Goal: Task Accomplishment & Management: Complete application form

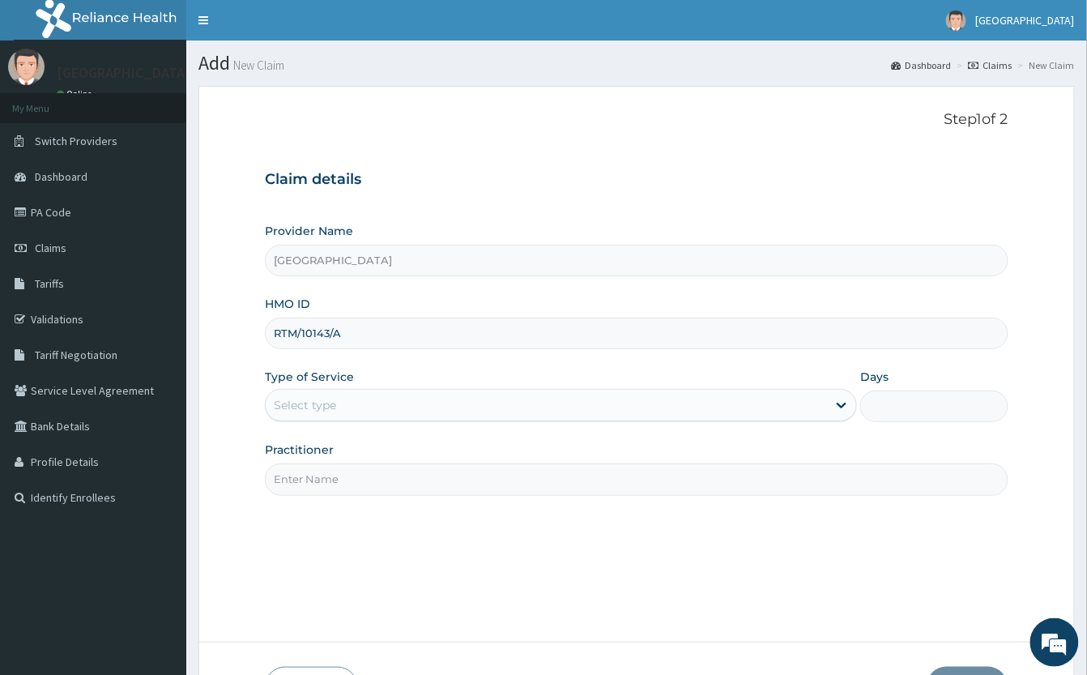
click at [355, 406] on div "Select type" at bounding box center [546, 405] width 561 height 26
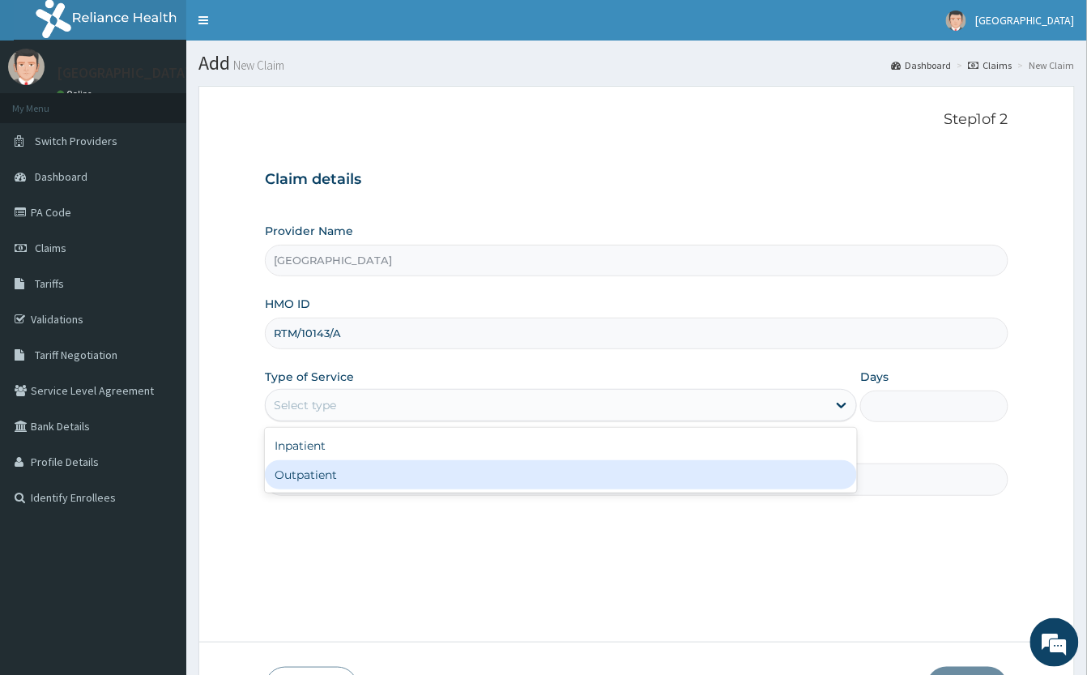
click at [337, 480] on div "Outpatient" at bounding box center [561, 474] width 592 height 29
type input "1"
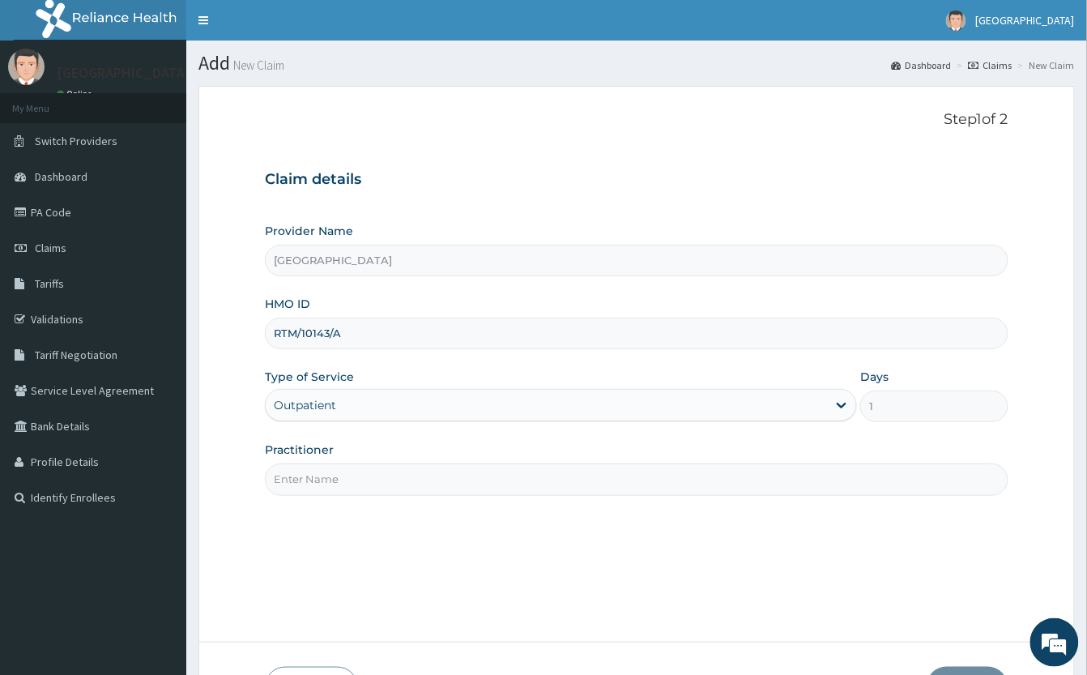
click at [352, 484] on input "Practitioner" at bounding box center [637, 479] width 744 height 32
type input "GP"
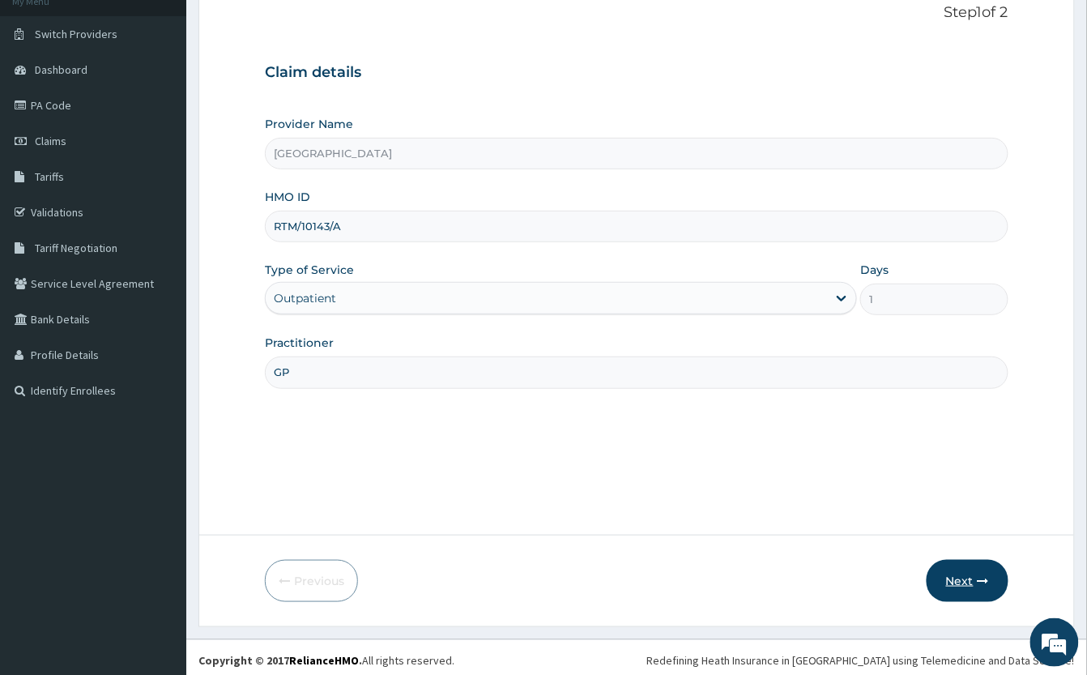
scroll to position [113, 0]
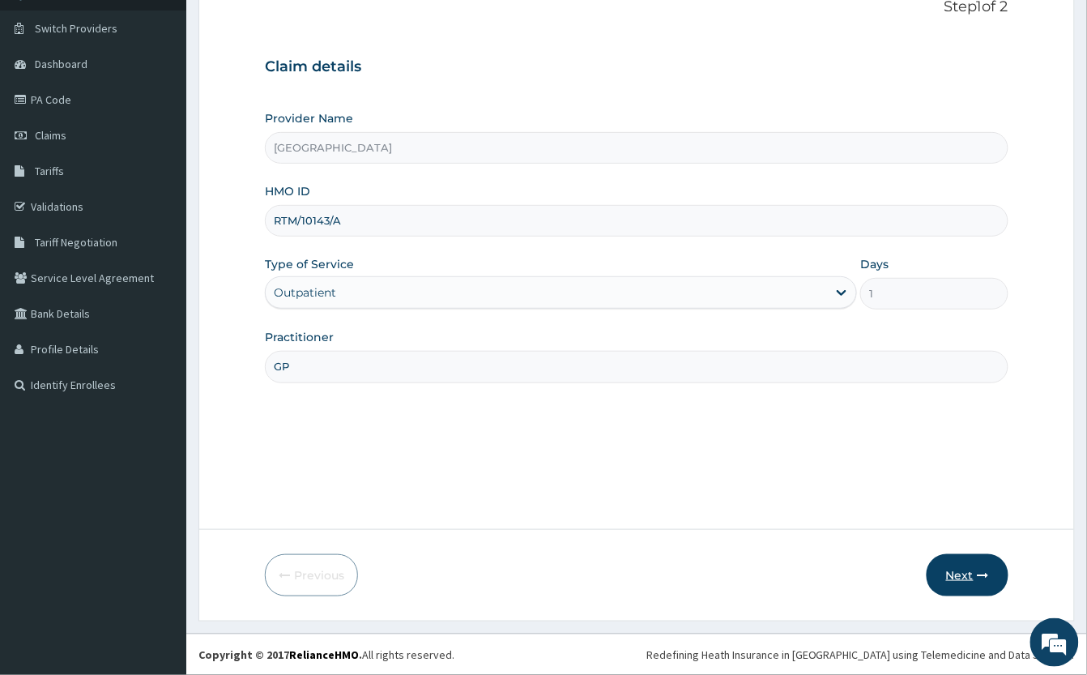
click at [960, 578] on button "Next" at bounding box center [968, 575] width 82 height 42
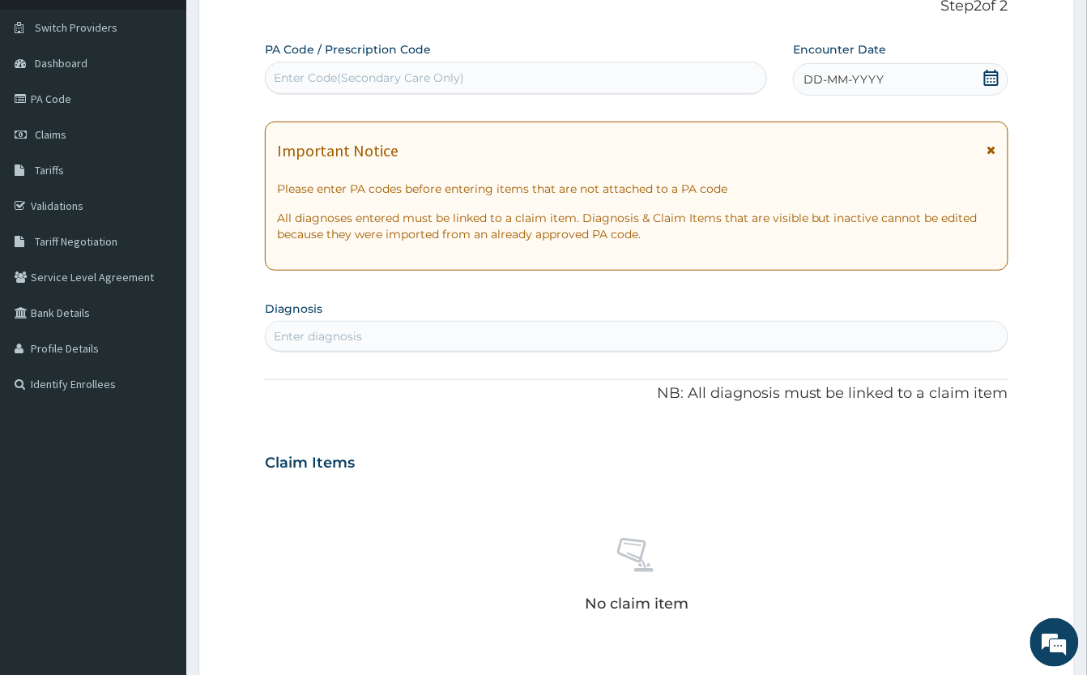
click at [985, 79] on icon at bounding box center [991, 78] width 15 height 16
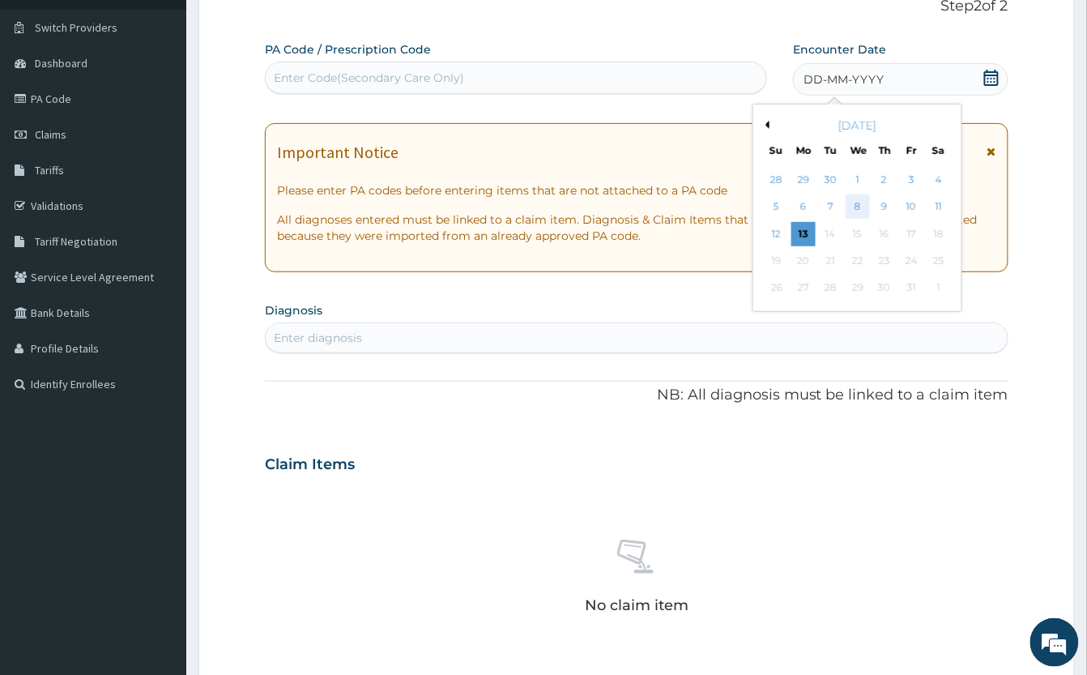
click at [856, 206] on div "8" at bounding box center [858, 207] width 24 height 24
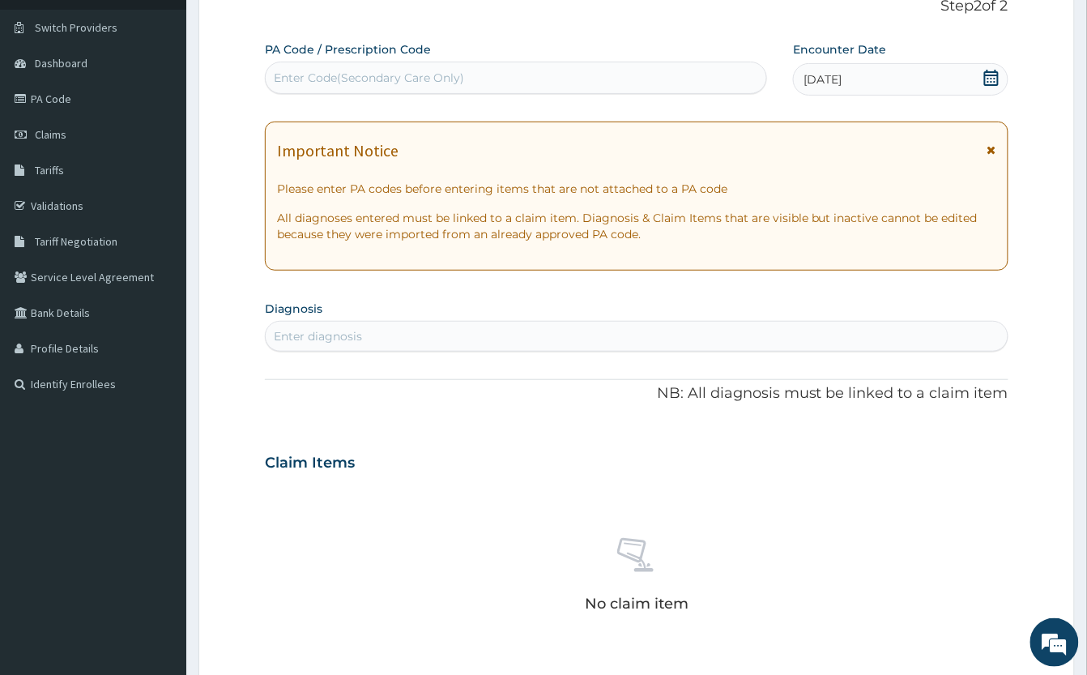
scroll to position [0, 0]
click at [532, 331] on div "Enter diagnosis" at bounding box center [637, 336] width 742 height 26
type input "[MEDICAL_DATA]"
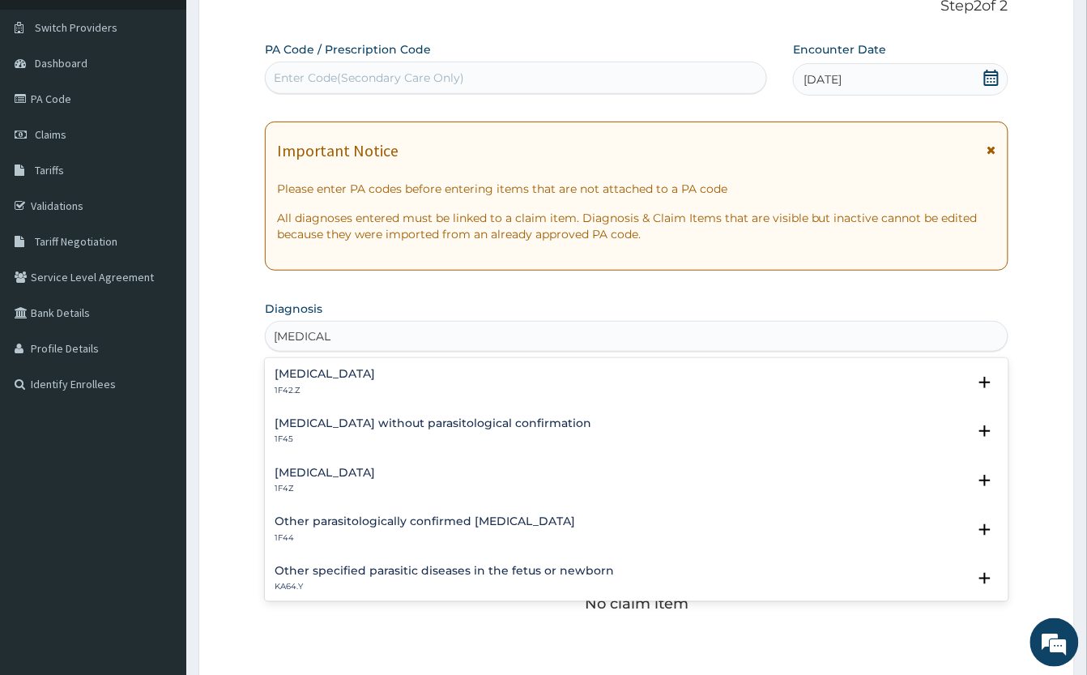
click at [344, 468] on h4 "[MEDICAL_DATA]" at bounding box center [325, 473] width 100 height 12
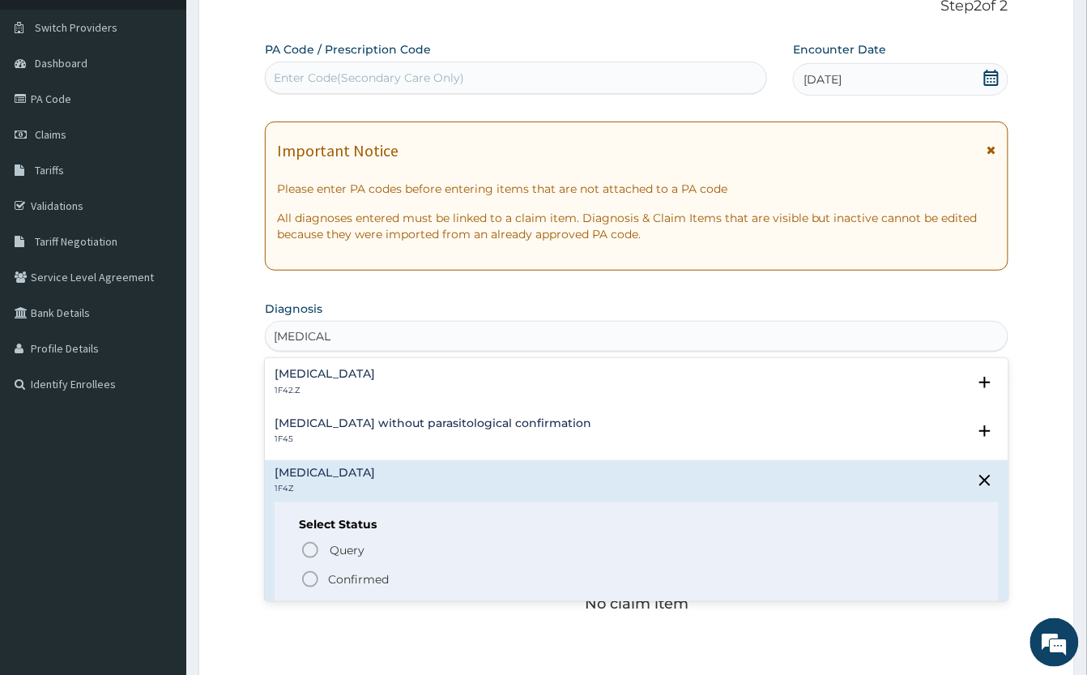
click at [318, 578] on circle "status option filled" at bounding box center [310, 579] width 15 height 15
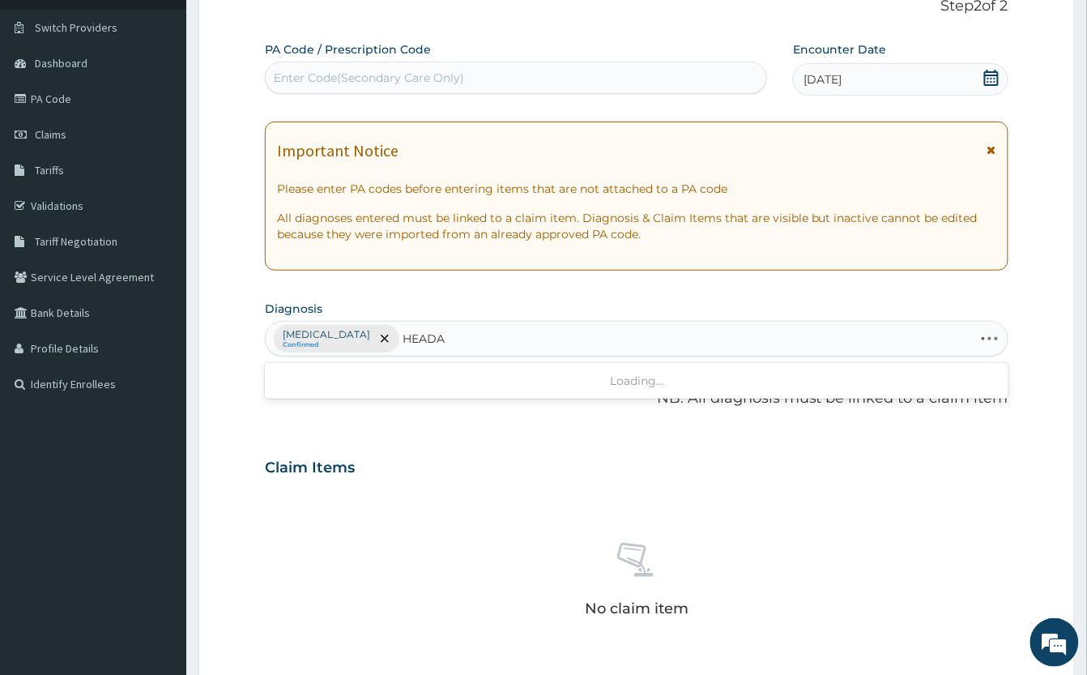
type input "HEAD"
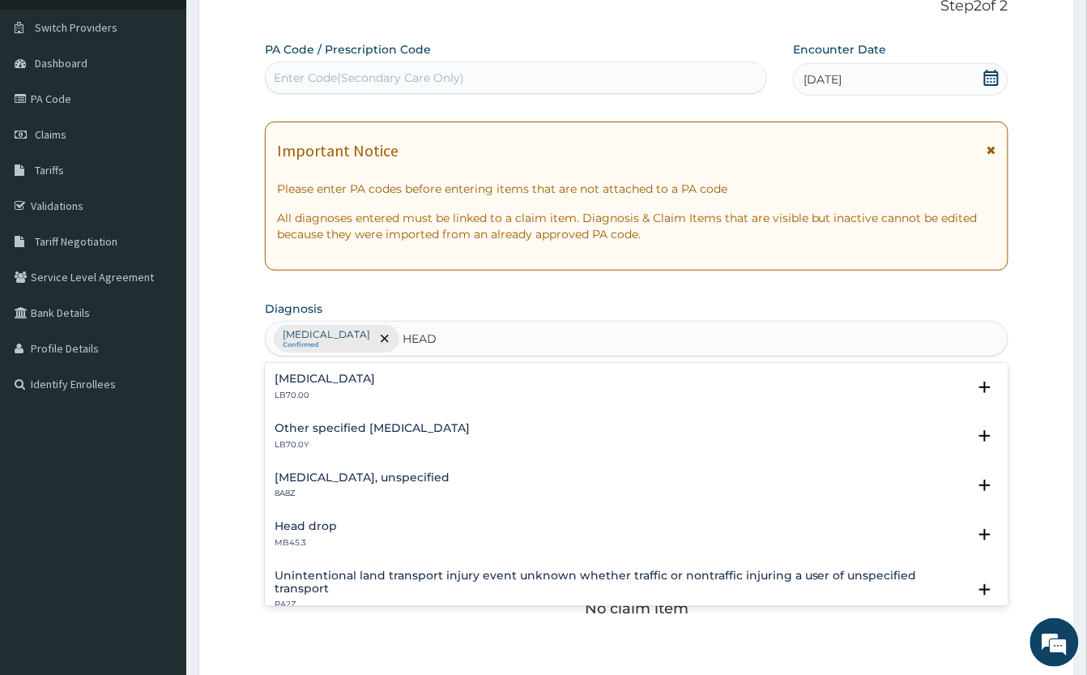
scroll to position [432, 0]
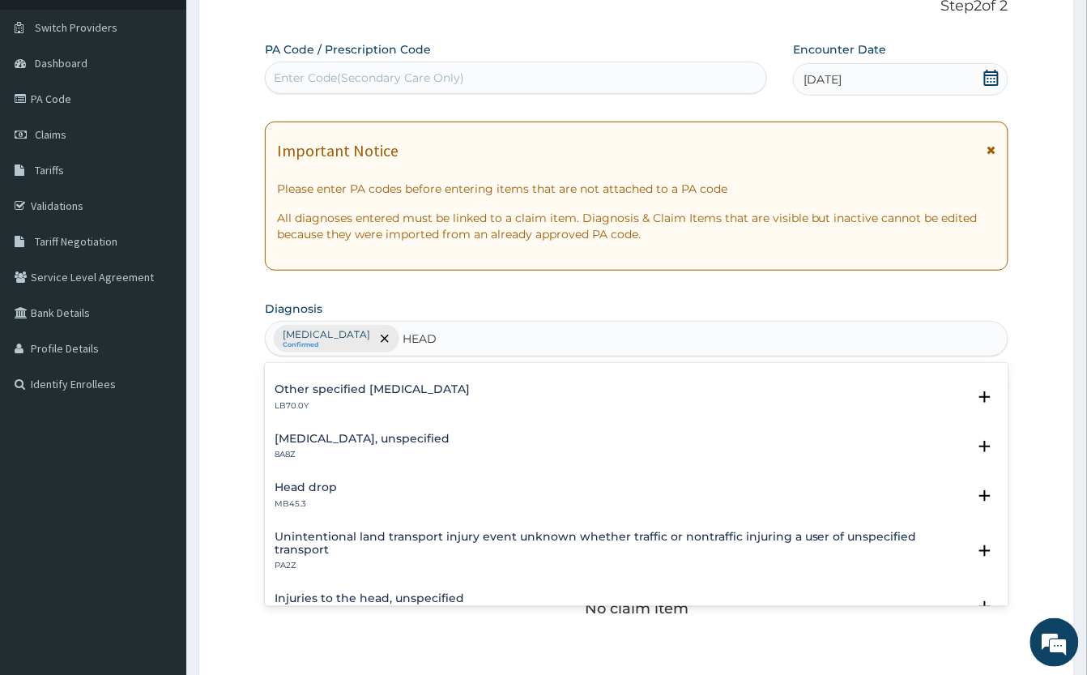
click at [313, 437] on h4 "Headache disorders, unspecified" at bounding box center [362, 439] width 175 height 12
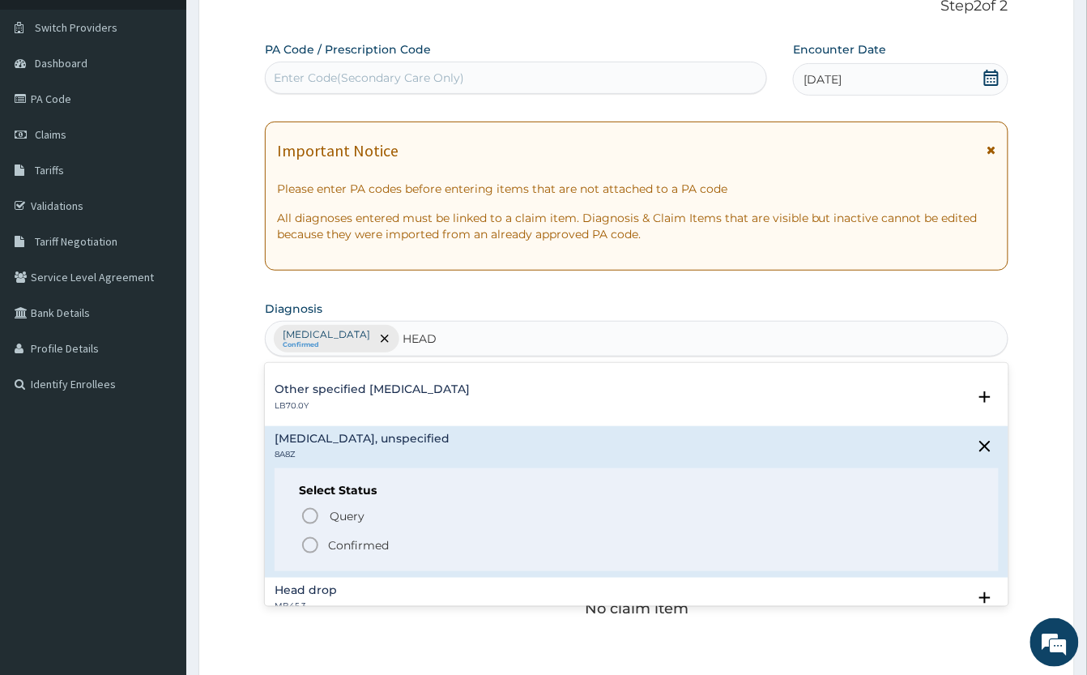
click at [309, 546] on icon "status option filled" at bounding box center [310, 545] width 19 height 19
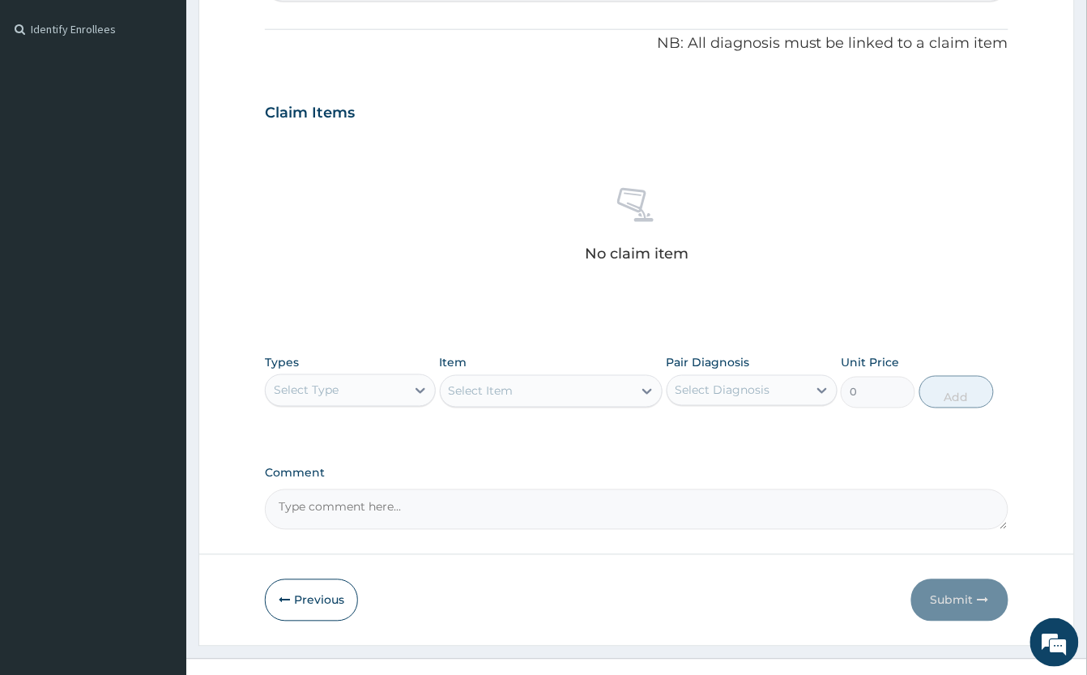
scroll to position [496, 0]
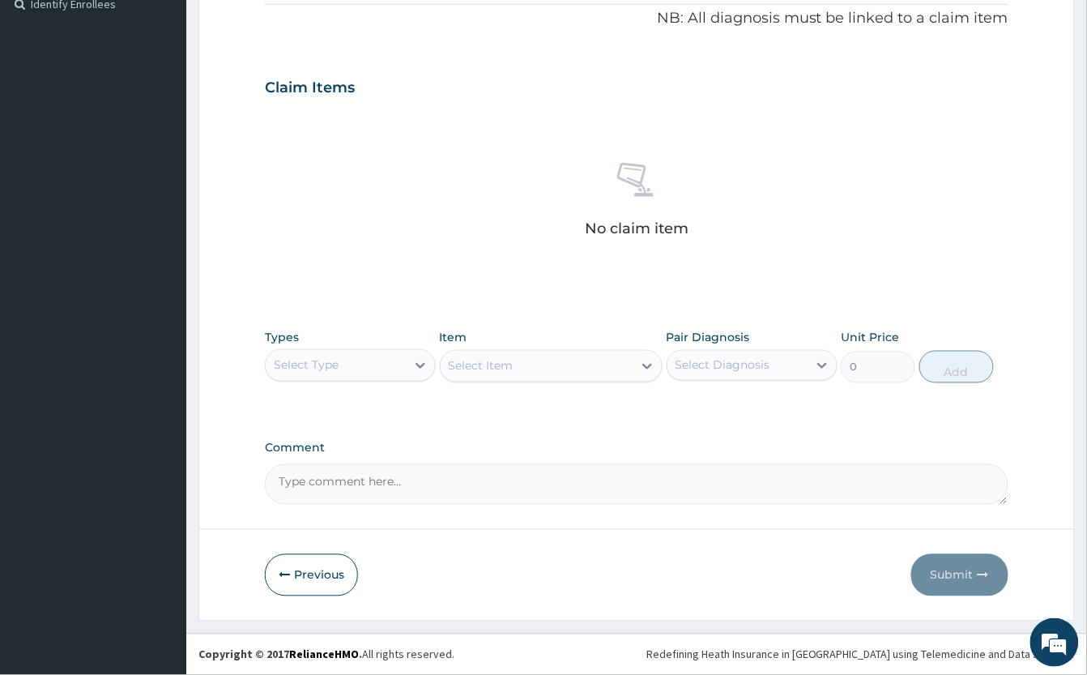
click at [368, 360] on div "Select Type" at bounding box center [336, 365] width 140 height 26
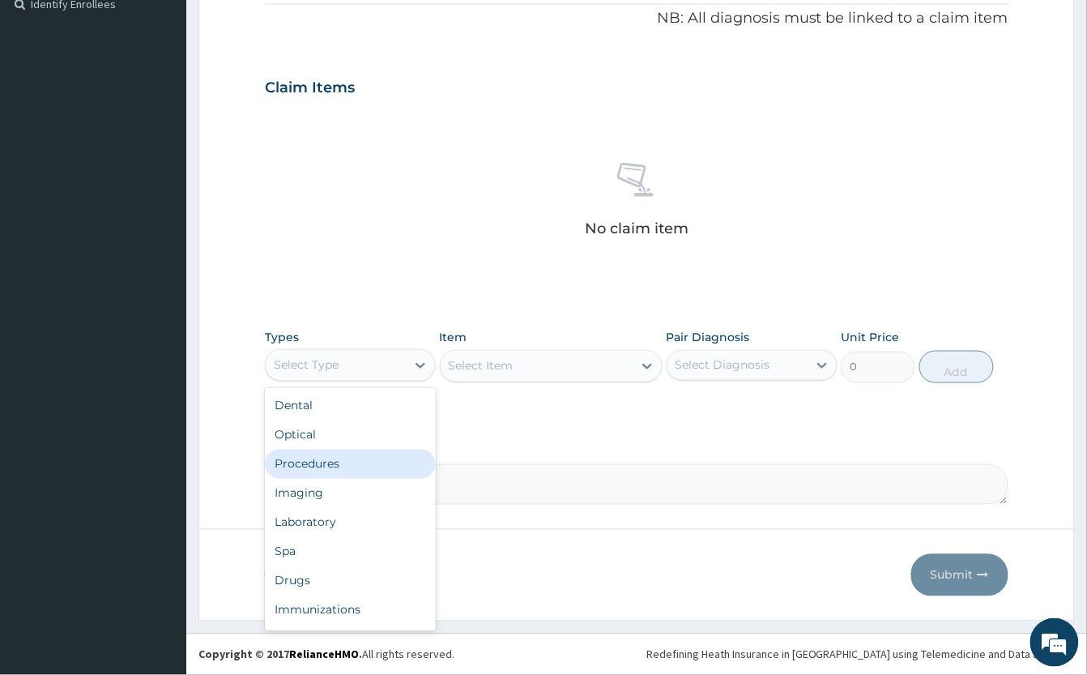
click at [344, 462] on div "Procedures" at bounding box center [350, 464] width 171 height 29
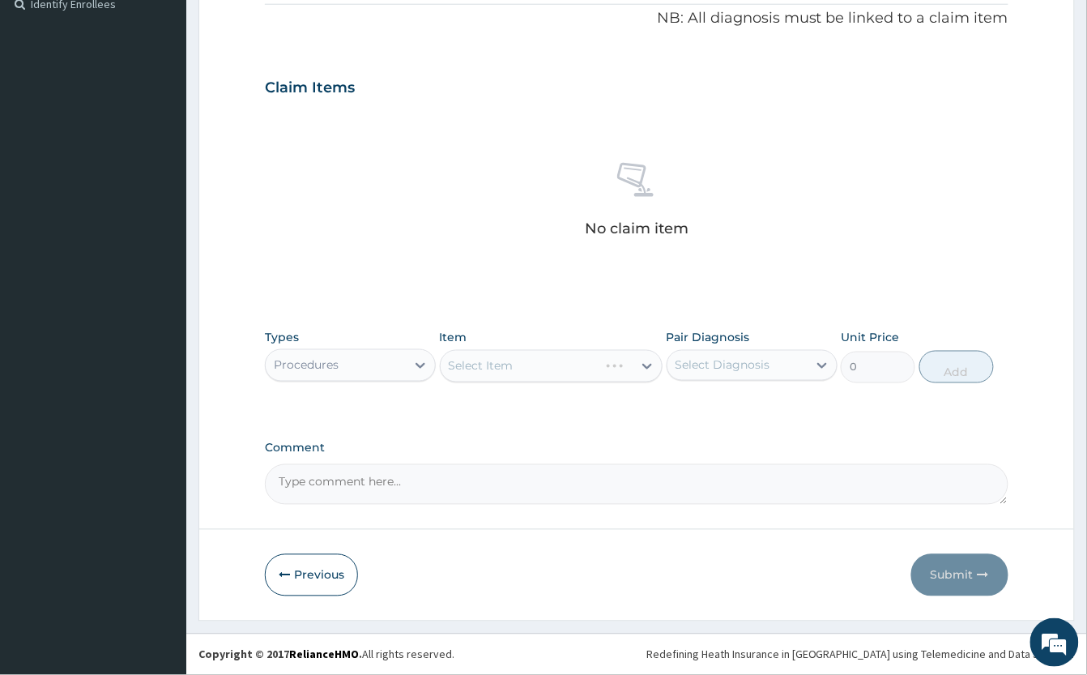
click at [533, 370] on div "Select Item" at bounding box center [551, 366] width 223 height 32
click at [536, 364] on div "Select Item" at bounding box center [551, 366] width 223 height 32
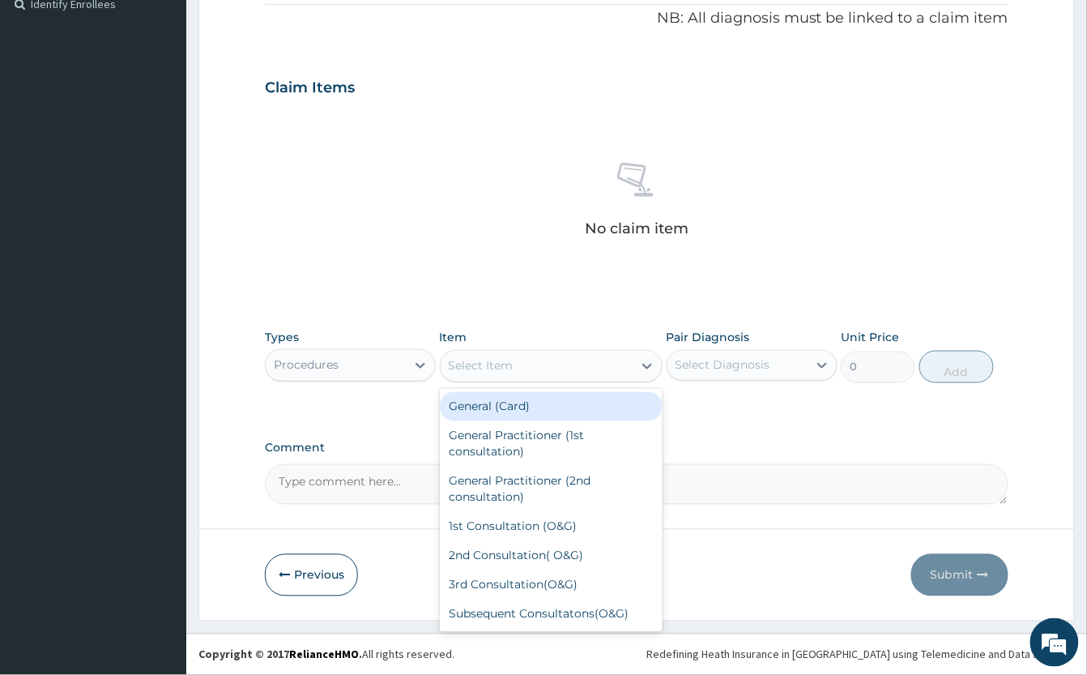
click at [532, 369] on div "Select Item" at bounding box center [537, 366] width 192 height 26
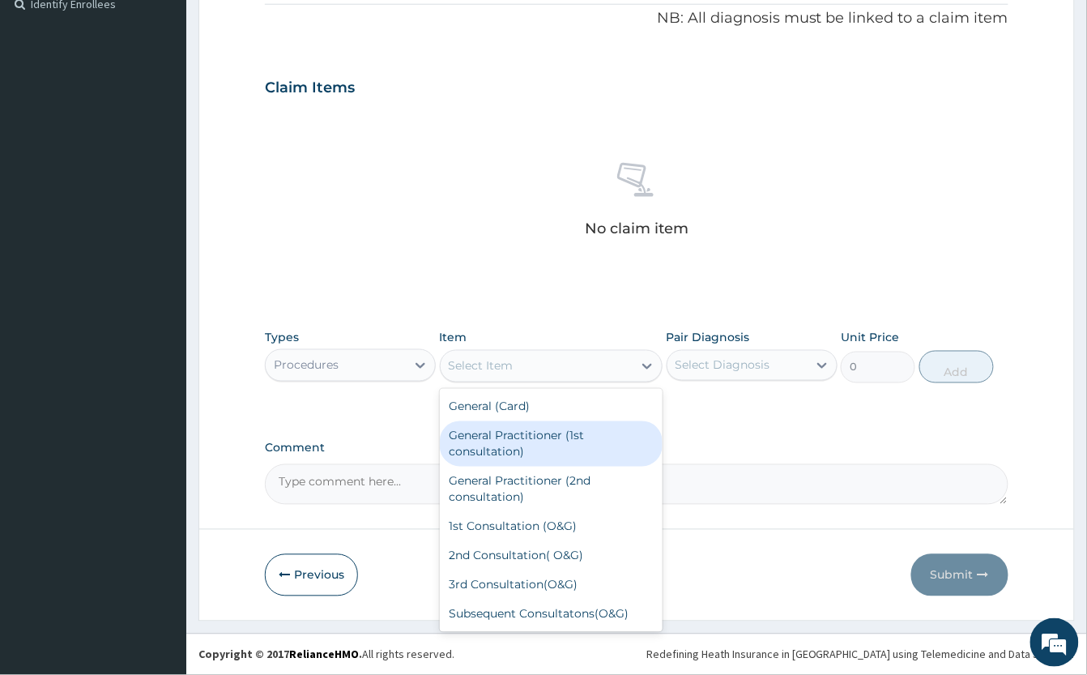
click at [538, 429] on div "General Practitioner (1st consultation)" at bounding box center [551, 443] width 223 height 45
type input "2000"
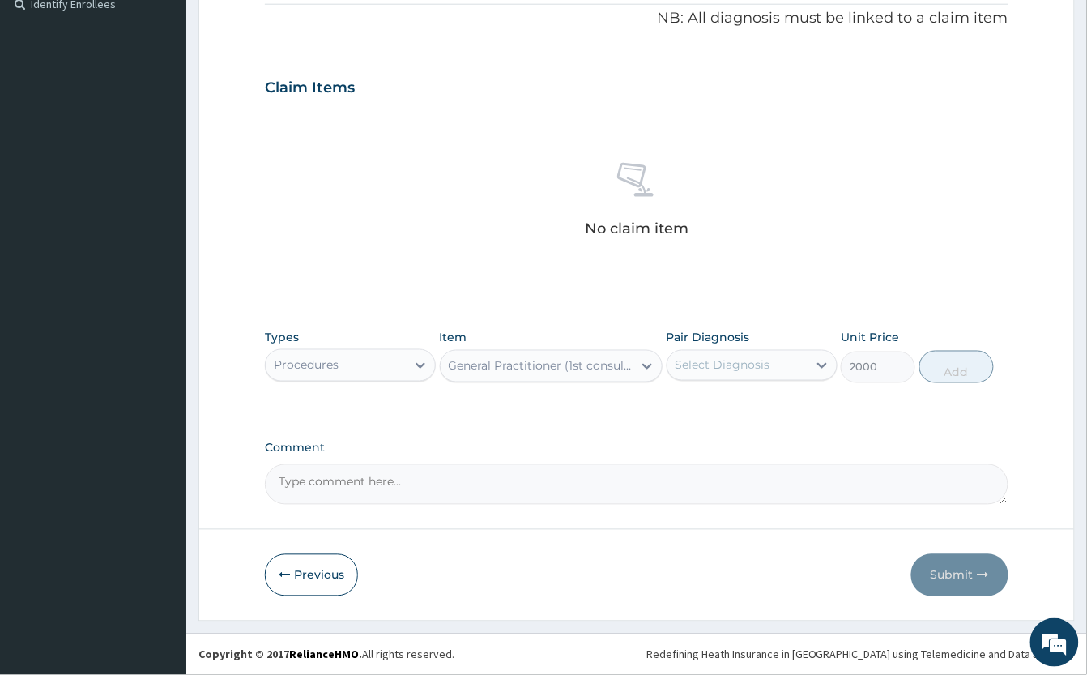
click at [732, 361] on div "Select Diagnosis" at bounding box center [723, 365] width 95 height 16
click at [794, 399] on label "Malaria, unspecified" at bounding box center [743, 405] width 100 height 16
checkbox input "true"
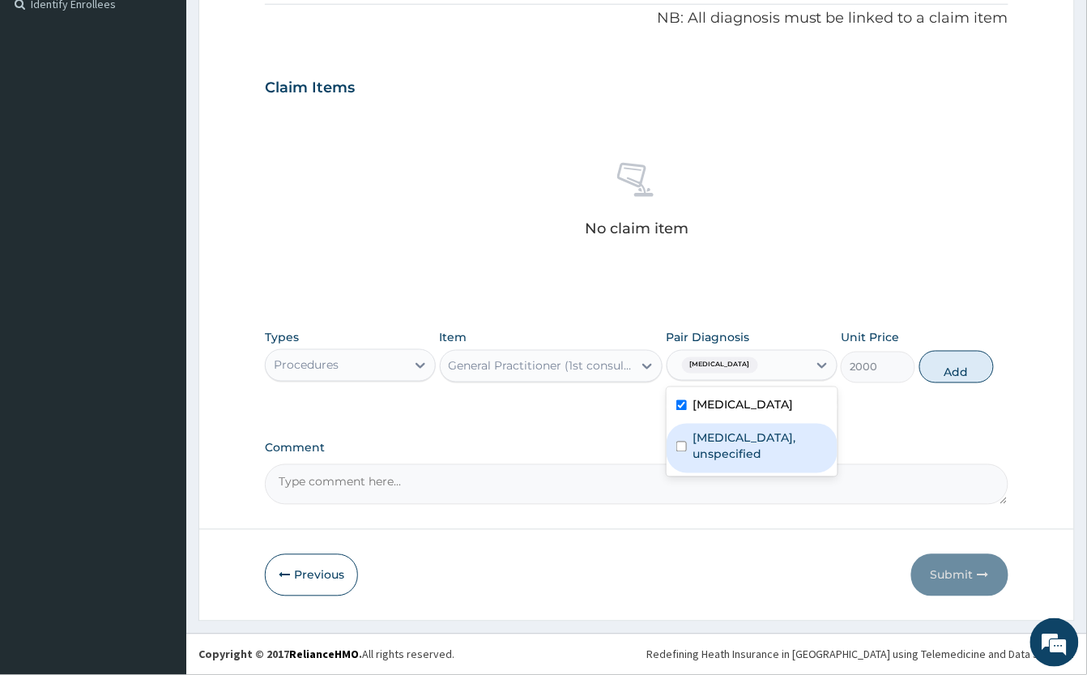
click at [794, 441] on label "Headache disorders, unspecified" at bounding box center [760, 446] width 134 height 32
checkbox input "true"
click at [962, 383] on button "Add" at bounding box center [957, 367] width 75 height 32
type input "0"
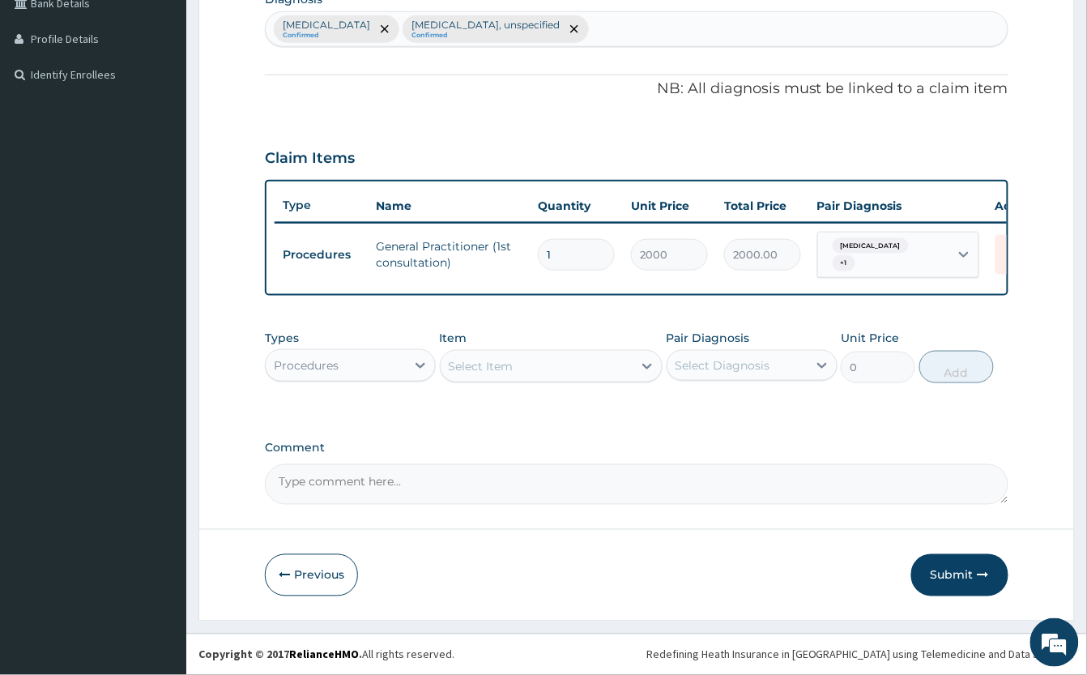
scroll to position [442, 0]
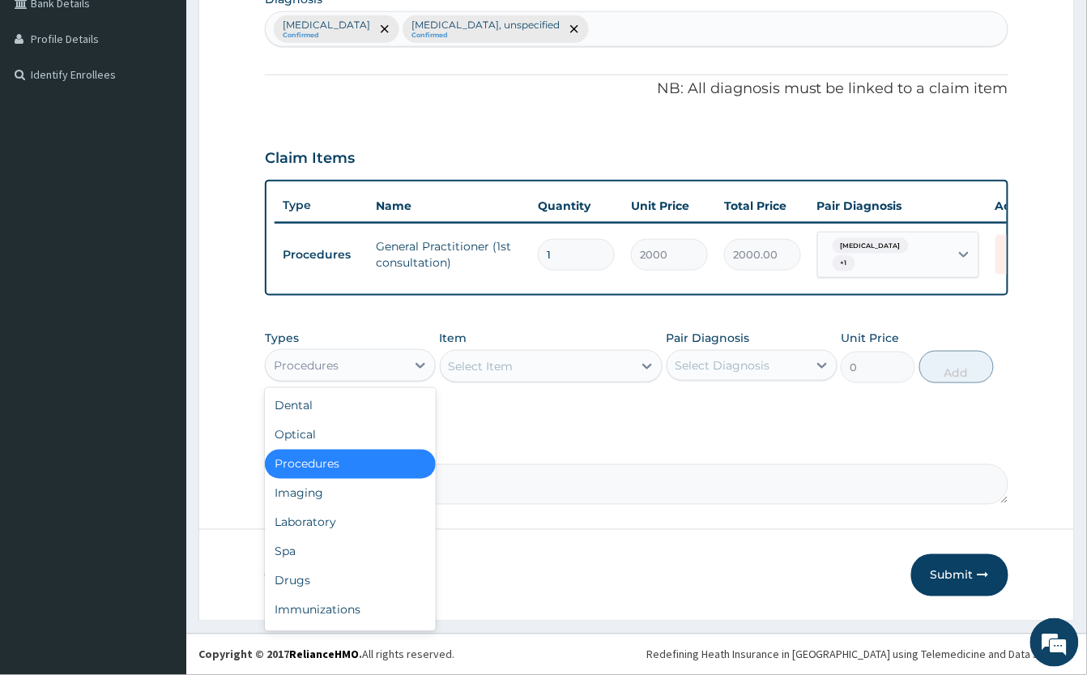
click at [387, 365] on div "Procedures" at bounding box center [336, 365] width 140 height 26
click at [347, 512] on div "Laboratory" at bounding box center [350, 522] width 171 height 29
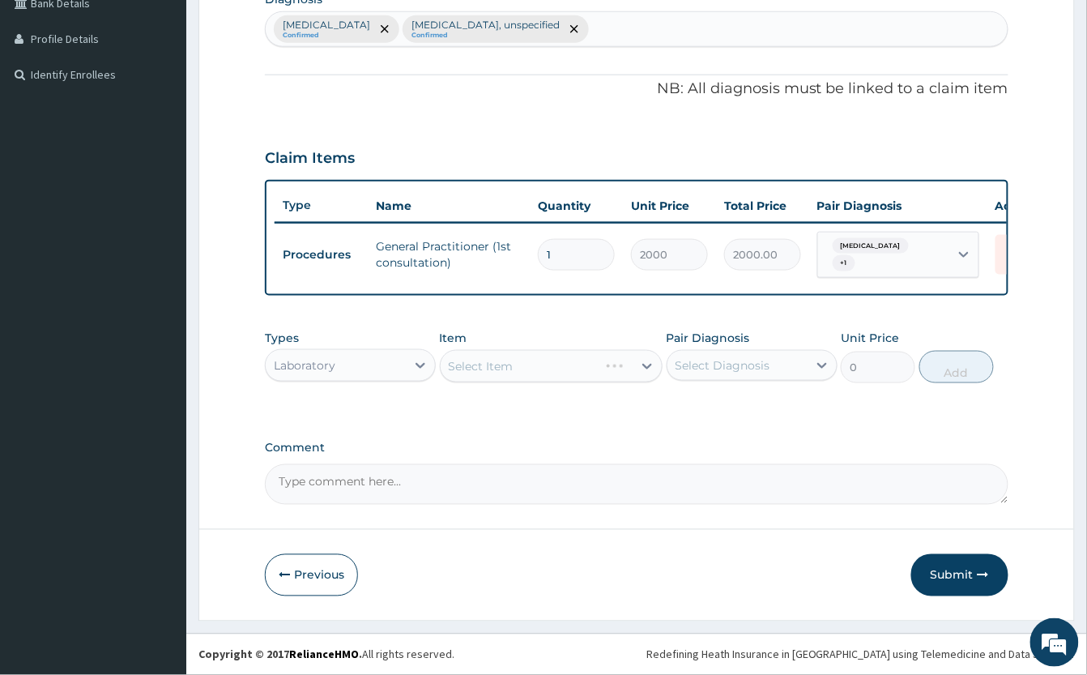
click at [523, 368] on div "Select Item" at bounding box center [551, 366] width 223 height 32
click at [532, 364] on div "Select Item" at bounding box center [551, 366] width 223 height 32
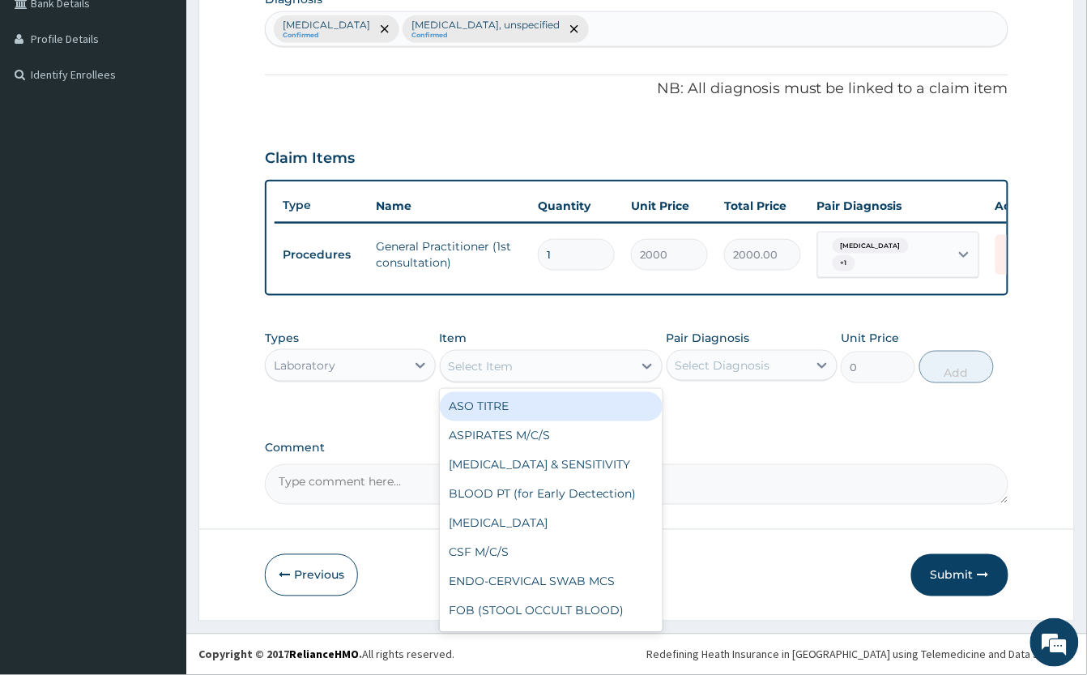
click at [532, 364] on div "Select Item" at bounding box center [537, 366] width 192 height 26
type input "MP"
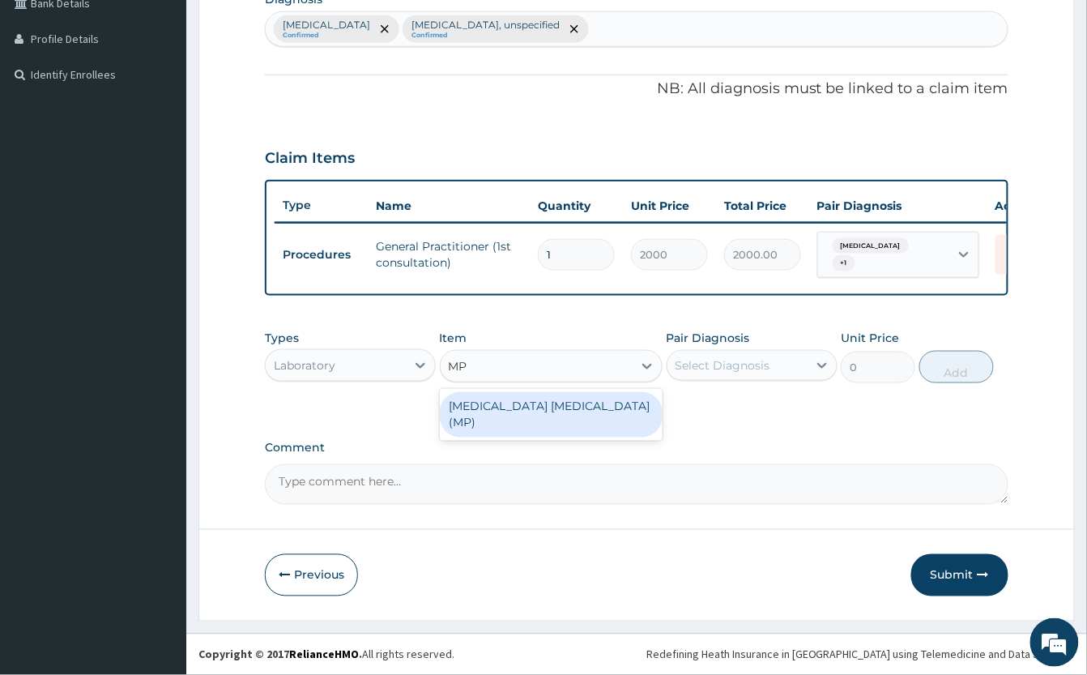
click at [532, 405] on div "MALARIA PARASITE (MP)" at bounding box center [551, 414] width 223 height 45
type input "1000"
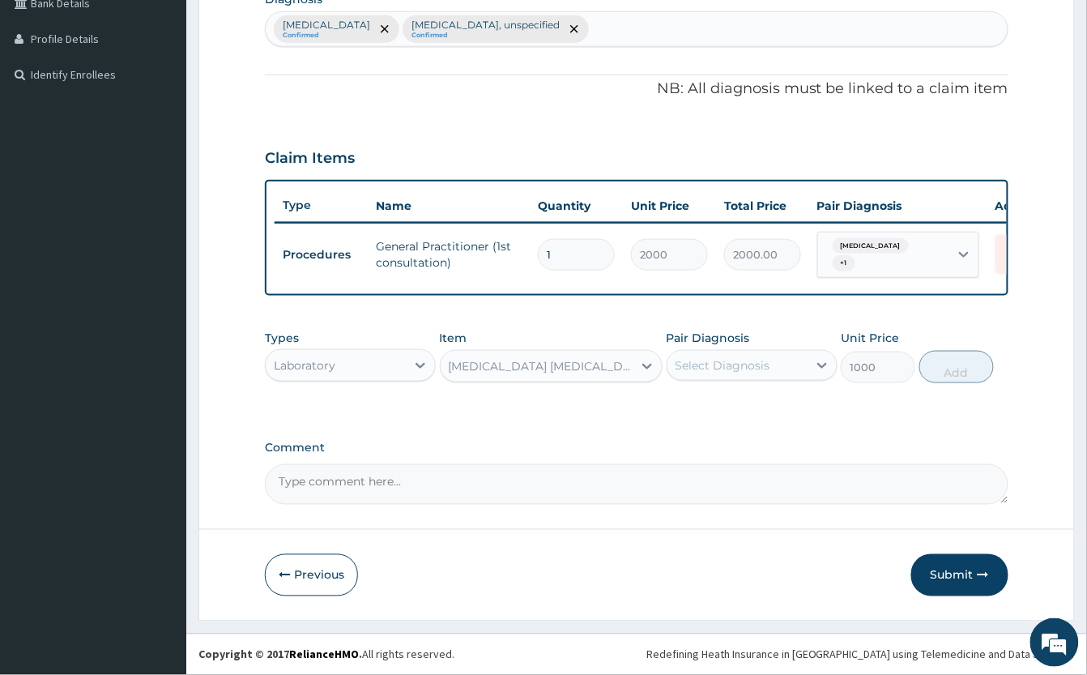
click at [736, 364] on div "Select Diagnosis" at bounding box center [723, 365] width 95 height 16
click at [787, 407] on label "Malaria, unspecified" at bounding box center [743, 405] width 100 height 16
checkbox input "true"
click at [941, 373] on button "Add" at bounding box center [957, 367] width 75 height 32
type input "0"
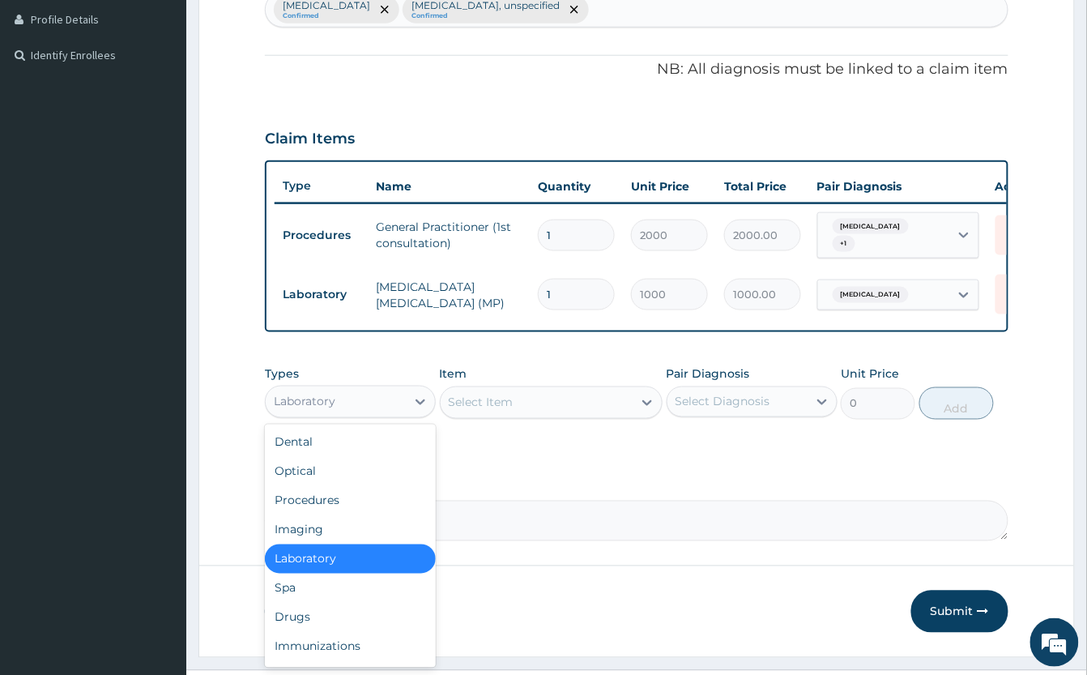
click at [355, 415] on div "Laboratory" at bounding box center [336, 402] width 140 height 26
click at [315, 632] on div "Drugs" at bounding box center [350, 617] width 171 height 29
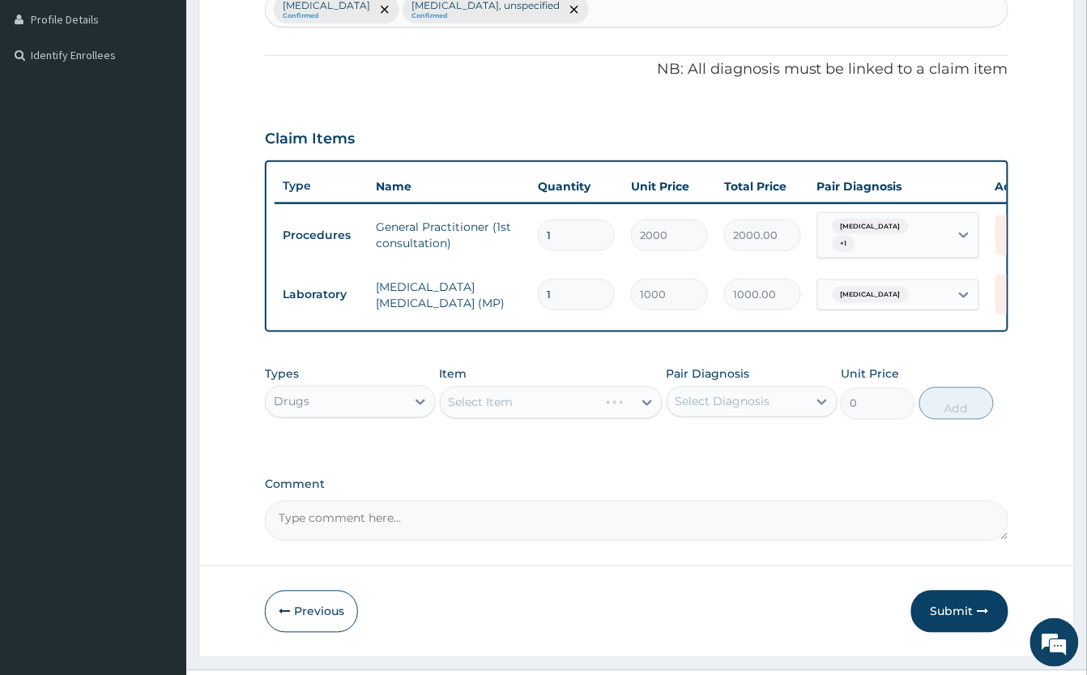
click at [541, 419] on div "Select Item" at bounding box center [551, 402] width 223 height 32
click at [544, 416] on div "Select Item" at bounding box center [551, 402] width 223 height 32
click at [544, 416] on div "Select Item" at bounding box center [537, 403] width 192 height 26
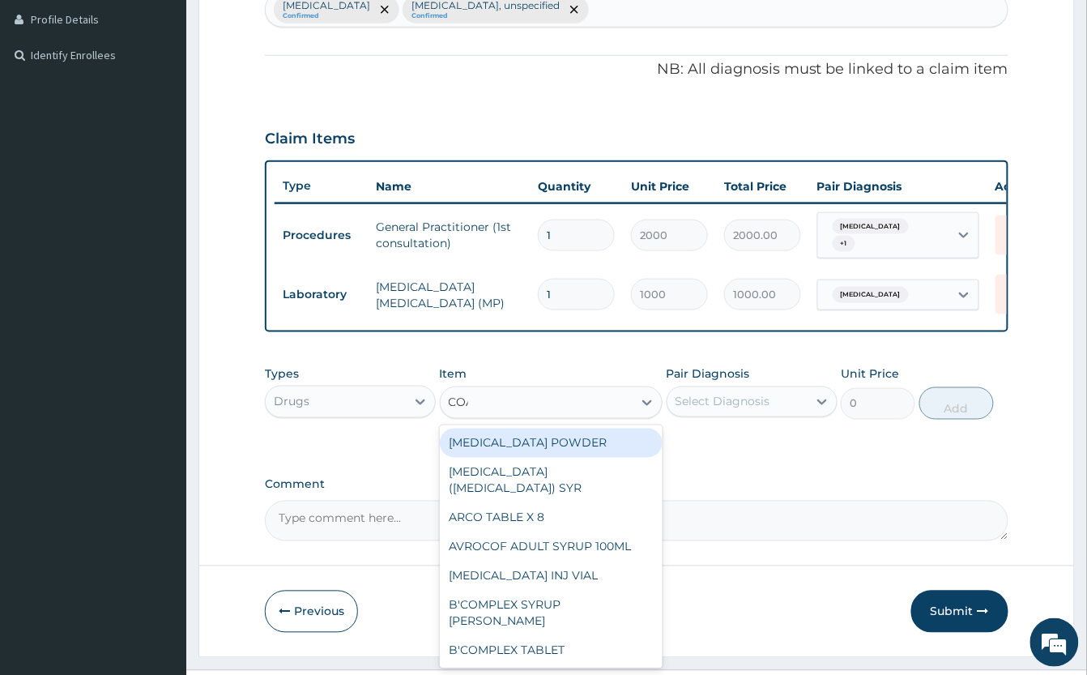
type input "COAR"
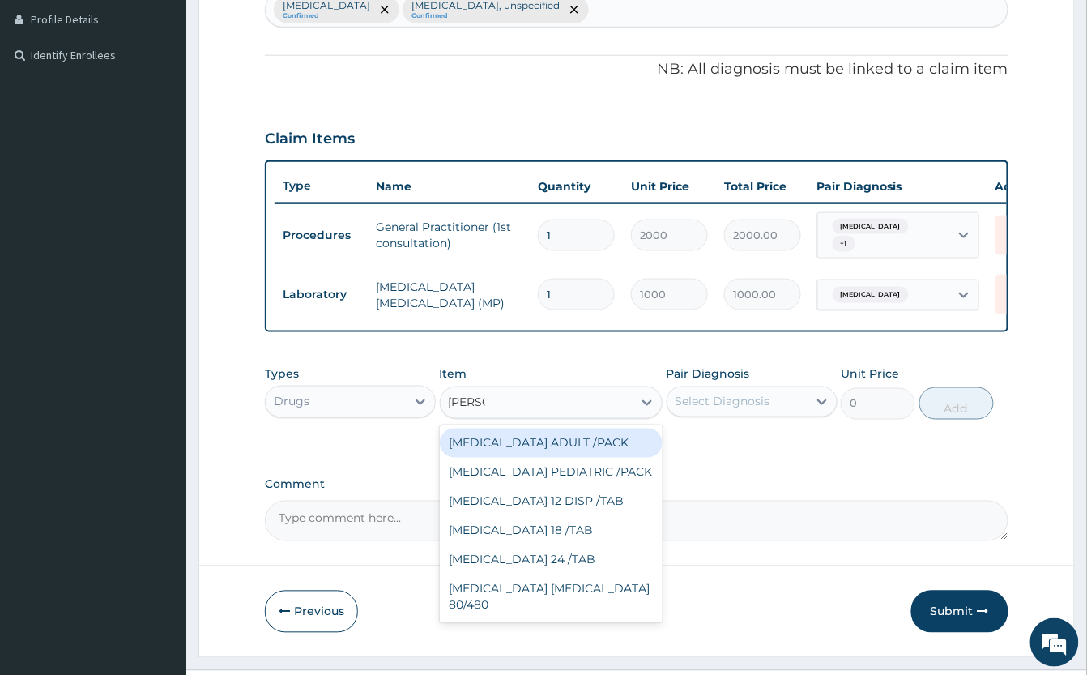
click at [569, 458] on div "[MEDICAL_DATA] ADULT /PACK" at bounding box center [551, 443] width 223 height 29
type input "2160"
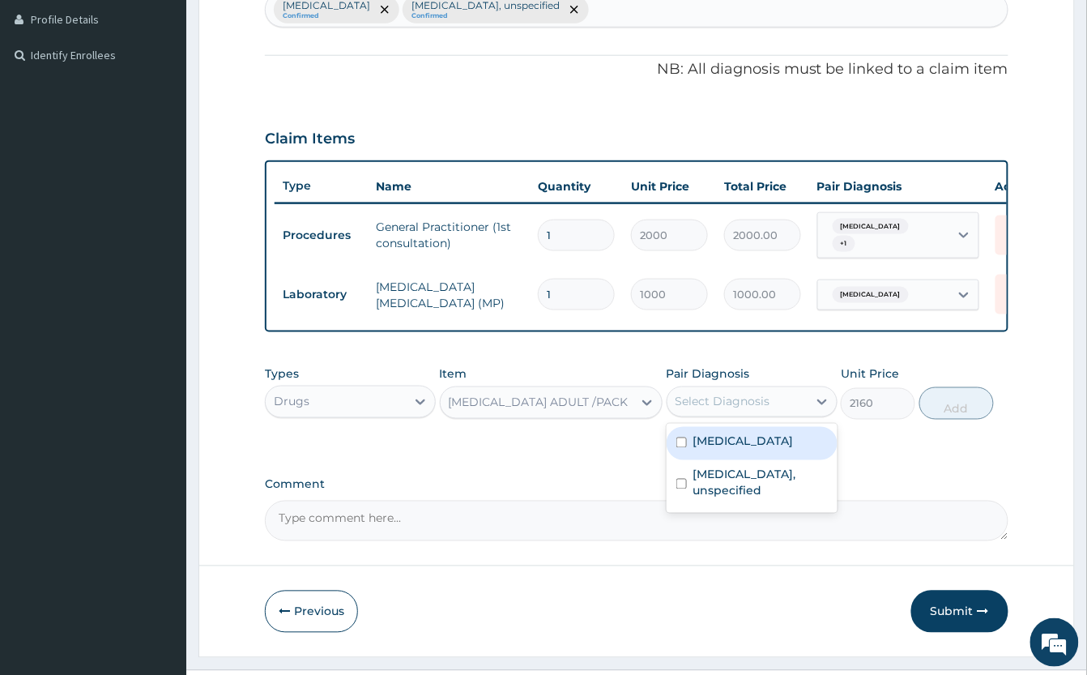
click at [750, 410] on div "Select Diagnosis" at bounding box center [723, 402] width 95 height 16
click at [794, 450] on label "Malaria, unspecified" at bounding box center [743, 441] width 100 height 16
checkbox input "true"
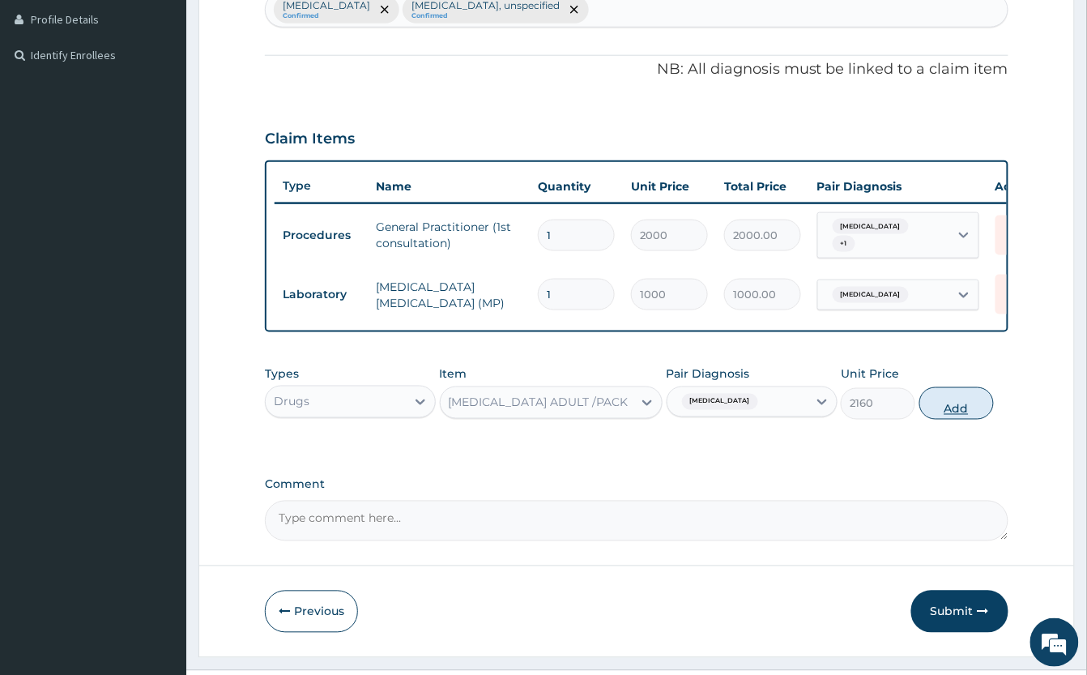
click at [969, 420] on button "Add" at bounding box center [957, 403] width 75 height 32
type input "0"
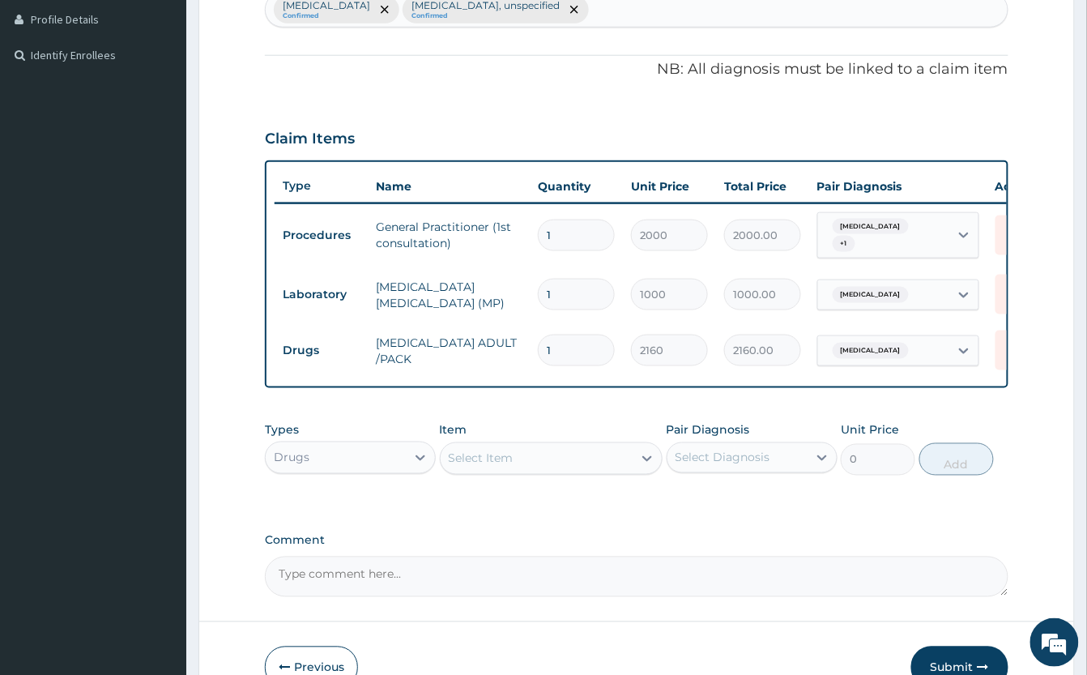
click at [554, 471] on div "Select Item" at bounding box center [537, 459] width 192 height 26
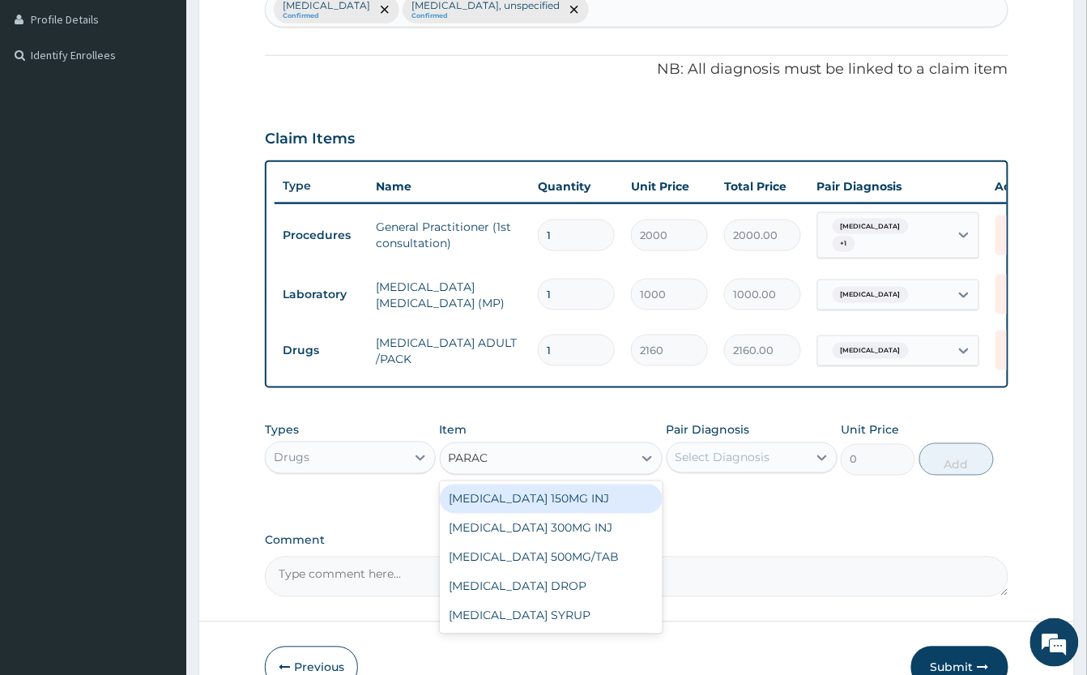
type input "PARACE"
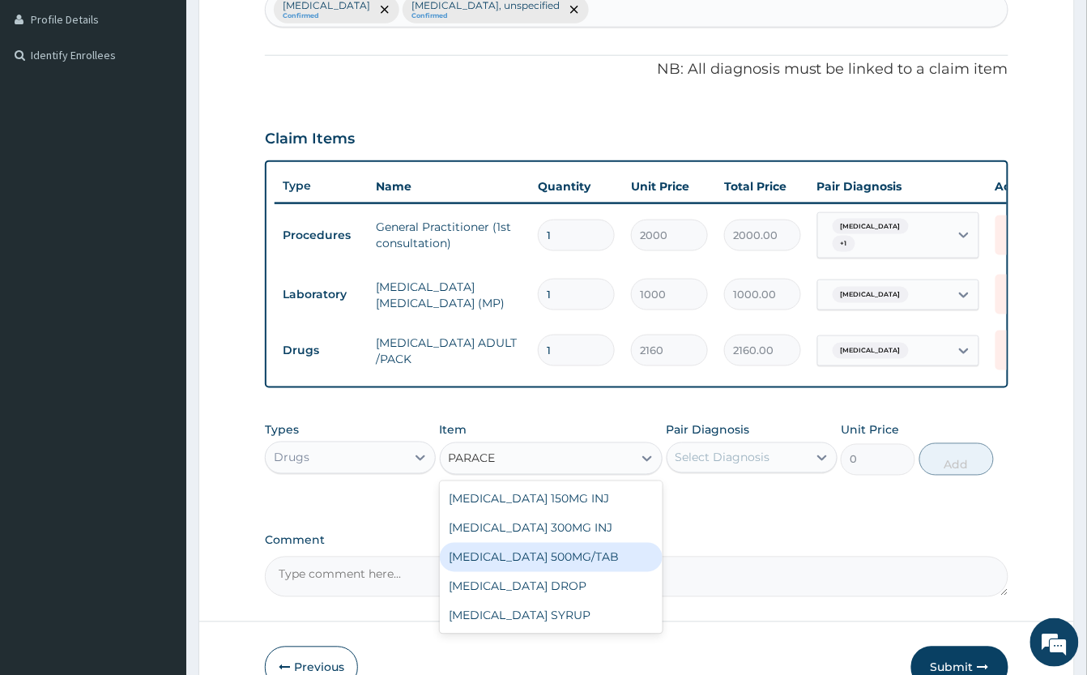
click at [593, 572] on div "[MEDICAL_DATA] 500MG/TAB" at bounding box center [551, 557] width 223 height 29
type input "50"
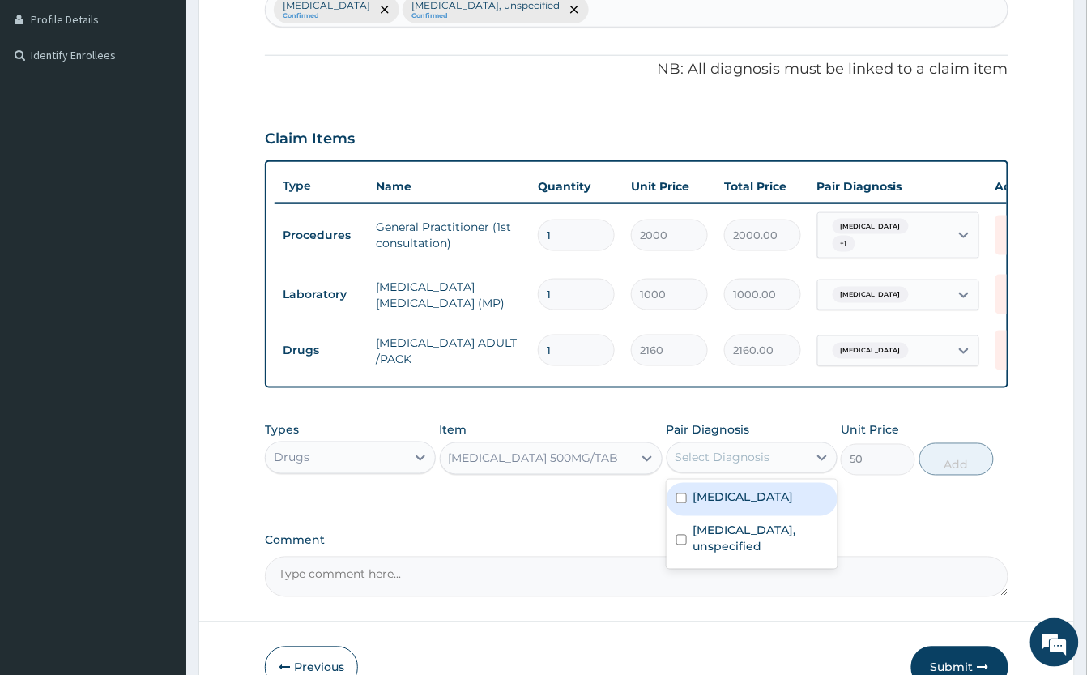
click at [703, 466] on div "Select Diagnosis" at bounding box center [723, 458] width 95 height 16
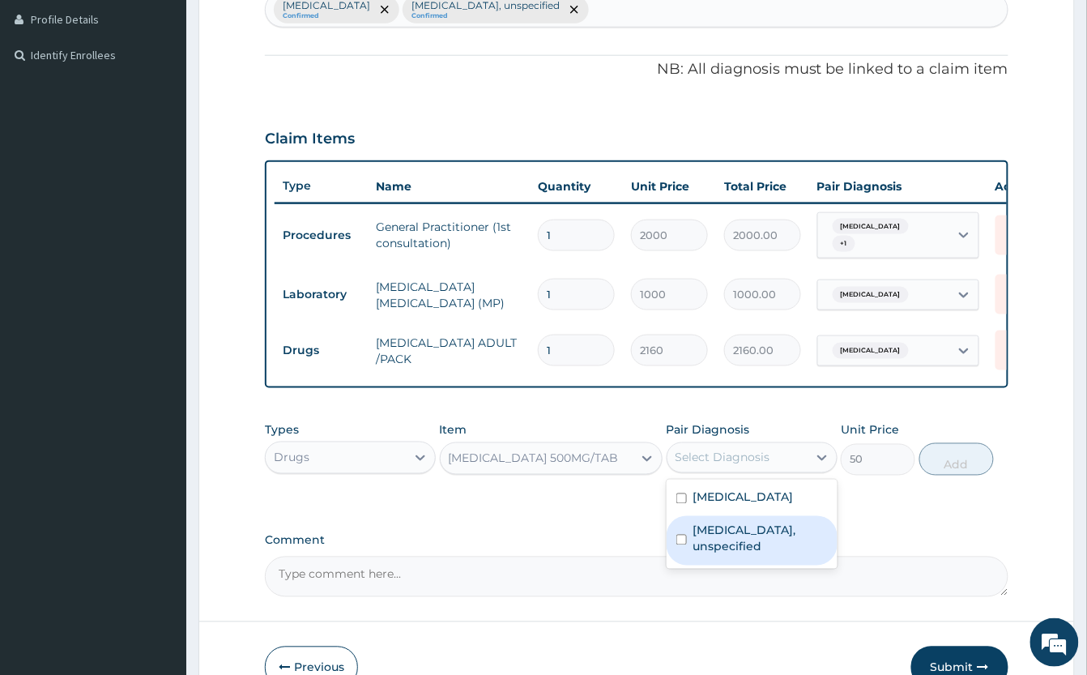
click at [784, 553] on label "Headache disorders, unspecified" at bounding box center [760, 539] width 134 height 32
checkbox input "true"
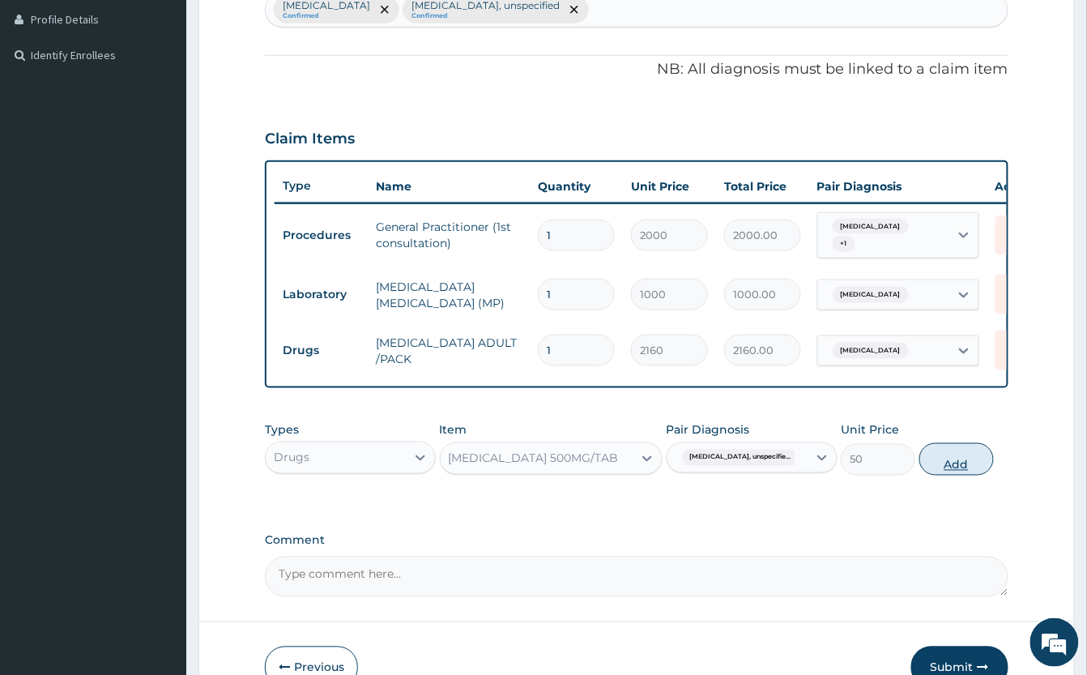
click at [946, 476] on button "Add" at bounding box center [957, 459] width 75 height 32
type input "0"
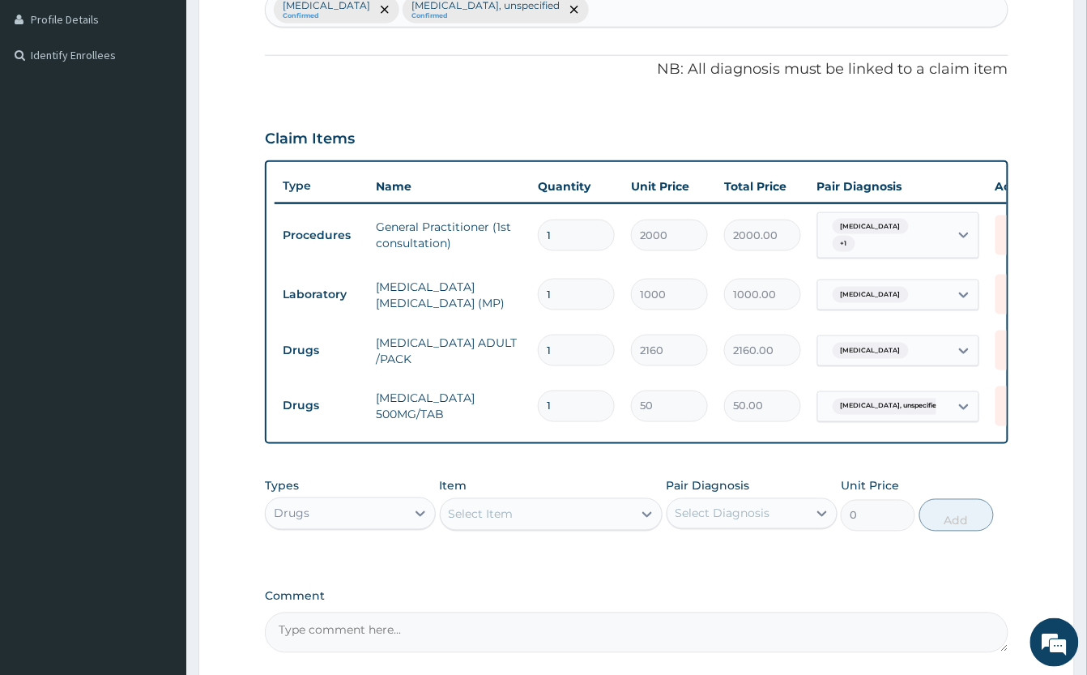
type input "18"
type input "900.00"
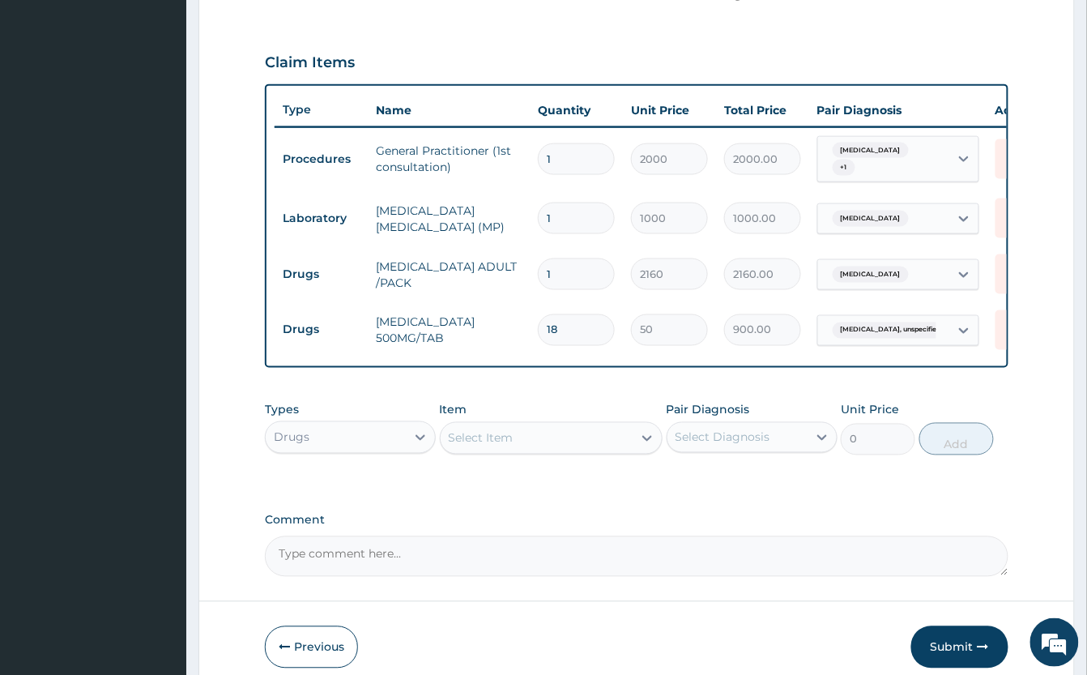
scroll to position [611, 0]
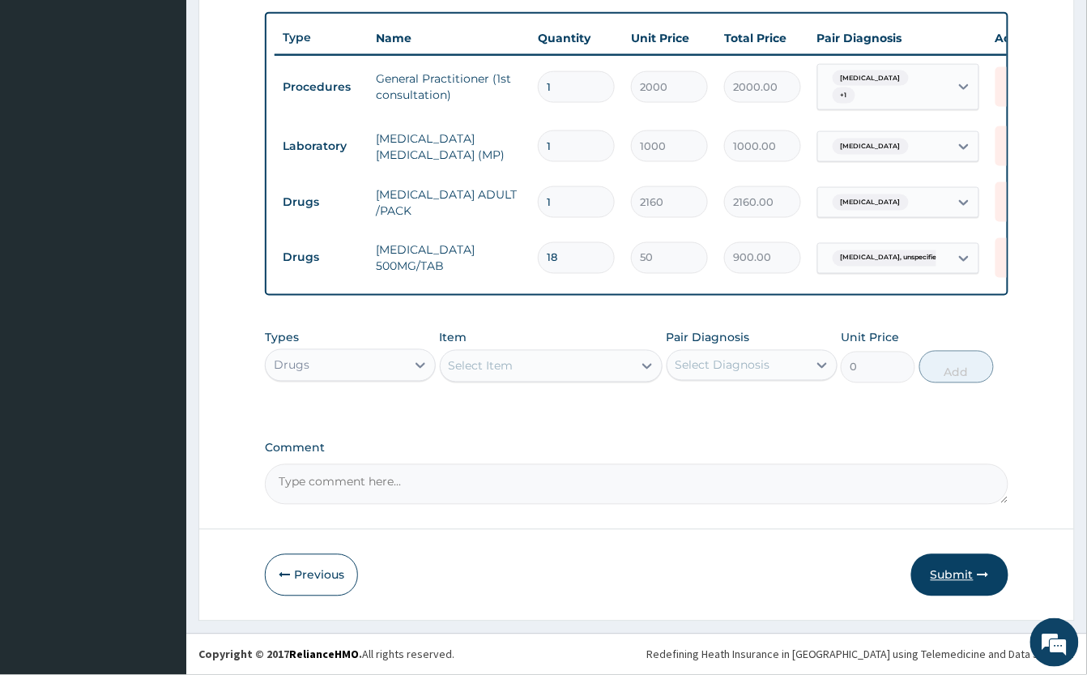
type input "18"
click at [967, 582] on button "Submit" at bounding box center [959, 575] width 97 height 42
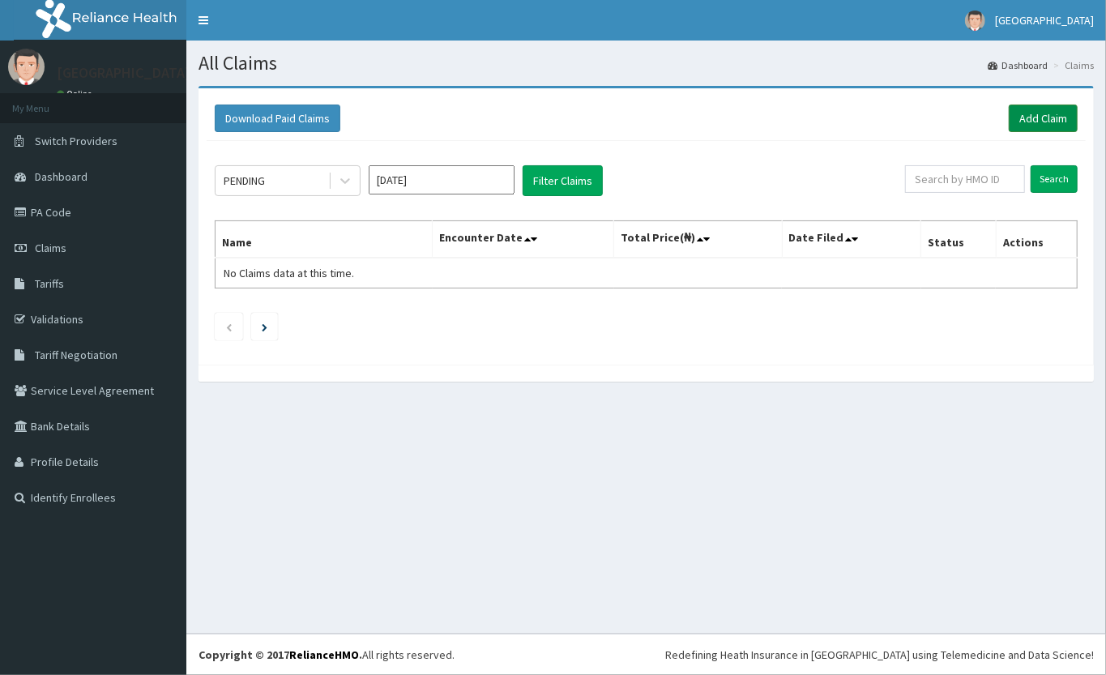
click at [1031, 112] on link "Add Claim" at bounding box center [1043, 119] width 69 height 28
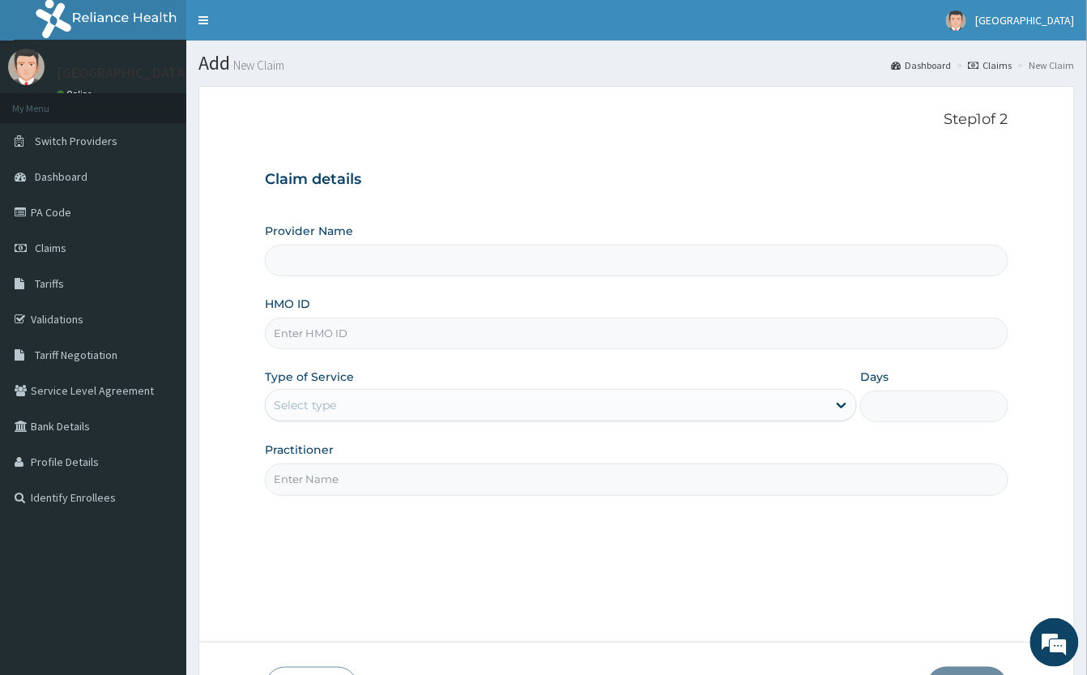
click at [393, 331] on input "HMO ID" at bounding box center [637, 334] width 744 height 32
type input "[GEOGRAPHIC_DATA]"
type input "ITX/10382/A"
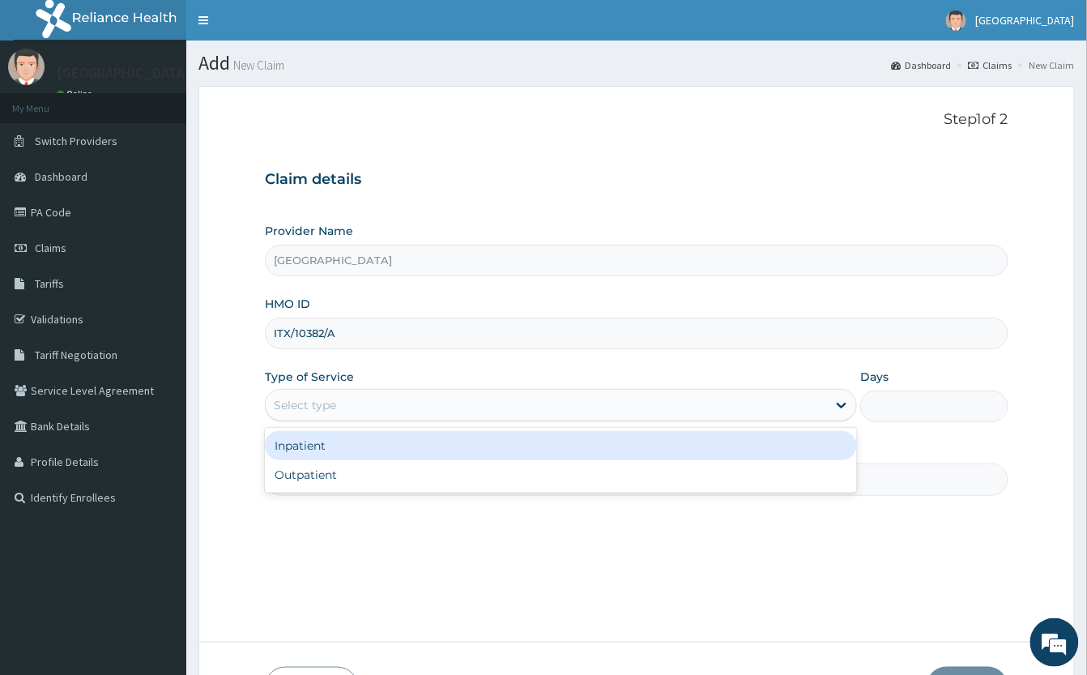
drag, startPoint x: 300, startPoint y: 408, endPoint x: 315, endPoint y: 457, distance: 51.0
click at [299, 410] on div "Select type" at bounding box center [305, 405] width 62 height 16
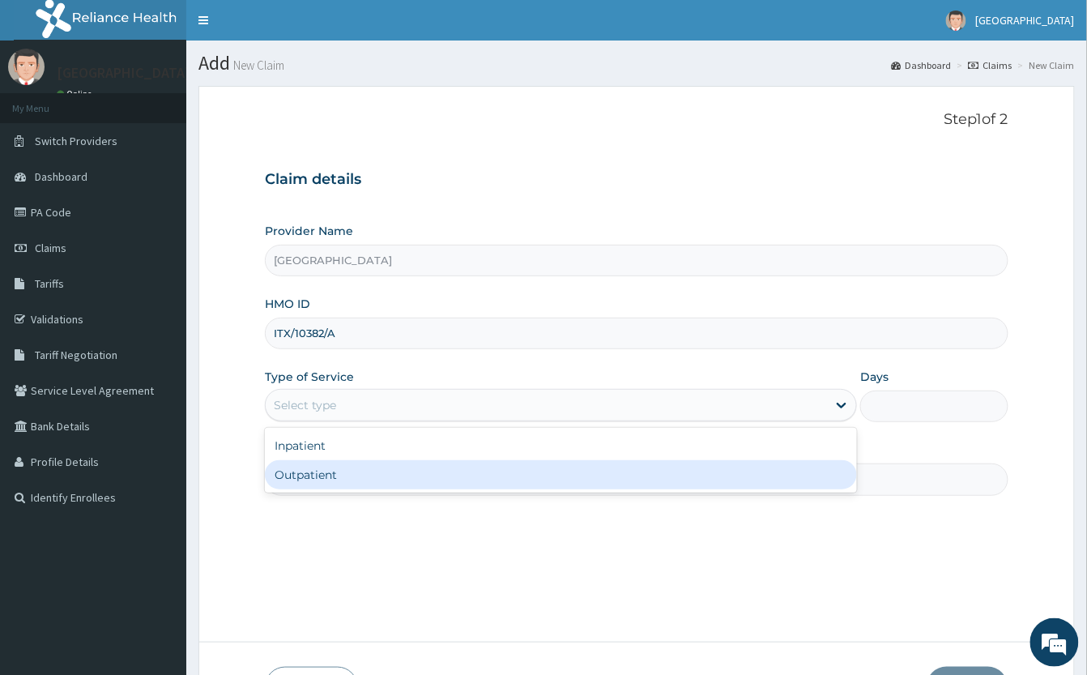
click at [325, 484] on div "Outpatient" at bounding box center [561, 474] width 592 height 29
type input "1"
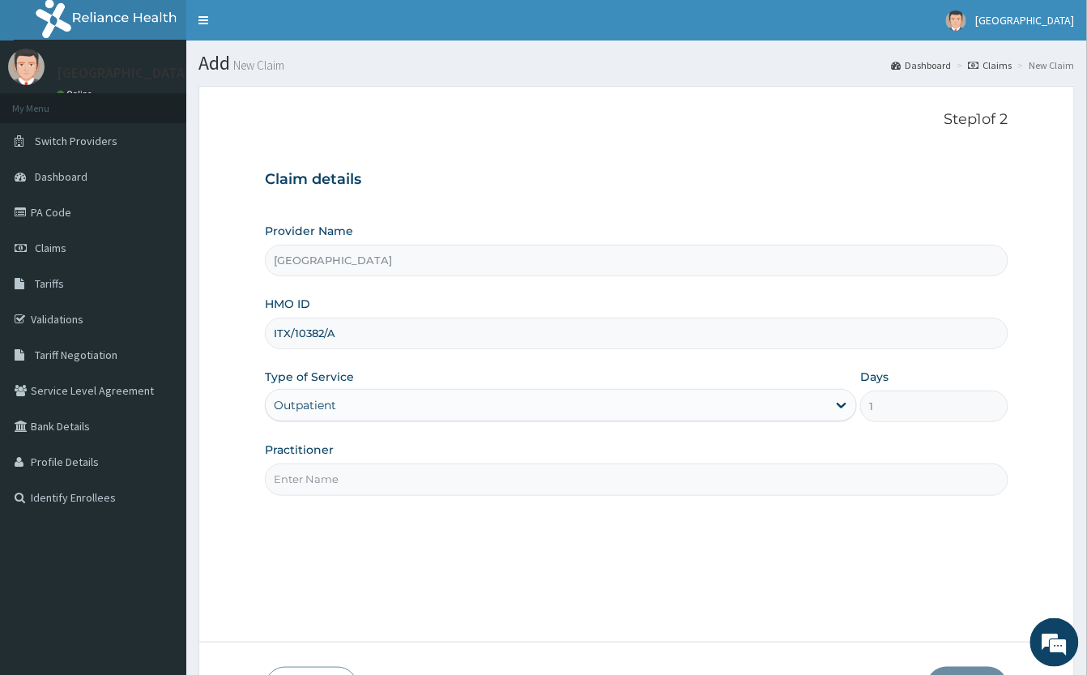
click at [344, 472] on input "Practitioner" at bounding box center [637, 479] width 744 height 32
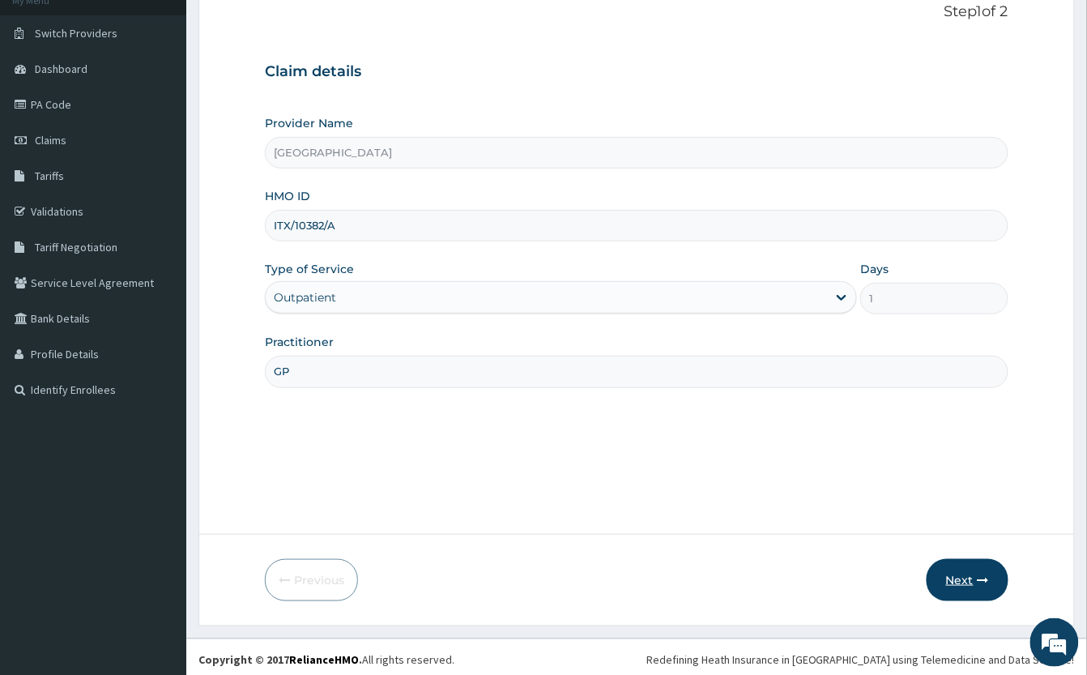
type input "GP"
click at [986, 591] on button "Next" at bounding box center [968, 580] width 82 height 42
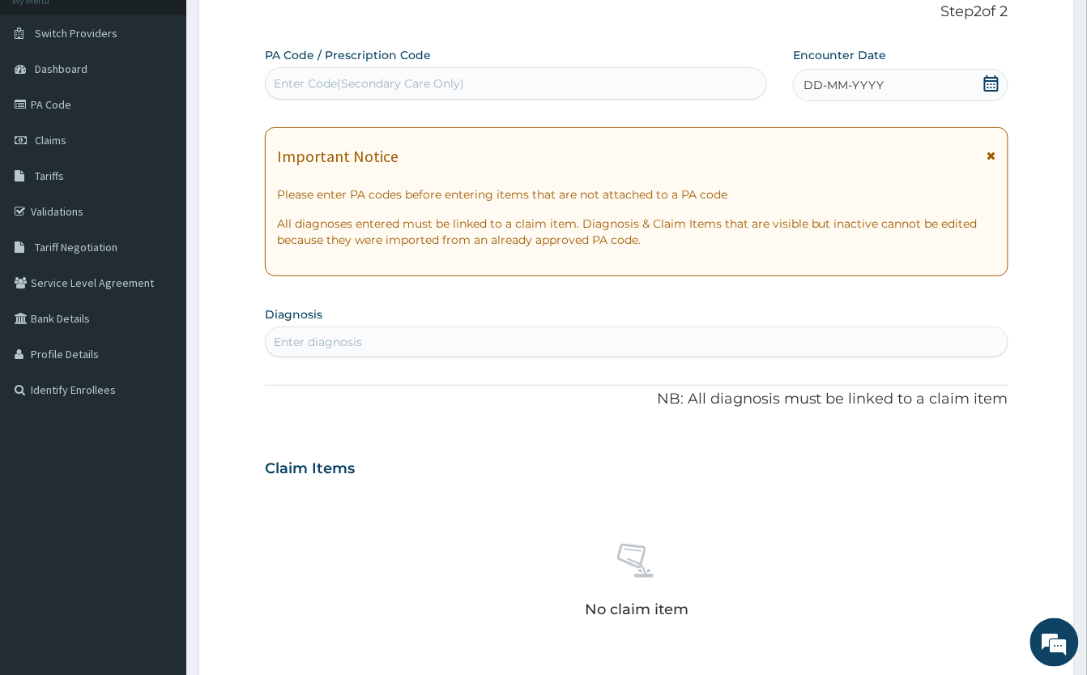
click at [992, 79] on icon at bounding box center [991, 83] width 15 height 16
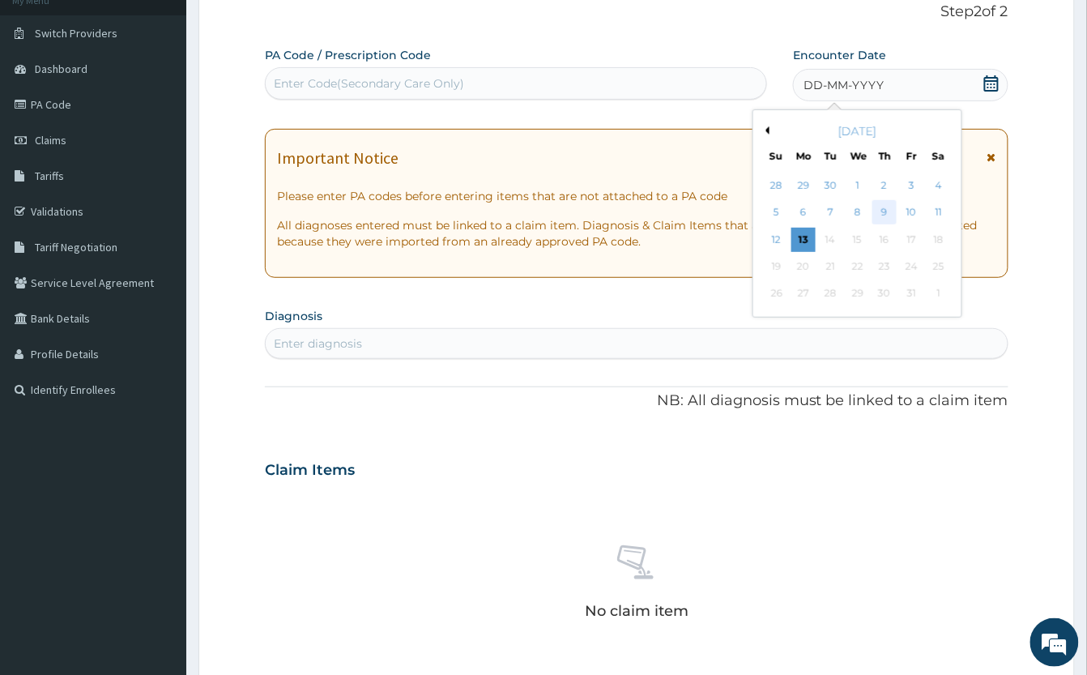
click at [893, 208] on div "9" at bounding box center [885, 213] width 24 height 24
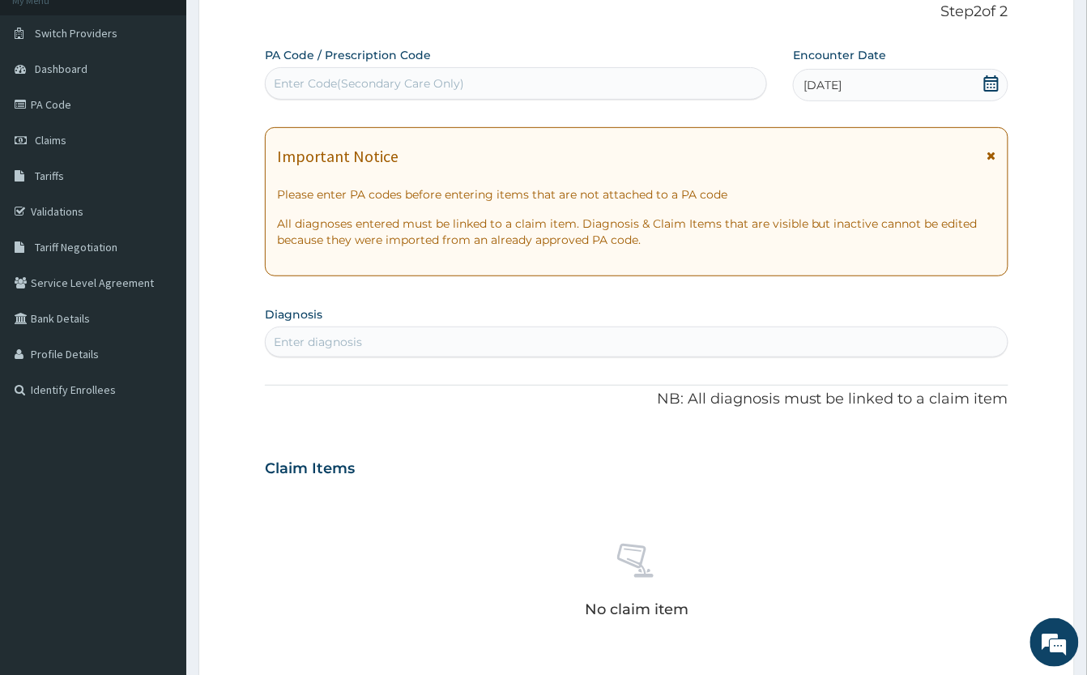
click at [491, 340] on div "Enter diagnosis" at bounding box center [637, 342] width 742 height 26
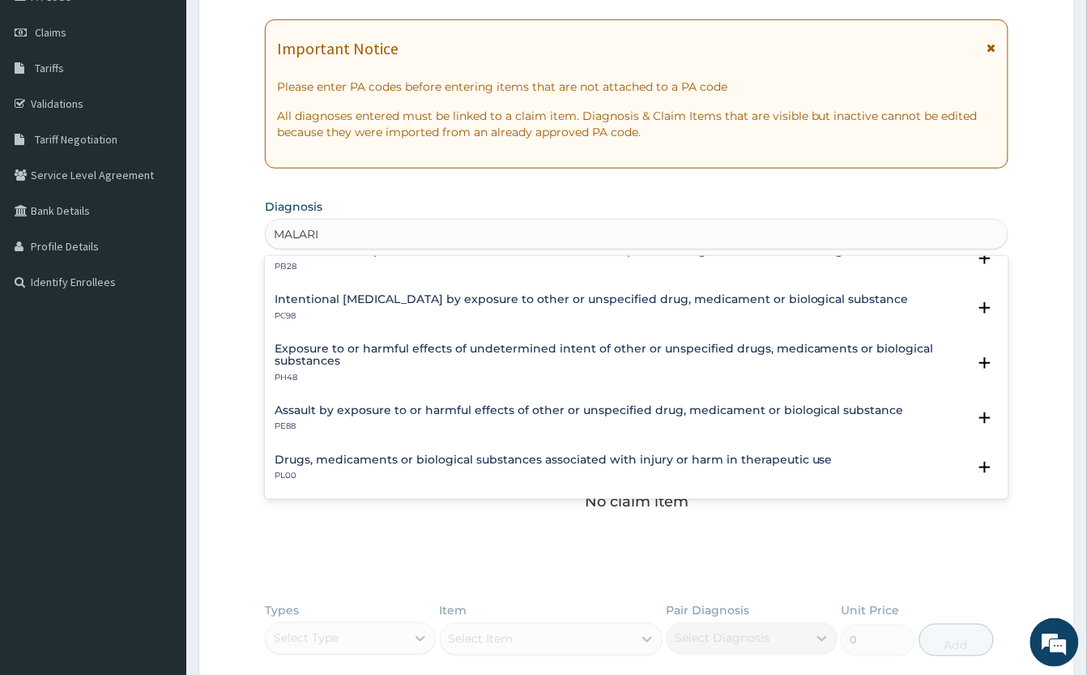
scroll to position [133, 0]
type input "M"
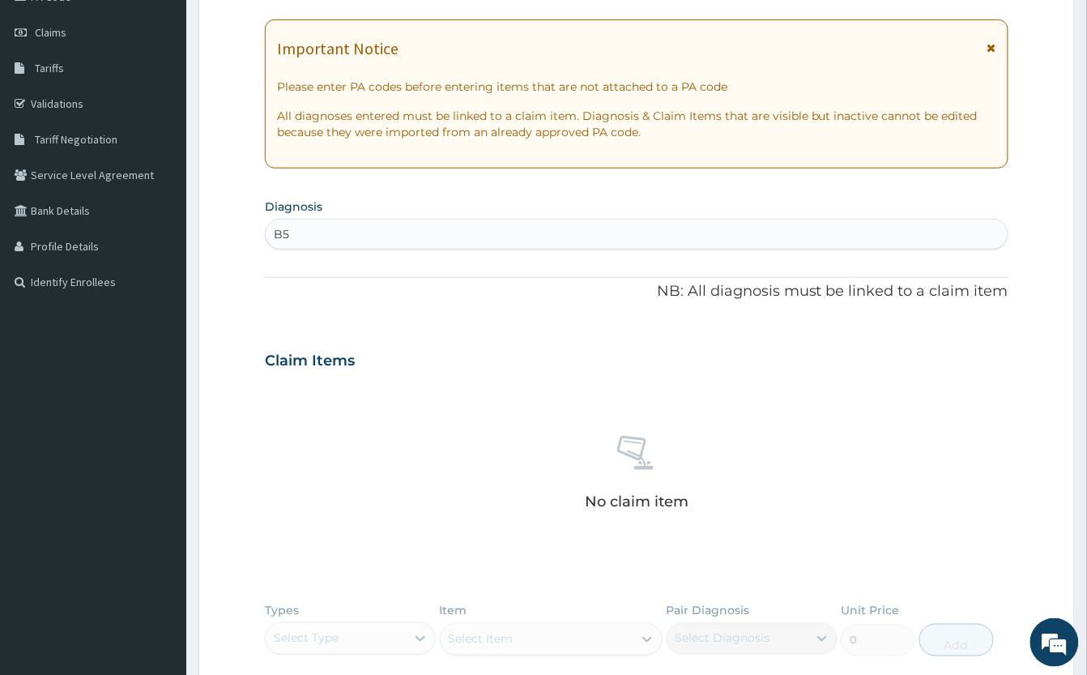
type input "B"
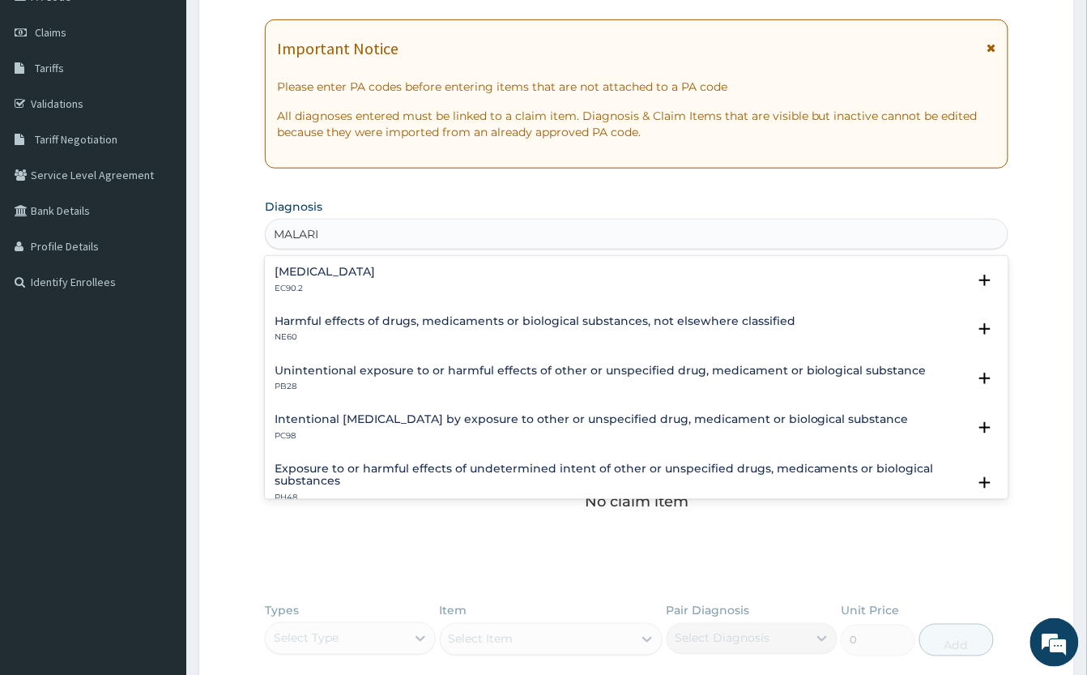
type input "MALARIA"
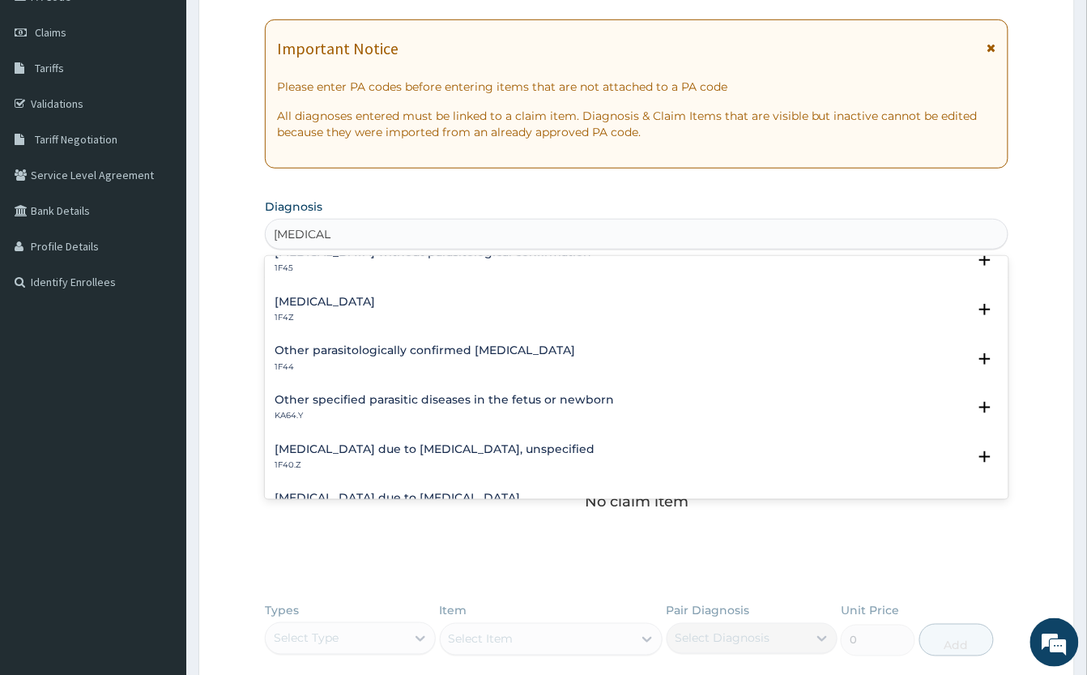
scroll to position [108, 0]
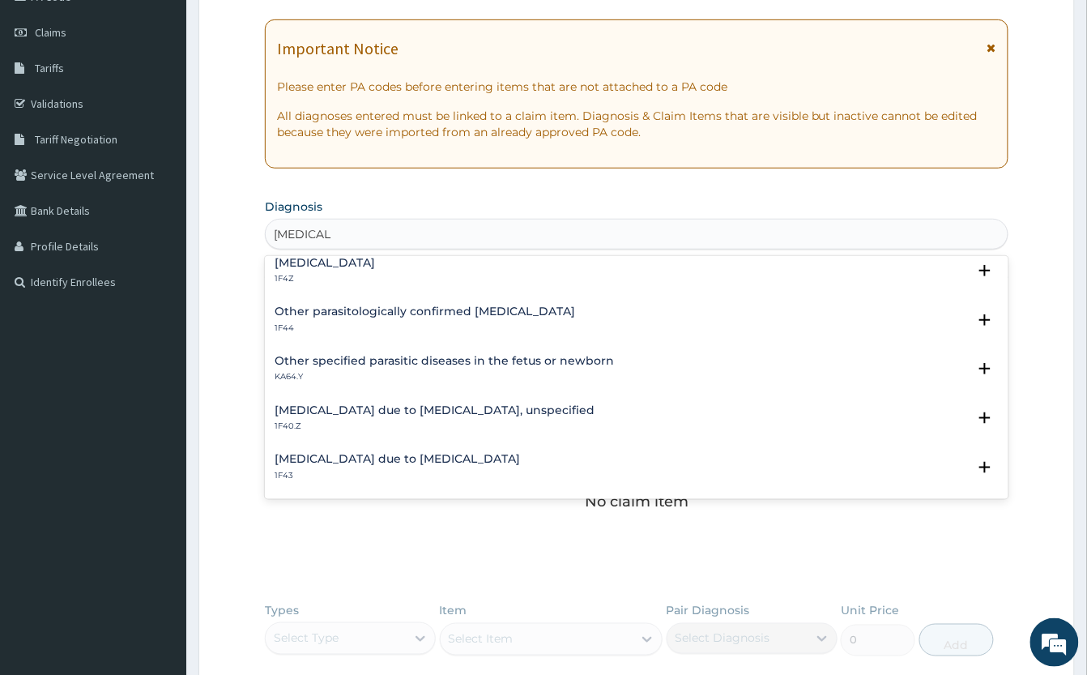
click at [370, 412] on h4 "Malaria due to Plasmodium falciparum, unspecified" at bounding box center [435, 410] width 320 height 12
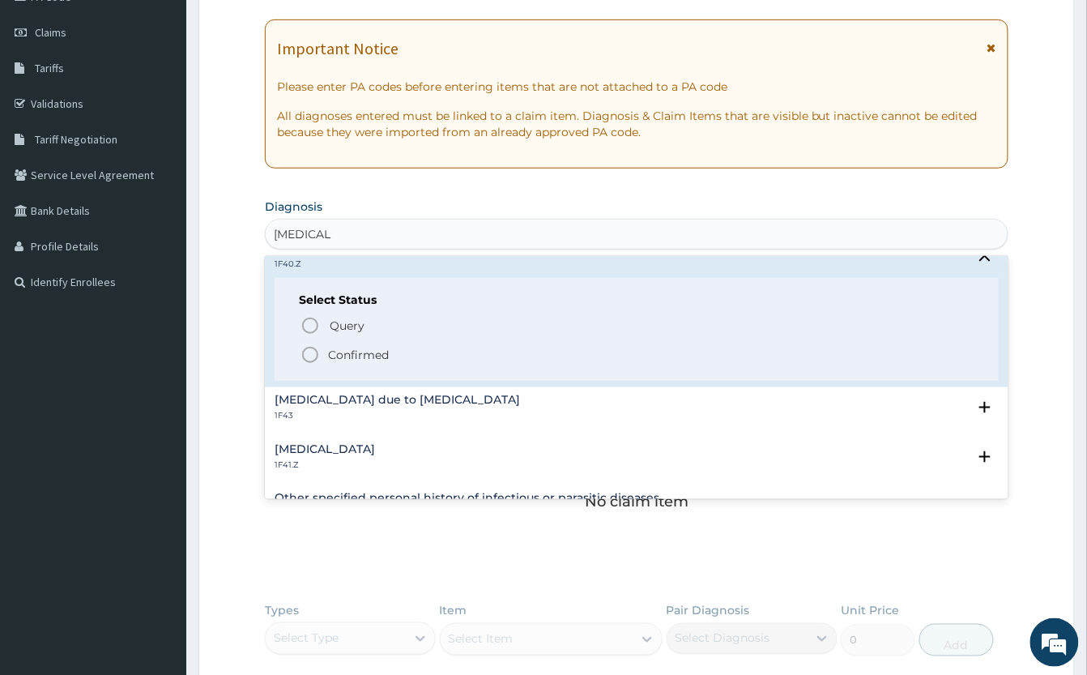
scroll to position [324, 0]
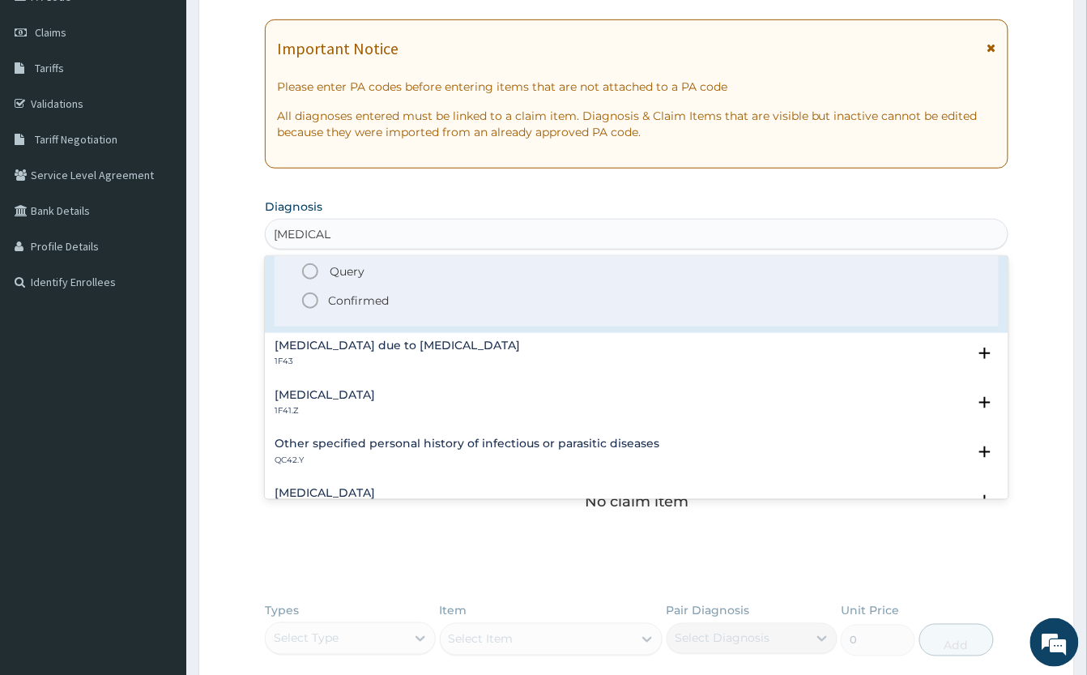
click at [318, 348] on h4 "Malaria due to Plasmodium ovale" at bounding box center [397, 345] width 245 height 12
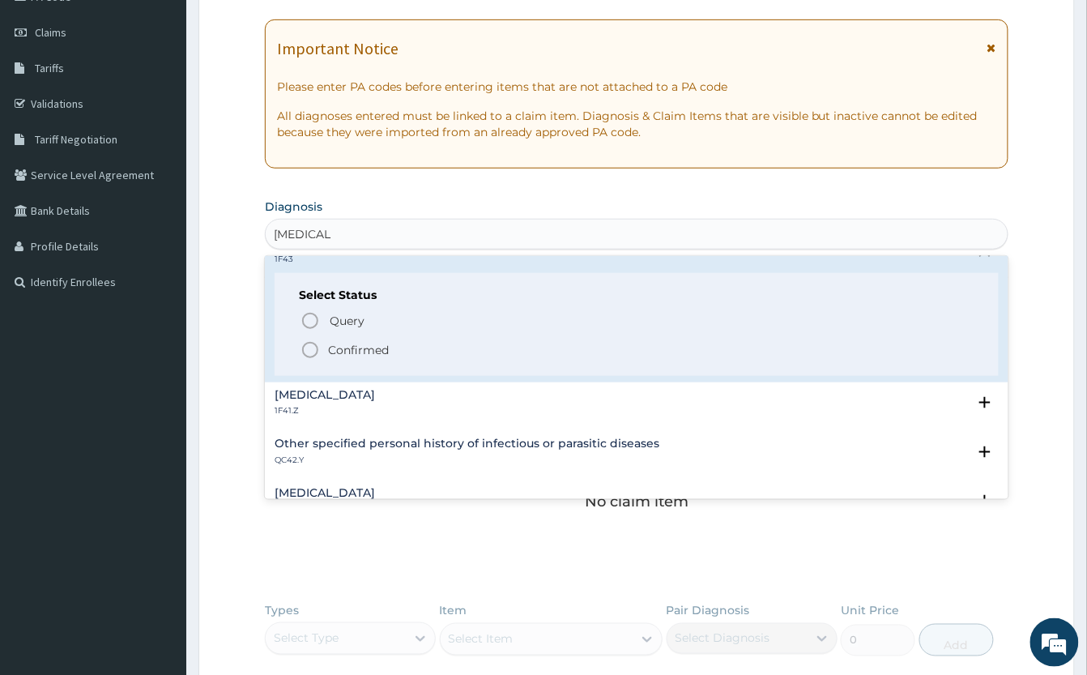
click at [328, 350] on p "Confirmed" at bounding box center [358, 350] width 61 height 16
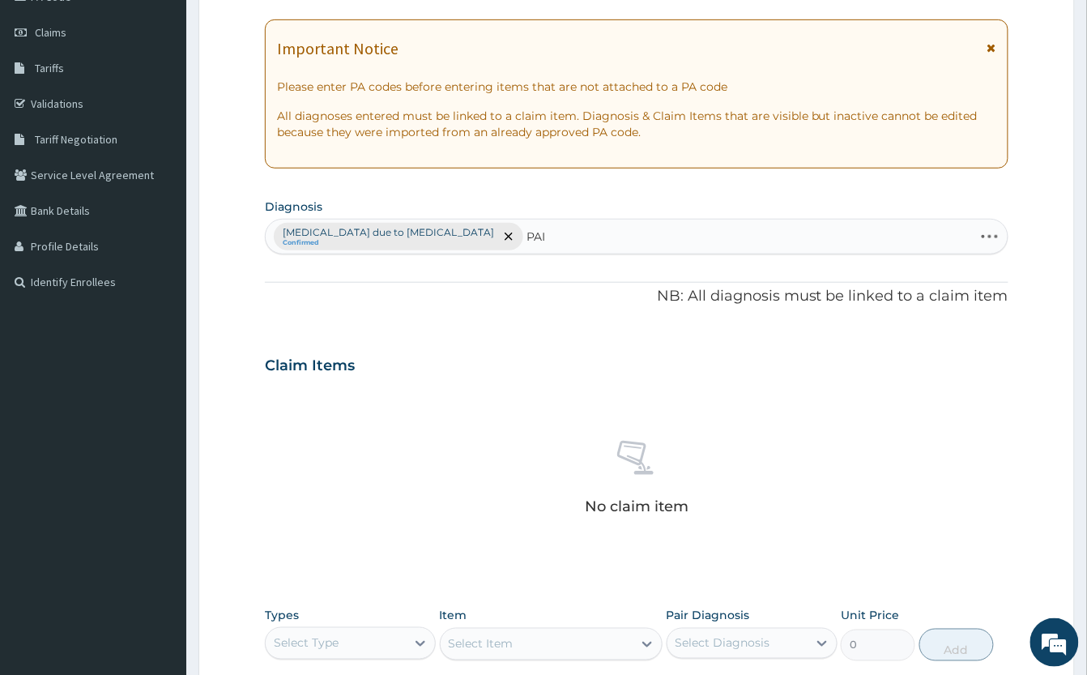
type input "PAIN"
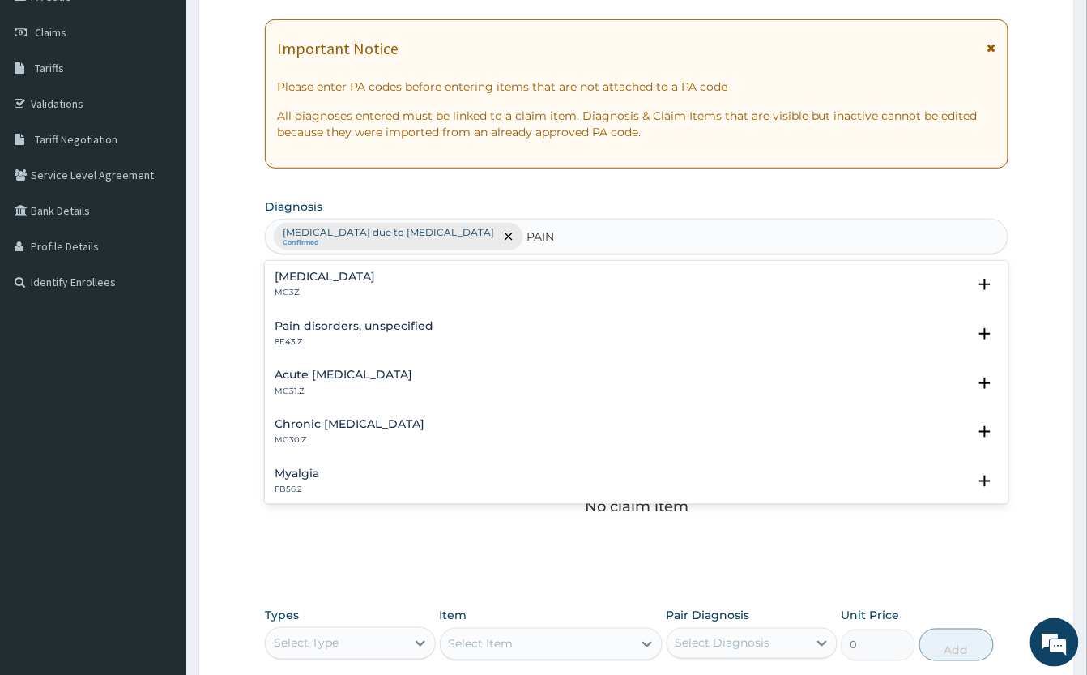
click at [326, 282] on h4 "Pain, unspecified" at bounding box center [325, 277] width 100 height 12
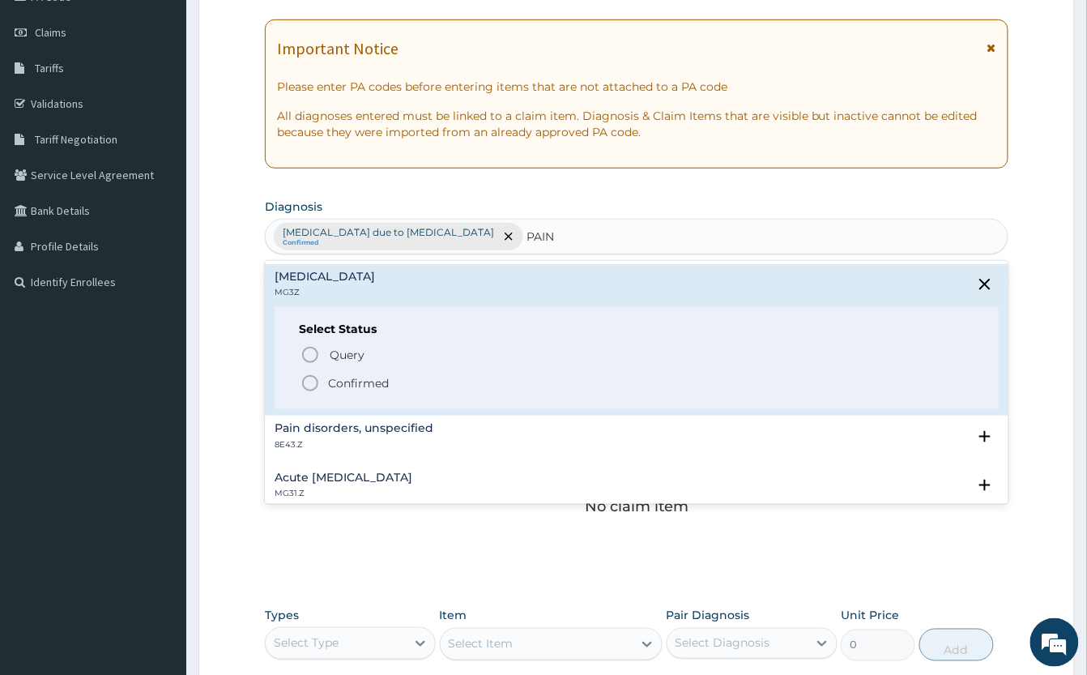
click at [309, 384] on icon "status option filled" at bounding box center [310, 382] width 19 height 19
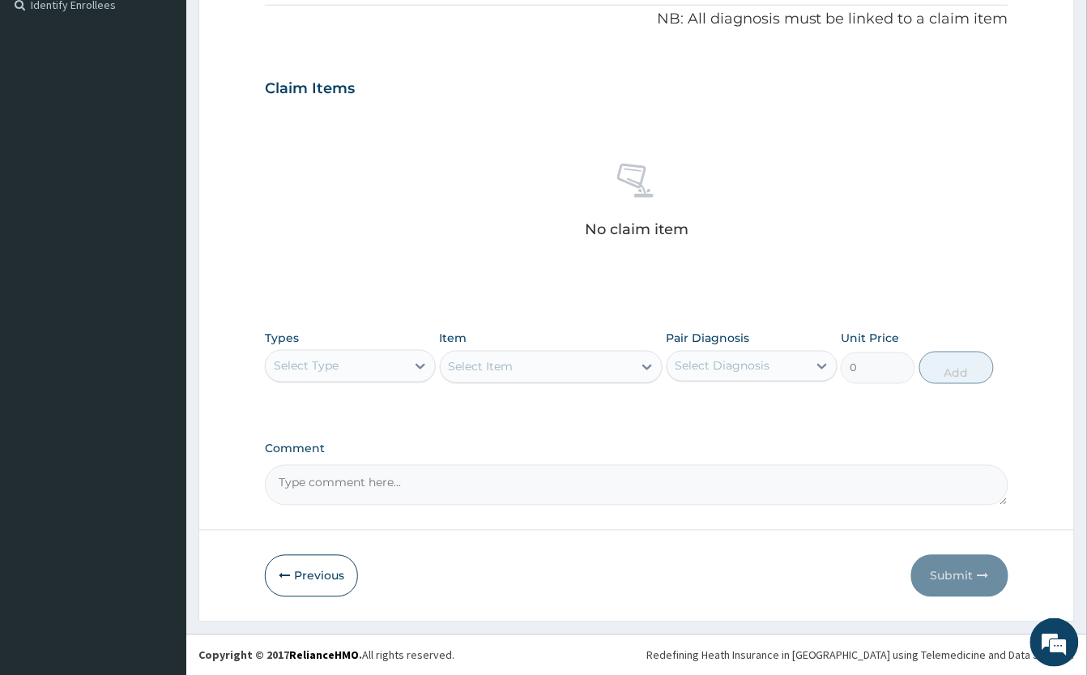
scroll to position [496, 0]
click at [373, 363] on div "Select Type" at bounding box center [336, 365] width 140 height 26
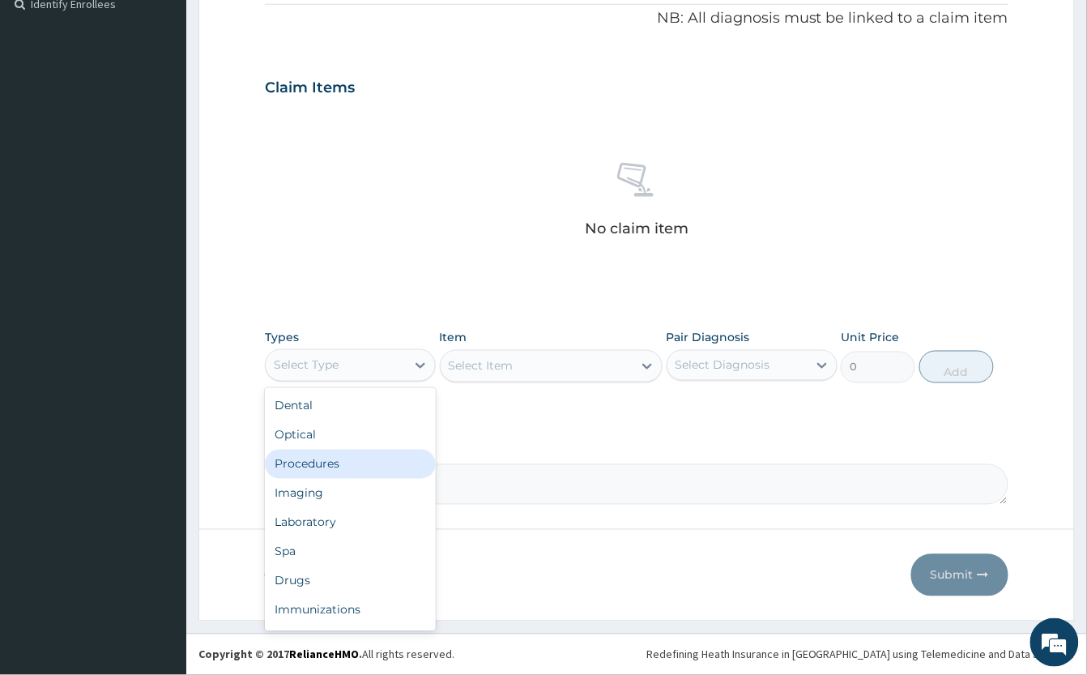
click at [389, 465] on div "Procedures" at bounding box center [350, 464] width 171 height 29
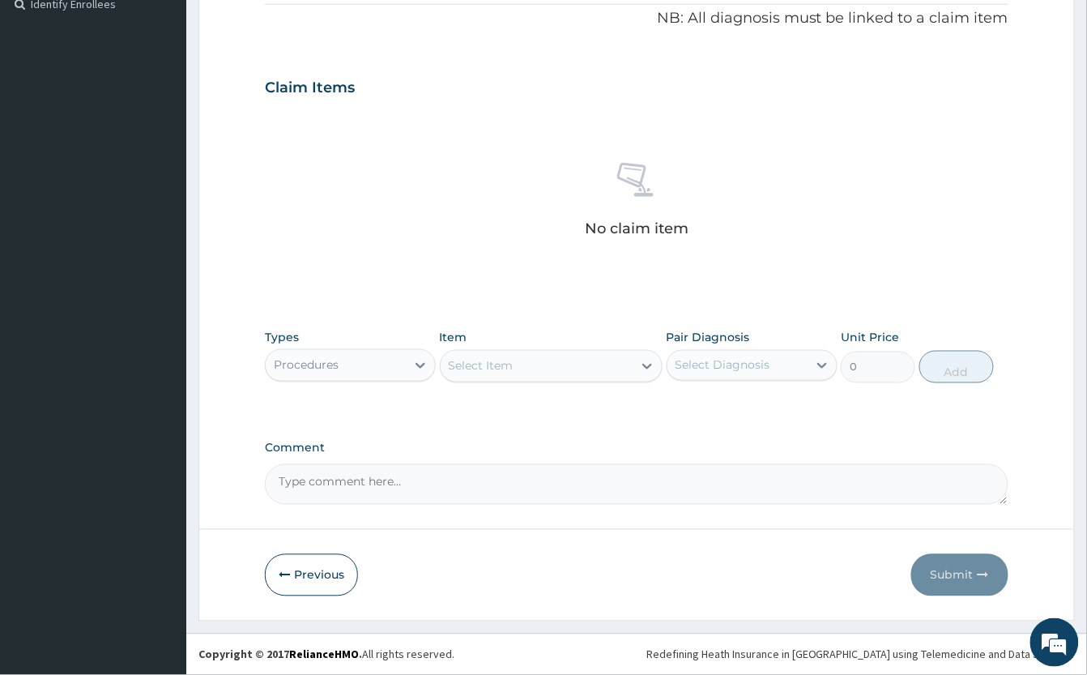
click at [514, 363] on div "Select Item" at bounding box center [481, 366] width 65 height 16
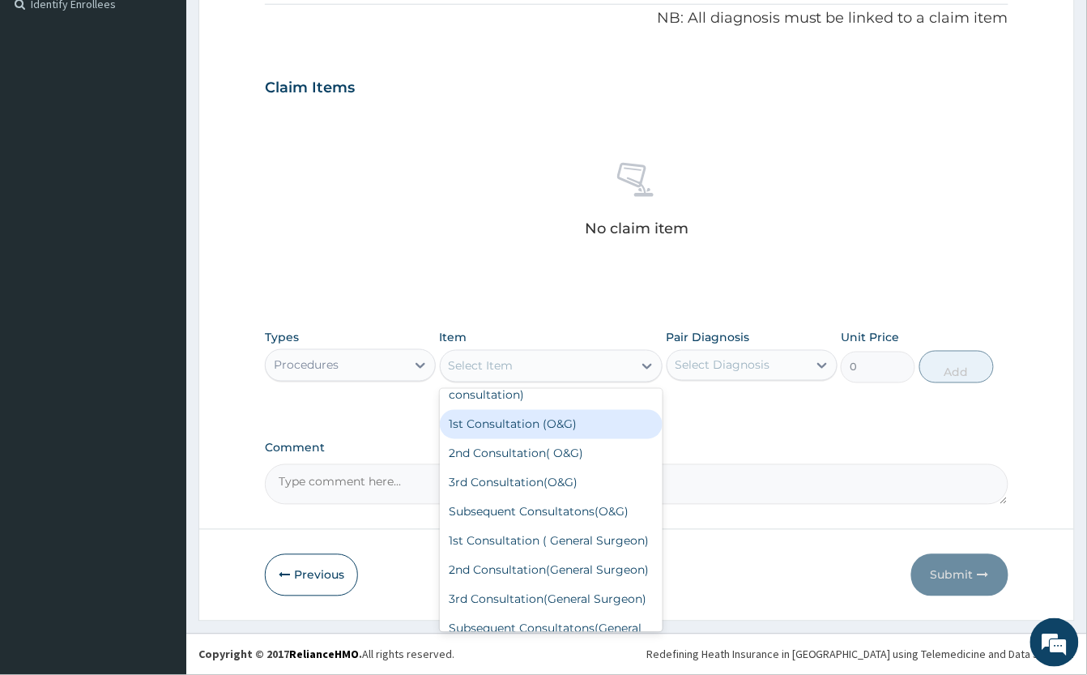
scroll to position [108, 0]
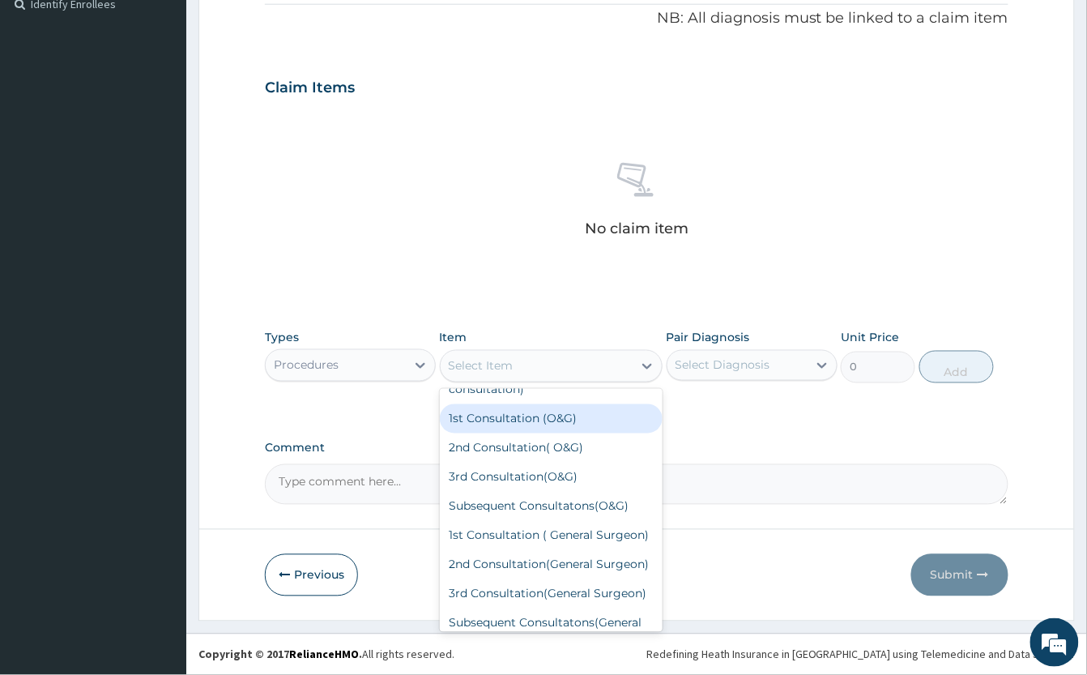
click at [527, 406] on div "1st Consultation (O&G)" at bounding box center [551, 418] width 223 height 29
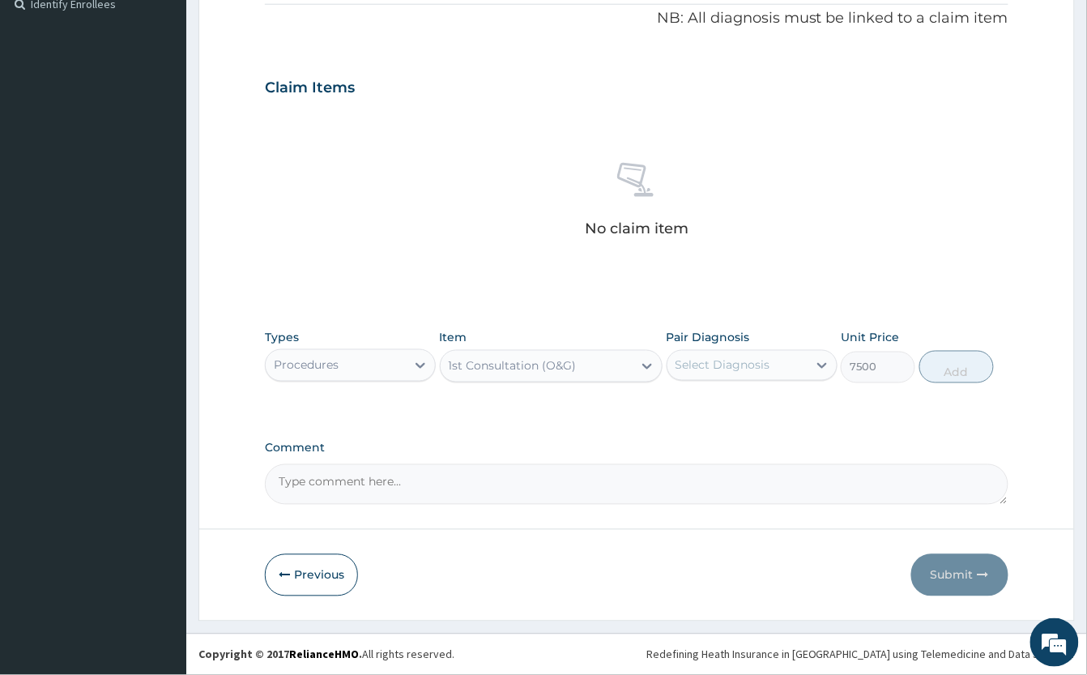
click at [574, 361] on div "1st Consultation (O&G)" at bounding box center [513, 366] width 128 height 16
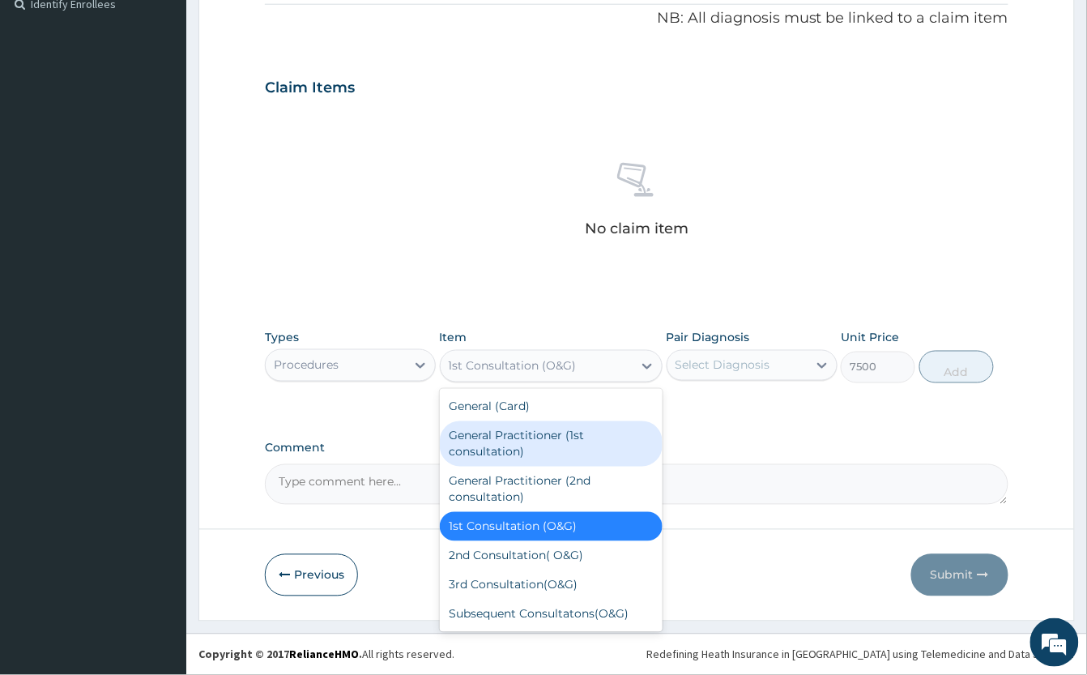
click at [568, 441] on div "General Practitioner (1st consultation)" at bounding box center [551, 443] width 223 height 45
type input "2000"
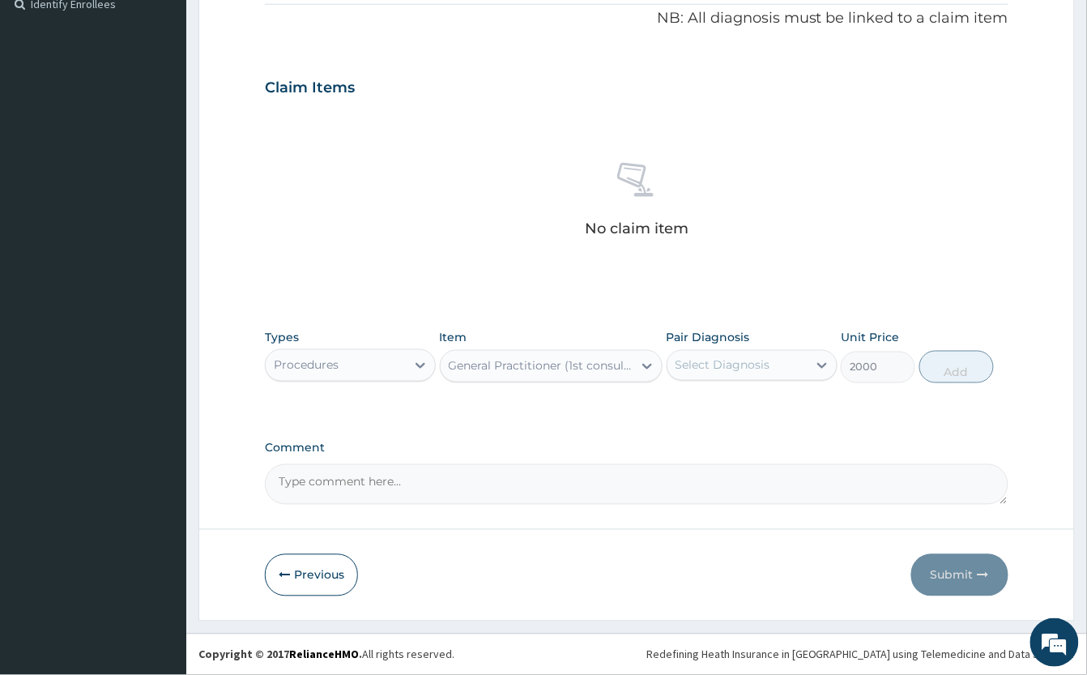
click at [770, 357] on div "Select Diagnosis" at bounding box center [723, 365] width 95 height 16
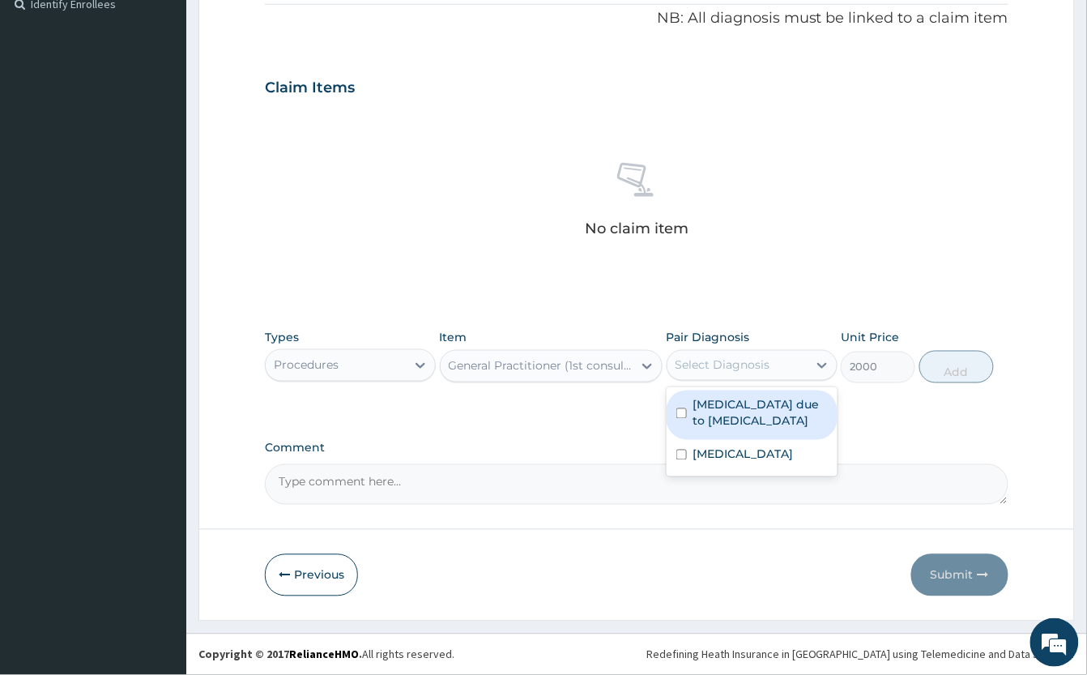
click at [770, 416] on label "Malaria due to Plasmodium ovale" at bounding box center [760, 413] width 134 height 32
checkbox input "true"
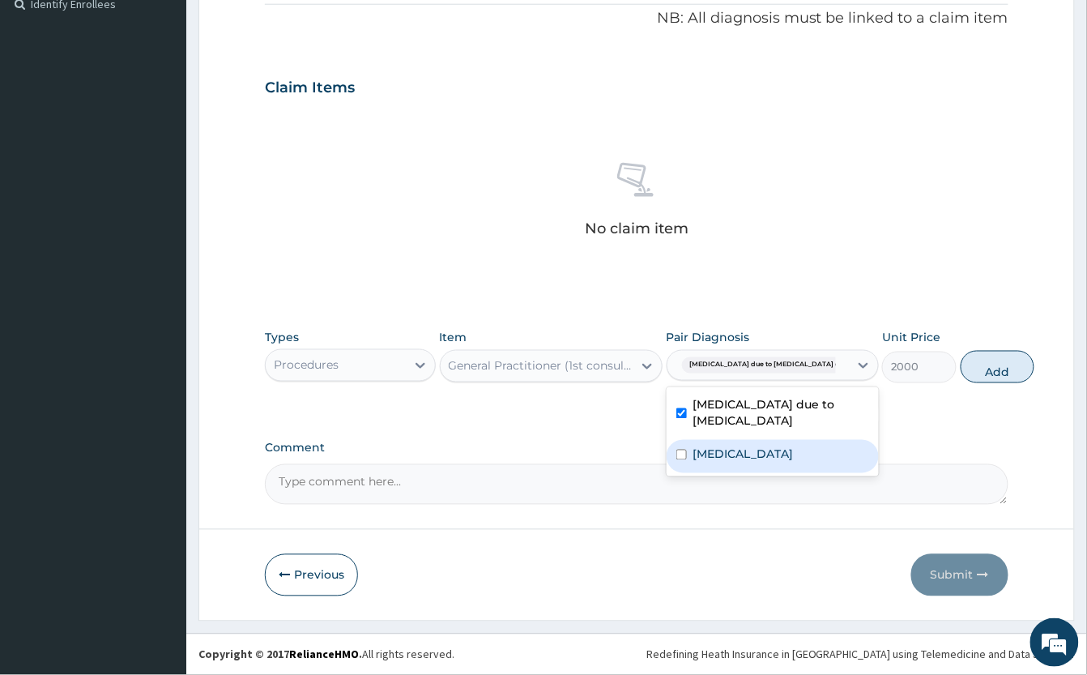
click at [785, 460] on label "Pain, unspecified" at bounding box center [743, 454] width 100 height 16
checkbox input "true"
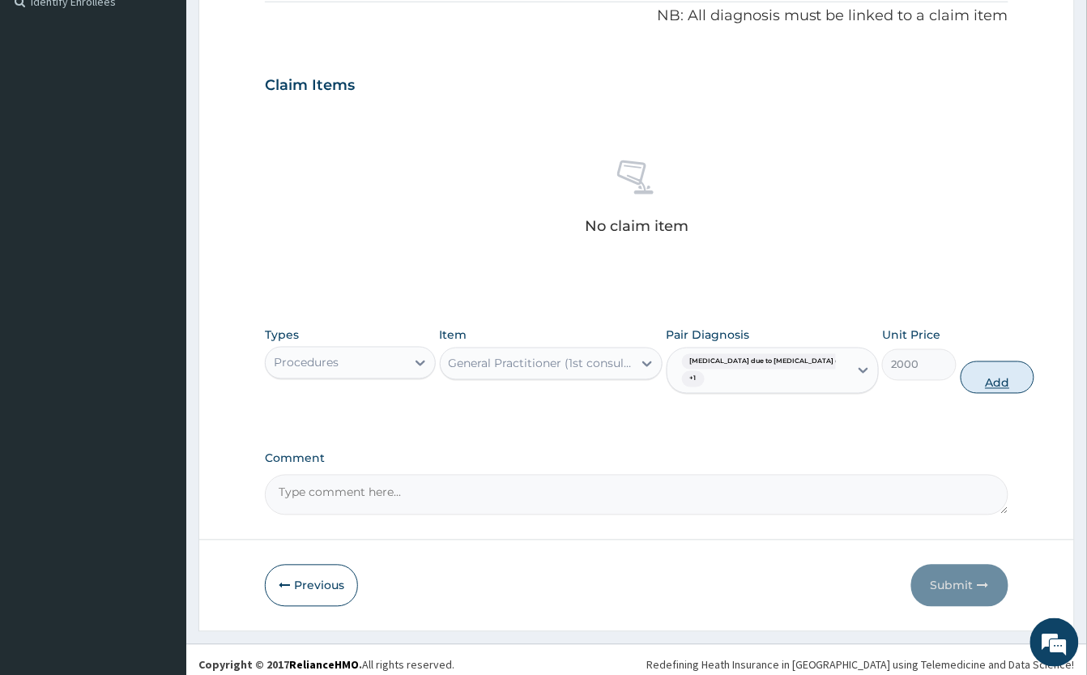
click at [961, 374] on button "Add" at bounding box center [998, 377] width 75 height 32
type input "0"
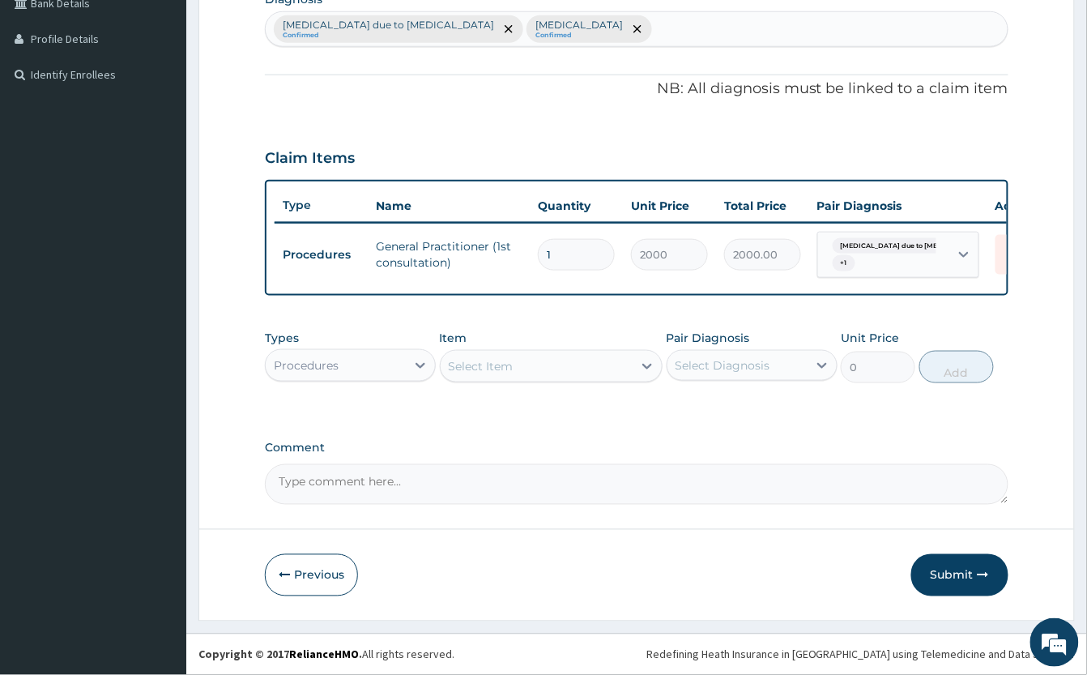
scroll to position [442, 0]
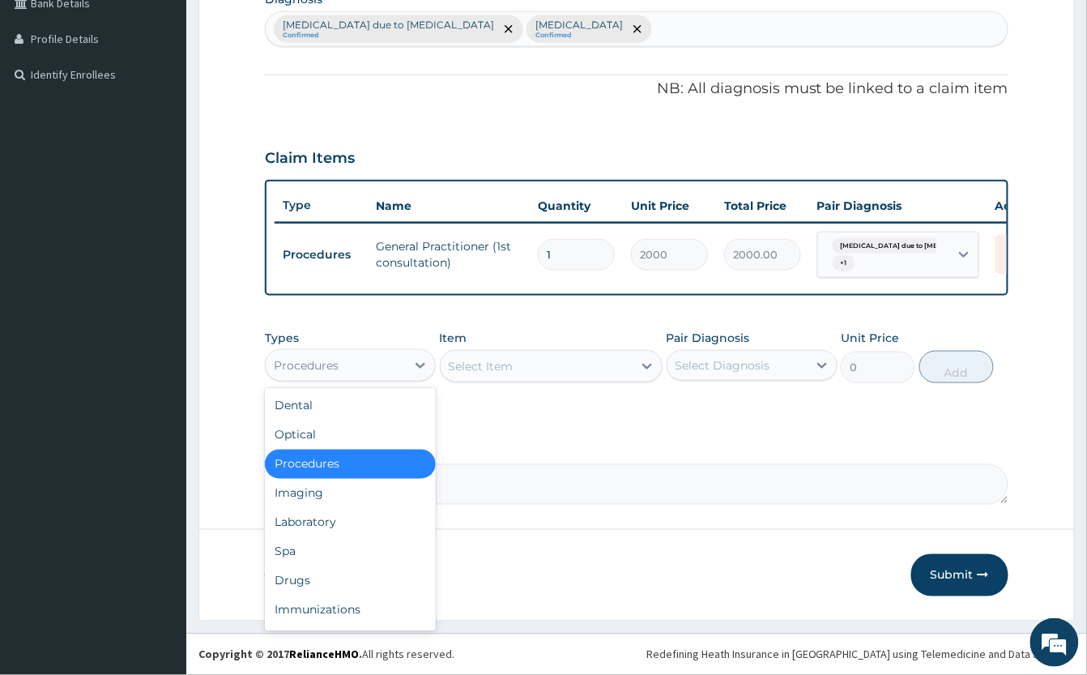
click at [356, 366] on div "Procedures" at bounding box center [336, 365] width 140 height 26
click at [361, 514] on div "Laboratory" at bounding box center [350, 522] width 171 height 29
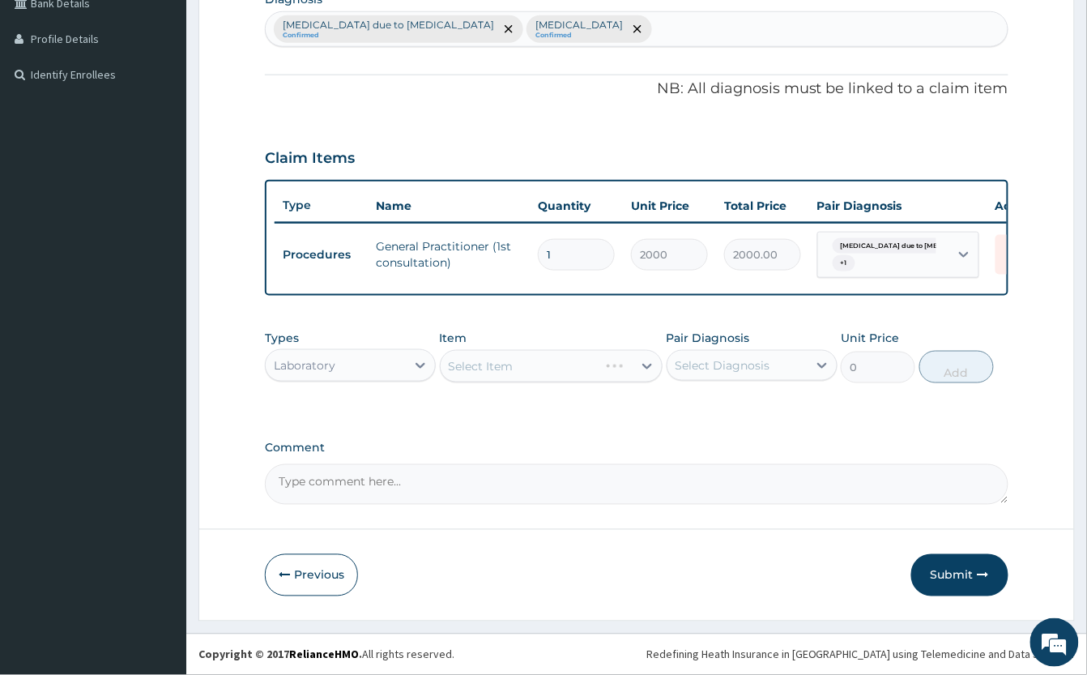
click at [529, 358] on div "Select Item" at bounding box center [551, 366] width 223 height 32
click at [527, 361] on div "Select Item" at bounding box center [551, 366] width 223 height 32
click at [527, 361] on div "Select Item" at bounding box center [537, 366] width 192 height 26
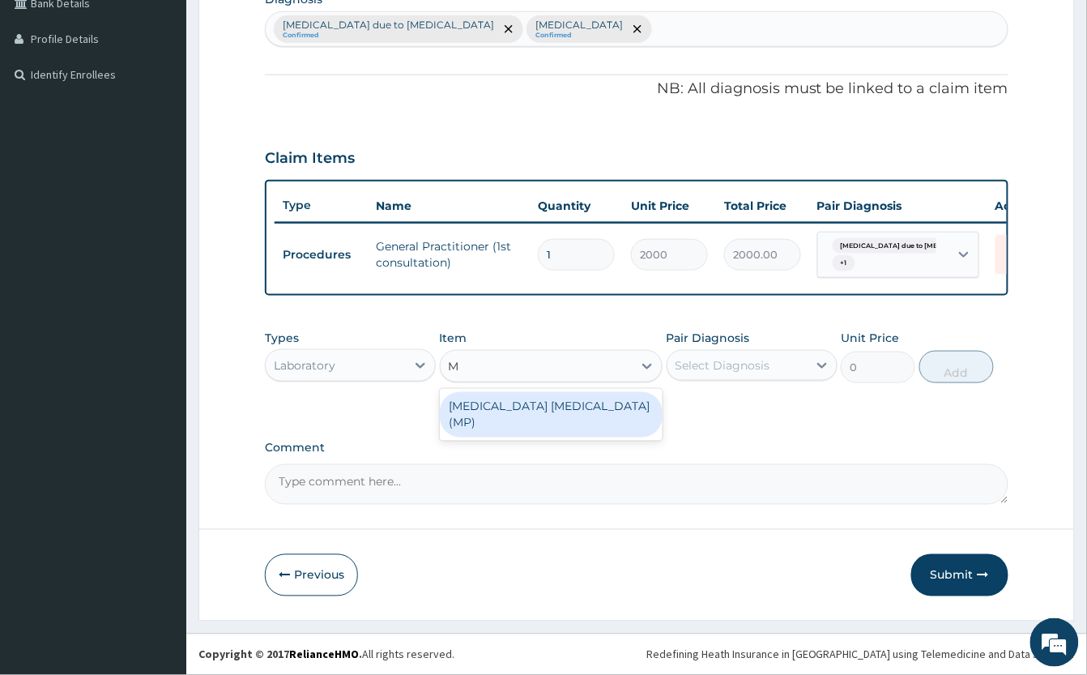
type input "MP"
click at [519, 403] on div "MALARIA PARASITE (MP)" at bounding box center [551, 414] width 223 height 45
type input "1000"
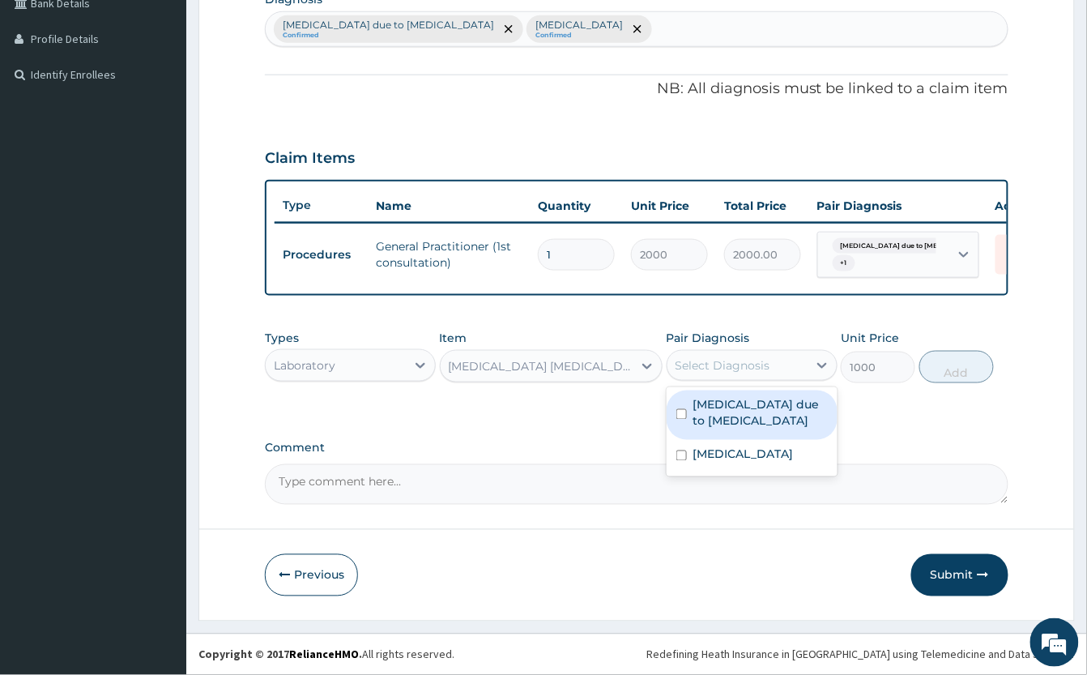
click at [731, 364] on div "Select Diagnosis" at bounding box center [723, 365] width 95 height 16
click at [779, 413] on label "Malaria due to Plasmodium ovale" at bounding box center [760, 413] width 134 height 32
checkbox input "true"
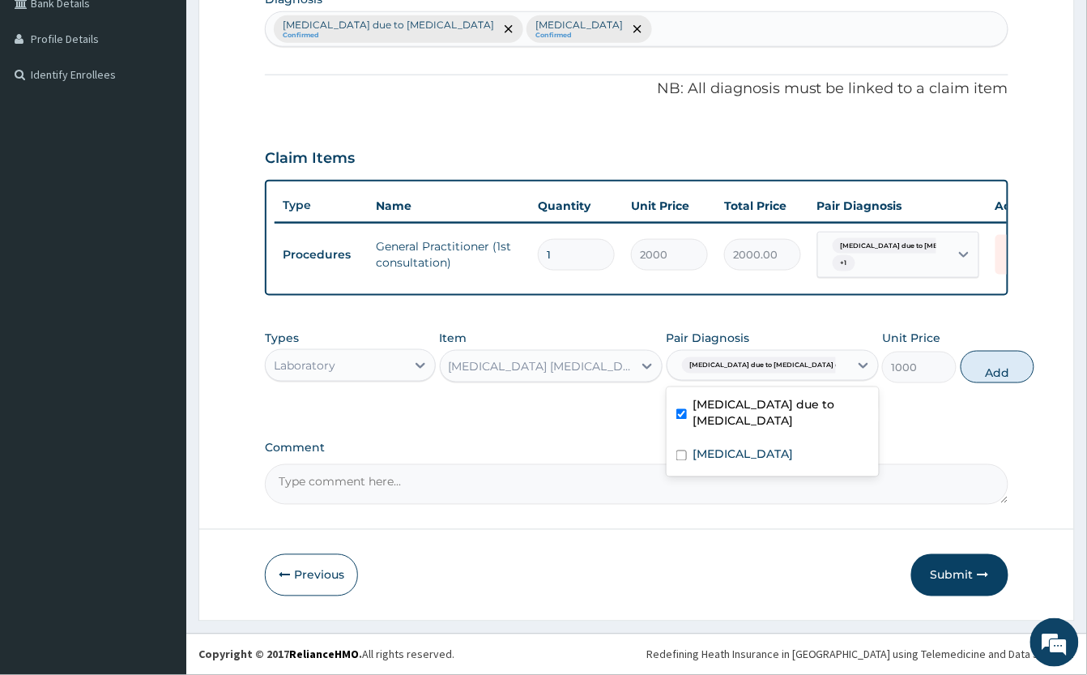
click at [972, 368] on button "Add" at bounding box center [998, 367] width 75 height 32
type input "0"
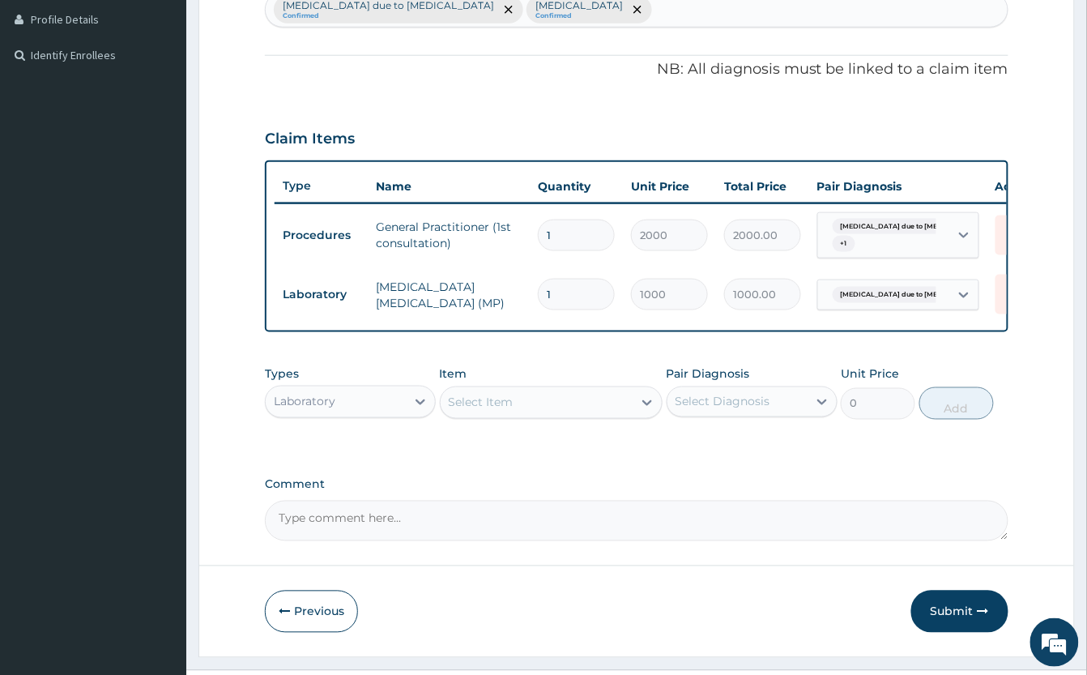
click at [491, 409] on div "Select Item" at bounding box center [537, 403] width 192 height 26
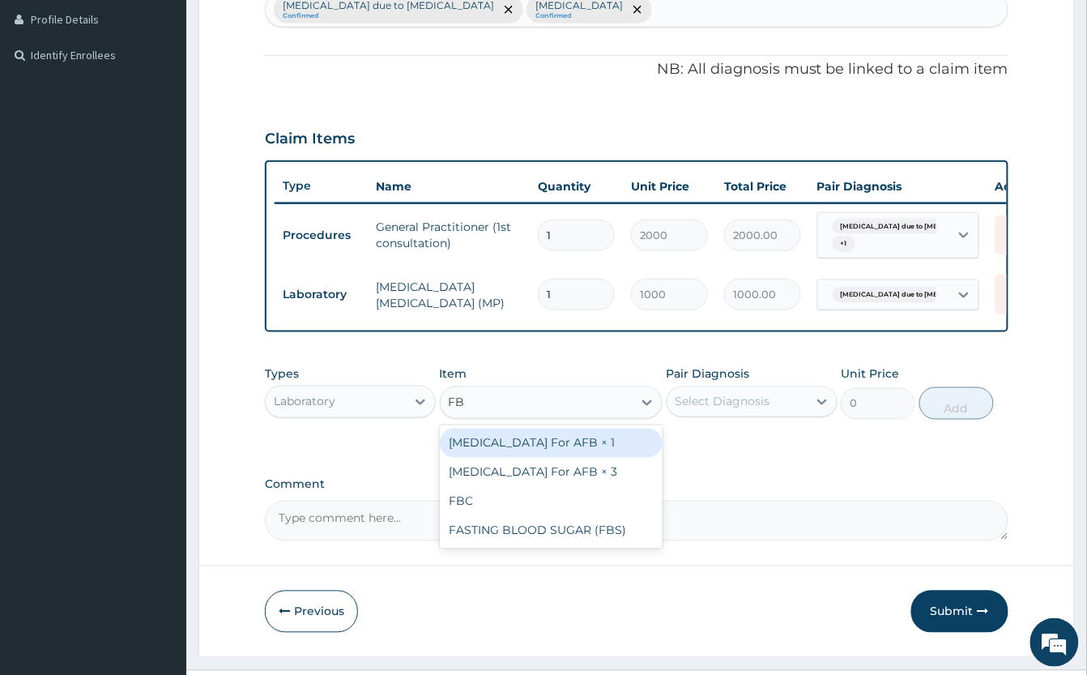
type input "FBC"
click at [502, 458] on div "FBC" at bounding box center [551, 443] width 223 height 29
type input "2000"
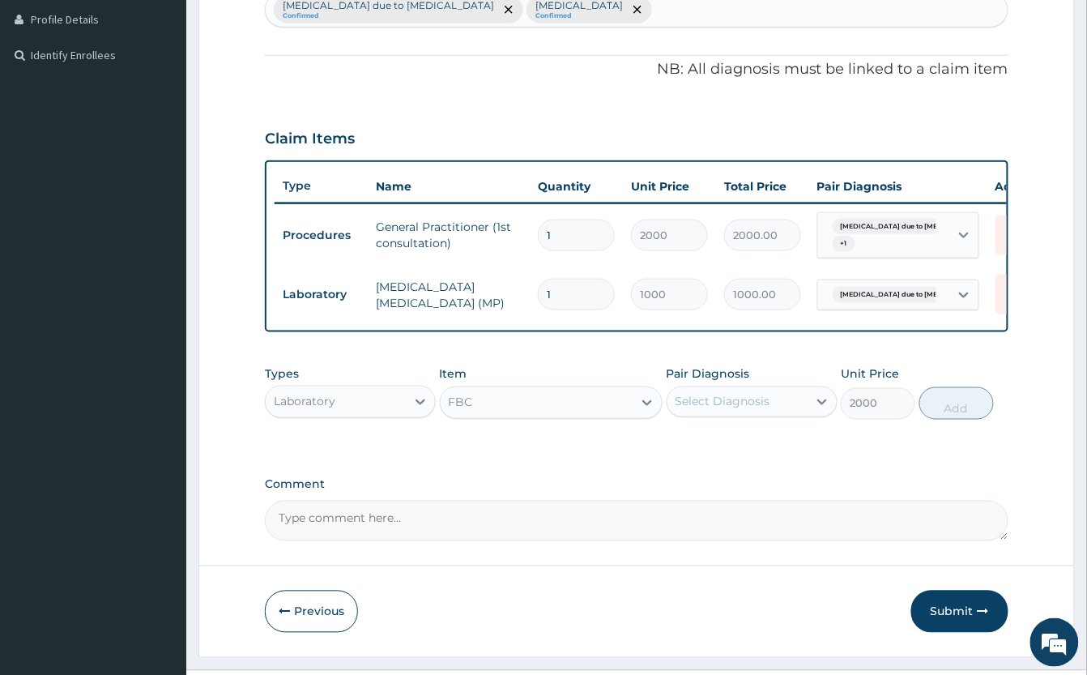
click at [788, 415] on div "Select Diagnosis" at bounding box center [738, 402] width 140 height 26
click at [775, 466] on label "Malaria due to Plasmodium ovale" at bounding box center [760, 449] width 134 height 32
checkbox input "true"
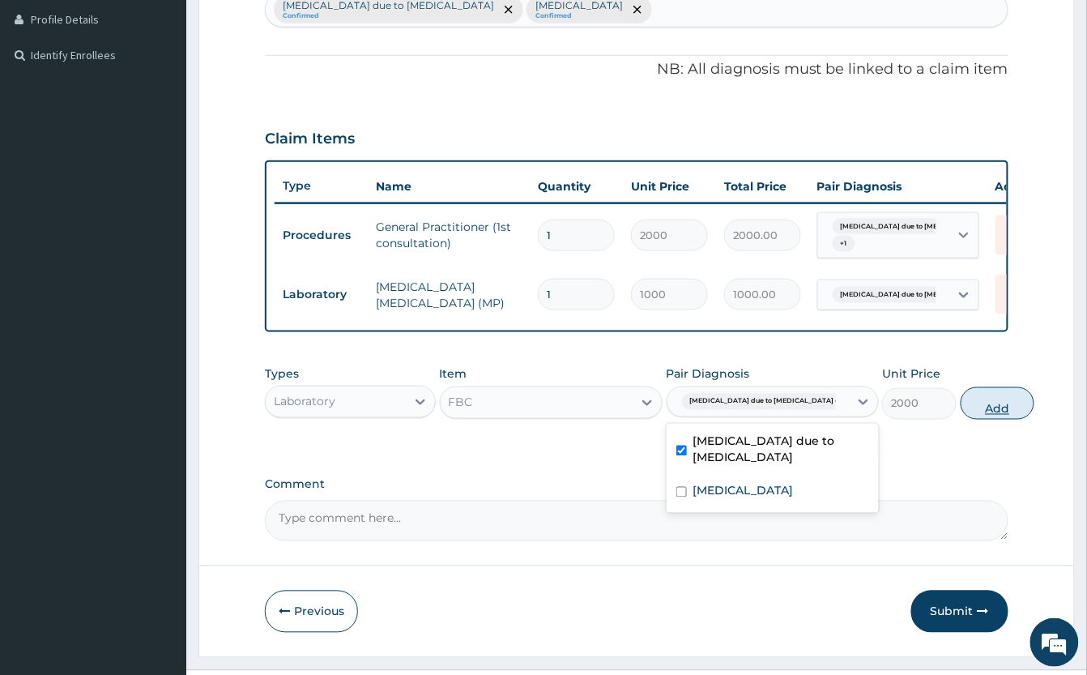
click at [961, 420] on button "Add" at bounding box center [998, 403] width 75 height 32
type input "0"
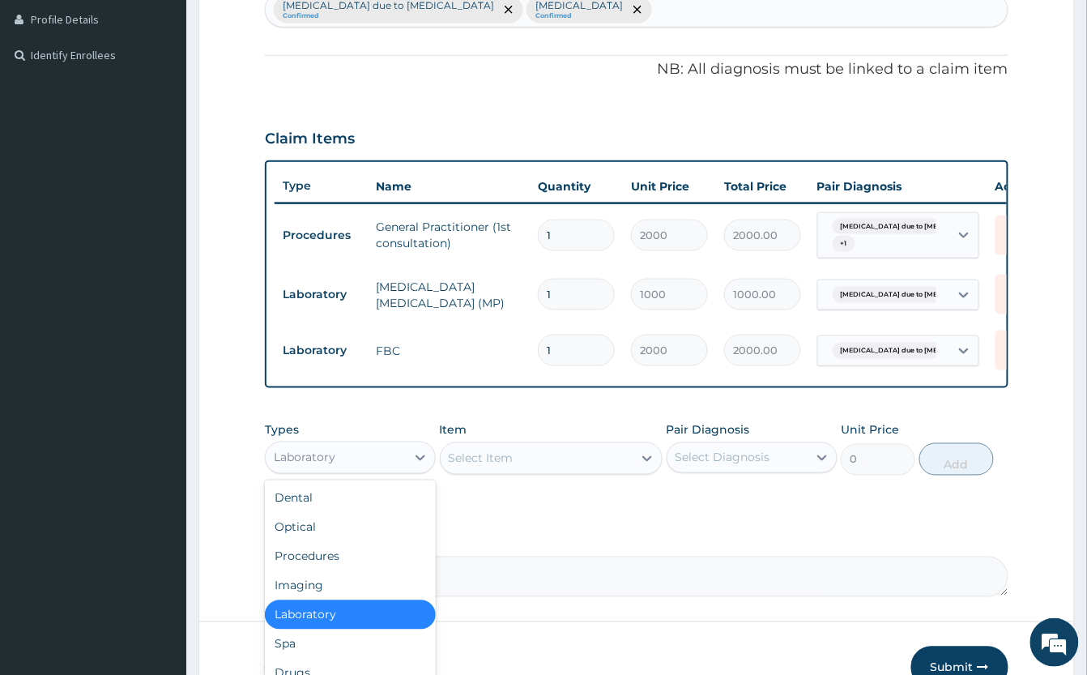
click at [365, 471] on div "Laboratory" at bounding box center [336, 458] width 140 height 26
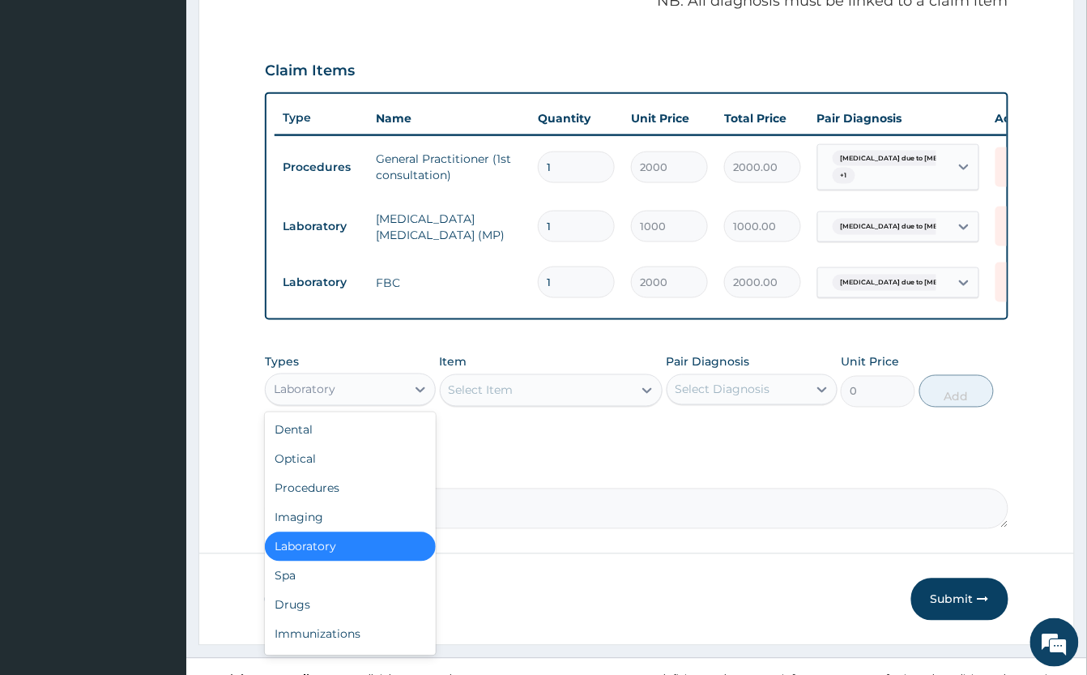
scroll to position [555, 0]
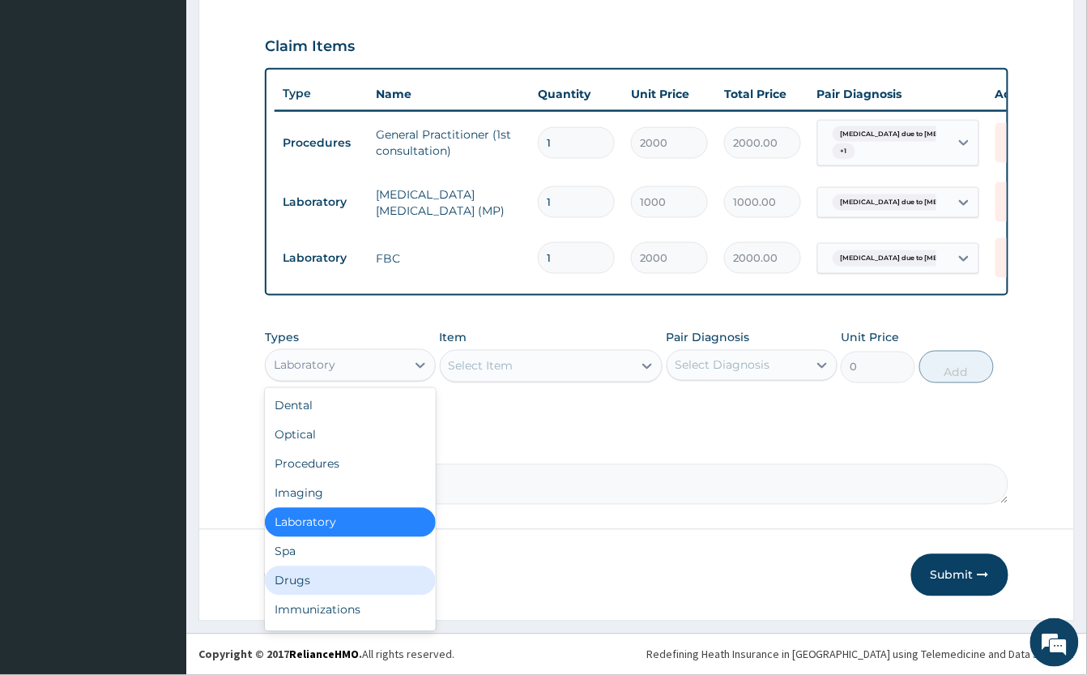
click at [355, 569] on div "Drugs" at bounding box center [350, 580] width 171 height 29
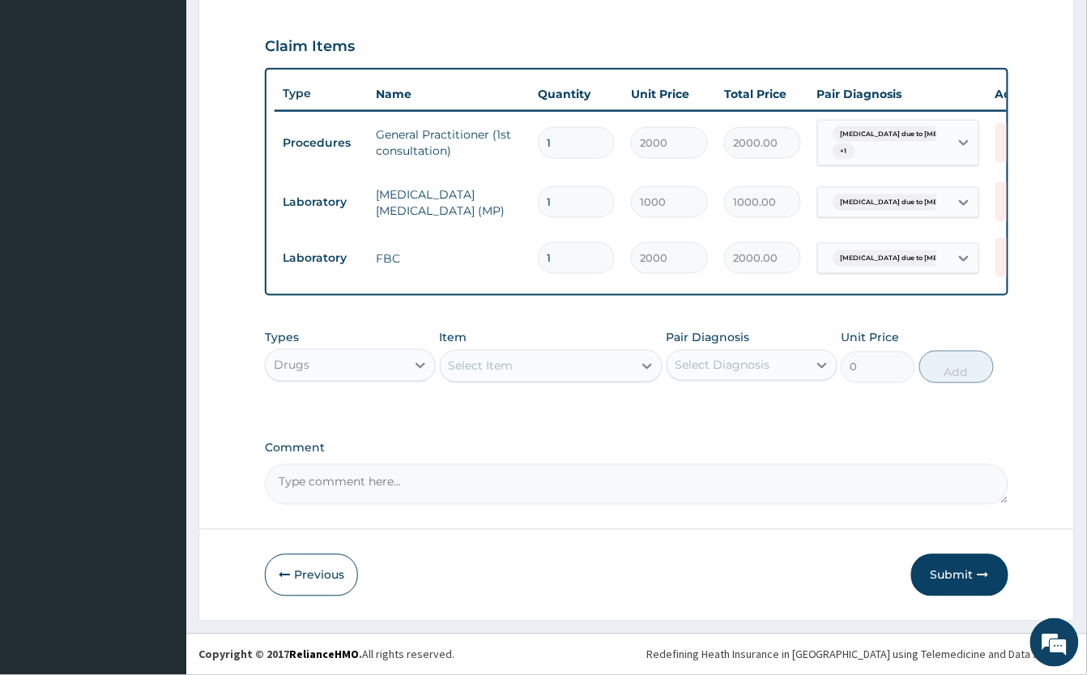
click at [584, 358] on div "Select Item" at bounding box center [537, 366] width 192 height 26
click at [577, 361] on div "Select Item" at bounding box center [537, 366] width 192 height 26
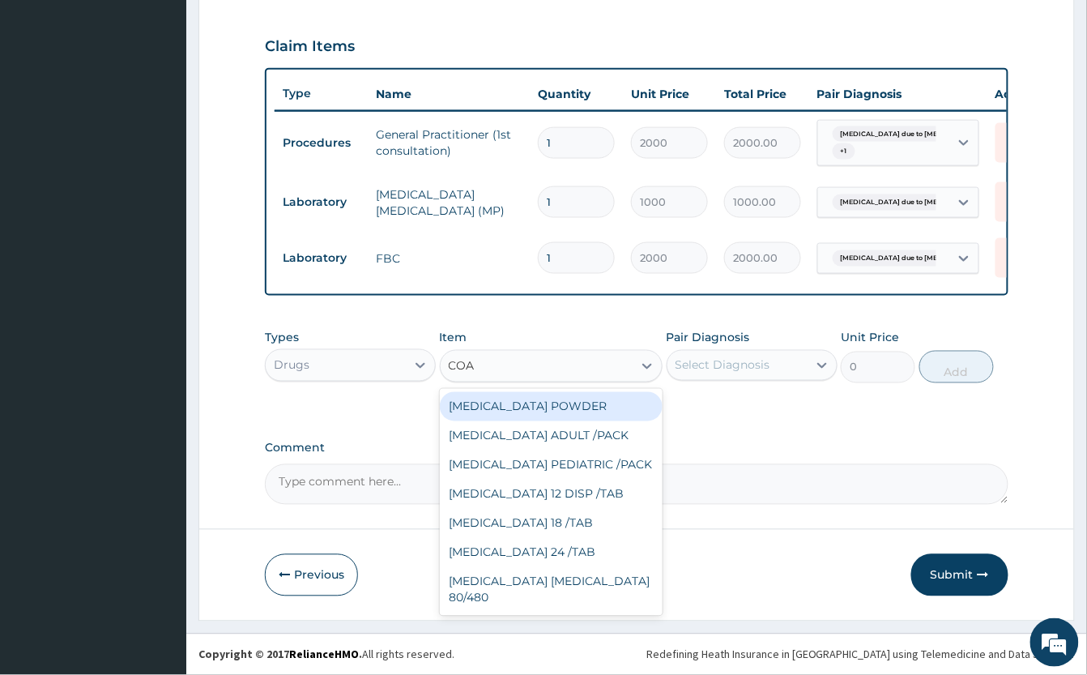
type input "COAR"
drag, startPoint x: 574, startPoint y: 399, endPoint x: 739, endPoint y: 384, distance: 165.9
click at [575, 399] on div "[MEDICAL_DATA] ADULT /PACK" at bounding box center [551, 406] width 223 height 29
type input "2160"
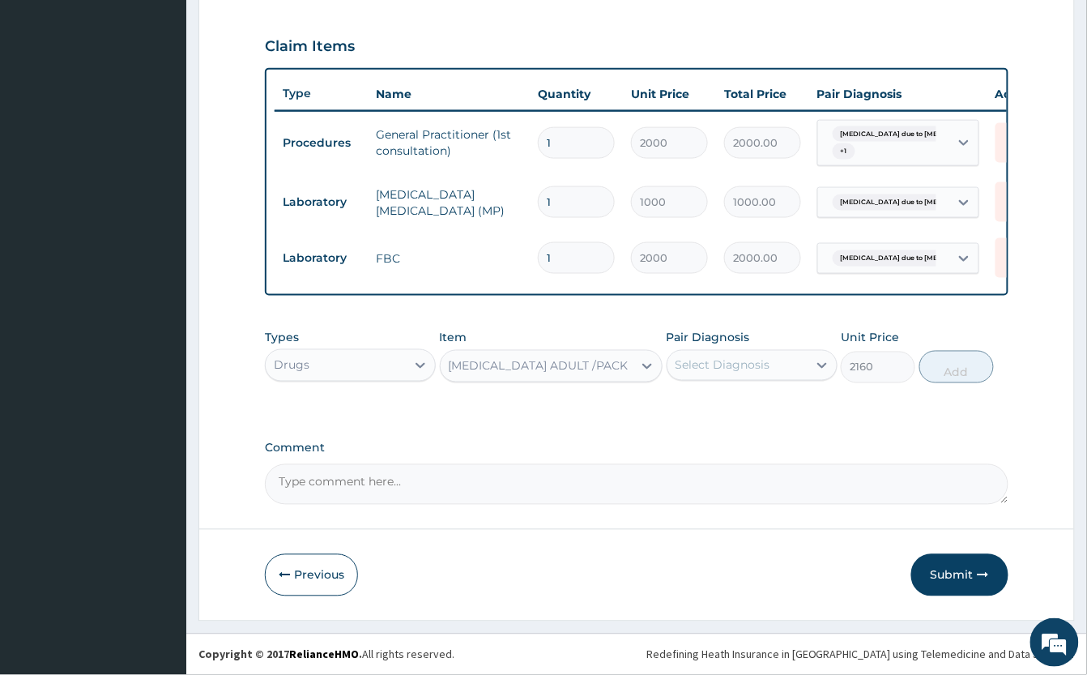
click at [753, 373] on div "Select Diagnosis" at bounding box center [738, 365] width 140 height 26
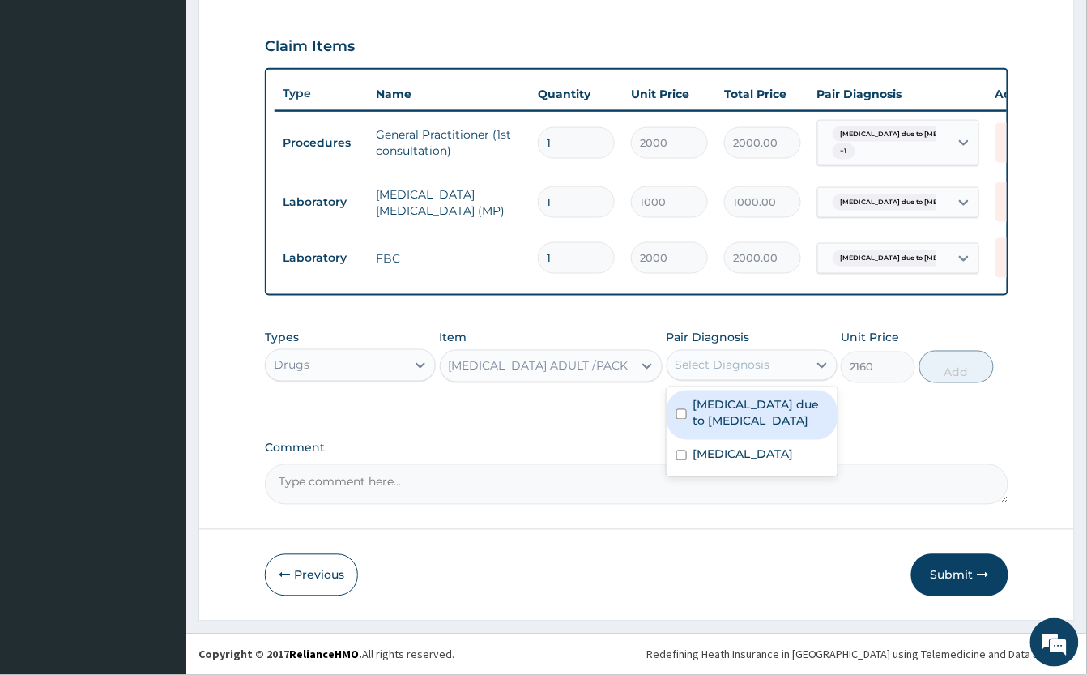
click at [787, 415] on label "Malaria due to Plasmodium ovale" at bounding box center [760, 413] width 134 height 32
checkbox input "true"
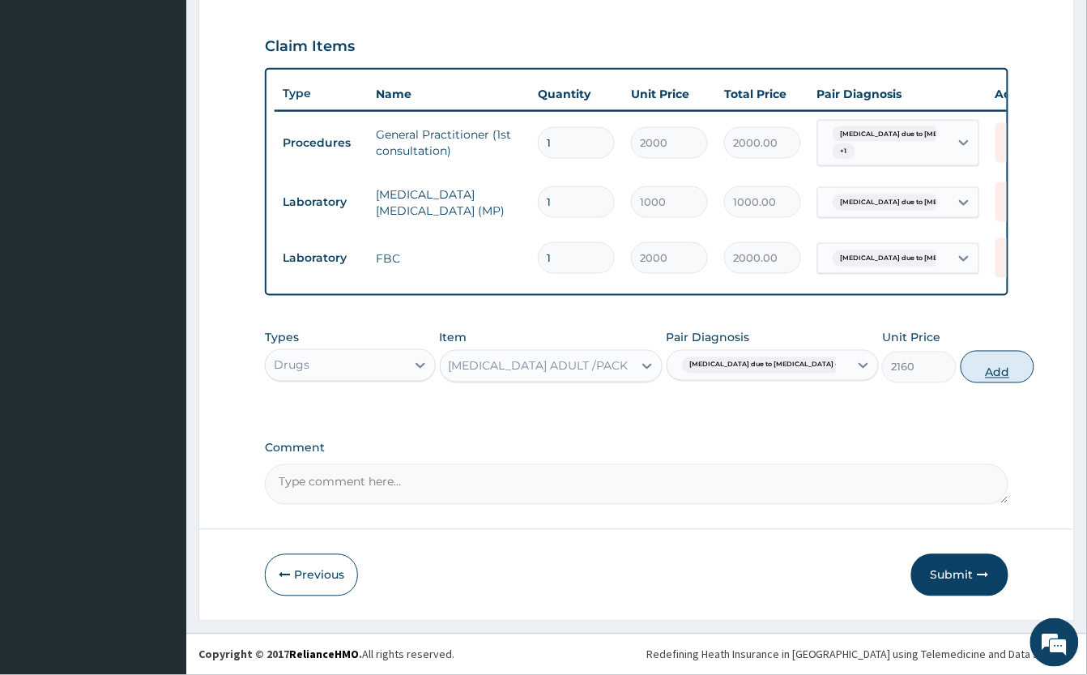
click at [961, 369] on button "Add" at bounding box center [998, 367] width 75 height 32
type input "0"
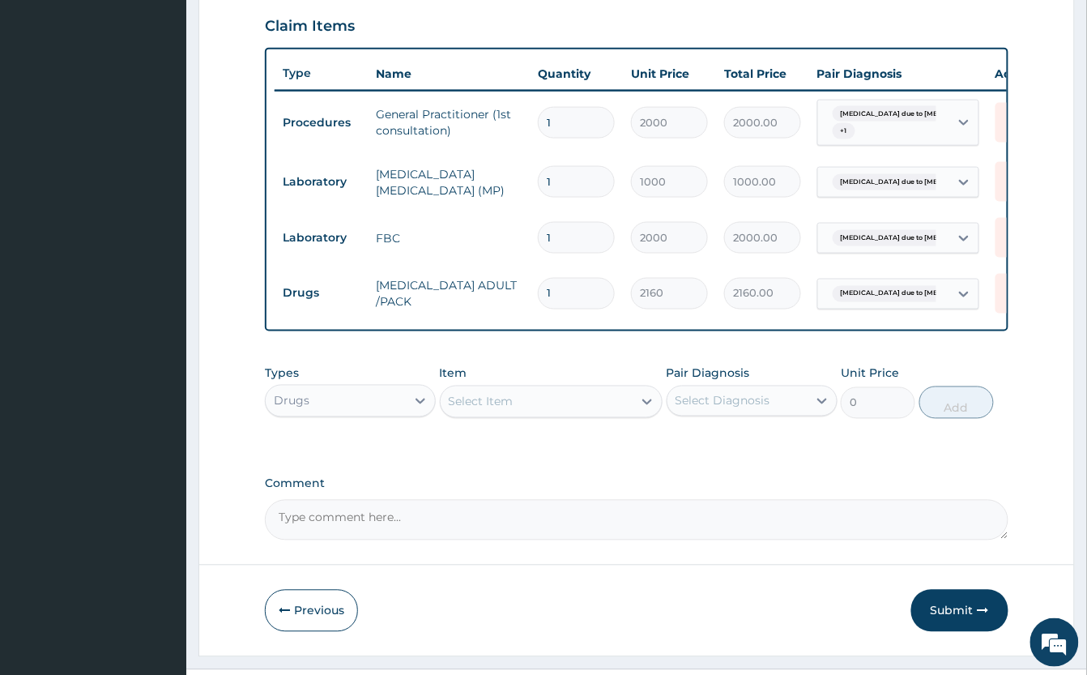
click at [522, 415] on div "Select Item" at bounding box center [537, 402] width 192 height 26
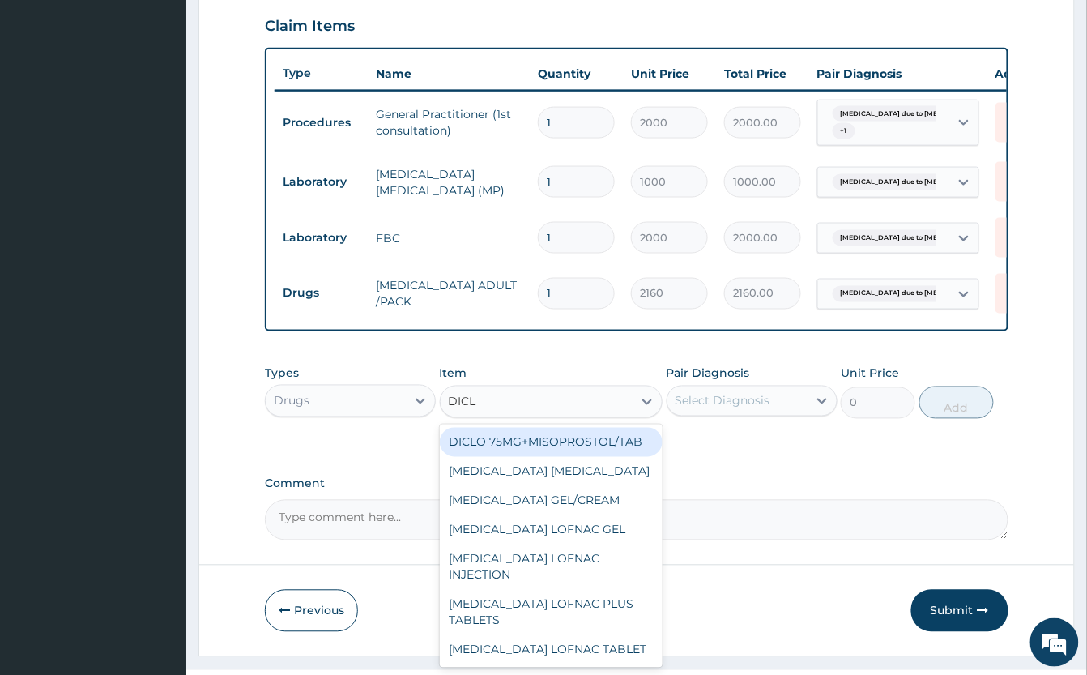
type input "DICLO"
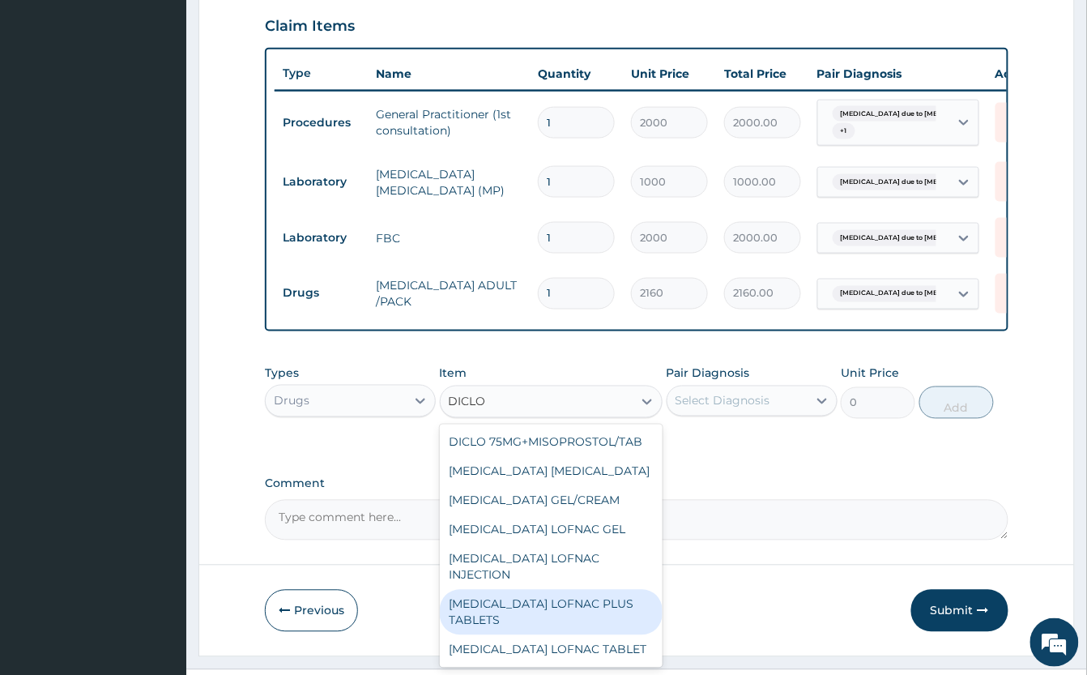
drag, startPoint x: 578, startPoint y: 642, endPoint x: 659, endPoint y: 559, distance: 116.3
click at [578, 635] on div "[MEDICAL_DATA] LOFNAC PLUS TABLETS" at bounding box center [551, 612] width 223 height 45
type input "100"
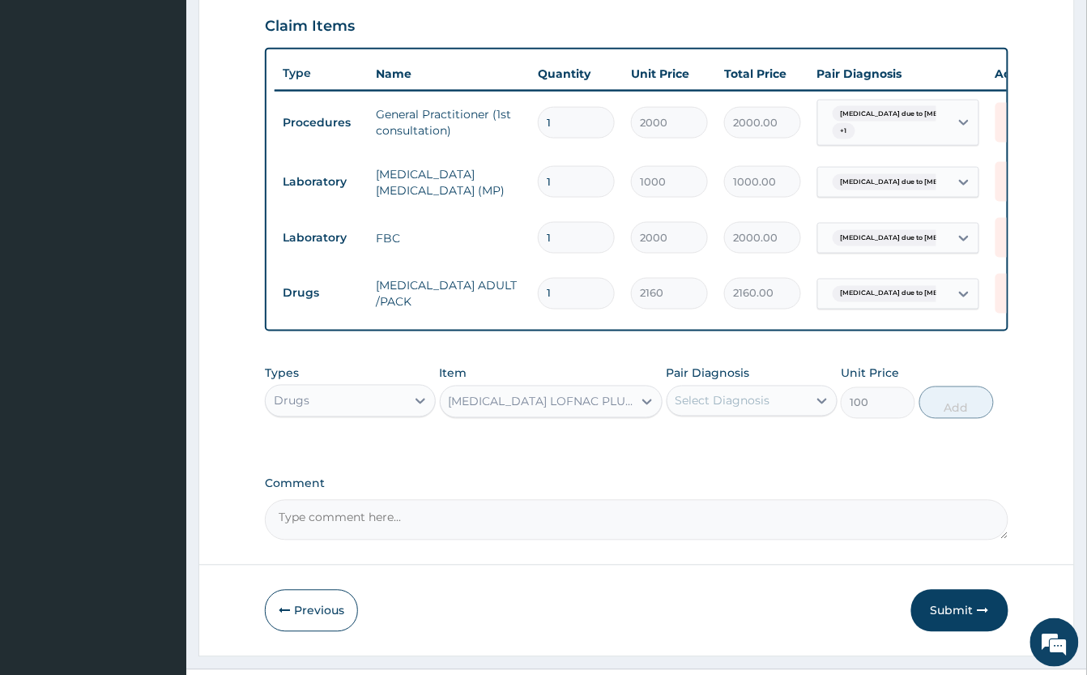
click at [718, 409] on div "Select Diagnosis" at bounding box center [723, 401] width 95 height 16
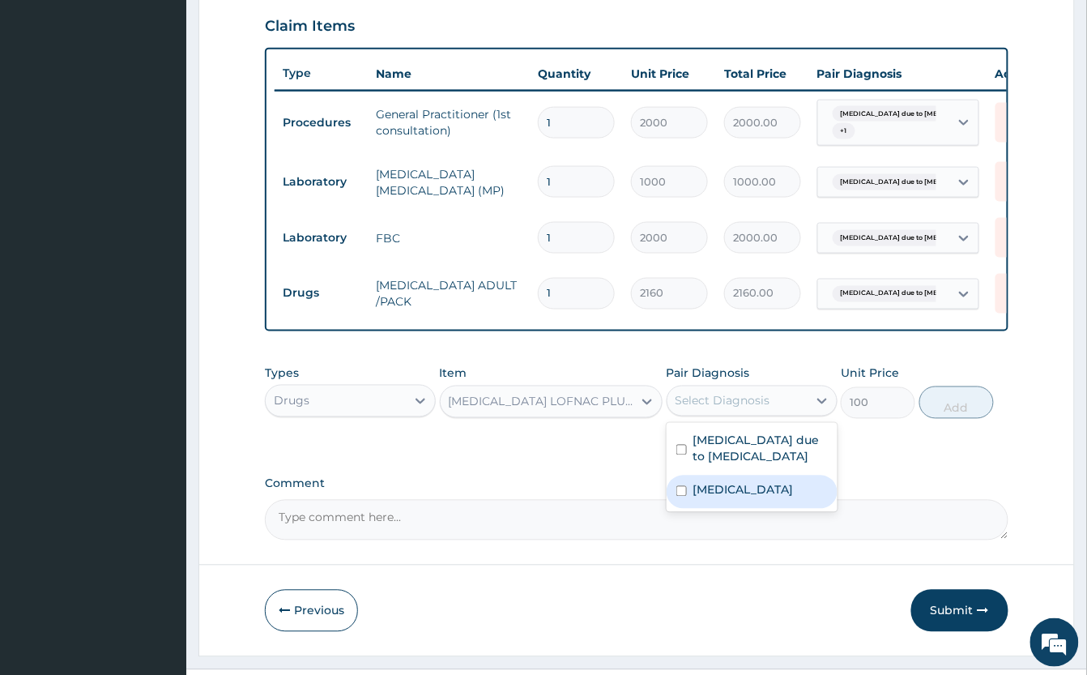
click at [775, 498] on label "Pain, unspecified" at bounding box center [743, 490] width 100 height 16
checkbox input "true"
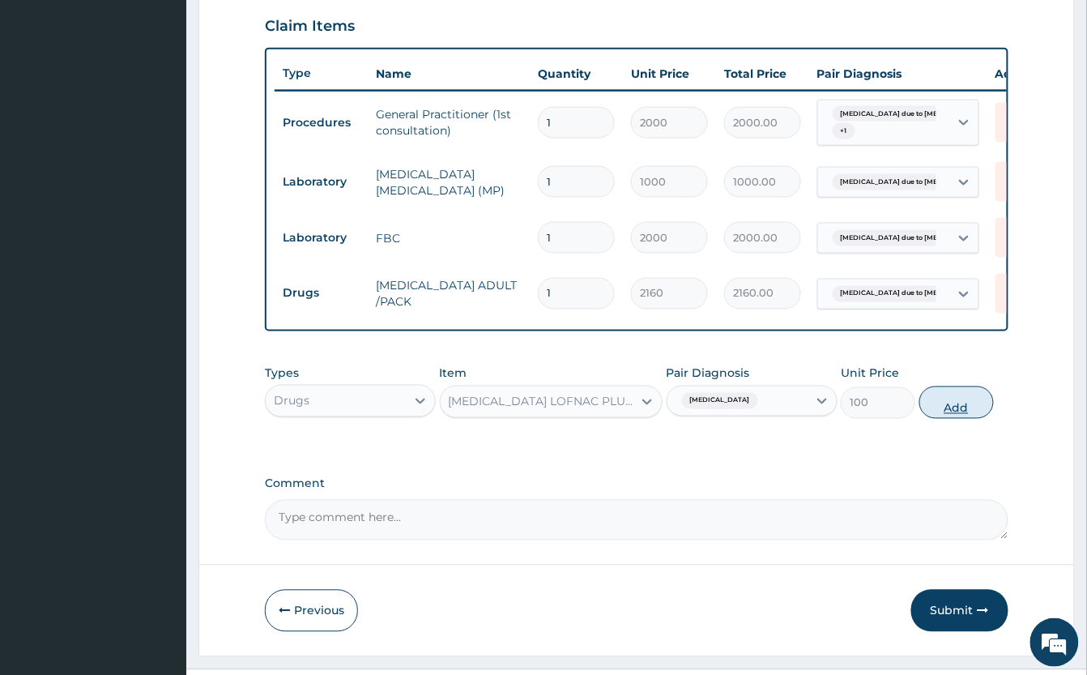
click at [958, 419] on button "Add" at bounding box center [957, 402] width 75 height 32
type input "0"
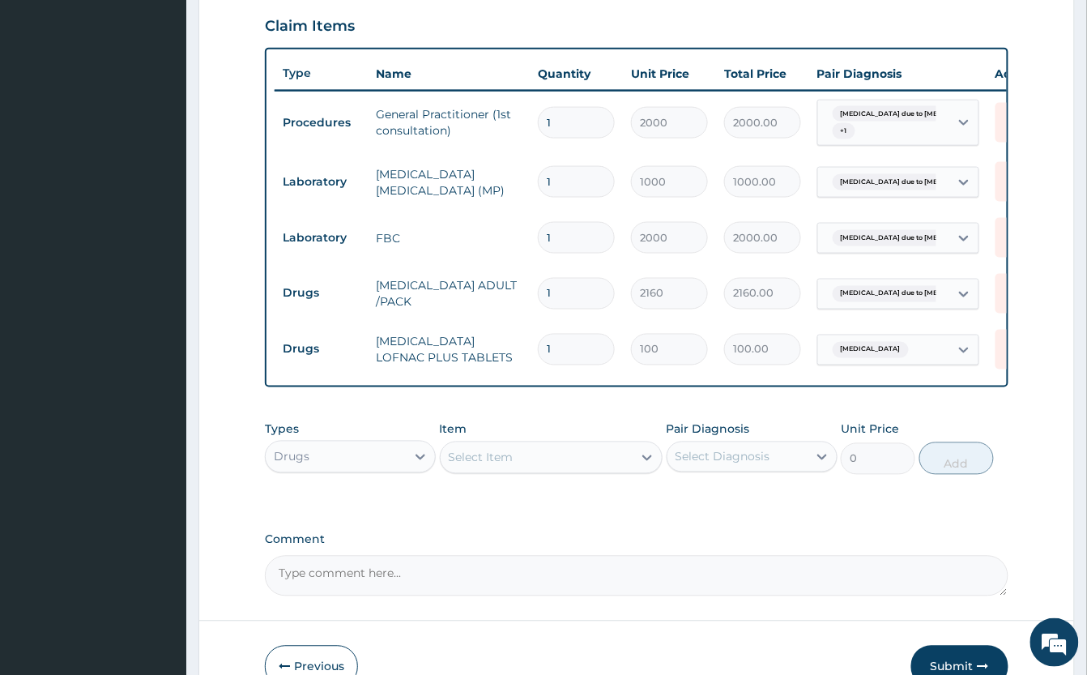
type input "10"
type input "1000.00"
type input "10"
click at [572, 471] on div "Select Item" at bounding box center [537, 458] width 192 height 26
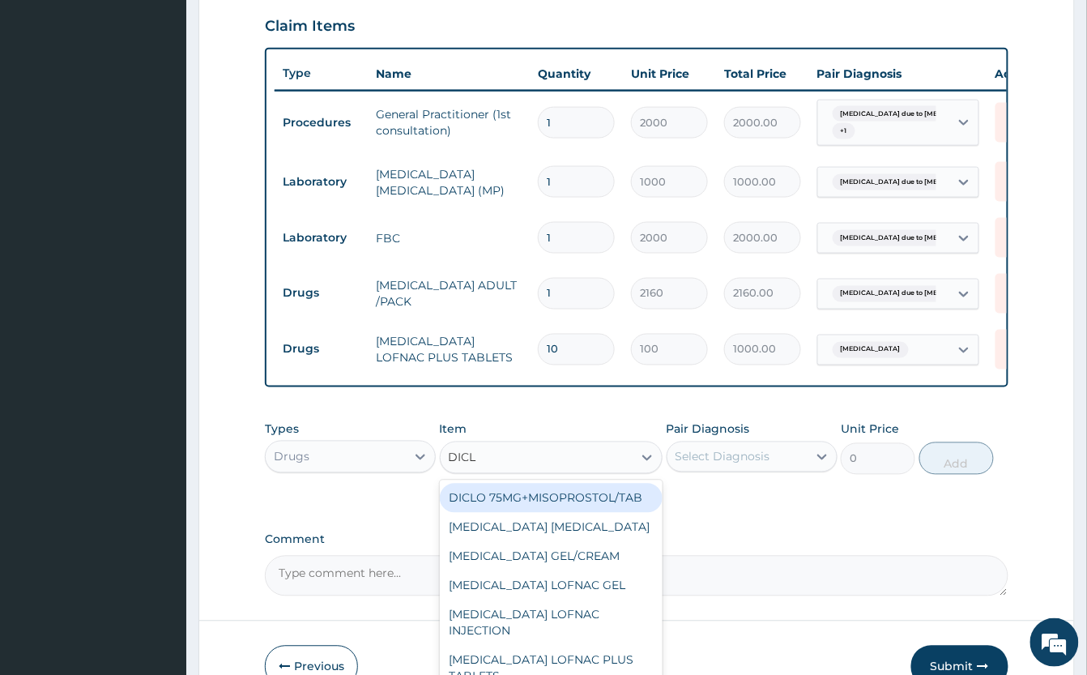
type input "DICLO"
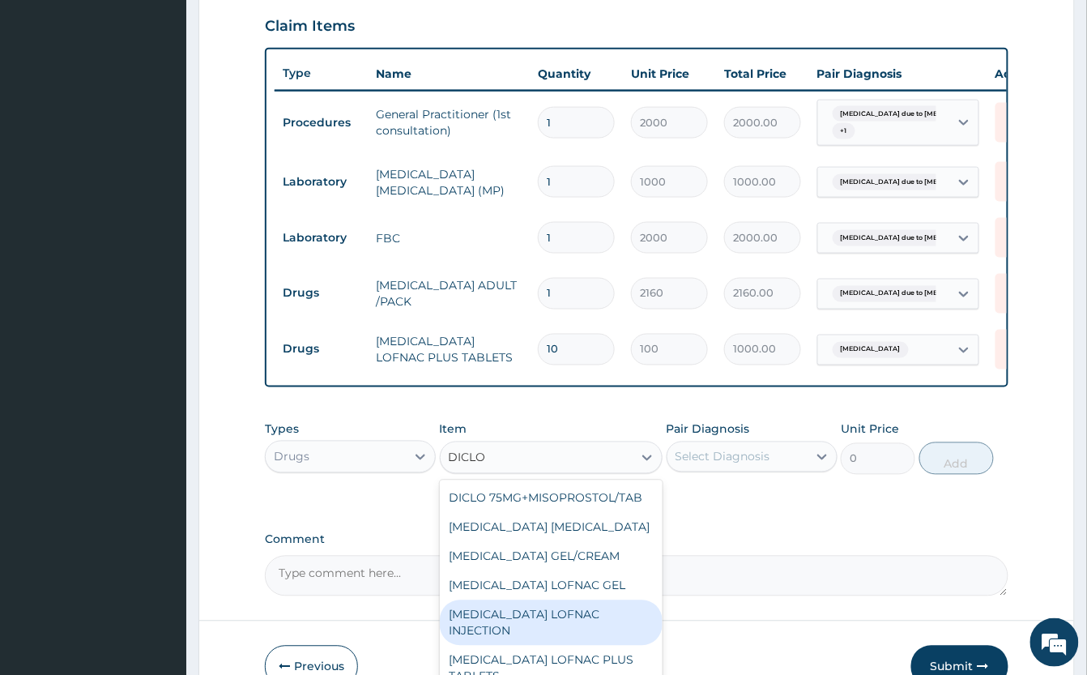
click at [582, 646] on div "[MEDICAL_DATA] LOFNAC INJECTION" at bounding box center [551, 622] width 223 height 45
type input "500"
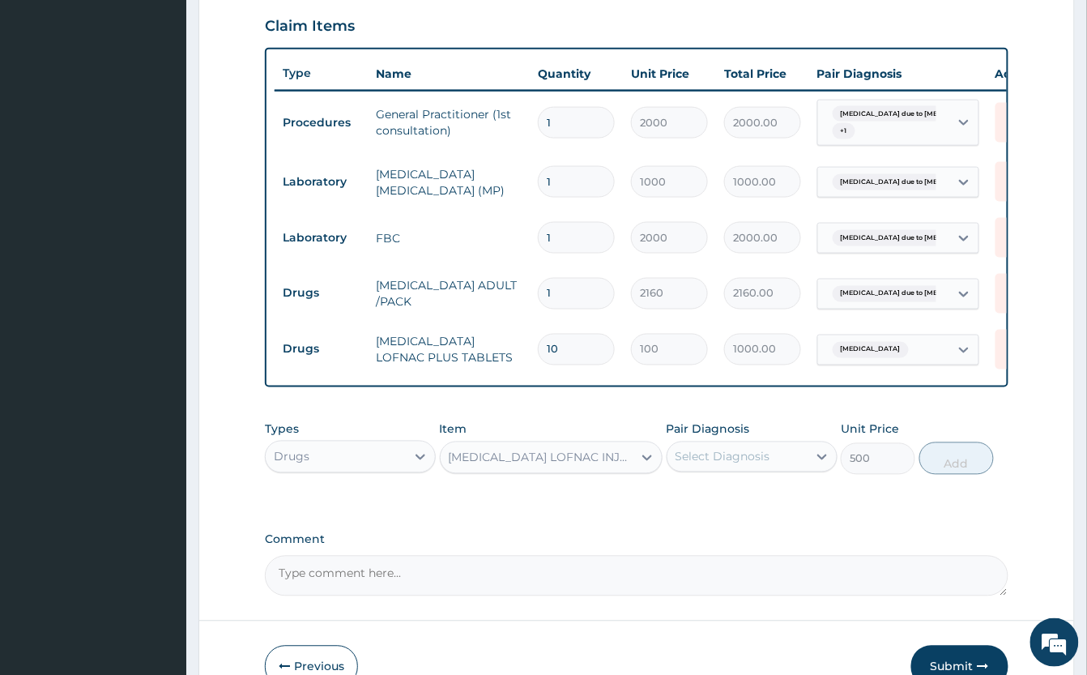
click at [729, 465] on div "Select Diagnosis" at bounding box center [723, 457] width 95 height 16
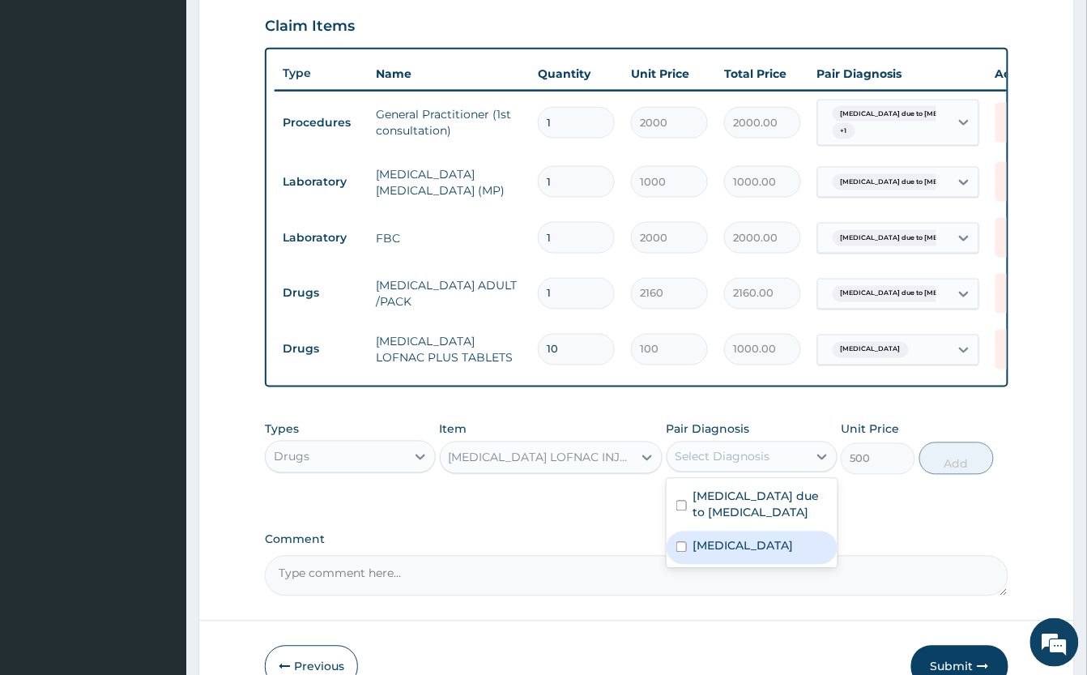
click at [752, 554] on label "Pain, unspecified" at bounding box center [743, 546] width 100 height 16
checkbox input "true"
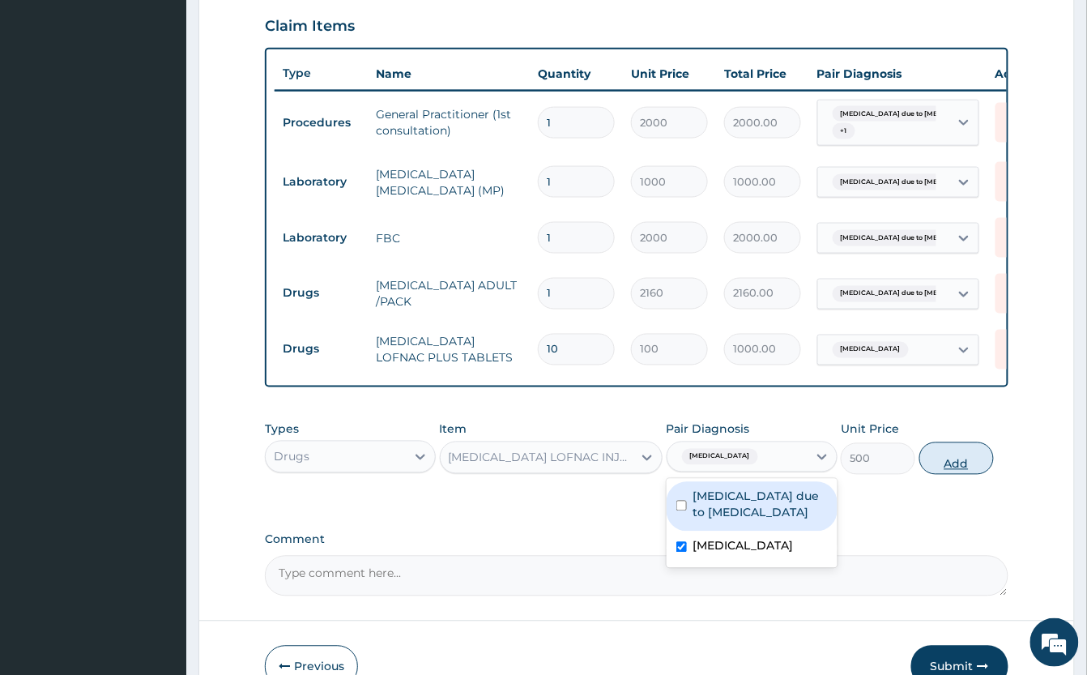
click at [957, 475] on button "Add" at bounding box center [957, 458] width 75 height 32
type input "0"
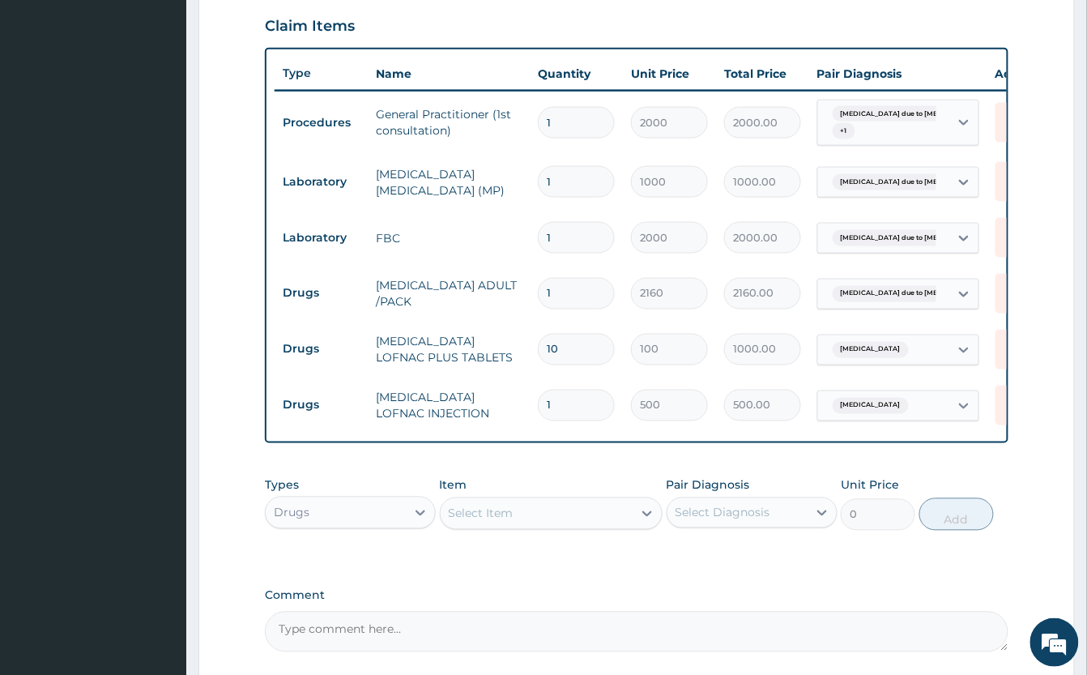
type input "0.00"
type input "2"
type input "1000.00"
type input "2"
click at [775, 591] on div "PA Code / Prescription Code Enter Code(Secondary Care Only) Encounter Date 09-1…" at bounding box center [637, 126] width 744 height 1052
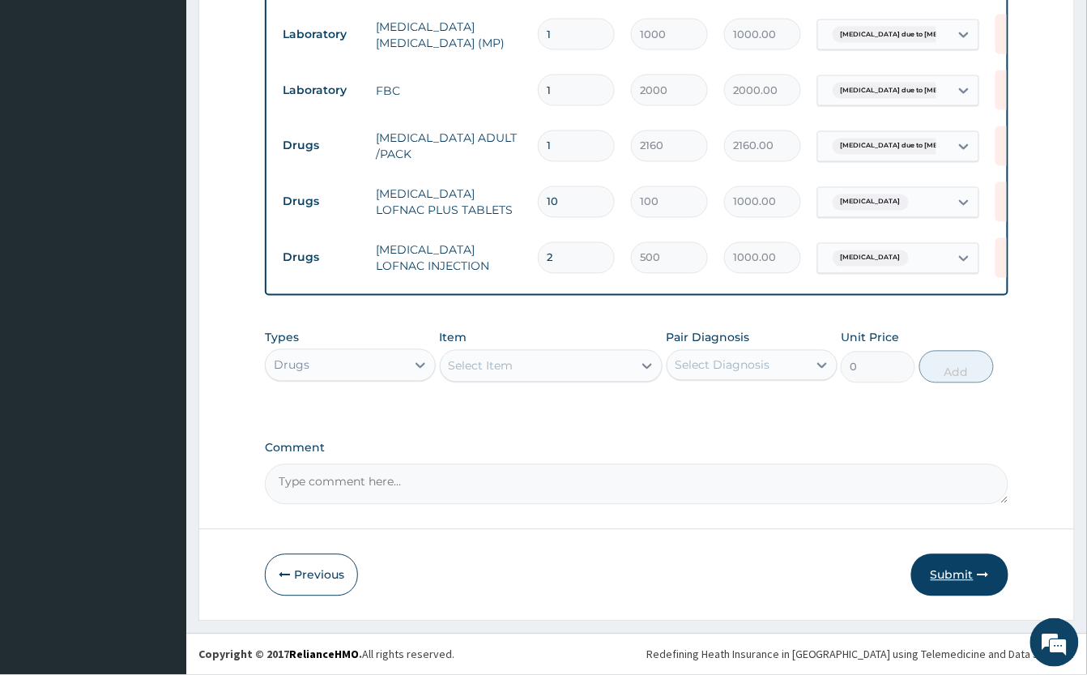
click at [979, 561] on button "Submit" at bounding box center [959, 575] width 97 height 42
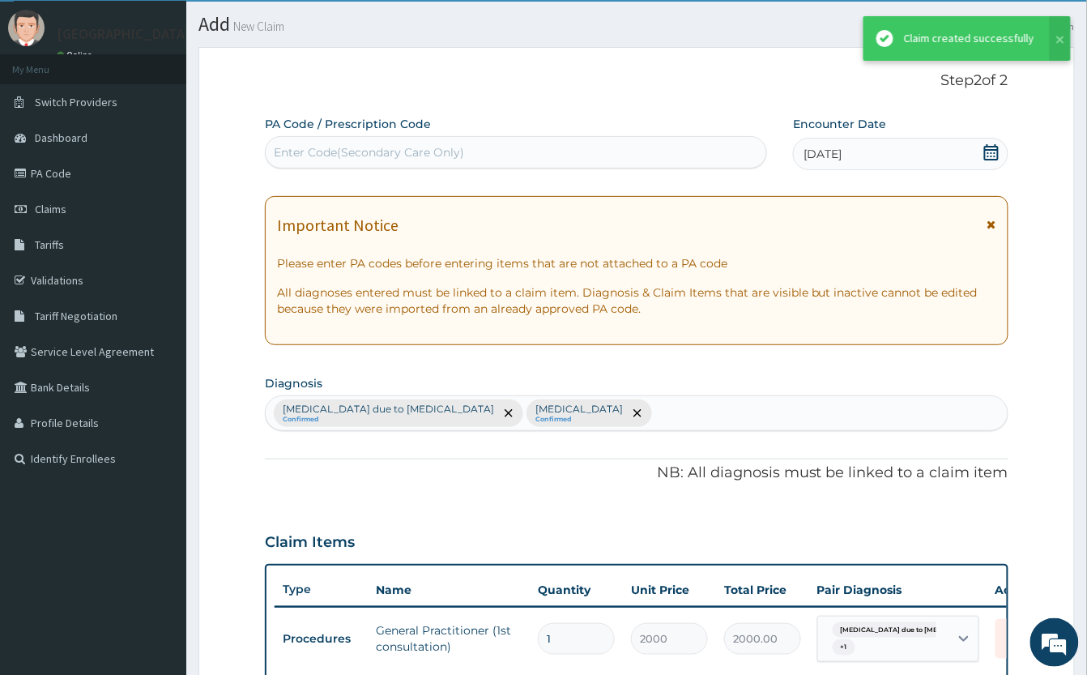
scroll to position [723, 0]
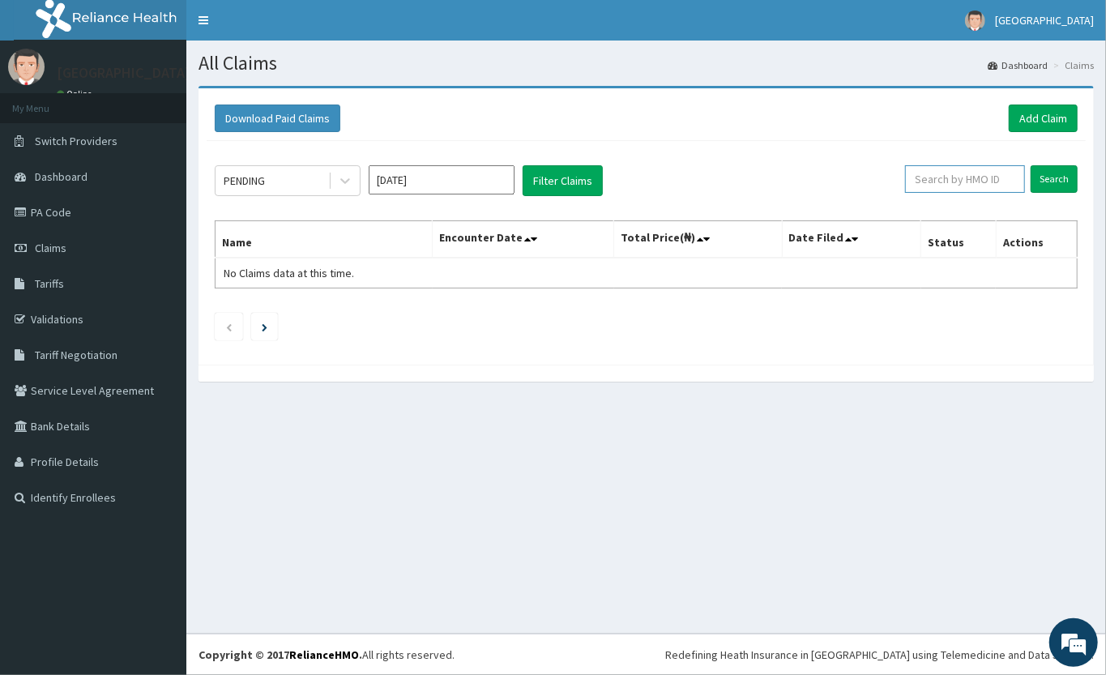
click at [971, 186] on input "text" at bounding box center [965, 179] width 120 height 28
click at [57, 207] on link "PA Code" at bounding box center [93, 212] width 186 height 36
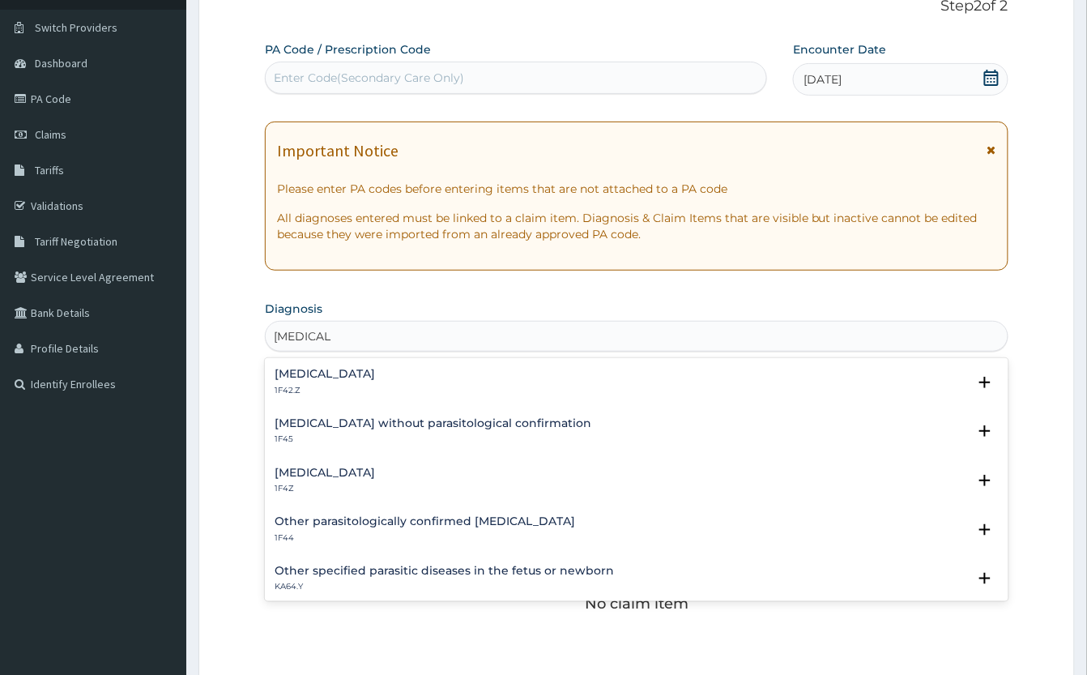
scroll to position [108, 0]
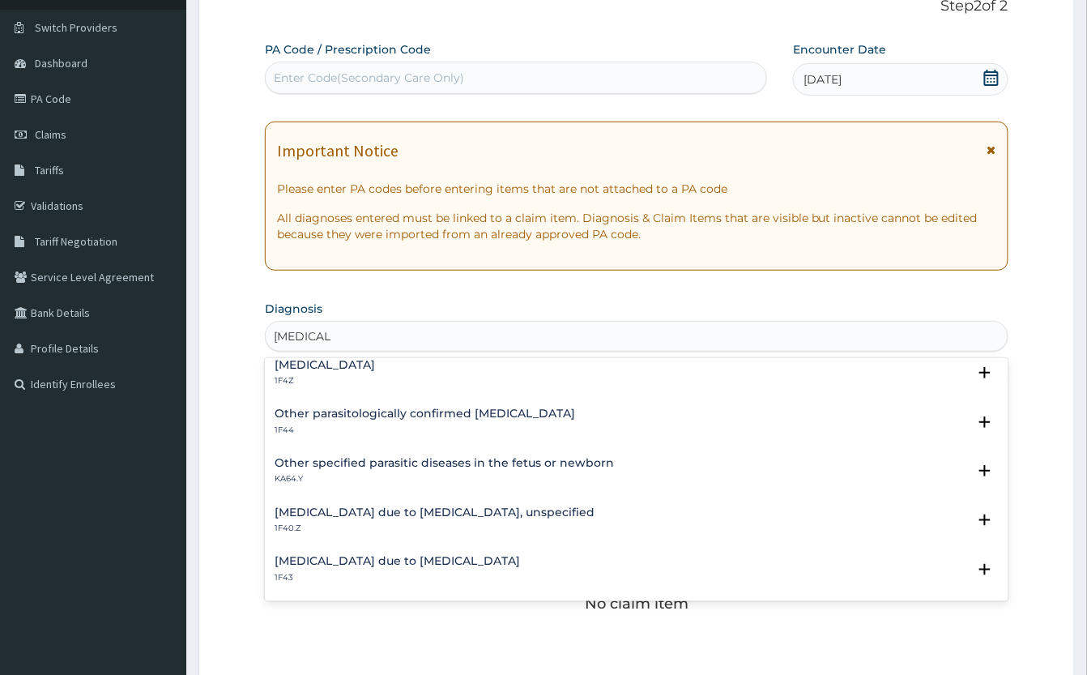
click at [358, 506] on h4 "Malaria due to Plasmodium falciparum, unspecified" at bounding box center [435, 512] width 320 height 12
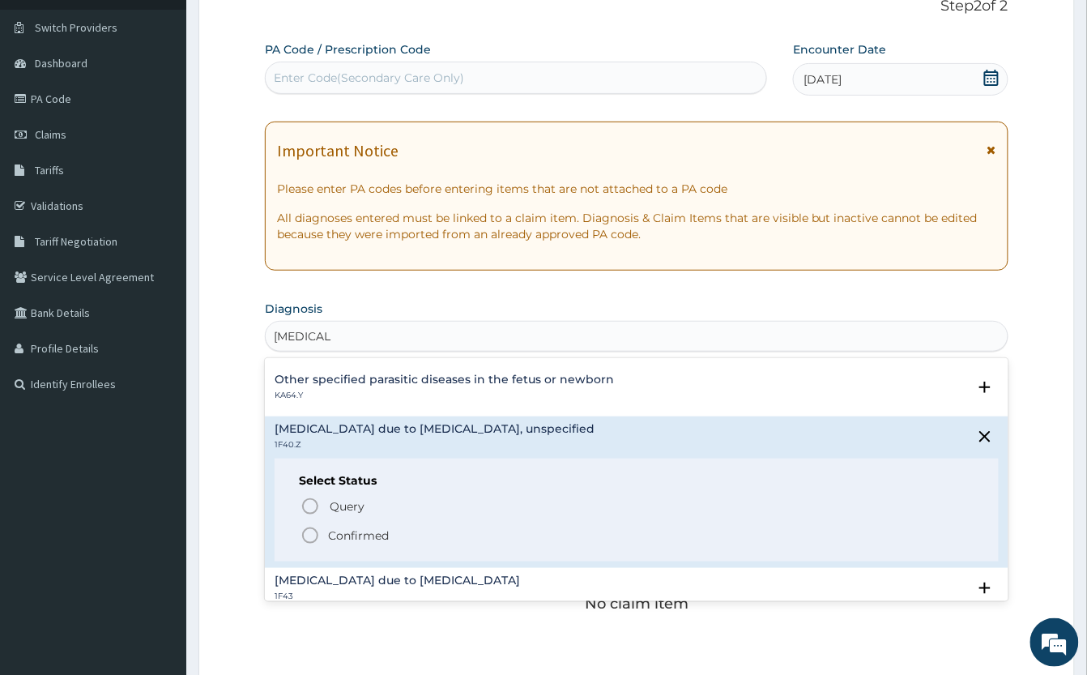
scroll to position [216, 0]
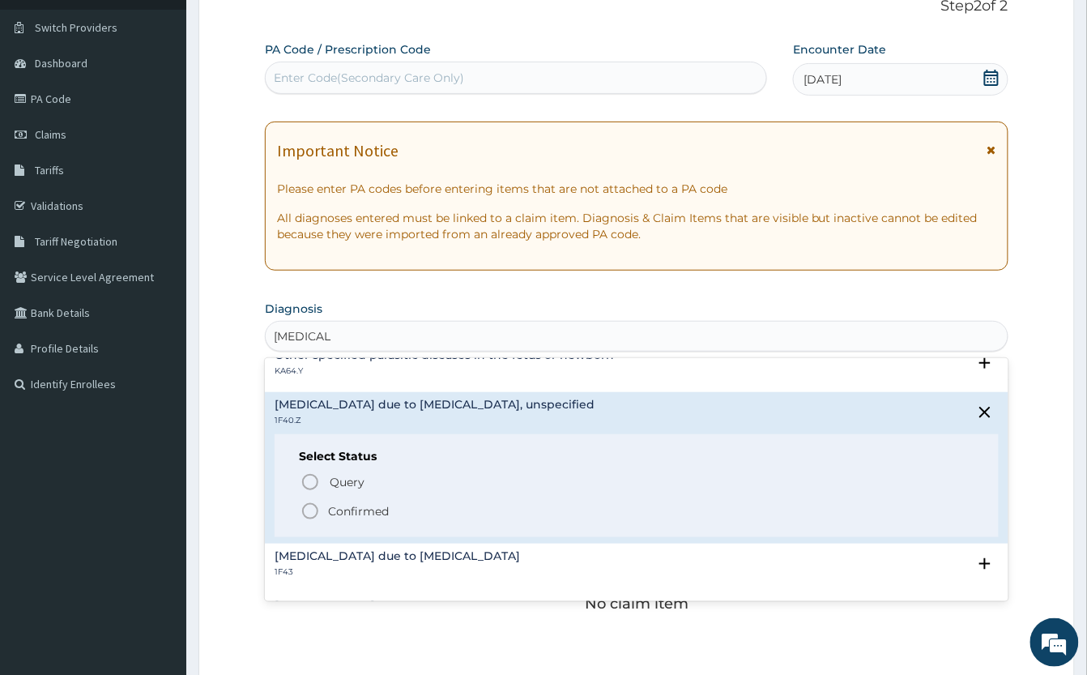
click at [311, 509] on icon "status option filled" at bounding box center [310, 510] width 19 height 19
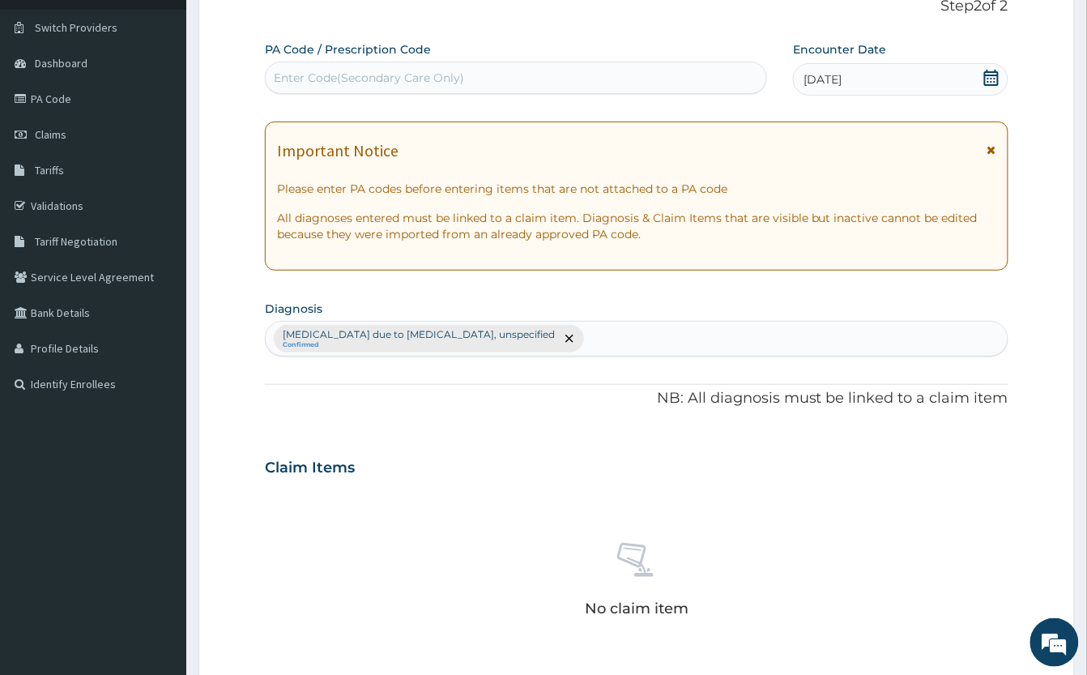
click at [625, 335] on div "Malaria due to Plasmodium falciparum, unspecified Confirmed" at bounding box center [637, 339] width 742 height 34
type input "H"
type input "PAIN"
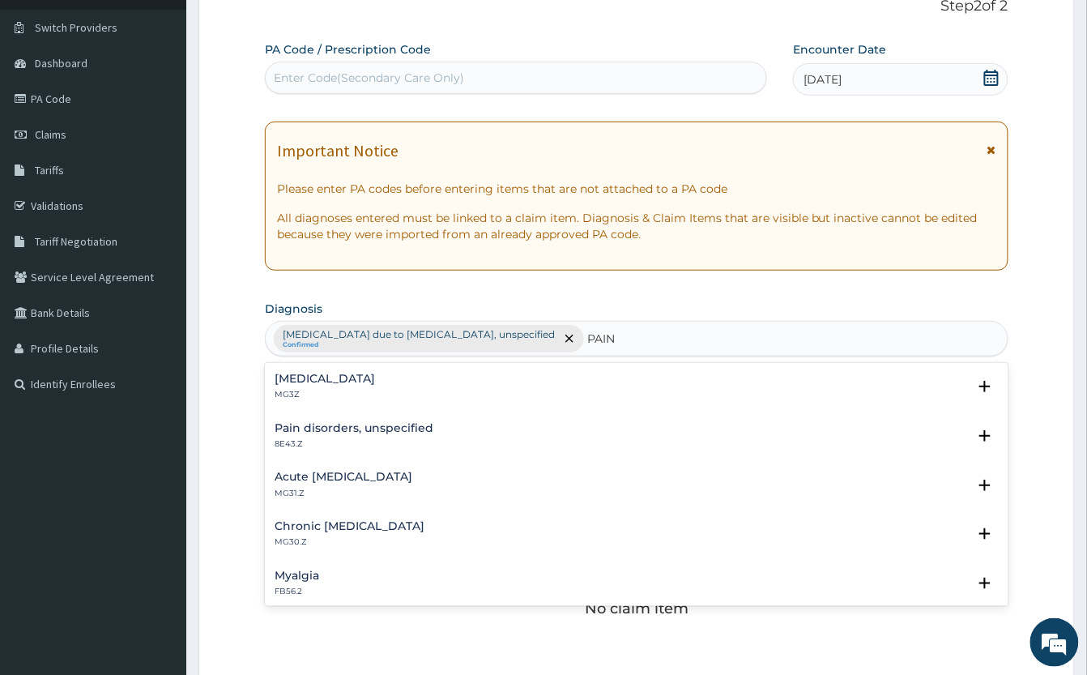
click at [350, 386] on div "Pain, unspecified MG3Z" at bounding box center [325, 387] width 100 height 28
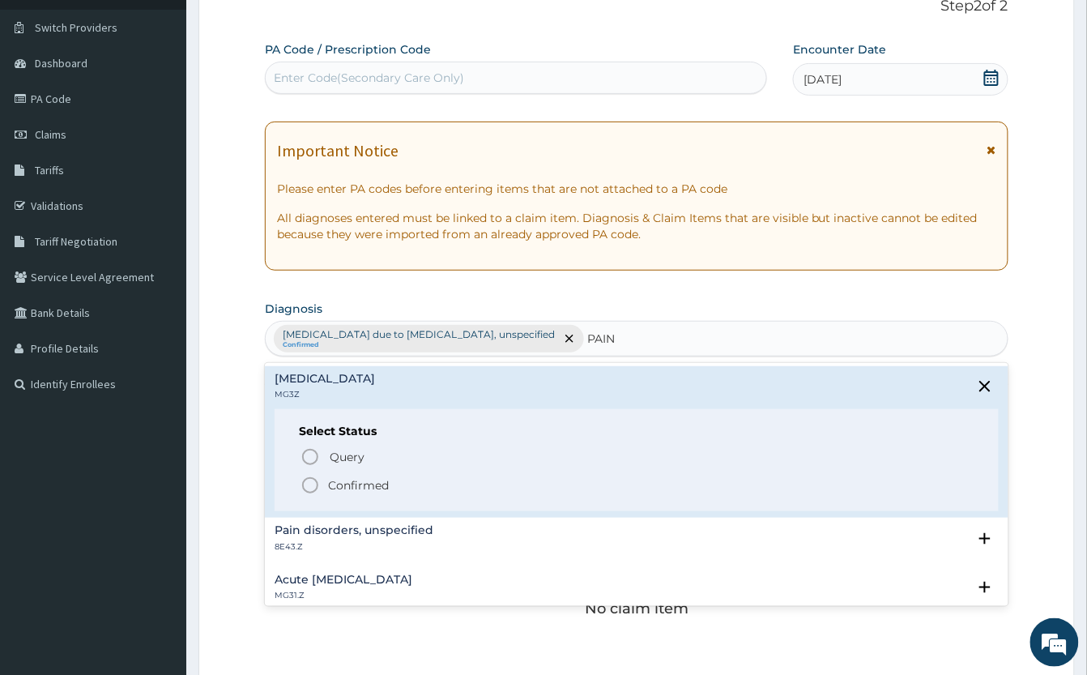
click at [313, 488] on icon "status option filled" at bounding box center [310, 485] width 19 height 19
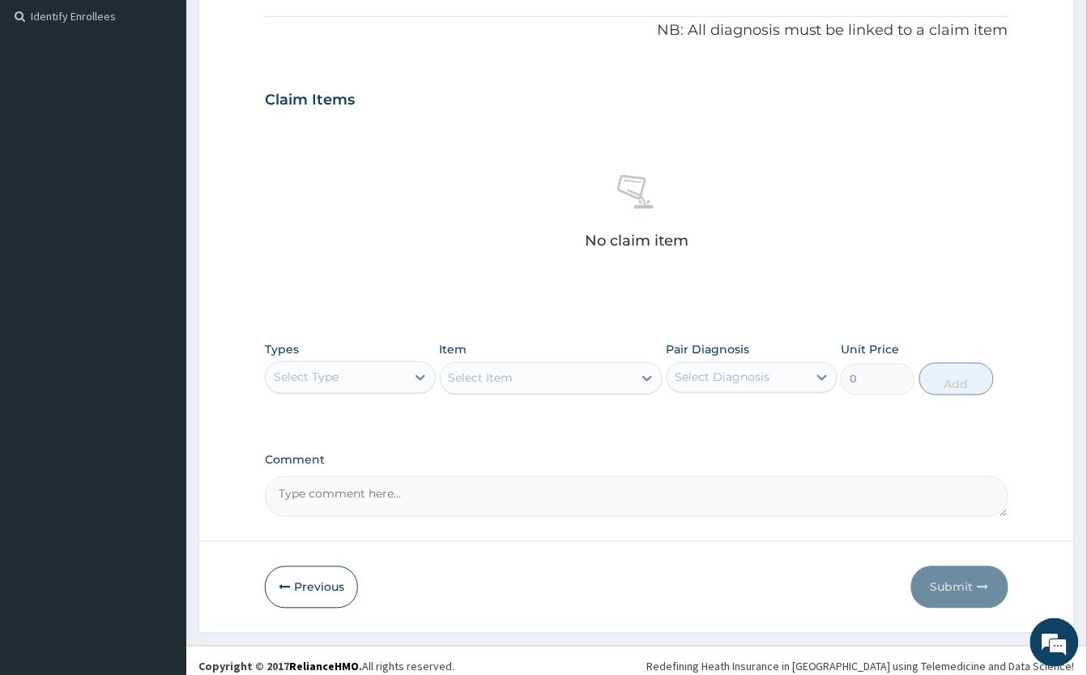
scroll to position [496, 0]
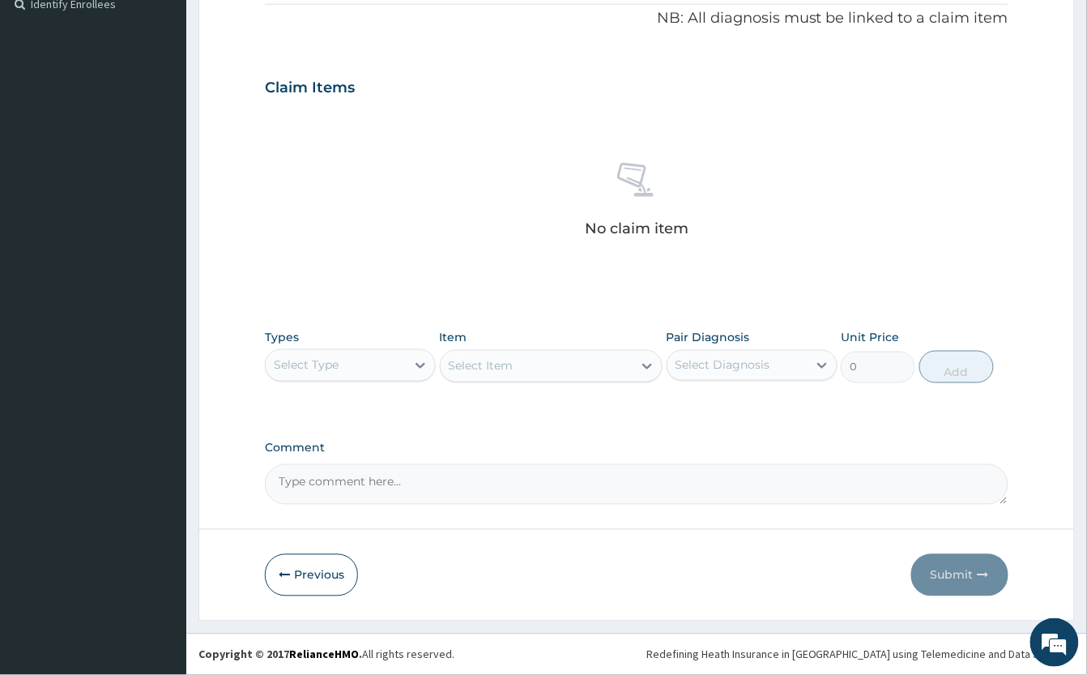
click at [314, 361] on div "Select Type" at bounding box center [306, 365] width 65 height 16
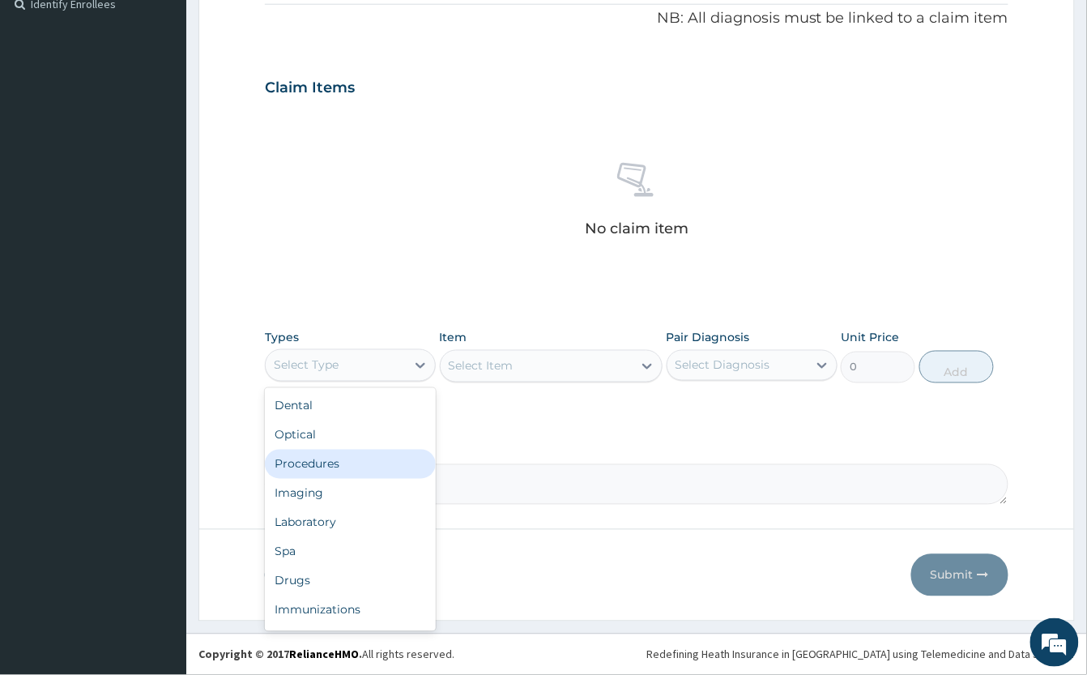
click at [344, 470] on div "Procedures" at bounding box center [350, 464] width 171 height 29
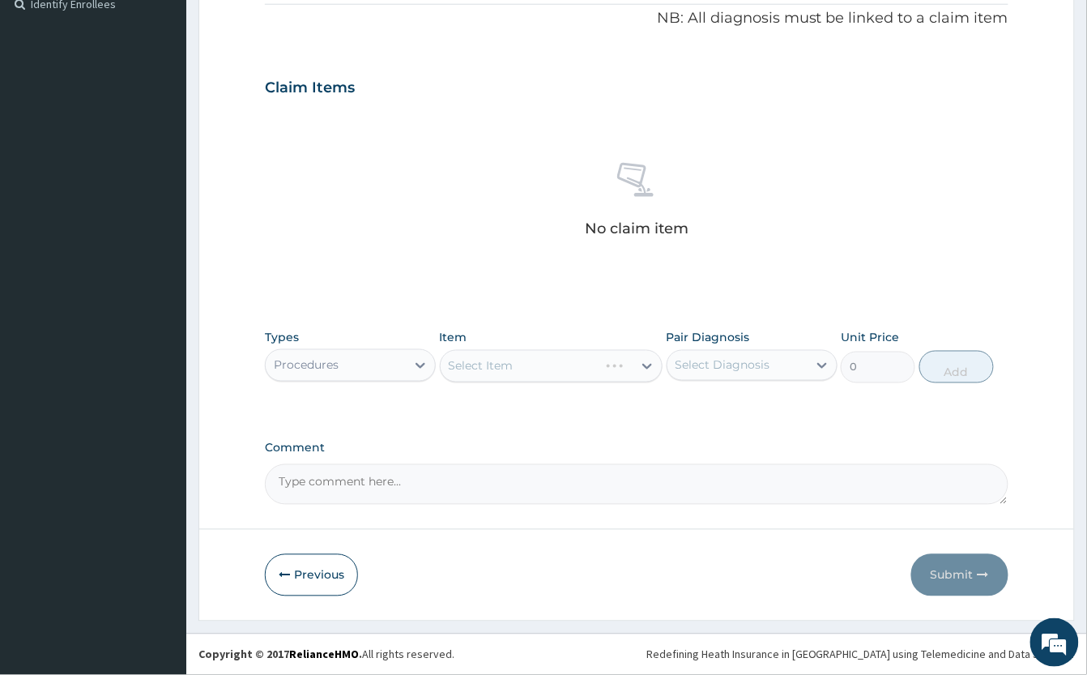
click at [528, 364] on div "Select Item" at bounding box center [551, 366] width 223 height 32
click at [528, 364] on div "Select Item" at bounding box center [537, 366] width 192 height 26
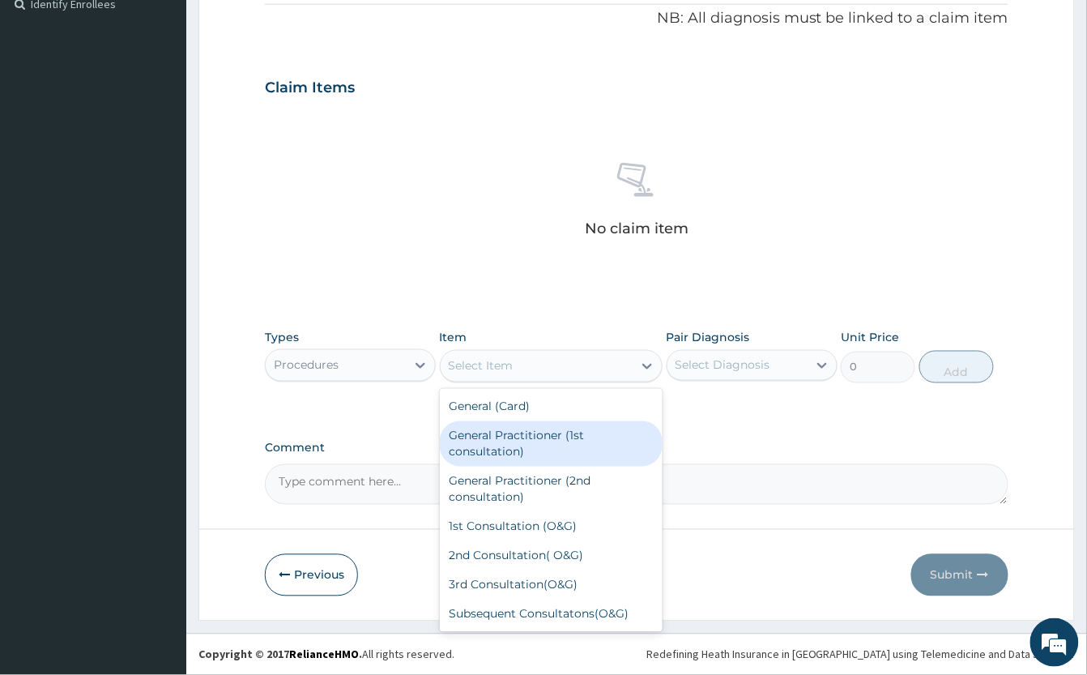
click at [577, 438] on div "General Practitioner (1st consultation)" at bounding box center [551, 443] width 223 height 45
type input "2000"
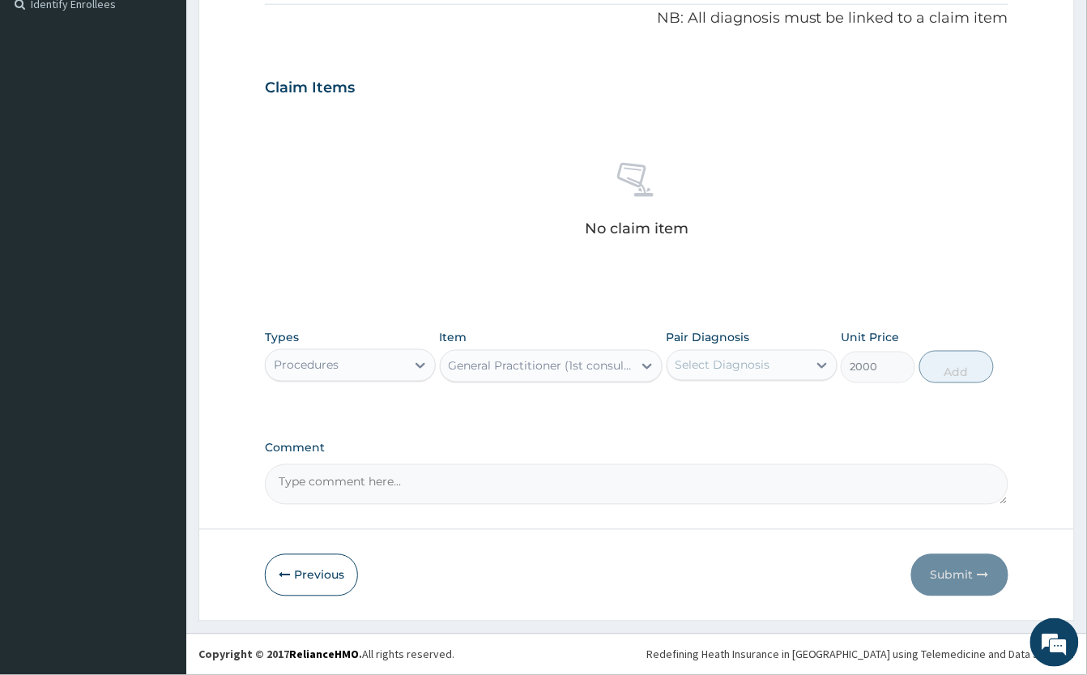
click at [740, 357] on div "Select Diagnosis" at bounding box center [723, 365] width 95 height 16
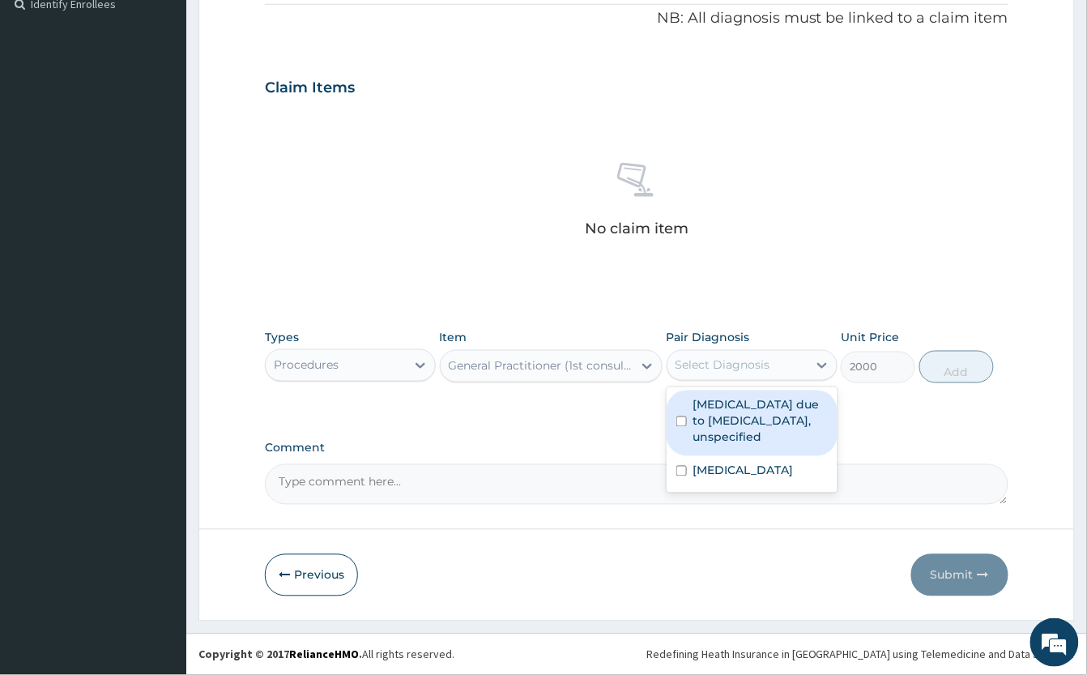
drag, startPoint x: 760, startPoint y: 436, endPoint x: 805, endPoint y: 497, distance: 75.8
click at [760, 439] on label "Malaria due to Plasmodium falciparum, unspecified" at bounding box center [760, 421] width 134 height 49
checkbox input "true"
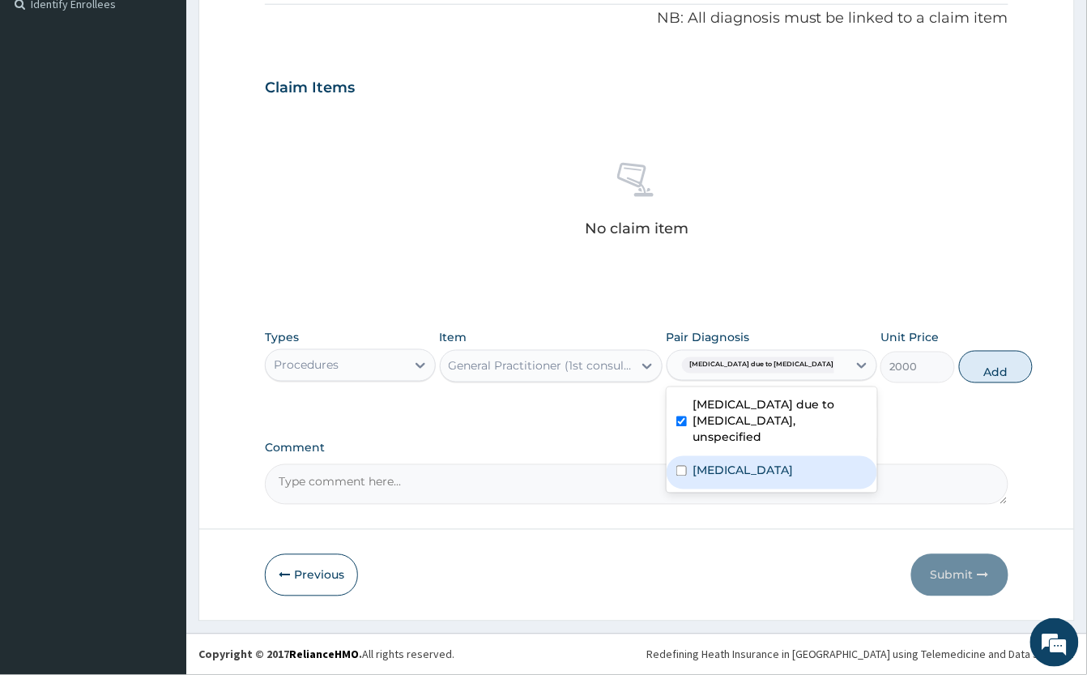
click at [833, 489] on div "Pain, unspecified" at bounding box center [772, 472] width 211 height 33
checkbox input "true"
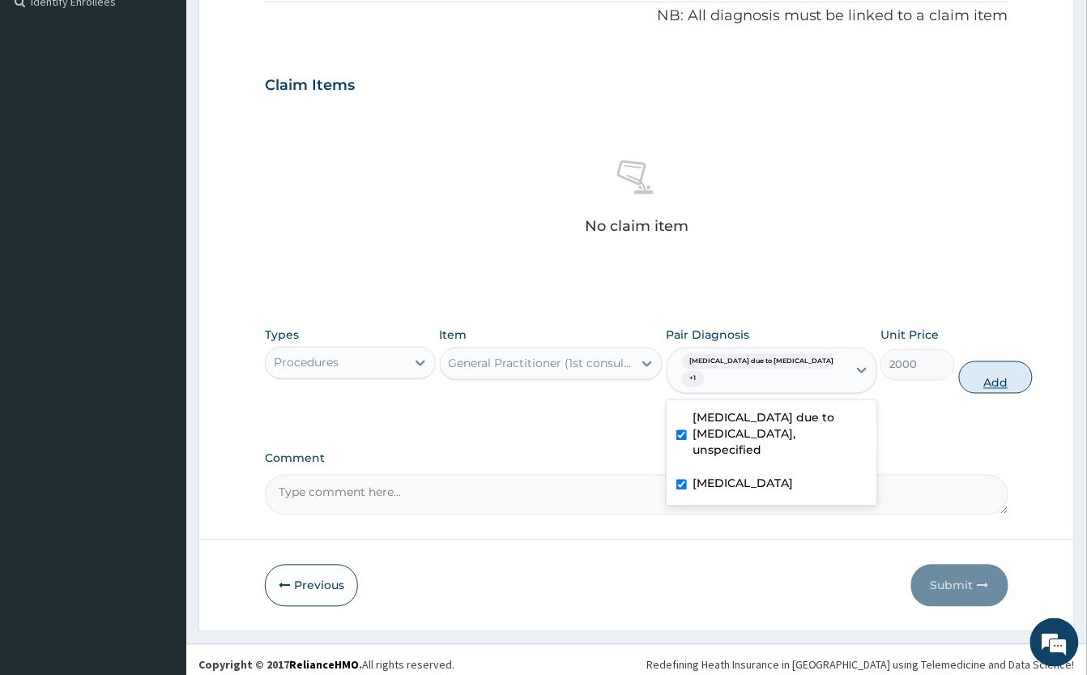
click at [972, 386] on button "Add" at bounding box center [996, 377] width 75 height 32
type input "0"
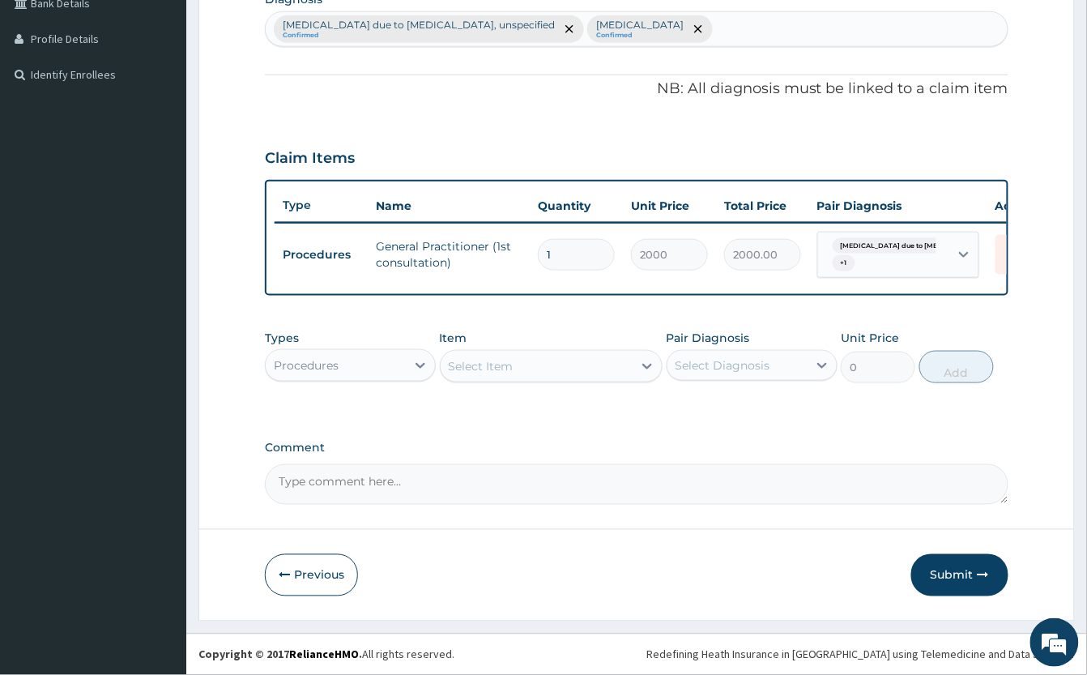
scroll to position [442, 0]
click at [338, 367] on div "Procedures" at bounding box center [306, 365] width 65 height 16
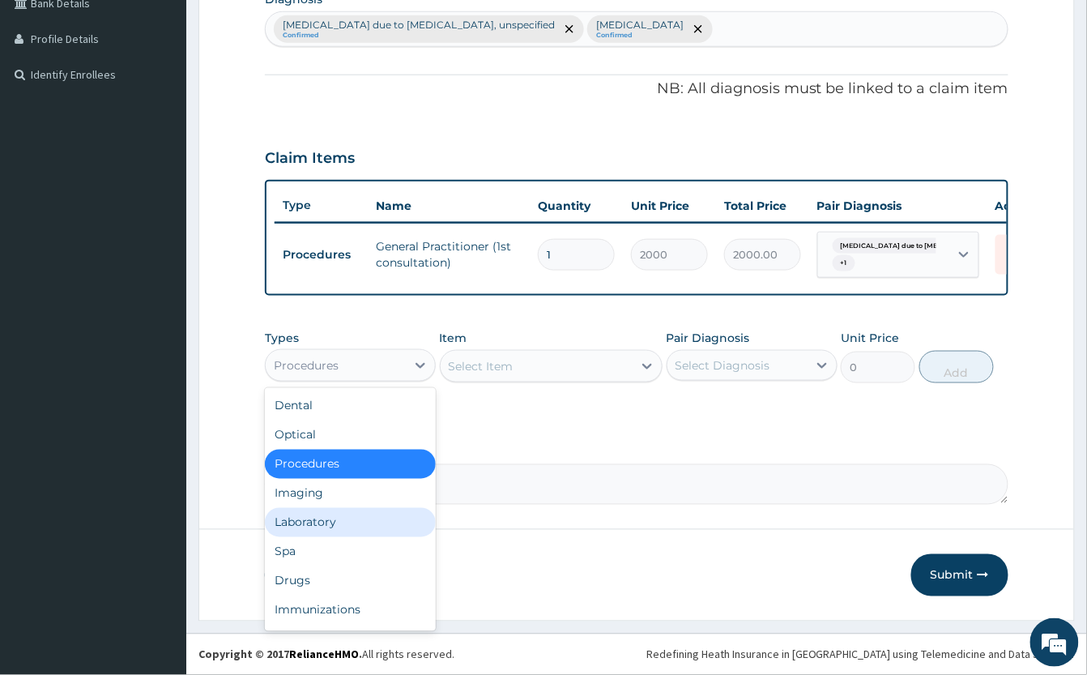
click at [350, 522] on div "Laboratory" at bounding box center [350, 522] width 171 height 29
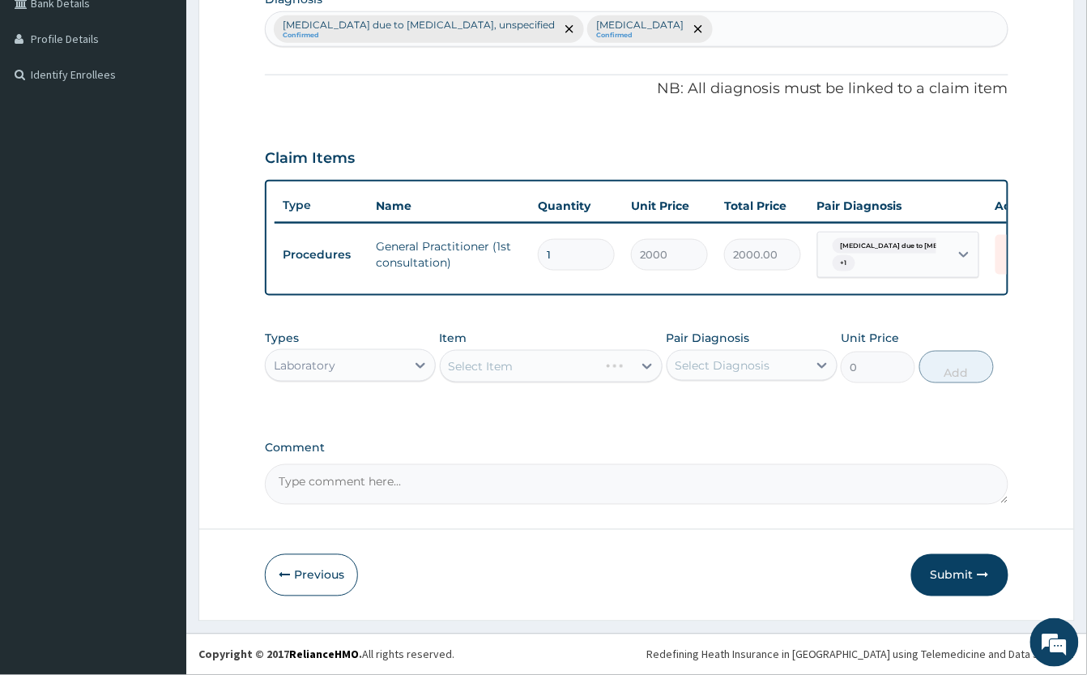
click at [523, 361] on div "Select Item" at bounding box center [551, 366] width 223 height 32
click at [520, 364] on div "Select Item" at bounding box center [551, 366] width 223 height 32
click at [520, 364] on div "Select Item" at bounding box center [537, 366] width 192 height 26
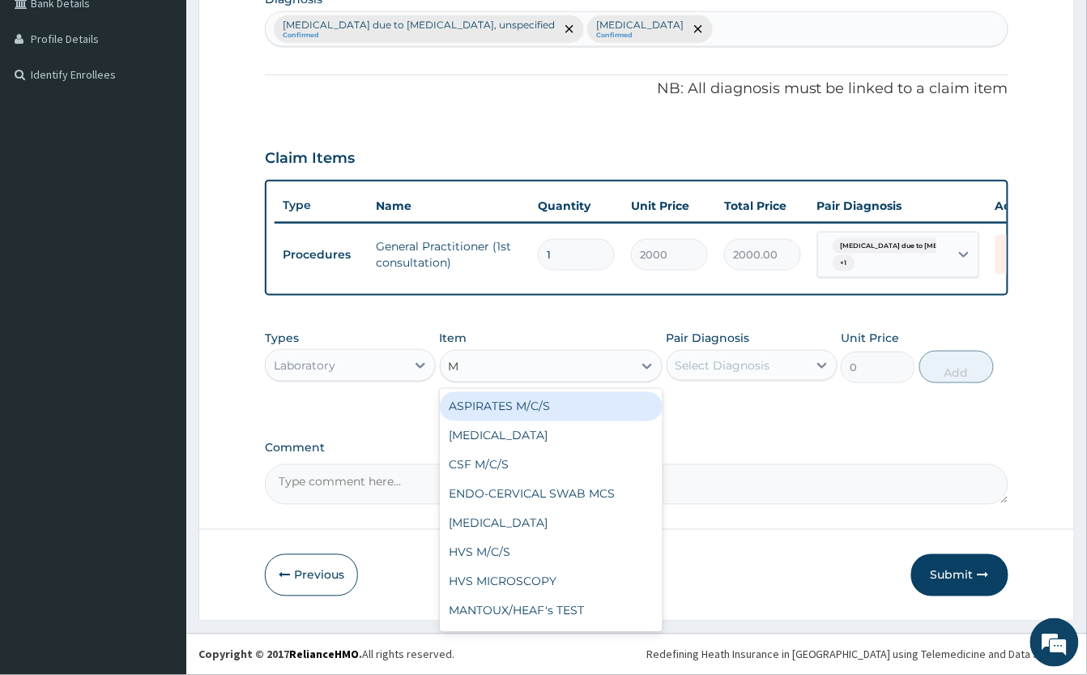
type input "MP"
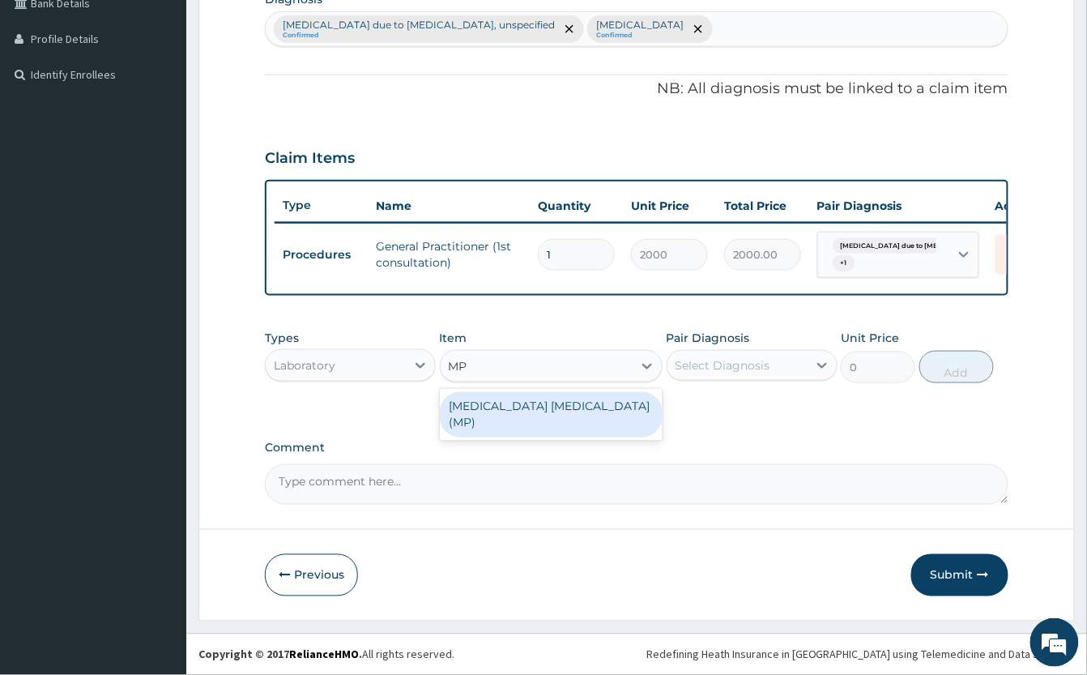
click at [529, 399] on div "MALARIA PARASITE (MP)" at bounding box center [551, 414] width 223 height 45
type input "1000"
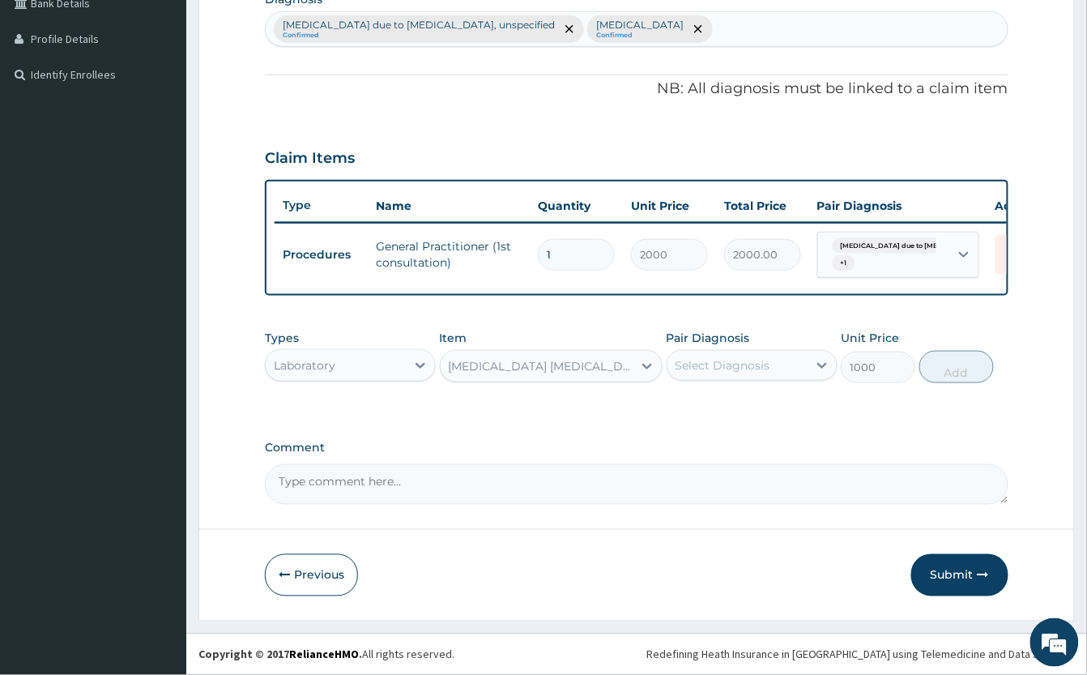
click at [750, 367] on div "Select Diagnosis" at bounding box center [723, 365] width 95 height 16
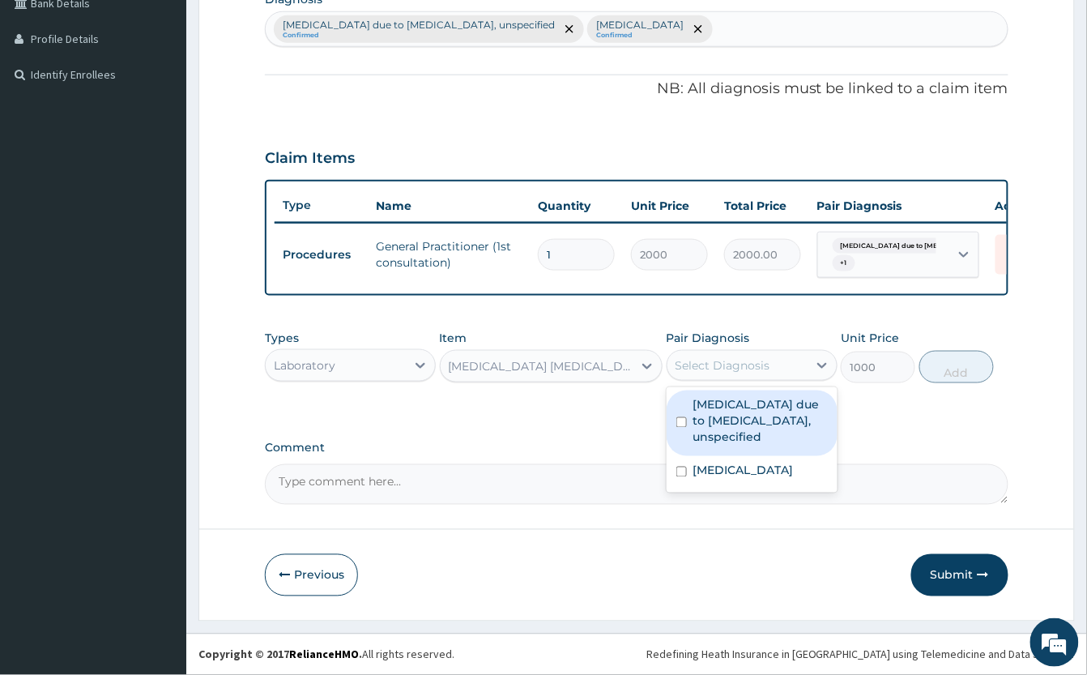
click at [772, 445] on label "Malaria due to Plasmodium falciparum, unspecified" at bounding box center [760, 421] width 134 height 49
checkbox input "true"
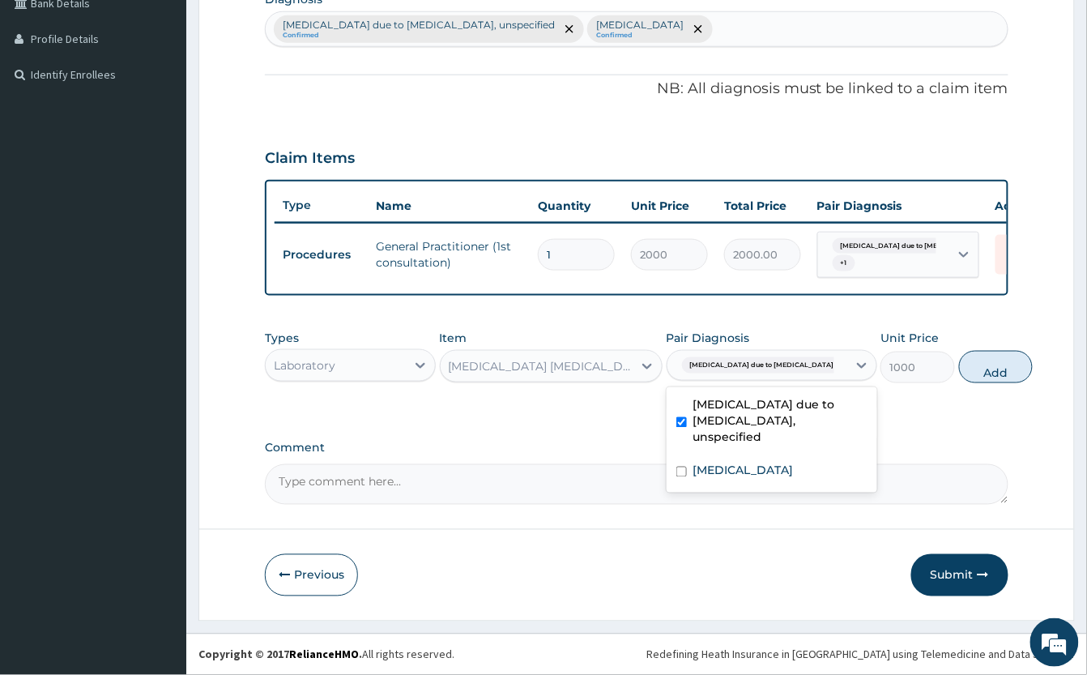
click at [959, 368] on button "Add" at bounding box center [996, 367] width 75 height 32
type input "0"
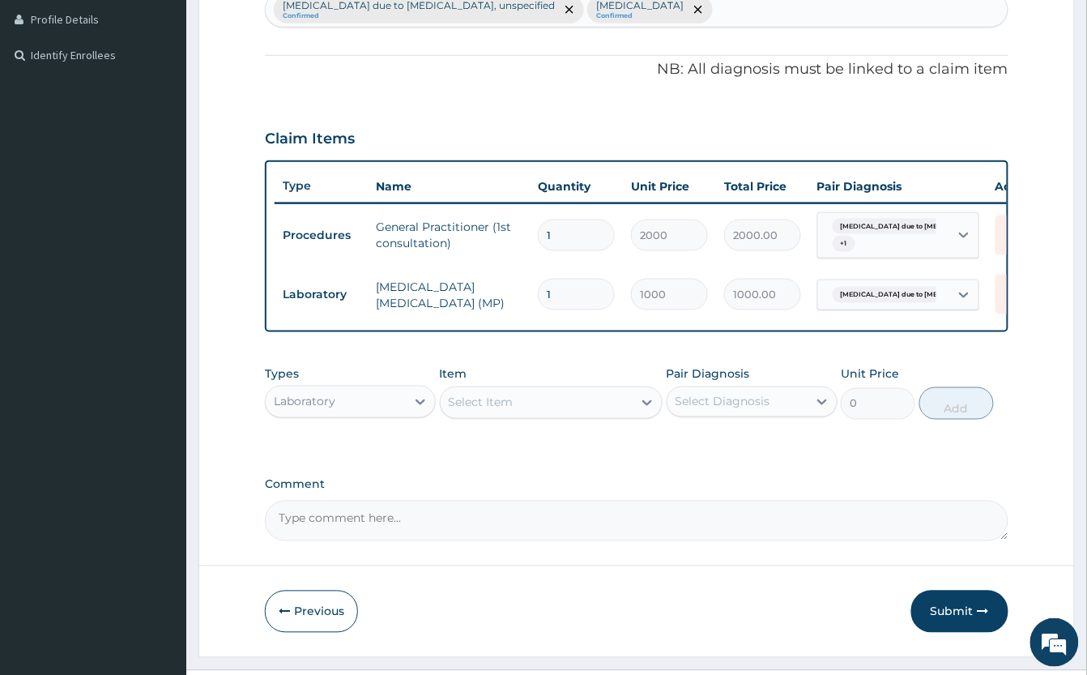
click at [392, 415] on div "Laboratory" at bounding box center [336, 402] width 140 height 26
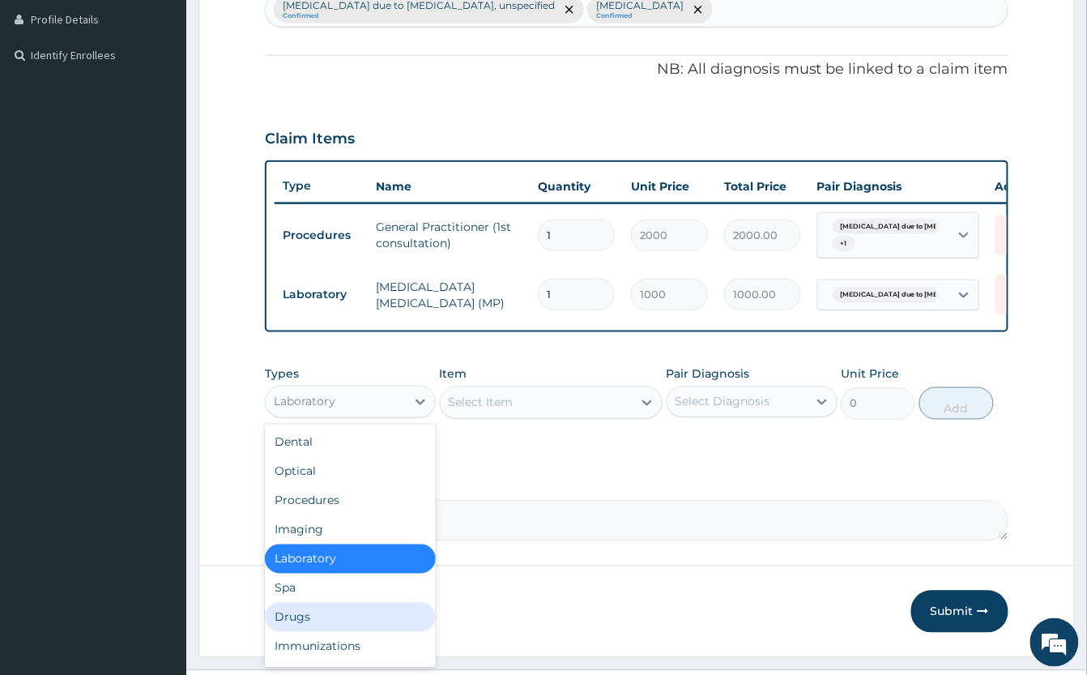
click at [366, 632] on div "Drugs" at bounding box center [350, 617] width 171 height 29
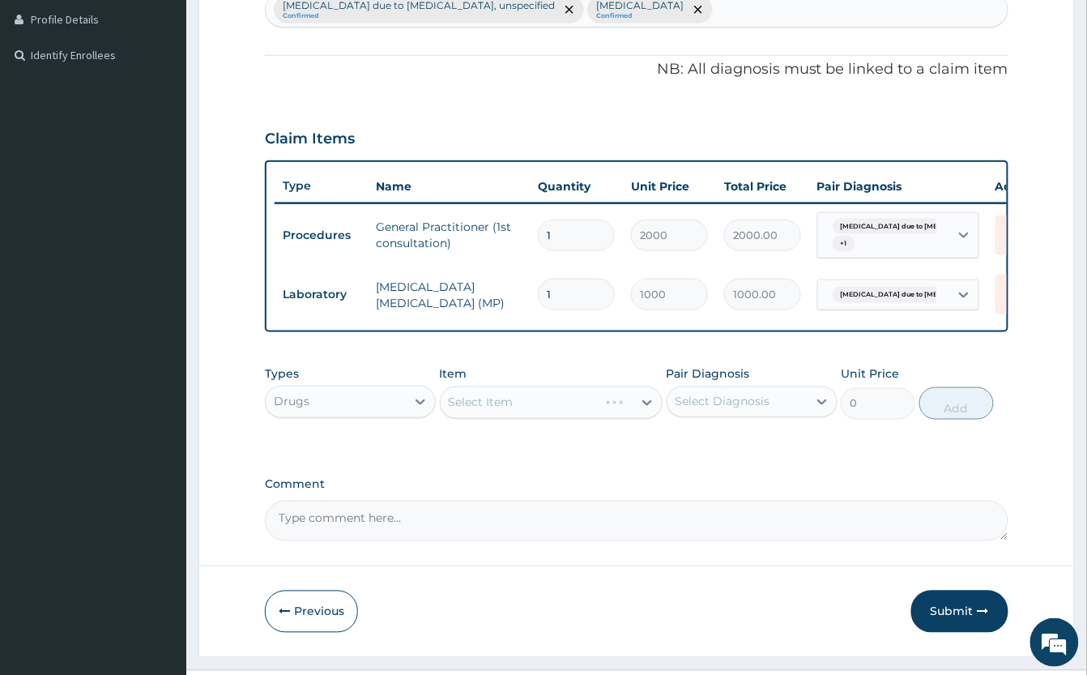
click at [525, 416] on div "Select Item" at bounding box center [551, 402] width 223 height 32
click at [519, 419] on div "Select Item" at bounding box center [551, 402] width 223 height 32
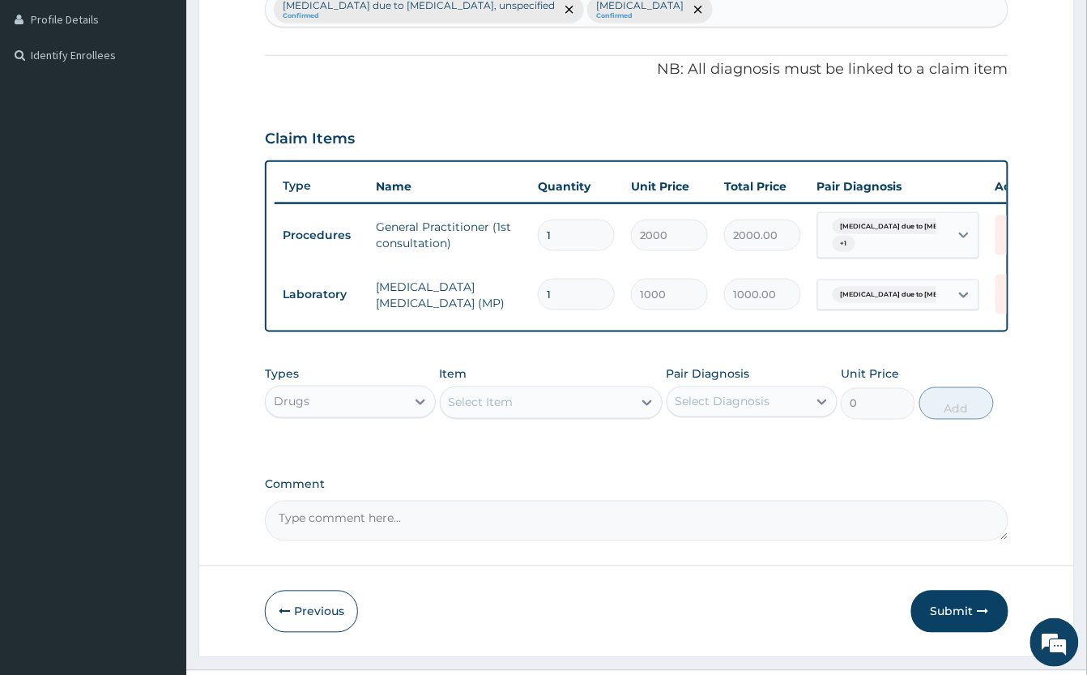
click at [514, 411] on div "Select Item" at bounding box center [481, 403] width 65 height 16
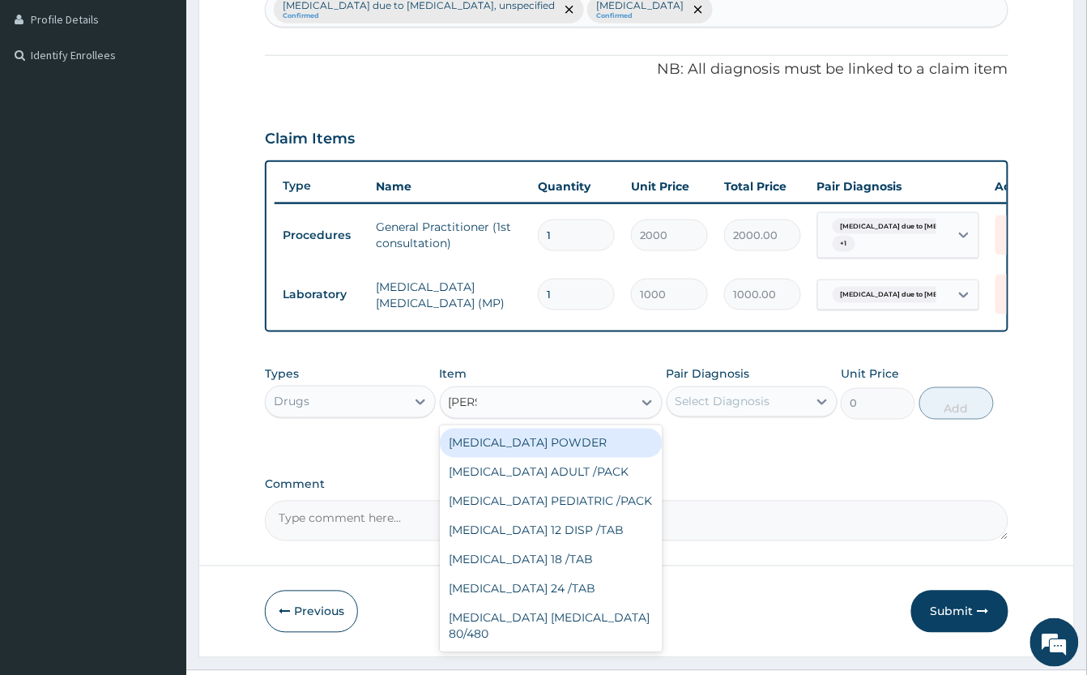
type input "COART"
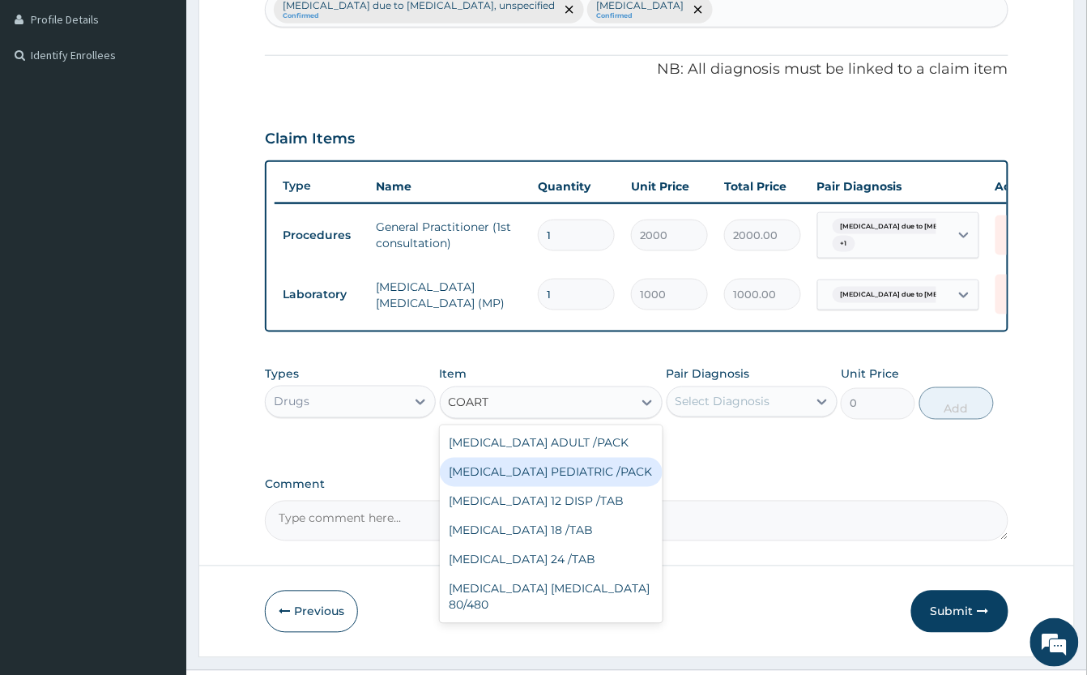
click at [572, 487] on div "[MEDICAL_DATA] PEDIATRIC /PACK" at bounding box center [551, 472] width 223 height 29
type input "2000"
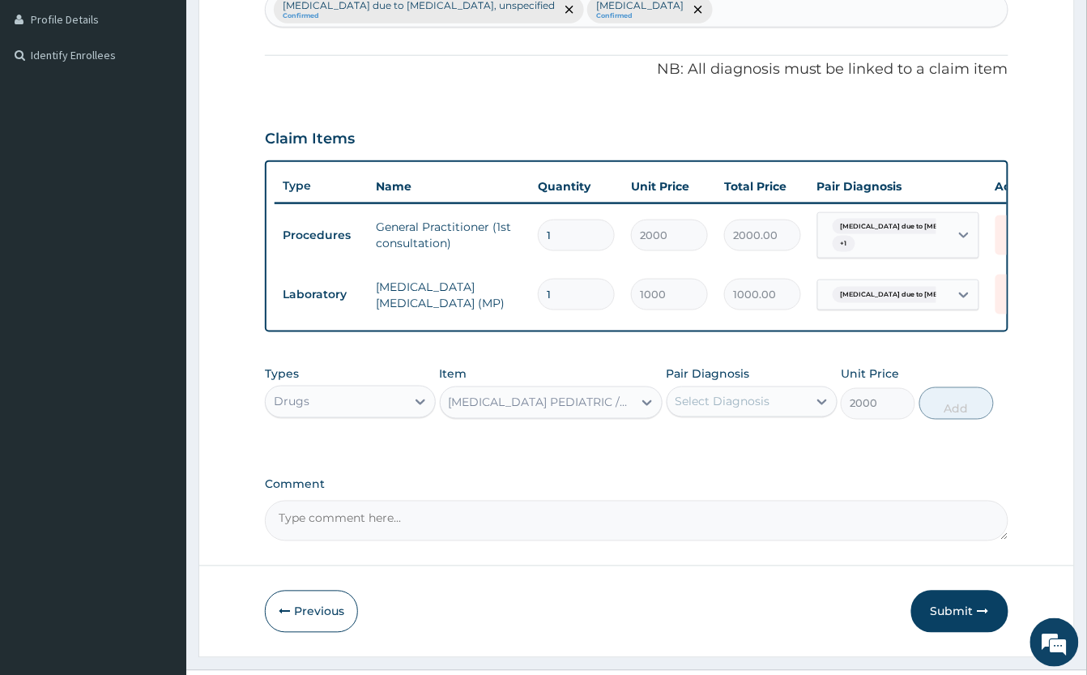
click at [766, 410] on div "Select Diagnosis" at bounding box center [723, 402] width 95 height 16
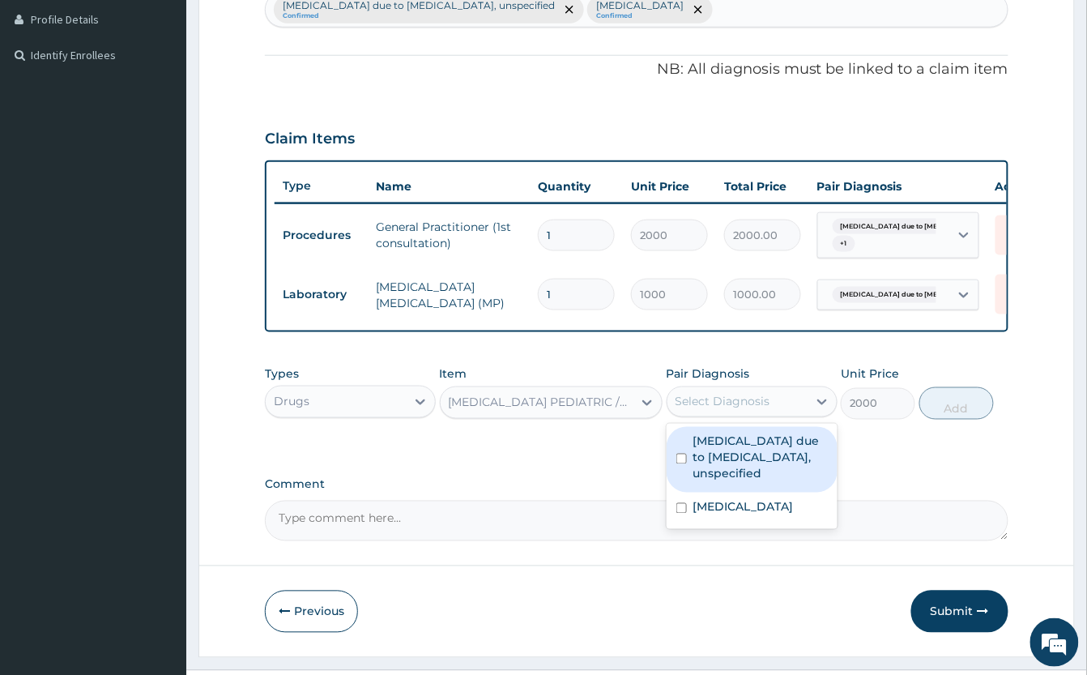
click at [782, 482] on label "Malaria due to Plasmodium falciparum, unspecified" at bounding box center [760, 457] width 134 height 49
checkbox input "true"
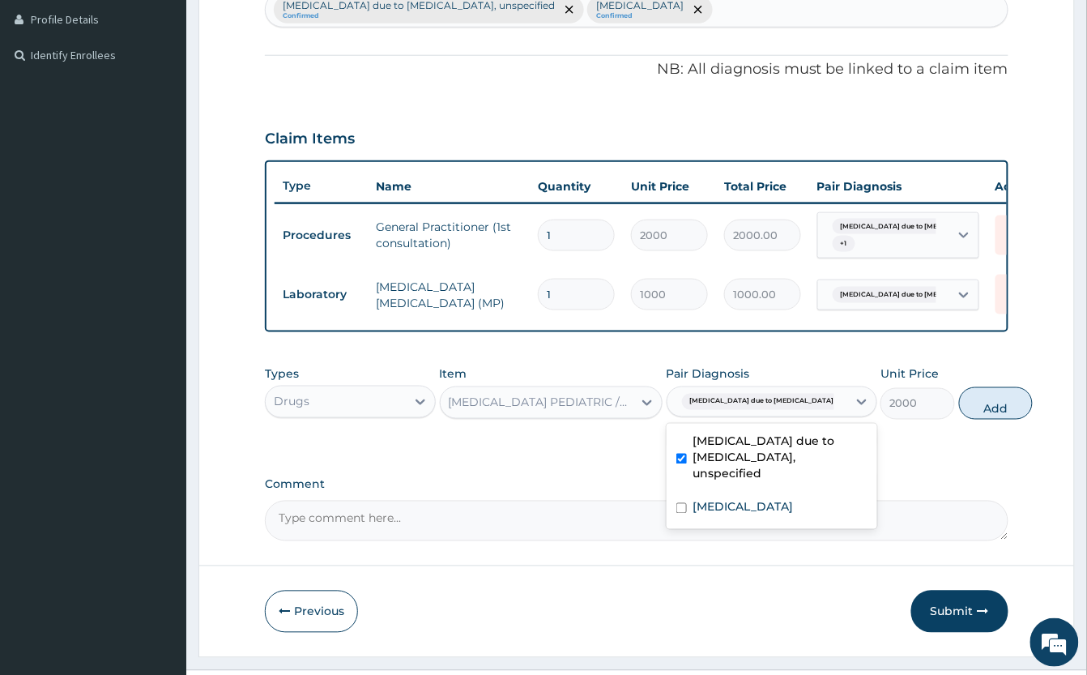
click at [959, 418] on button "Add" at bounding box center [996, 403] width 75 height 32
type input "0"
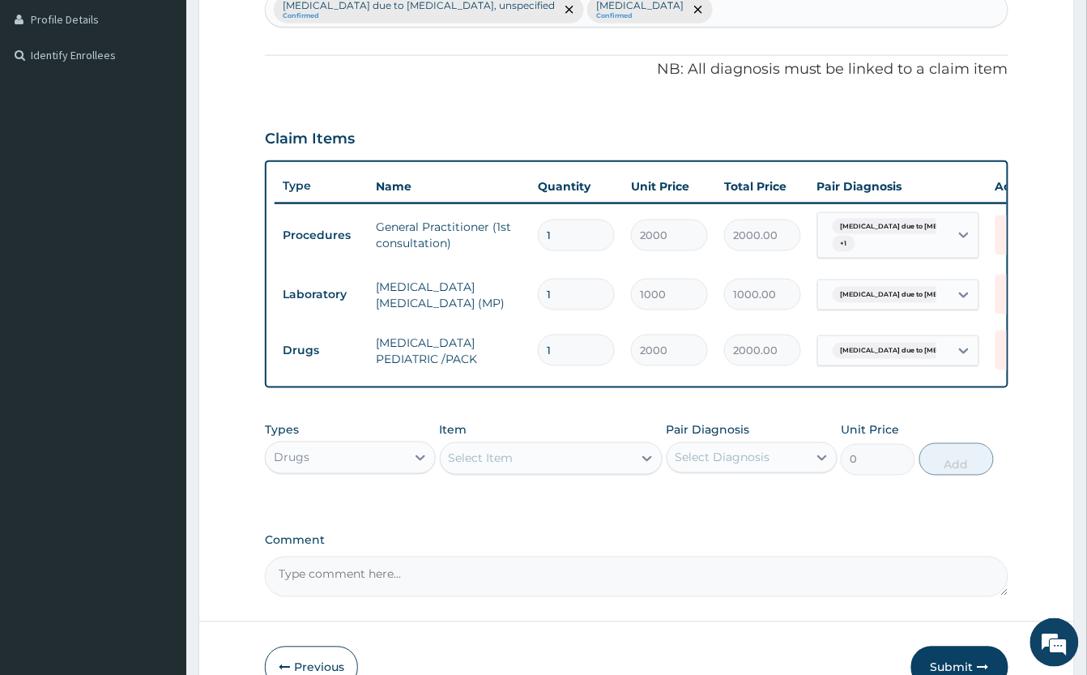
click at [478, 467] on div "Select Item" at bounding box center [481, 458] width 65 height 16
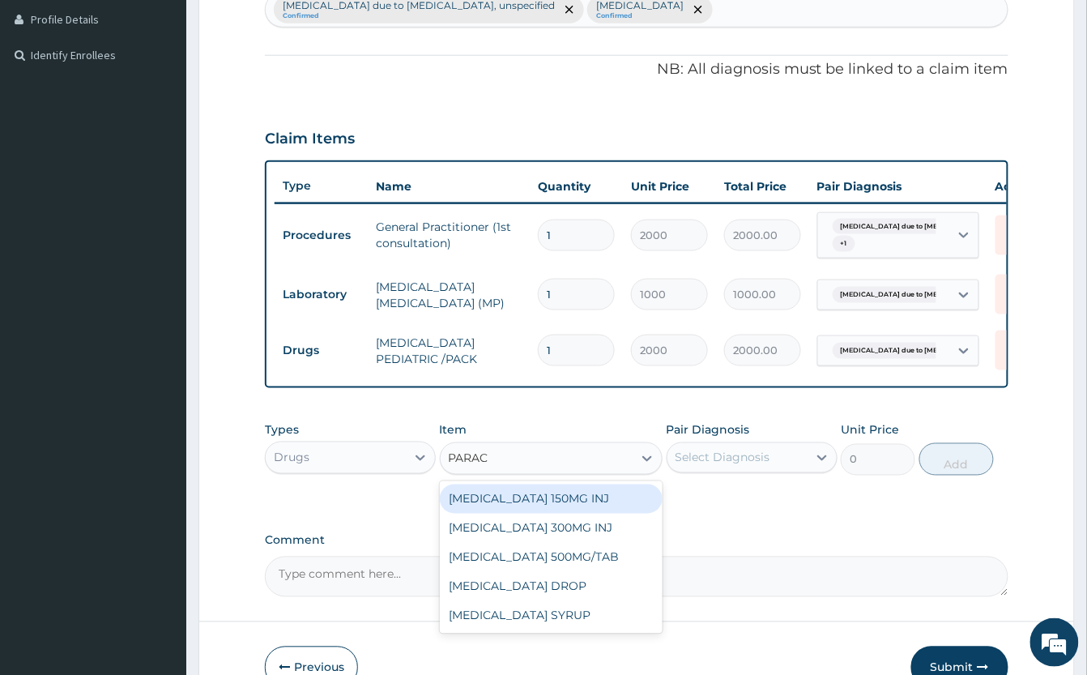
type input "PARACE"
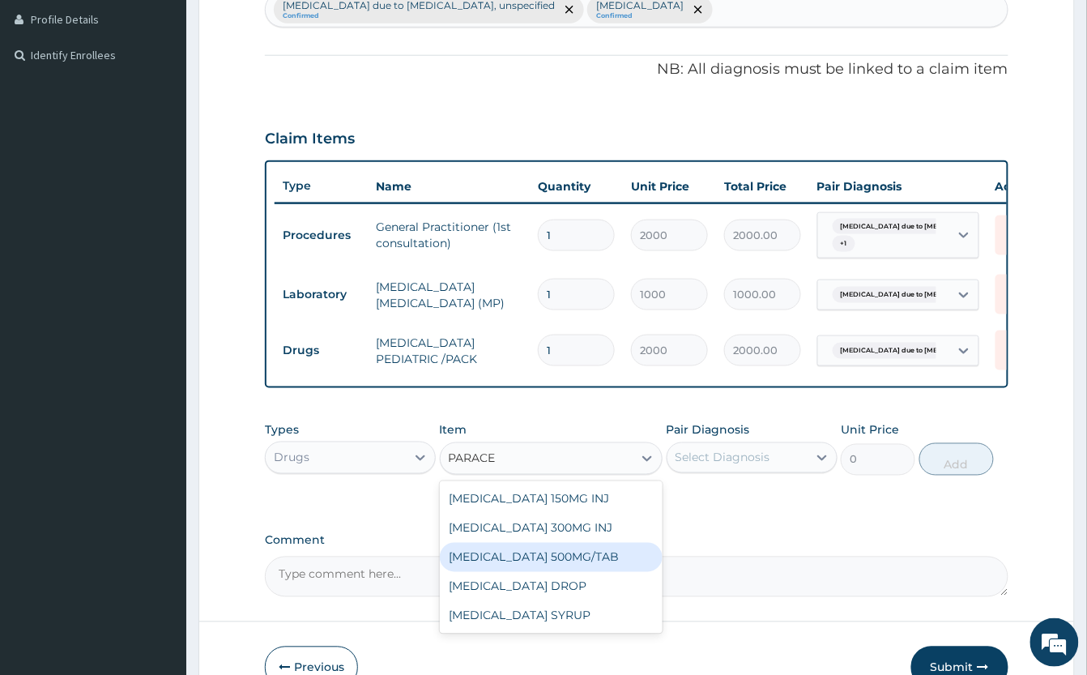
click at [572, 572] on div "[MEDICAL_DATA] 500MG/TAB" at bounding box center [551, 557] width 223 height 29
type input "50"
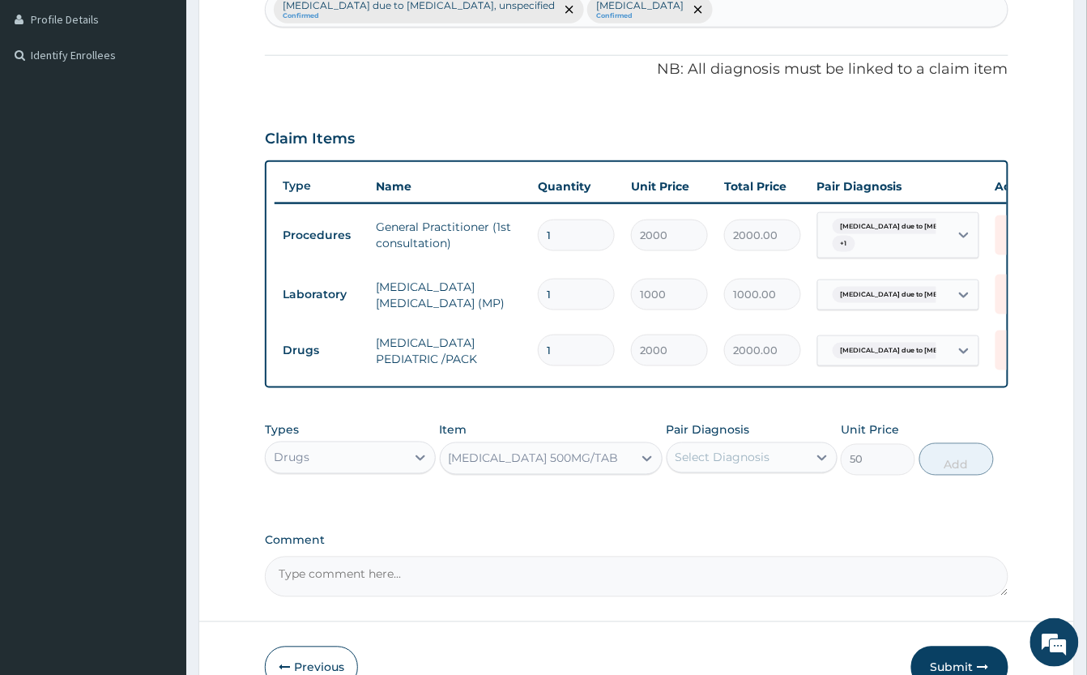
click at [770, 466] on div "Select Diagnosis" at bounding box center [723, 458] width 95 height 16
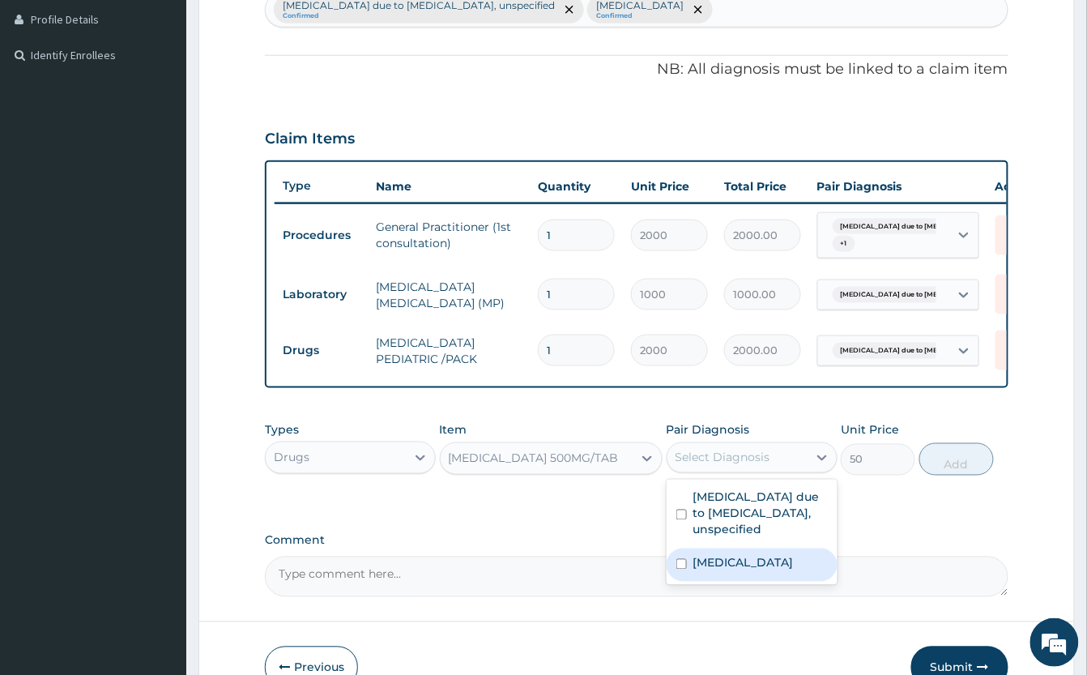
drag, startPoint x: 775, startPoint y: 594, endPoint x: 763, endPoint y: 593, distance: 12.2
click at [776, 571] on label "Pain, unspecified" at bounding box center [743, 563] width 100 height 16
checkbox input "true"
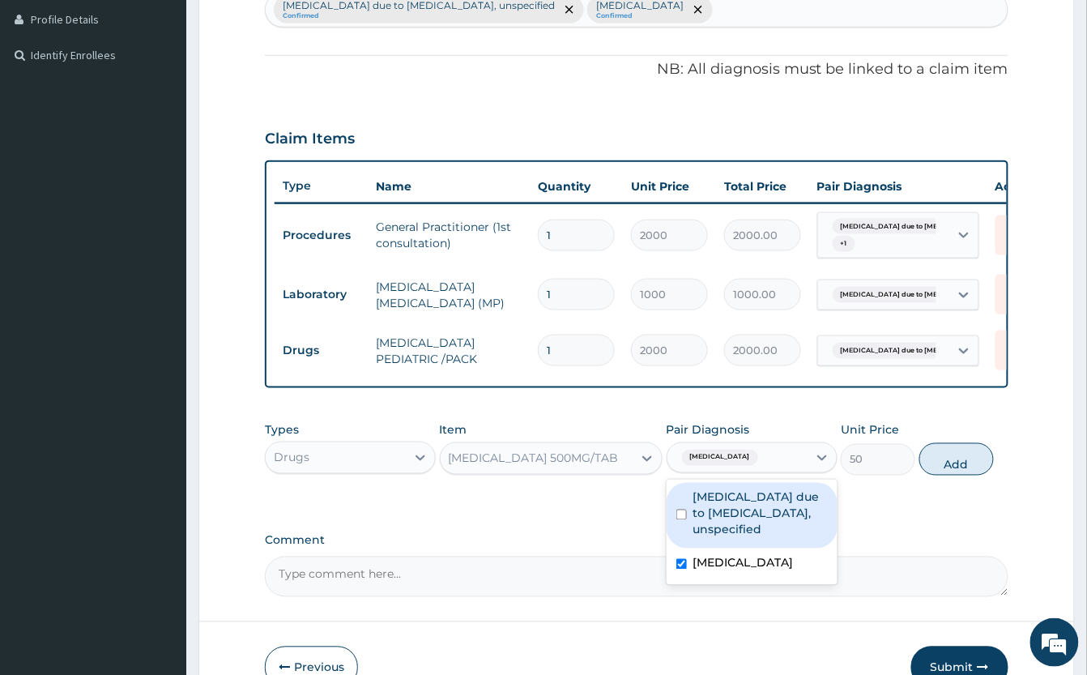
click at [966, 476] on button "Add" at bounding box center [957, 459] width 75 height 32
type input "0"
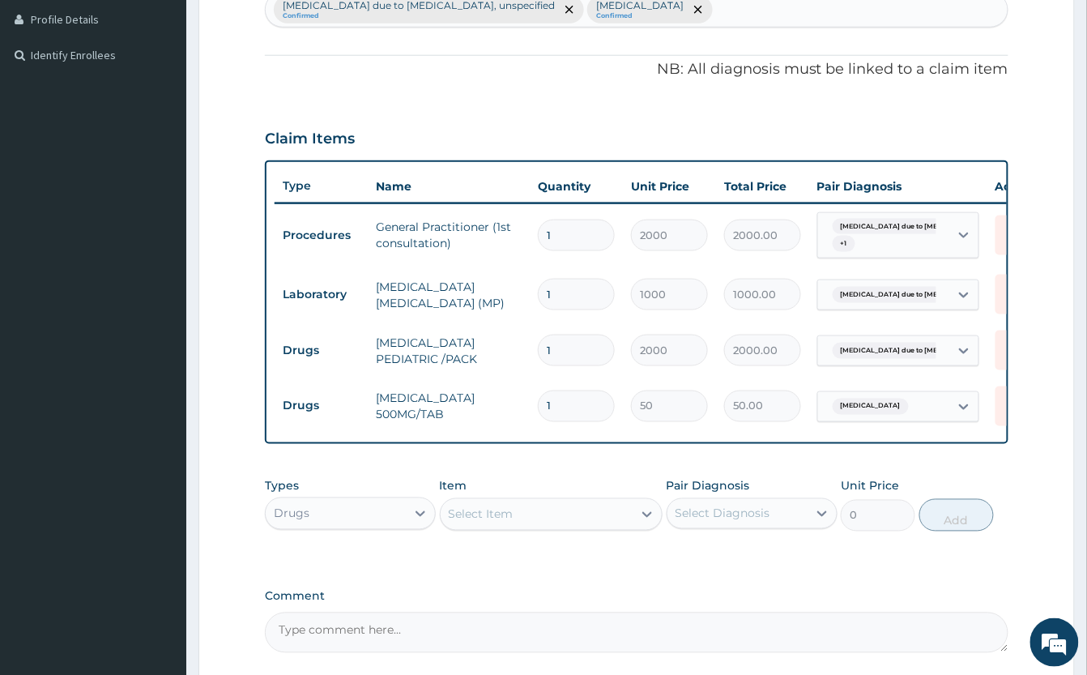
type input "0.00"
type input "9"
type input "450.00"
type input "9"
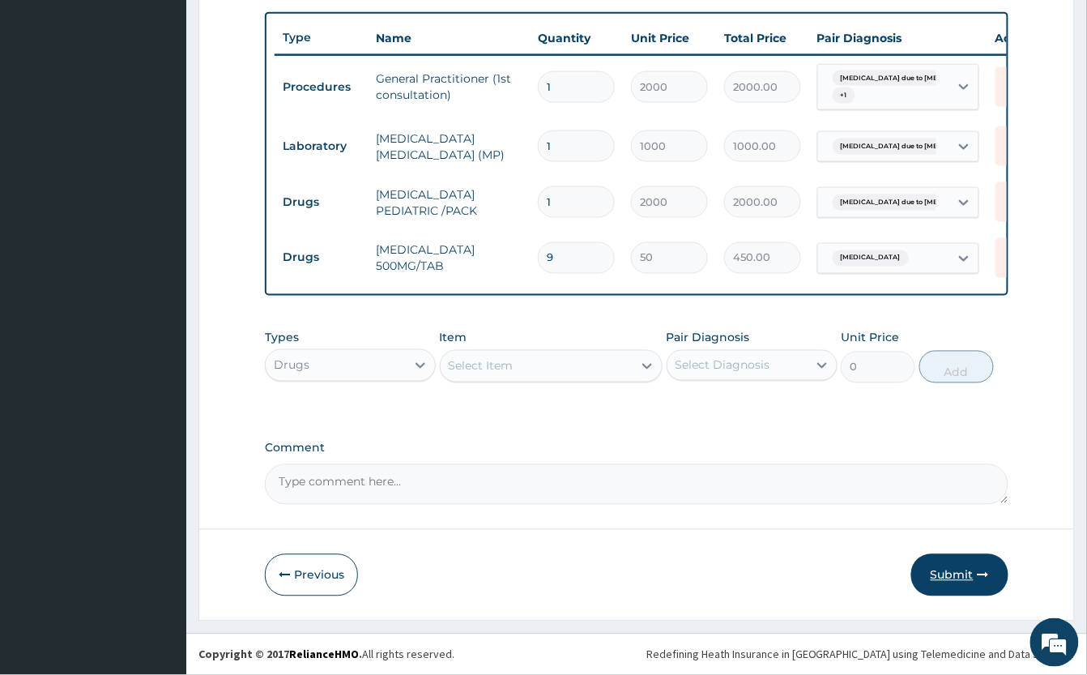
scroll to position [611, 0]
click at [987, 578] on icon "button" at bounding box center [983, 575] width 11 height 11
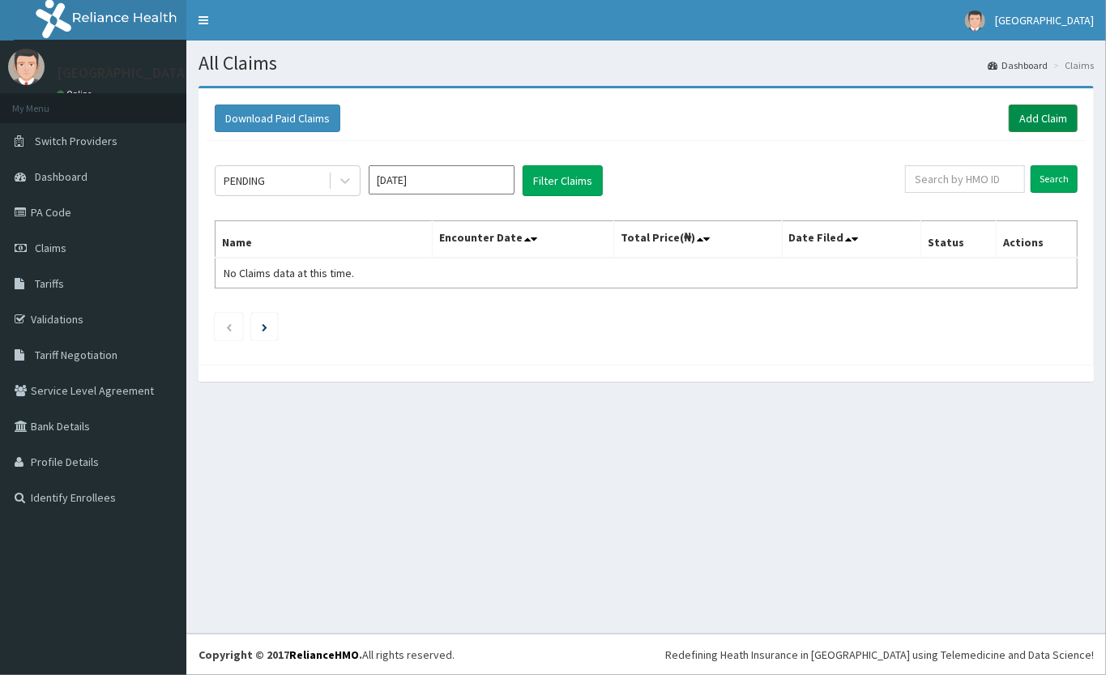
click at [1041, 118] on link "Add Claim" at bounding box center [1043, 119] width 69 height 28
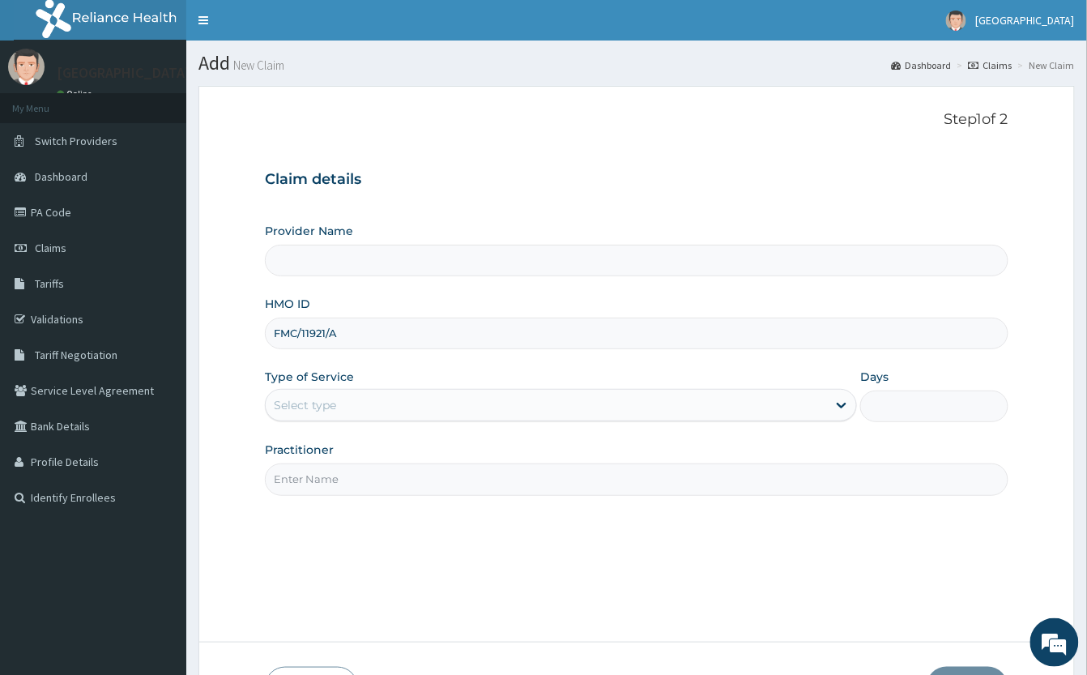
type input "FMC/11921/A"
click at [520, 400] on div "Select type" at bounding box center [546, 405] width 561 height 26
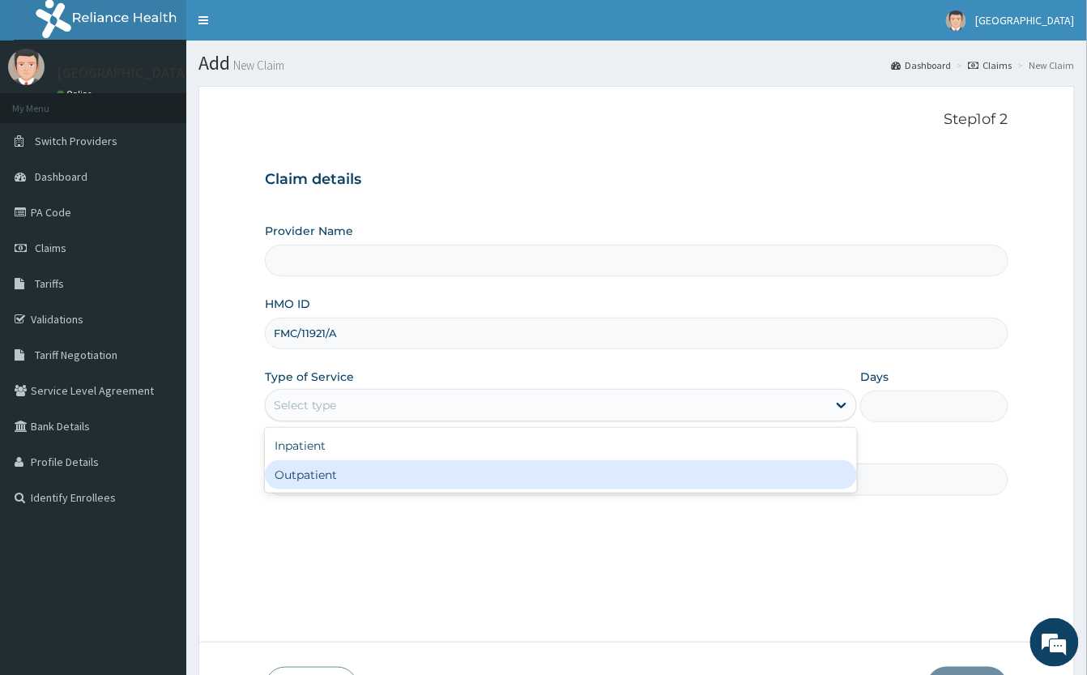
click at [530, 476] on div "Outpatient" at bounding box center [561, 474] width 592 height 29
type input "1"
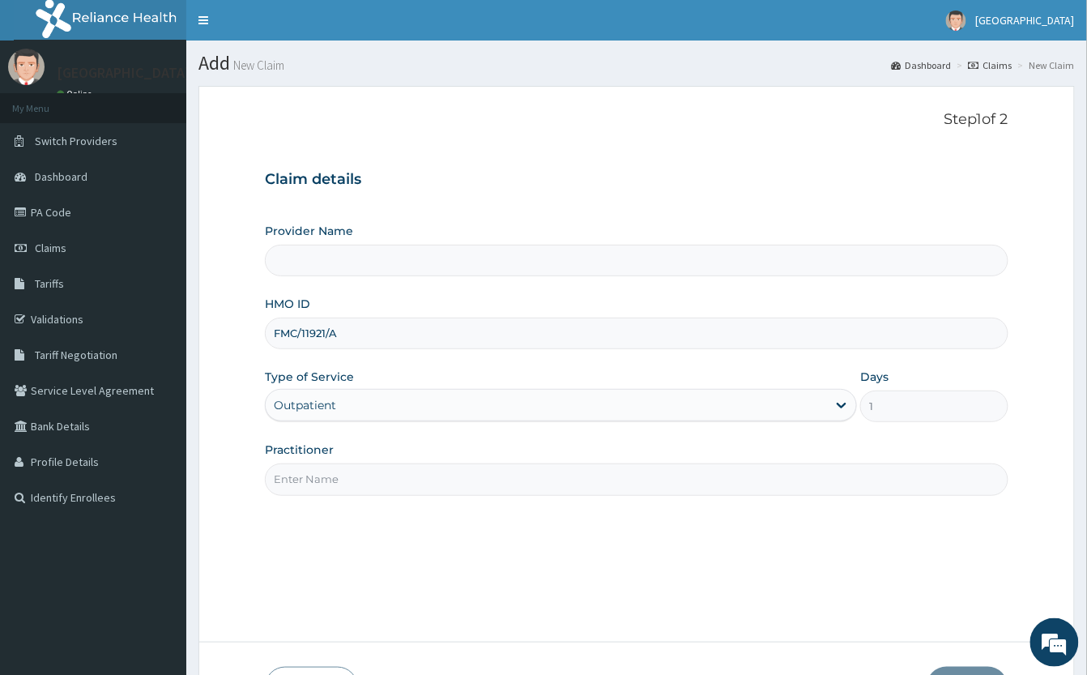
click at [522, 474] on input "Practitioner" at bounding box center [637, 479] width 744 height 32
type input "[GEOGRAPHIC_DATA]"
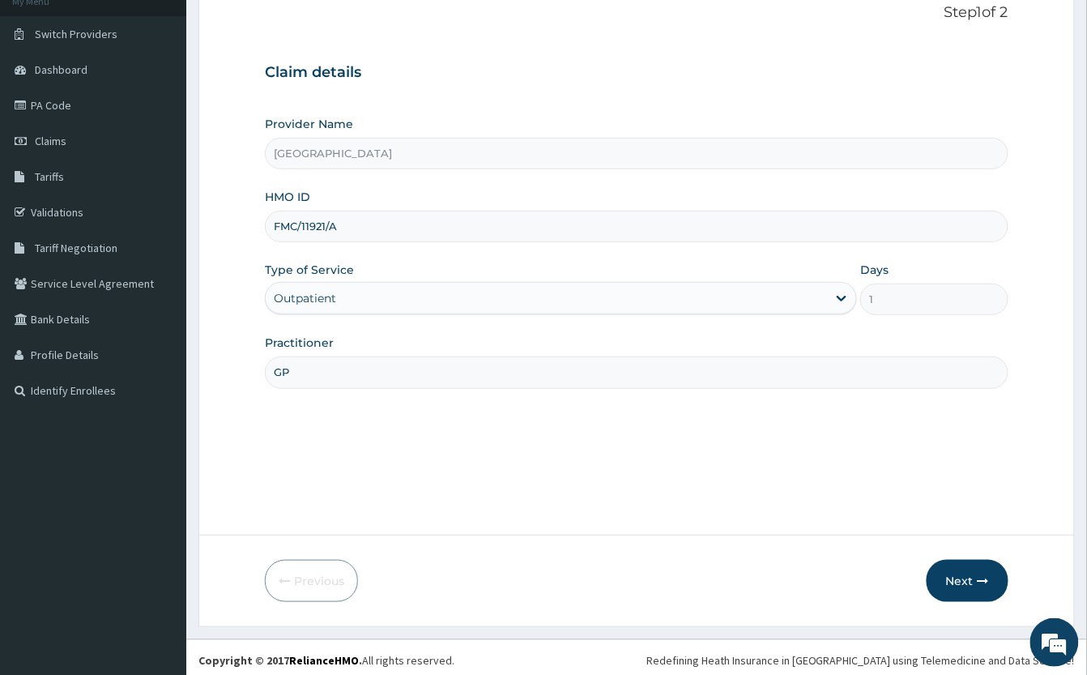
scroll to position [108, 0]
type input "GP"
click at [967, 587] on button "Next" at bounding box center [968, 580] width 82 height 42
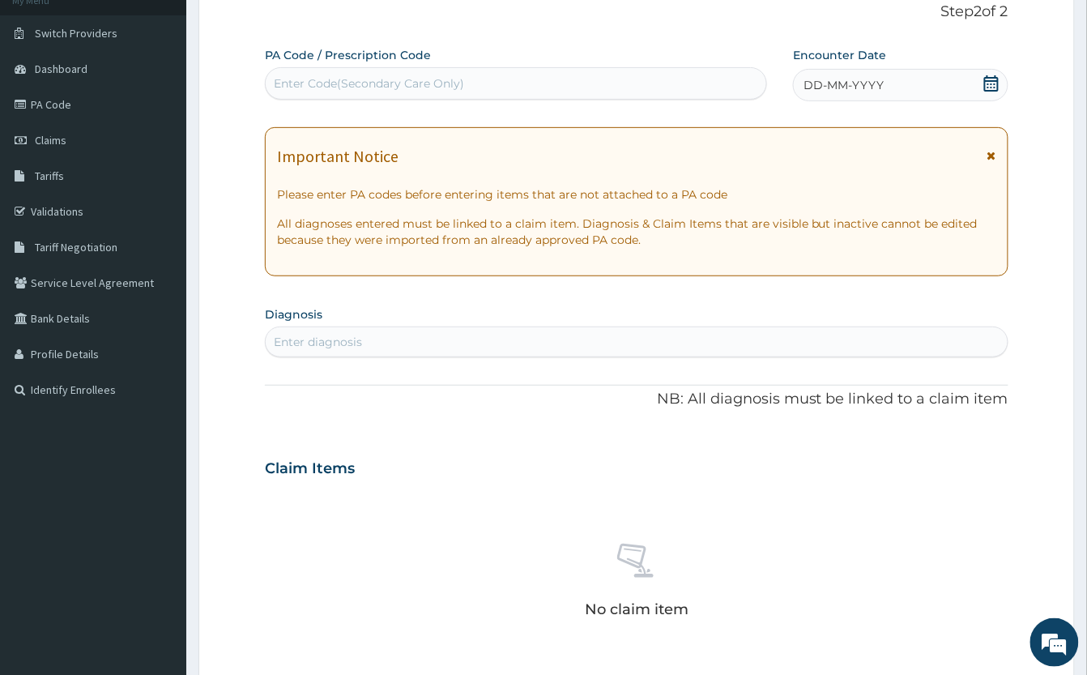
scroll to position [0, 0]
click at [992, 79] on icon at bounding box center [992, 83] width 16 height 16
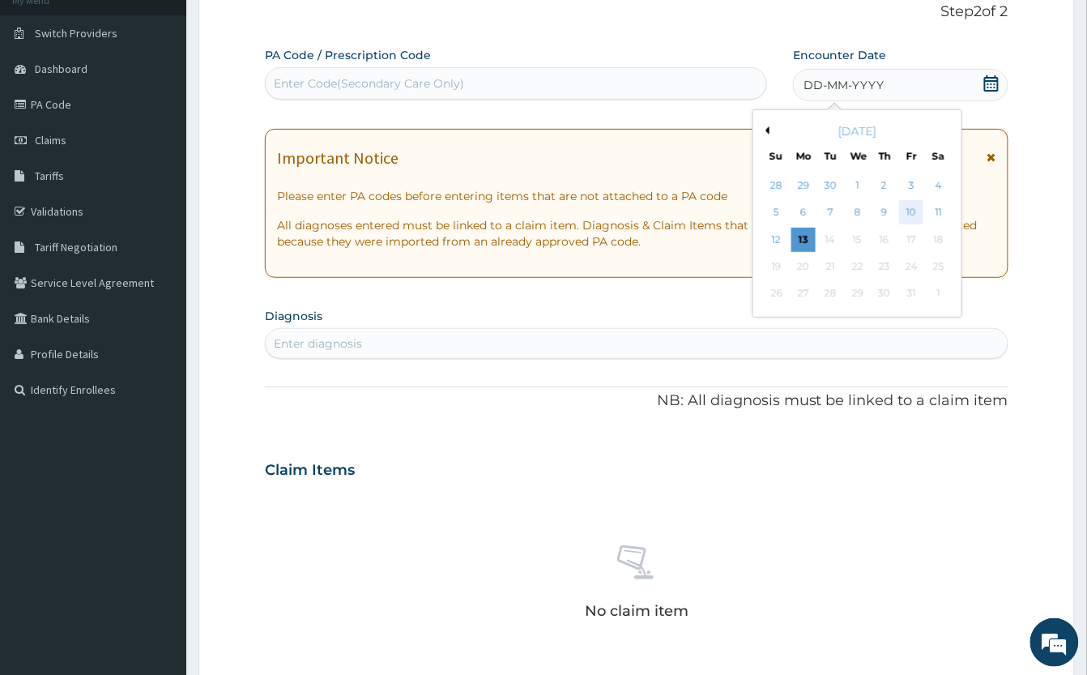
click at [906, 211] on div "10" at bounding box center [911, 213] width 24 height 24
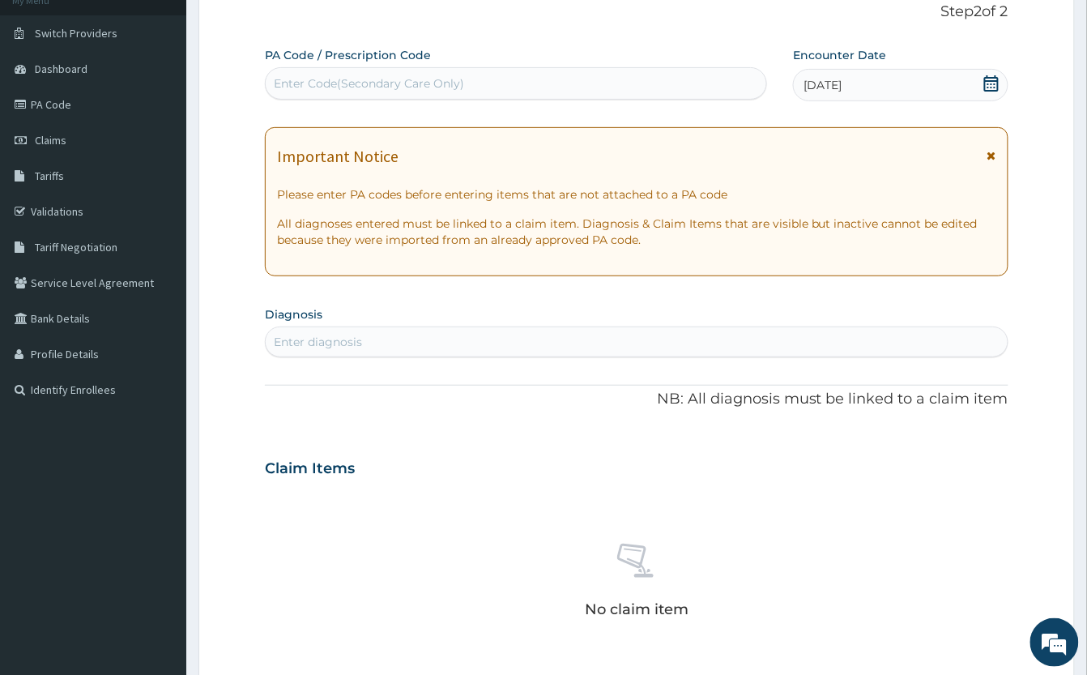
click at [477, 344] on div "Enter diagnosis" at bounding box center [637, 342] width 742 height 26
type input "[MEDICAL_DATA]"
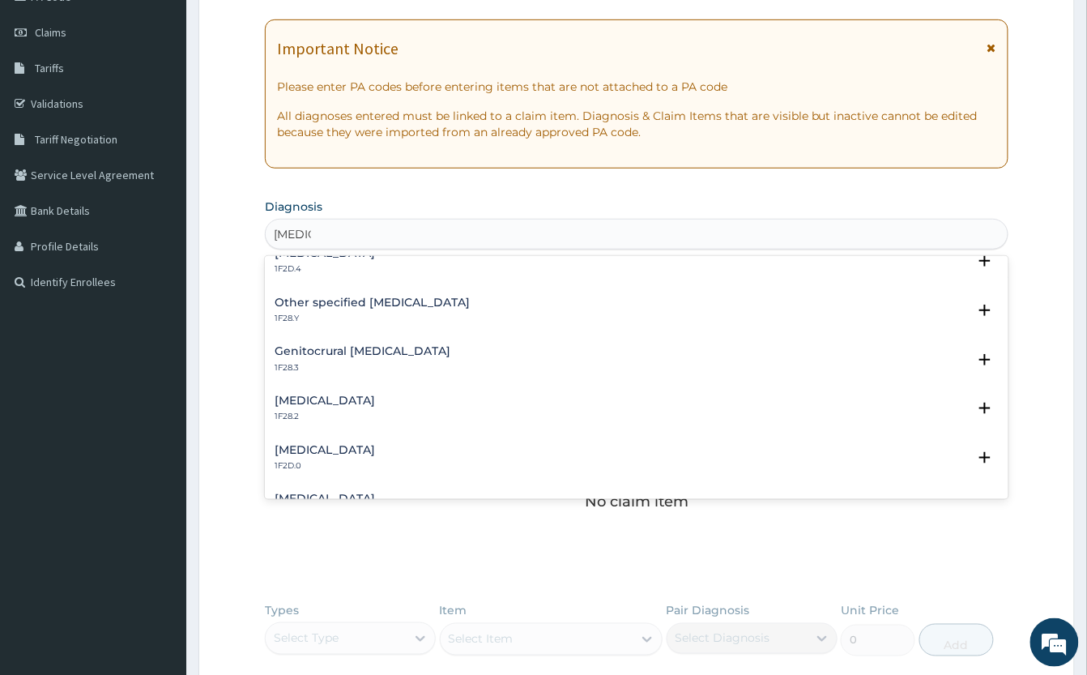
scroll to position [303, 0]
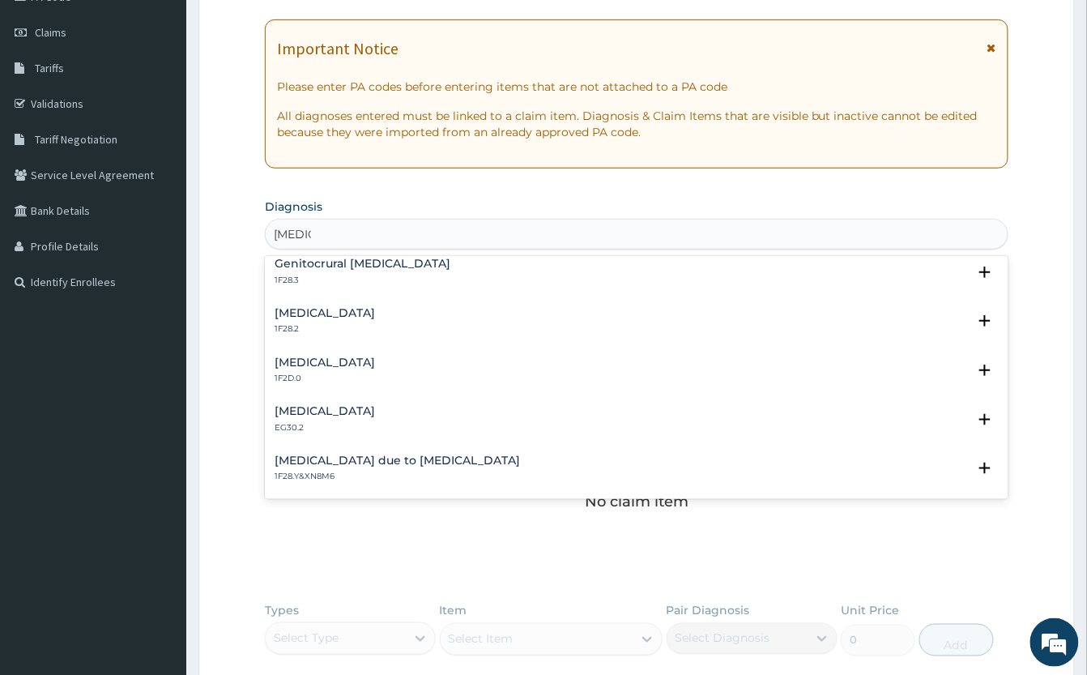
click at [352, 363] on h4 "[MEDICAL_DATA]" at bounding box center [325, 362] width 100 height 12
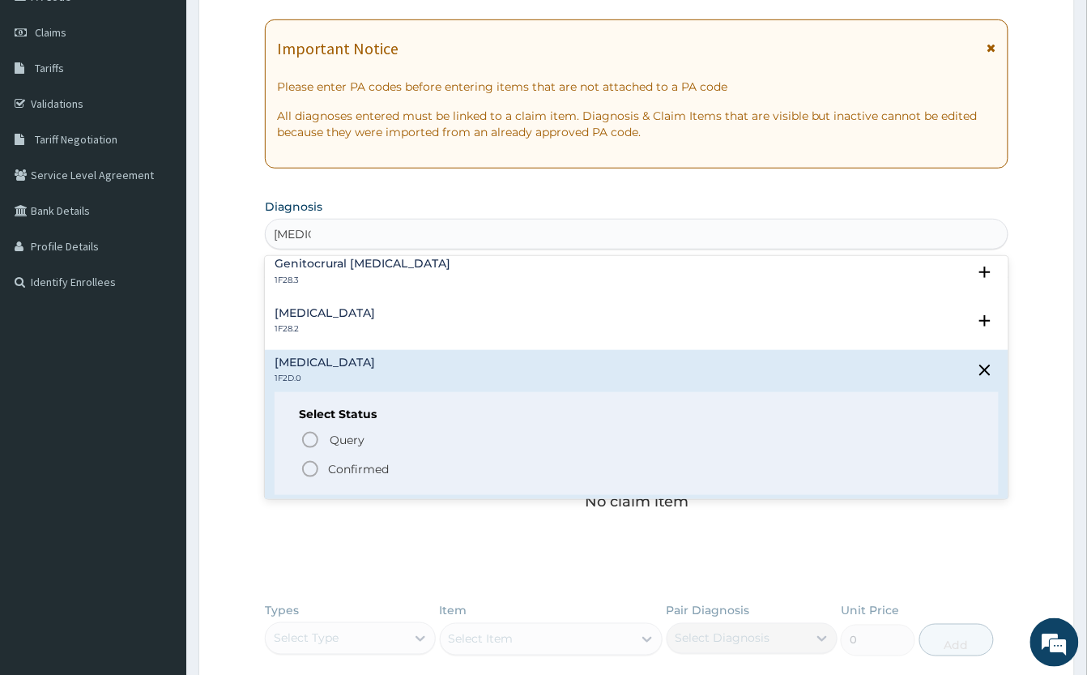
click at [309, 468] on icon "status option filled" at bounding box center [310, 468] width 19 height 19
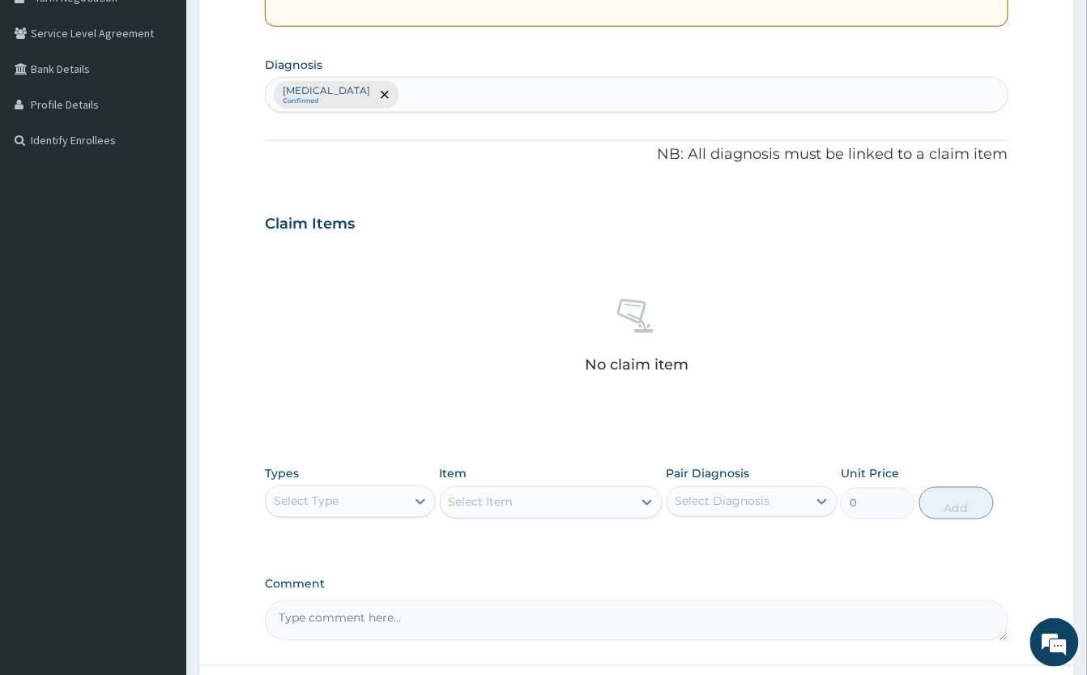
scroll to position [496, 0]
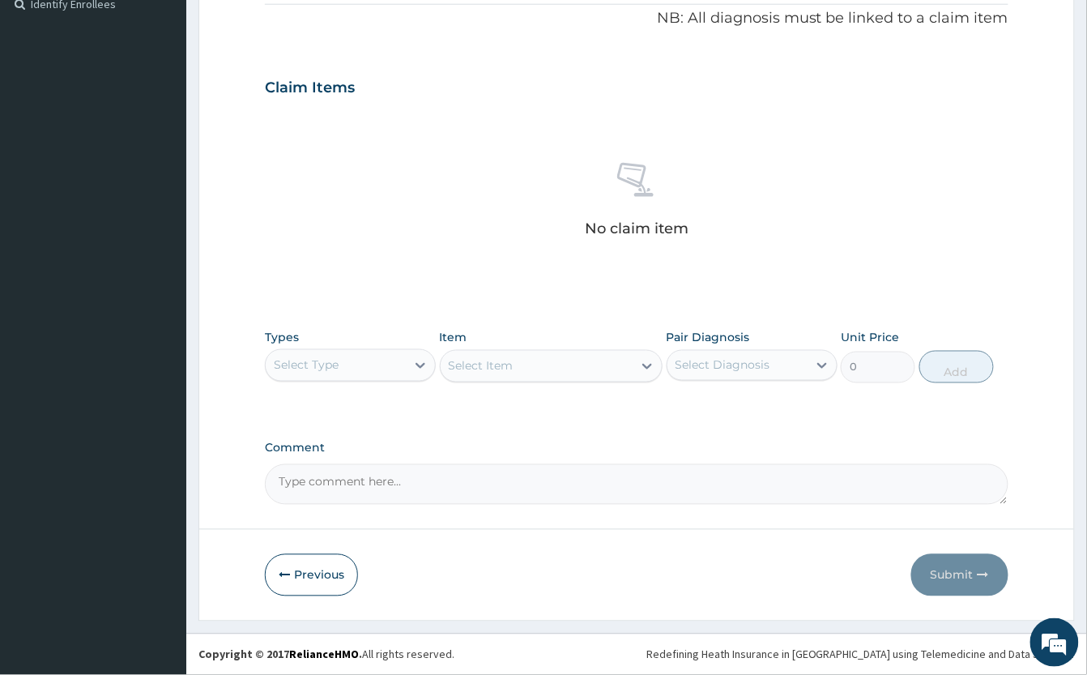
click at [370, 360] on div "Select Type" at bounding box center [336, 365] width 140 height 26
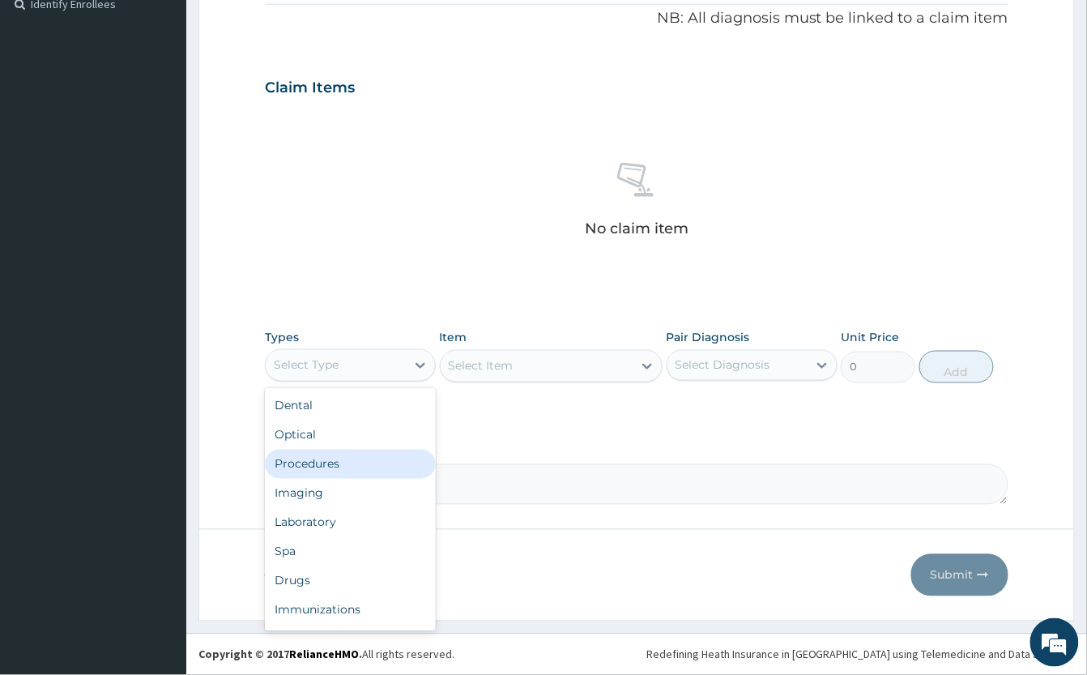
click at [370, 457] on div "Procedures" at bounding box center [350, 464] width 171 height 29
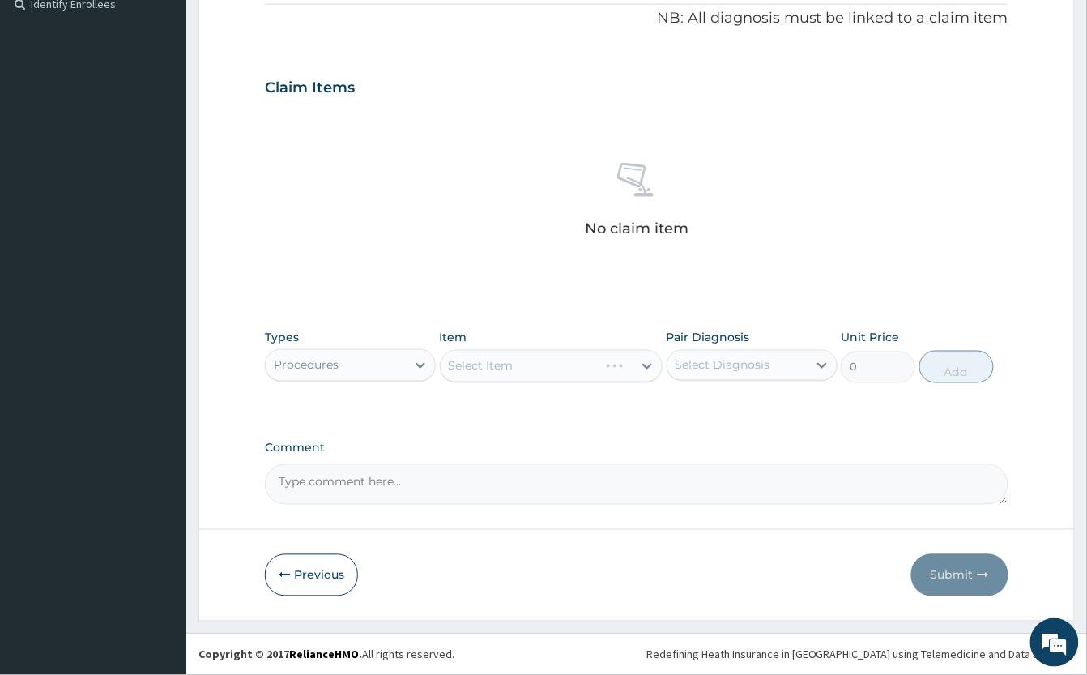
click at [523, 358] on div "Select Item" at bounding box center [551, 366] width 223 height 32
click at [522, 373] on div "Select Item" at bounding box center [551, 366] width 223 height 32
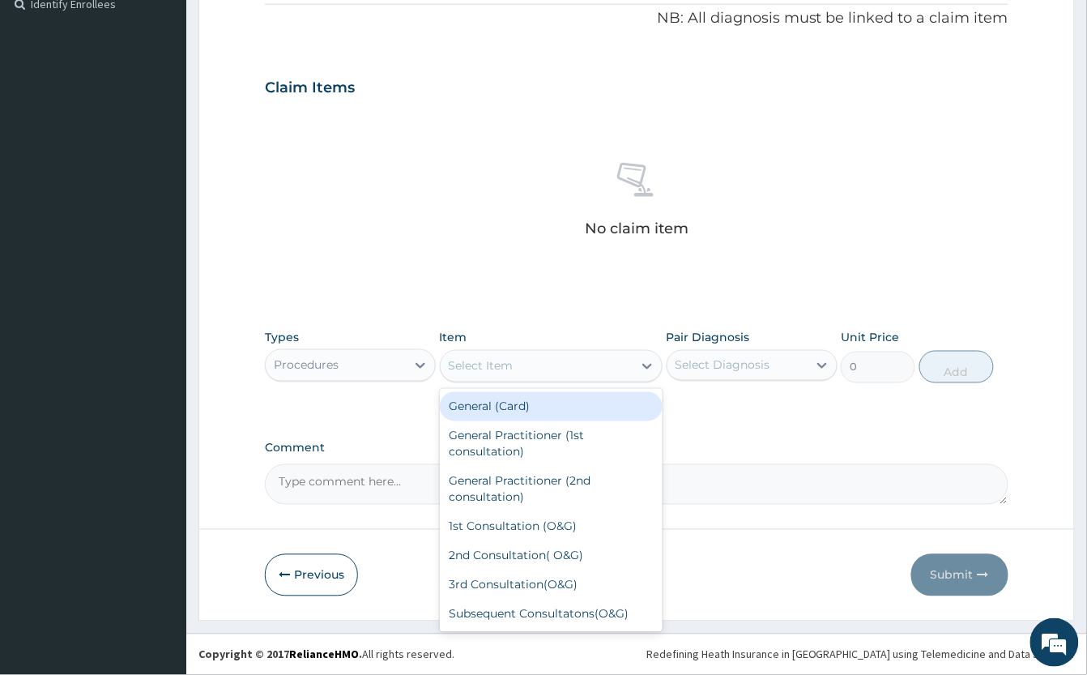
click at [523, 371] on div "Select Item" at bounding box center [537, 366] width 192 height 26
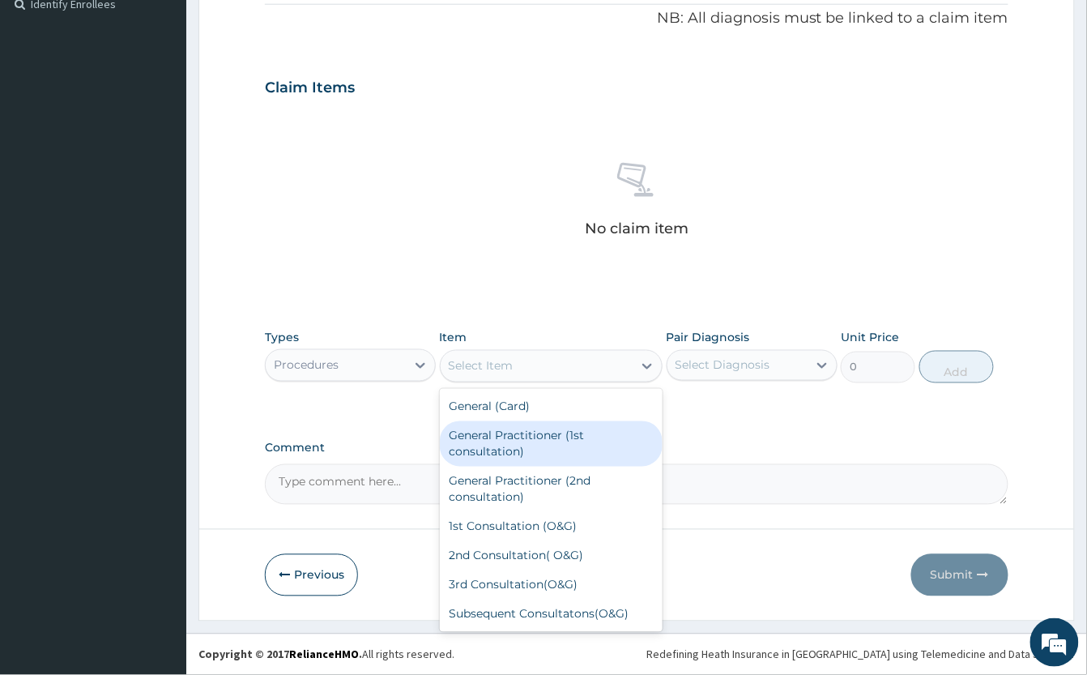
click at [549, 439] on div "General Practitioner (1st consultation)" at bounding box center [551, 443] width 223 height 45
type input "2000"
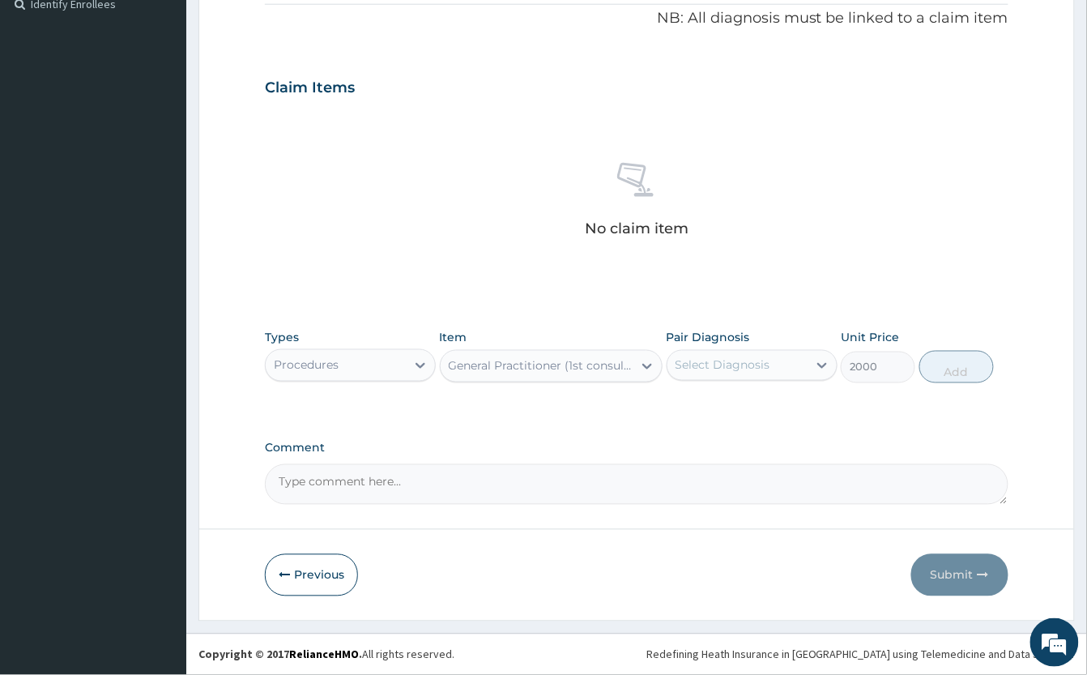
click at [715, 358] on div "Select Diagnosis" at bounding box center [723, 365] width 95 height 16
drag, startPoint x: 746, startPoint y: 409, endPoint x: 655, endPoint y: 407, distance: 91.6
click at [745, 409] on label "[MEDICAL_DATA]" at bounding box center [743, 405] width 100 height 16
checkbox input "true"
click at [960, 366] on button "Add" at bounding box center [957, 367] width 75 height 32
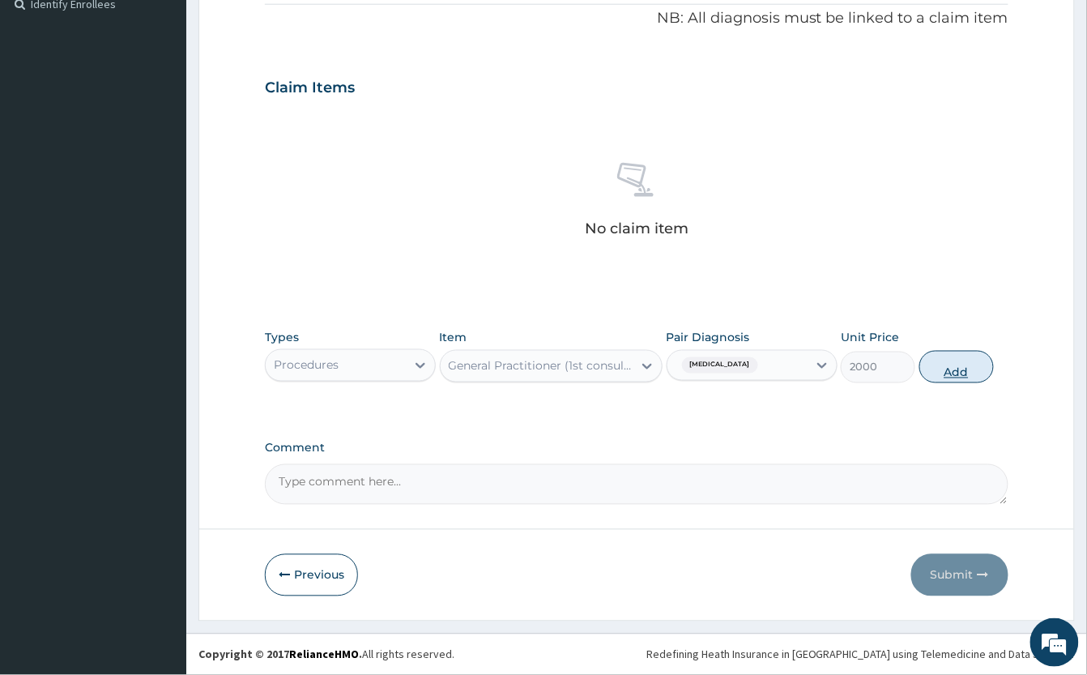
type input "0"
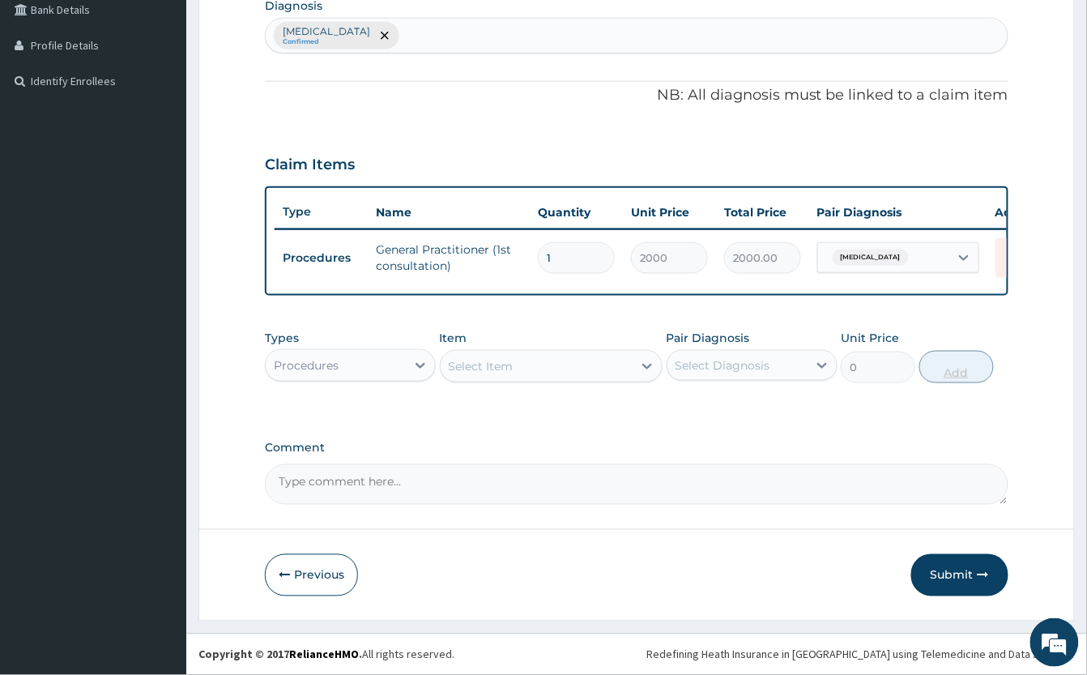
scroll to position [435, 0]
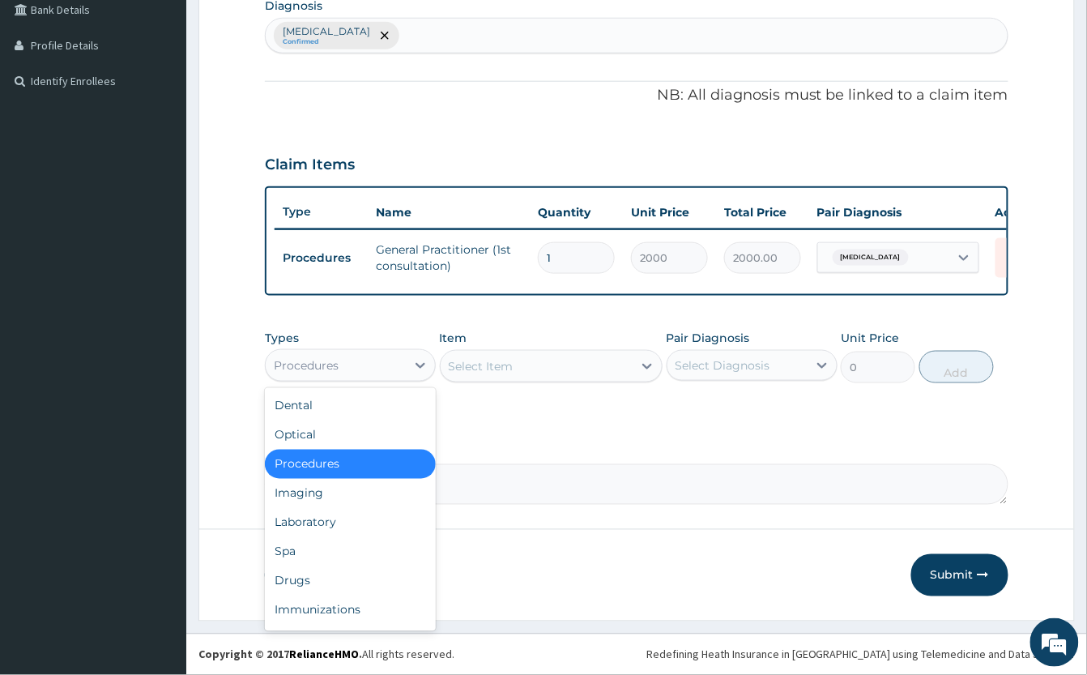
click at [345, 356] on div "Procedures" at bounding box center [336, 365] width 140 height 26
click at [353, 574] on div "Drugs" at bounding box center [350, 580] width 171 height 29
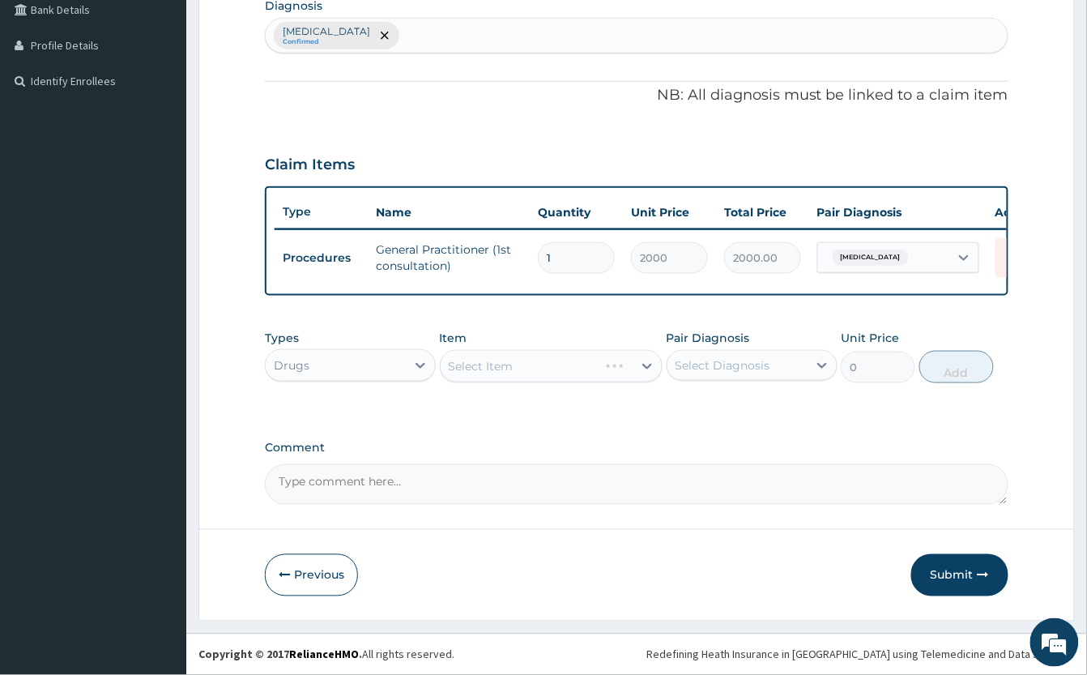
click at [481, 354] on div "Select Item" at bounding box center [551, 366] width 223 height 32
click at [470, 364] on div "Select Item" at bounding box center [551, 366] width 223 height 32
click at [600, 364] on div "Select Item" at bounding box center [551, 366] width 223 height 32
click at [584, 366] on div "Select Item" at bounding box center [537, 366] width 192 height 26
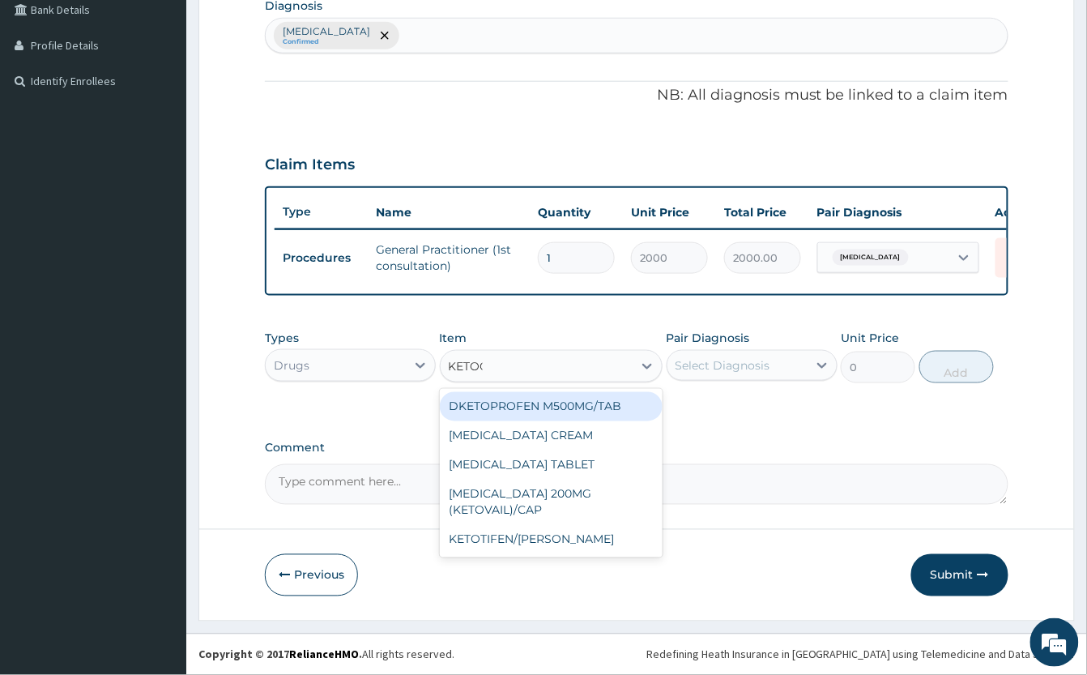
type input "KETOCO"
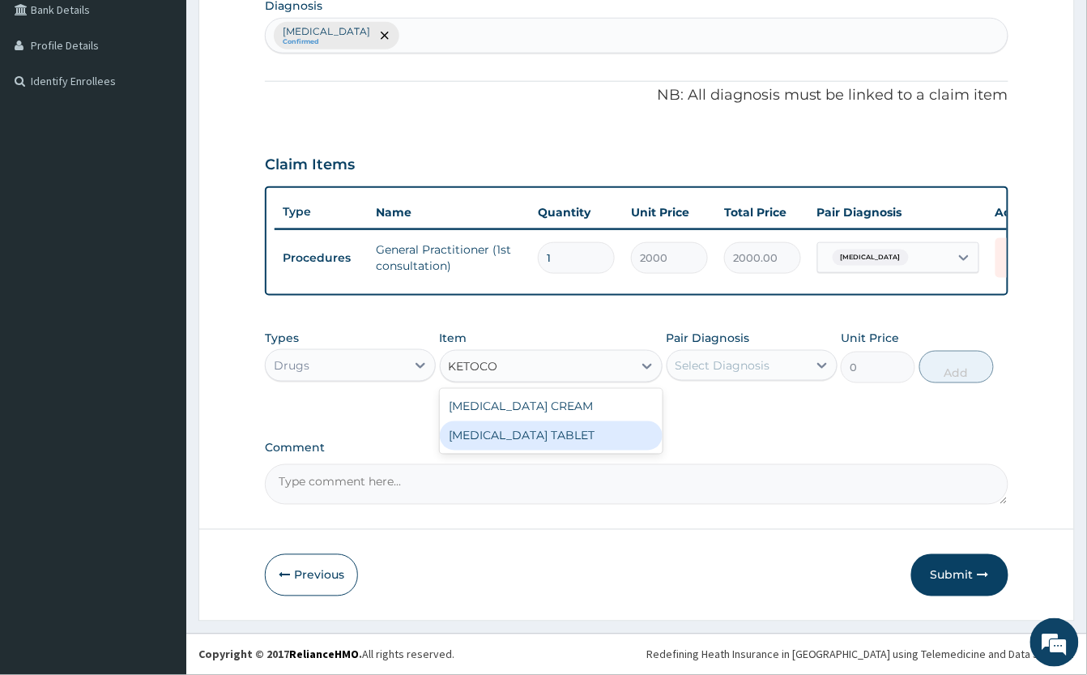
click at [591, 433] on div "[MEDICAL_DATA] TABLET" at bounding box center [551, 435] width 223 height 29
type input "150"
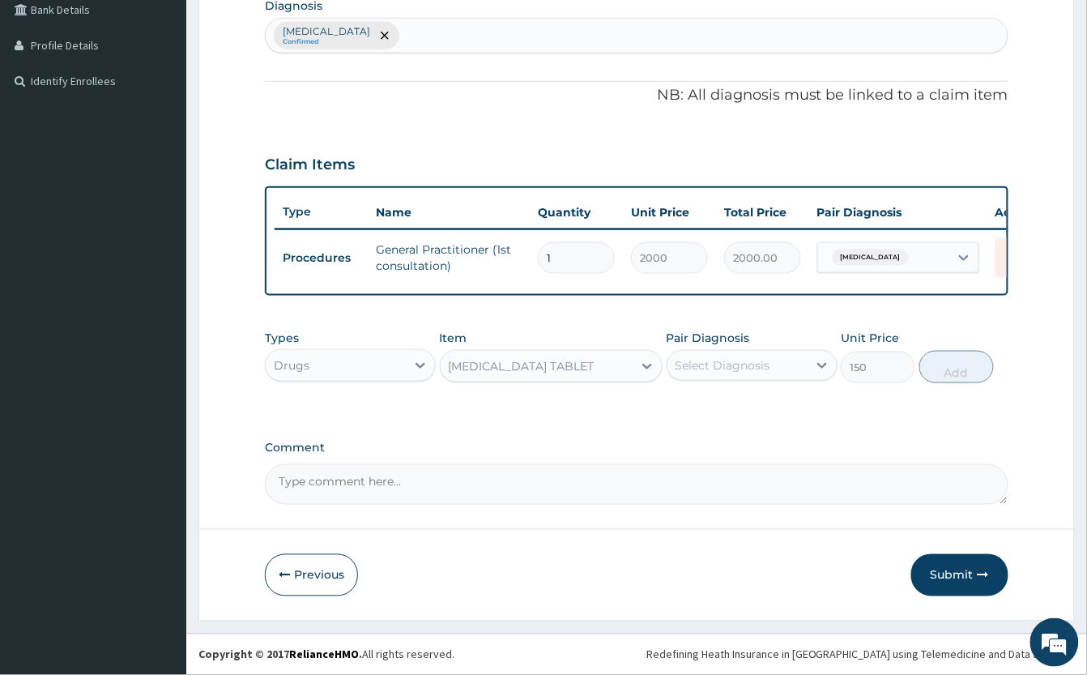
click at [740, 357] on div "Select Diagnosis" at bounding box center [723, 365] width 95 height 16
drag, startPoint x: 740, startPoint y: 406, endPoint x: 896, endPoint y: 421, distance: 157.1
click at [744, 406] on label "[MEDICAL_DATA]" at bounding box center [743, 405] width 100 height 16
checkbox input "true"
click at [967, 368] on button "Add" at bounding box center [957, 367] width 75 height 32
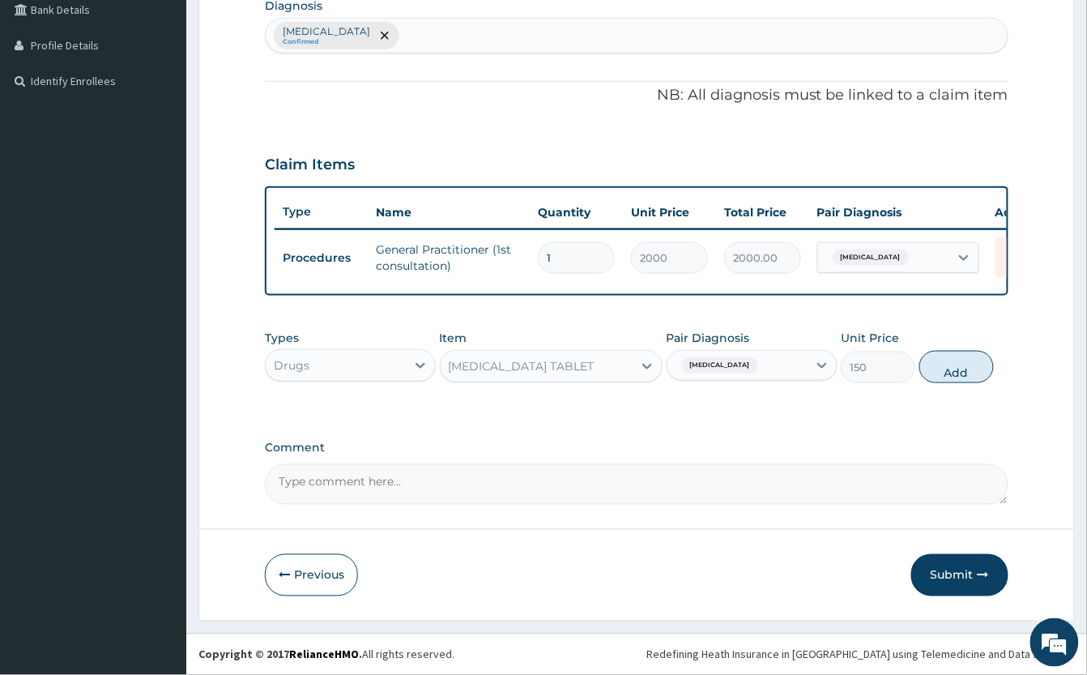
type input "0"
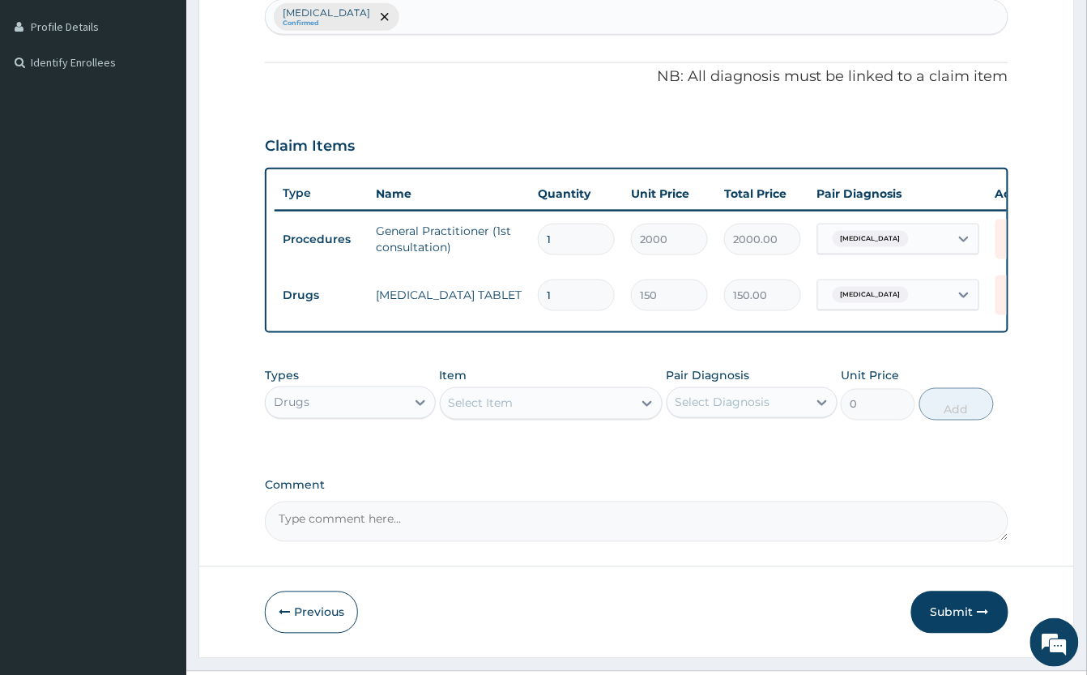
type input "0.00"
type input "3"
type input "450.00"
type input "30"
type input "4500.00"
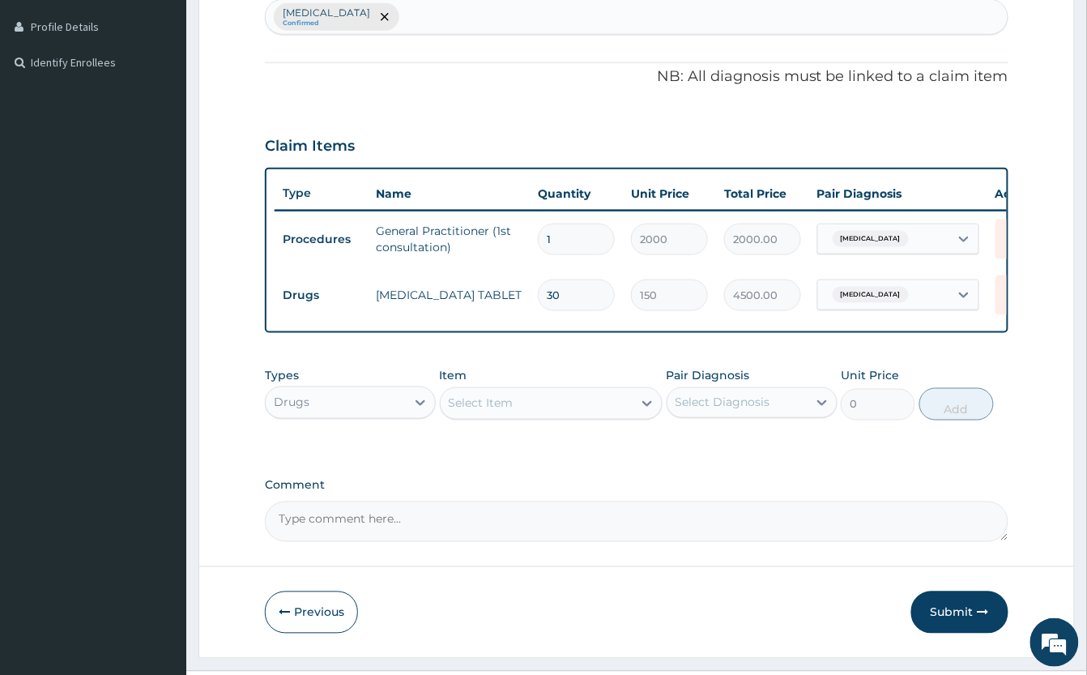
type input "30"
click at [571, 416] on div "Select Item" at bounding box center [537, 403] width 192 height 26
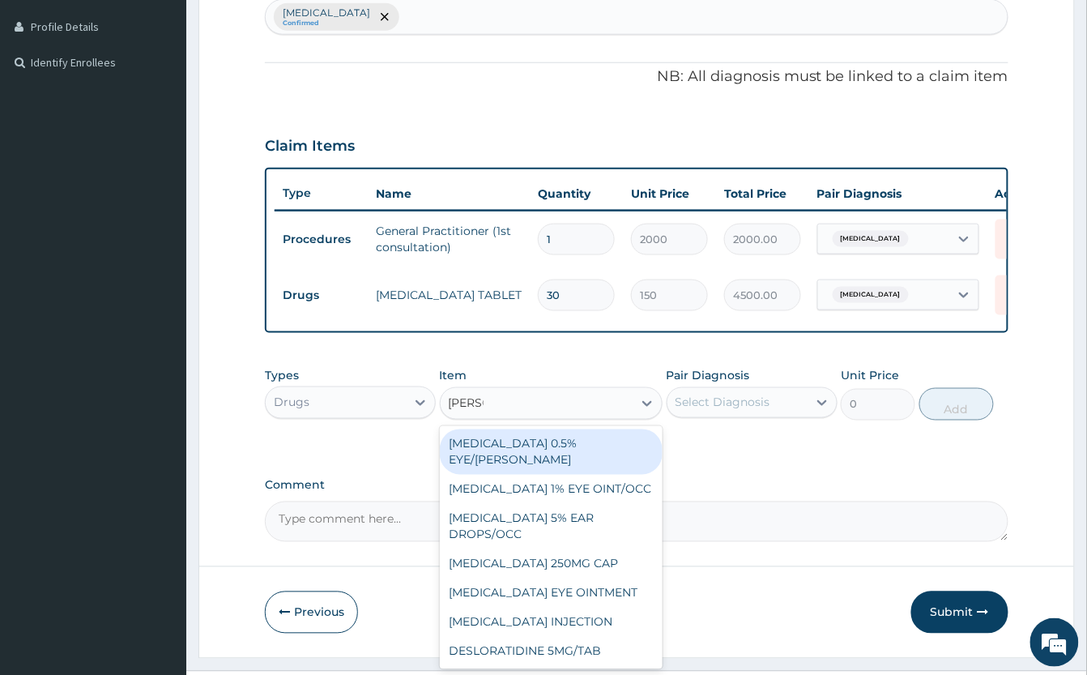
type input "LORAT"
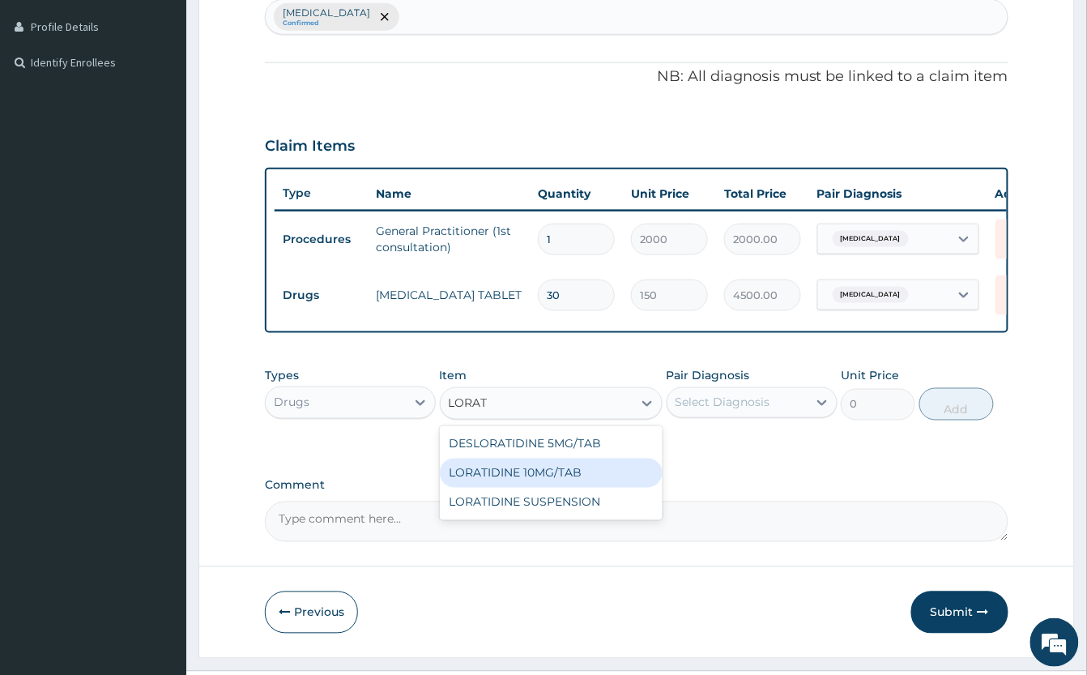
click at [645, 487] on div "LORATIDINE 10MG/TAB" at bounding box center [551, 473] width 223 height 29
type input "60"
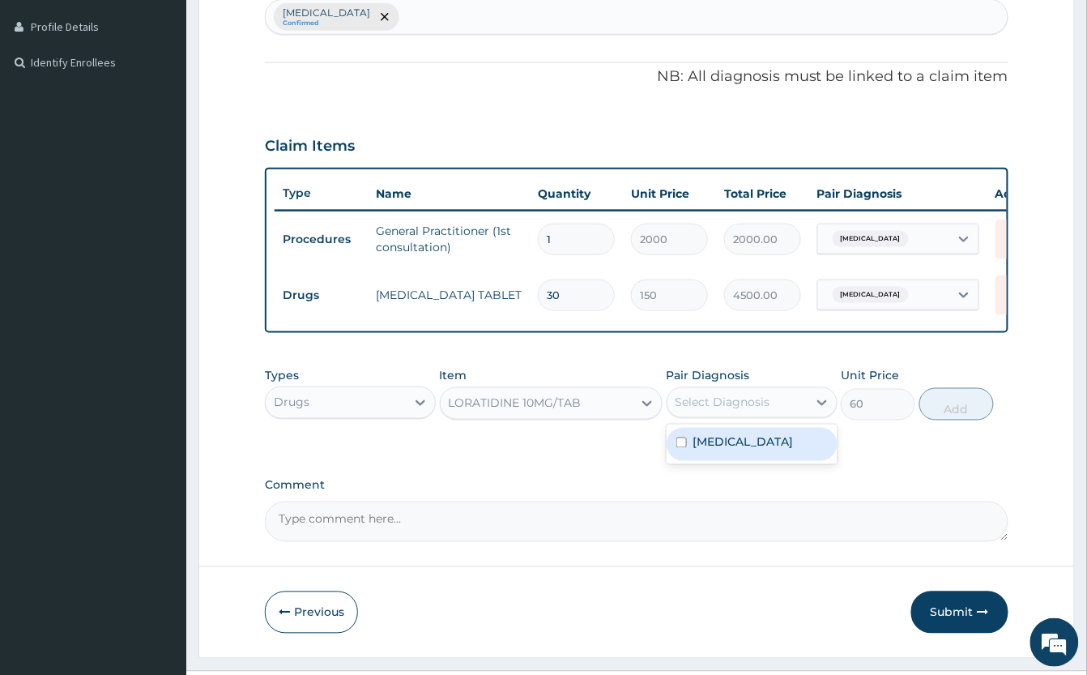
click at [719, 416] on div "Select Diagnosis" at bounding box center [738, 403] width 140 height 26
click at [766, 450] on label "[MEDICAL_DATA]" at bounding box center [743, 442] width 100 height 16
checkbox input "true"
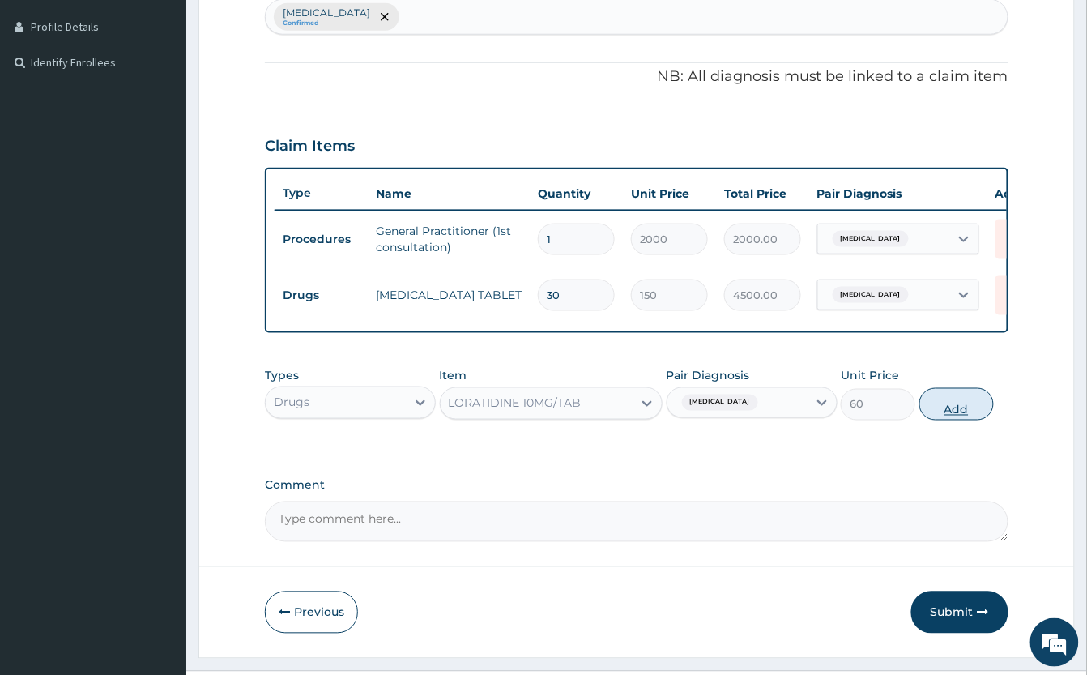
click at [957, 420] on button "Add" at bounding box center [957, 404] width 75 height 32
type input "0"
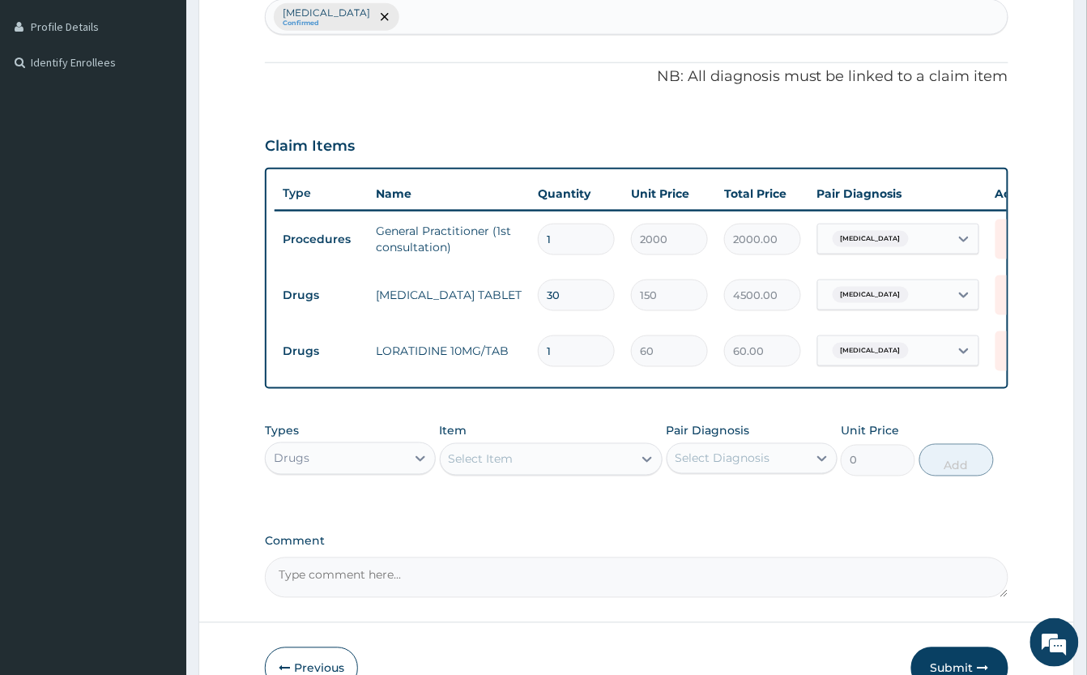
type input "10"
type input "600.00"
type input "10"
click at [545, 472] on div "Select Item" at bounding box center [537, 459] width 192 height 26
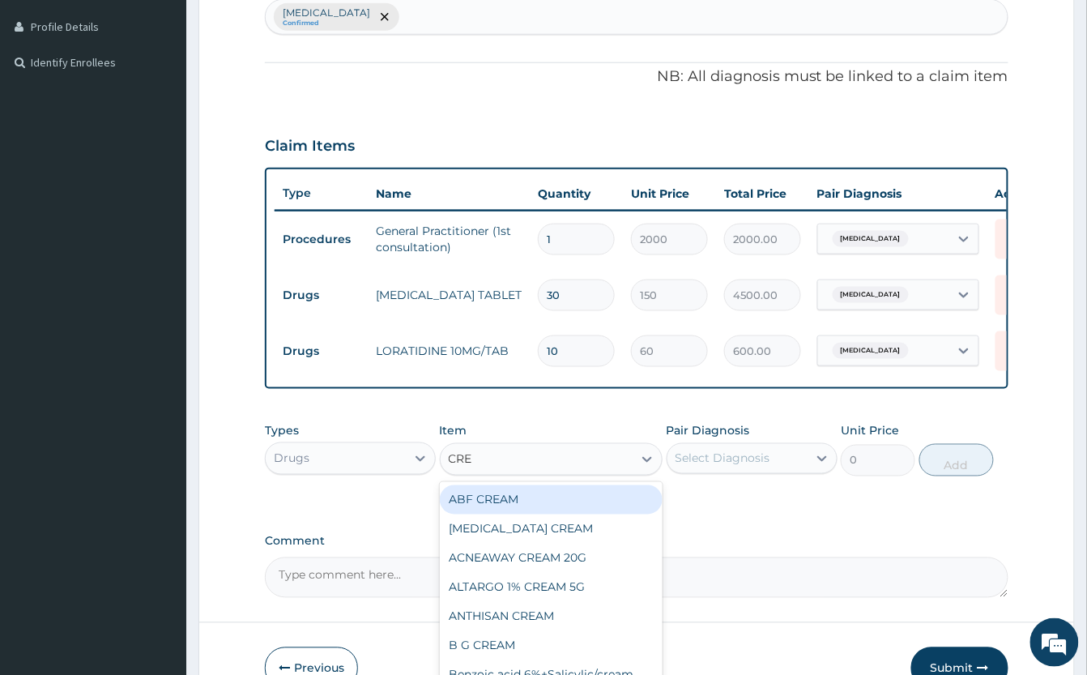
type input "CREA"
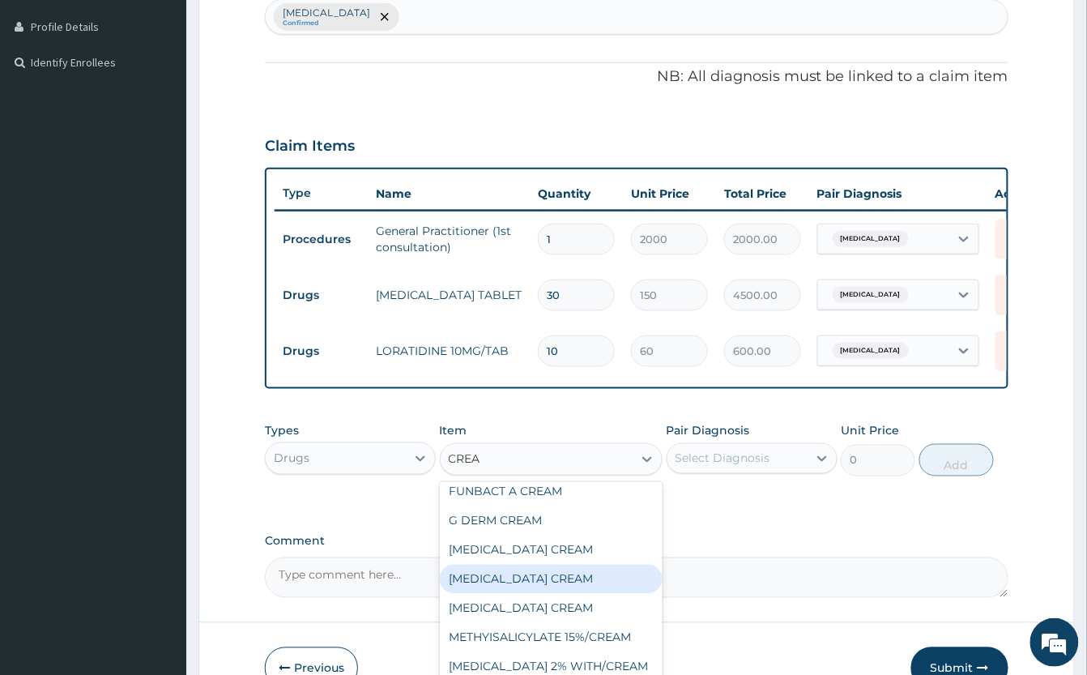
scroll to position [901, 0]
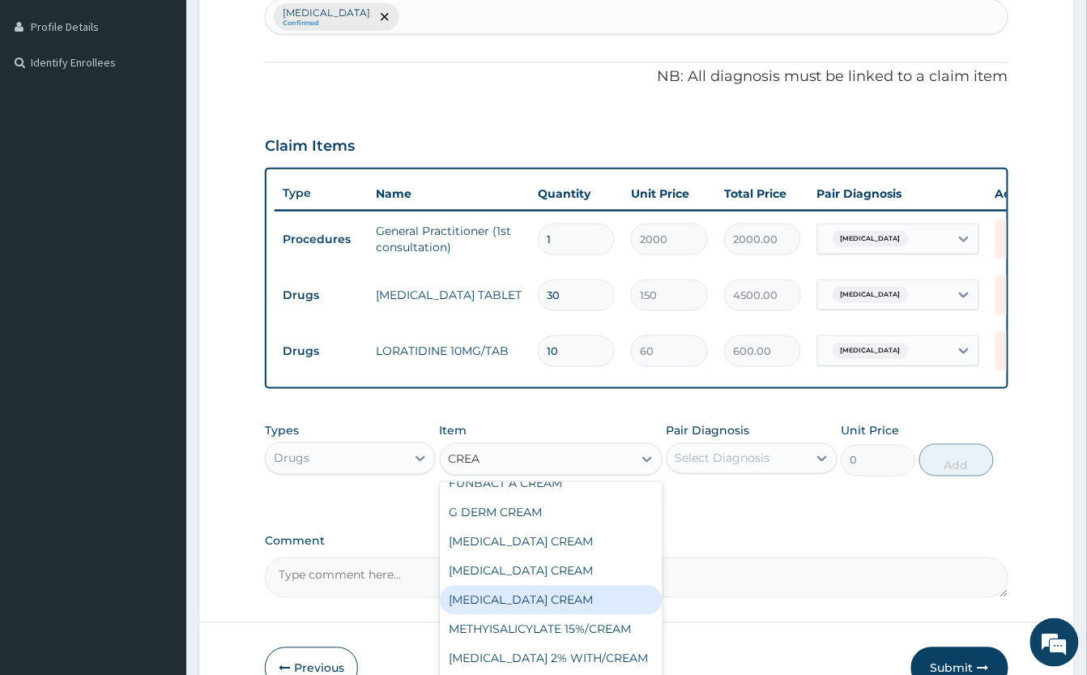
click at [606, 615] on div "[MEDICAL_DATA] CREAM" at bounding box center [551, 600] width 223 height 29
type input "600"
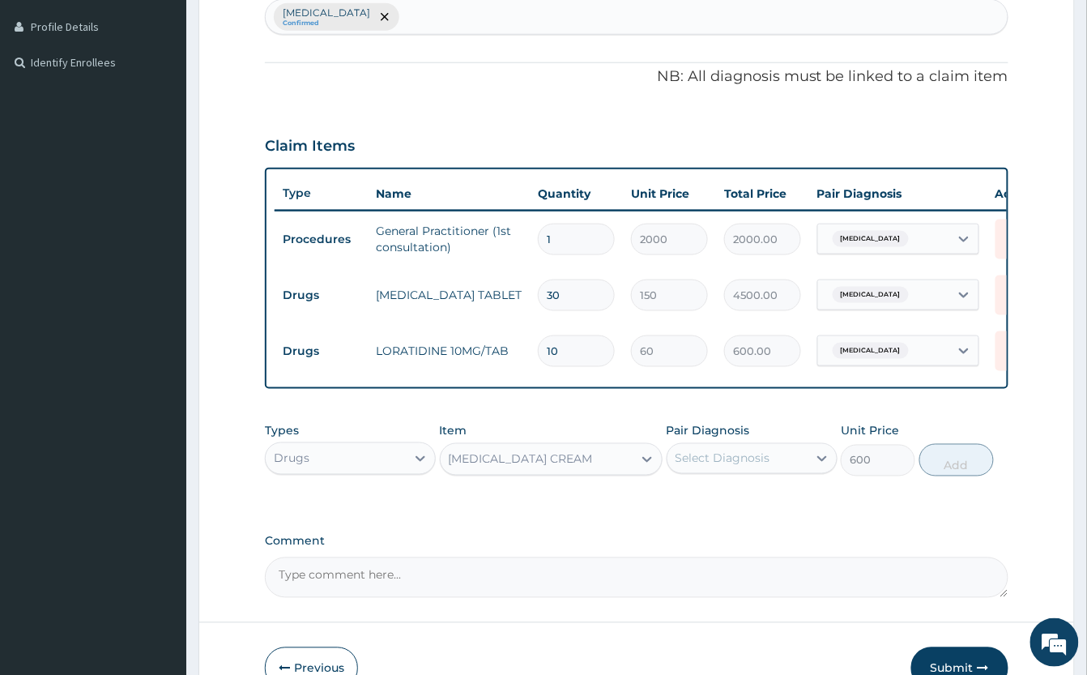
click at [600, 472] on div "[MEDICAL_DATA] CREAM" at bounding box center [537, 459] width 192 height 26
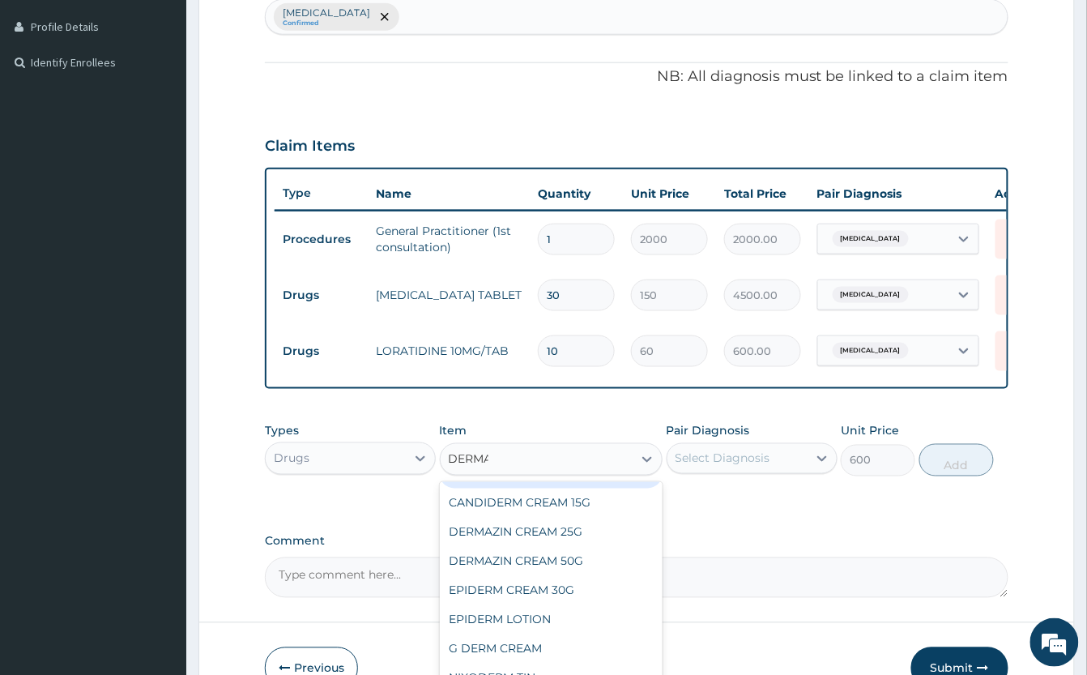
scroll to position [0, 0]
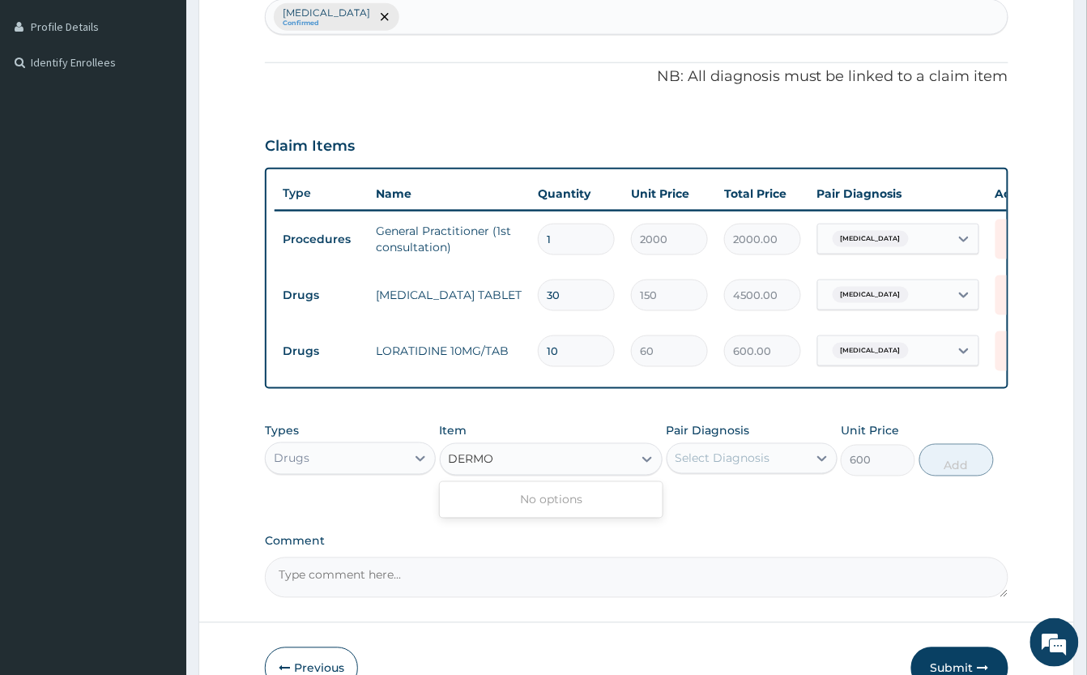
type input "DERM"
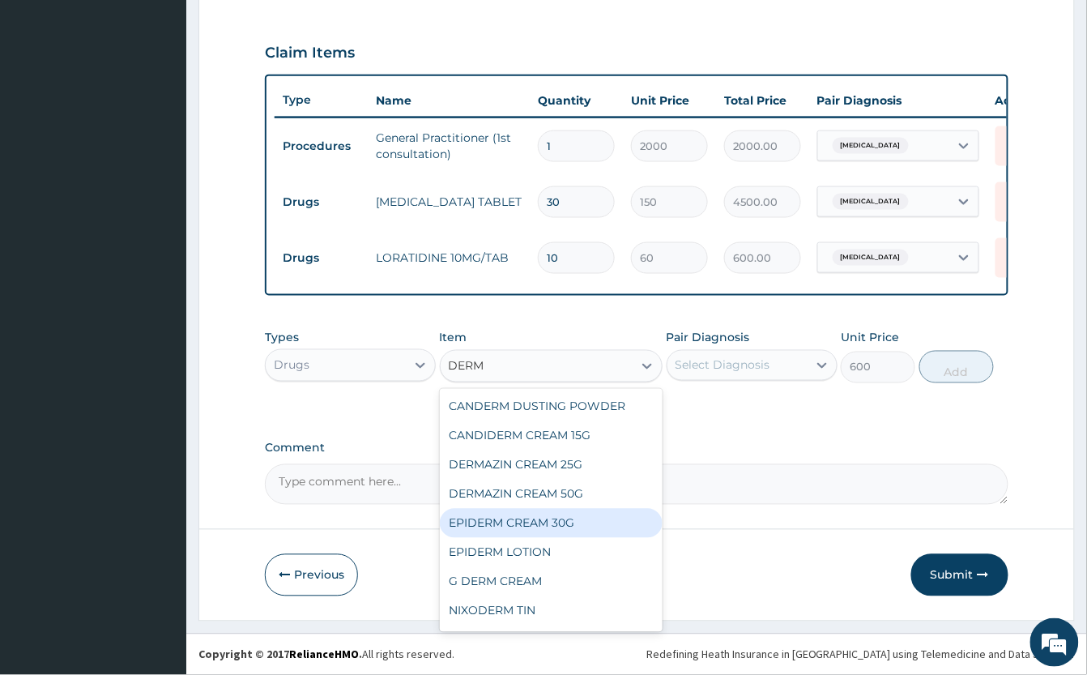
click at [597, 517] on div "EPIDERM CREAM 30G" at bounding box center [551, 523] width 223 height 29
type input "700"
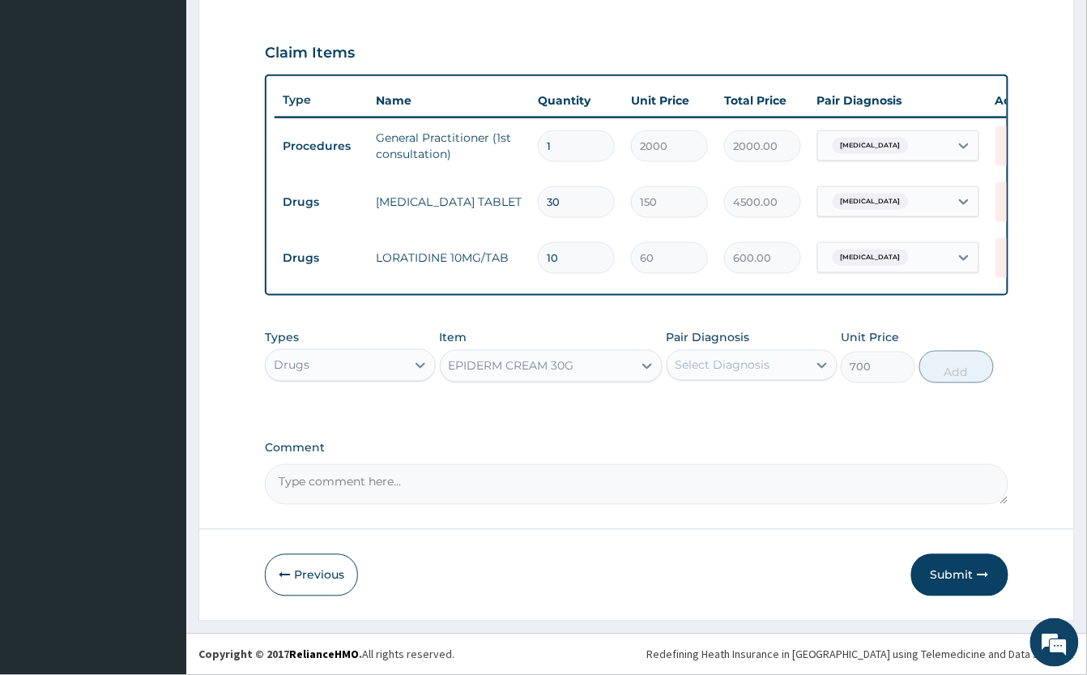
click at [604, 363] on div "EPIDERM CREAM 30G" at bounding box center [537, 366] width 192 height 26
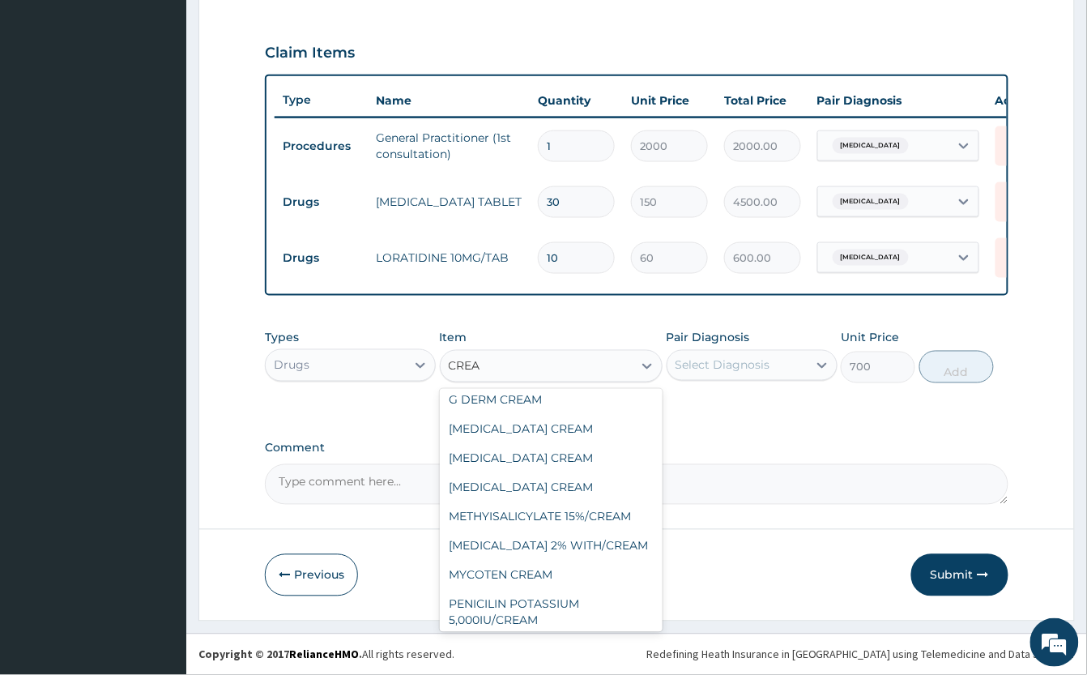
scroll to position [817, 0]
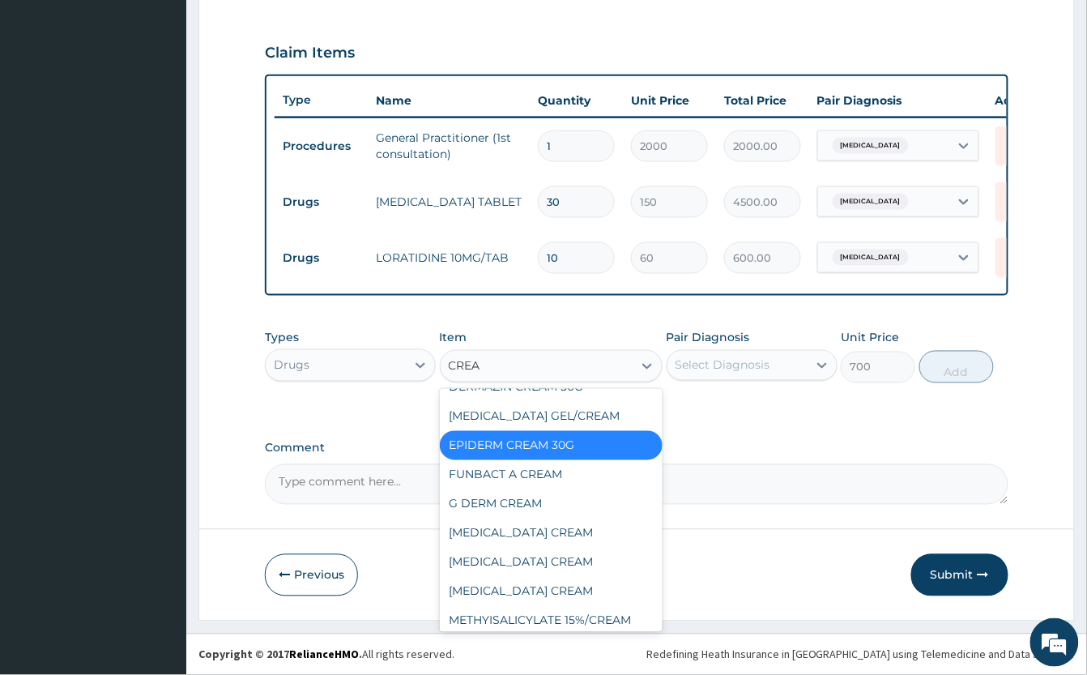
type input "CREAM"
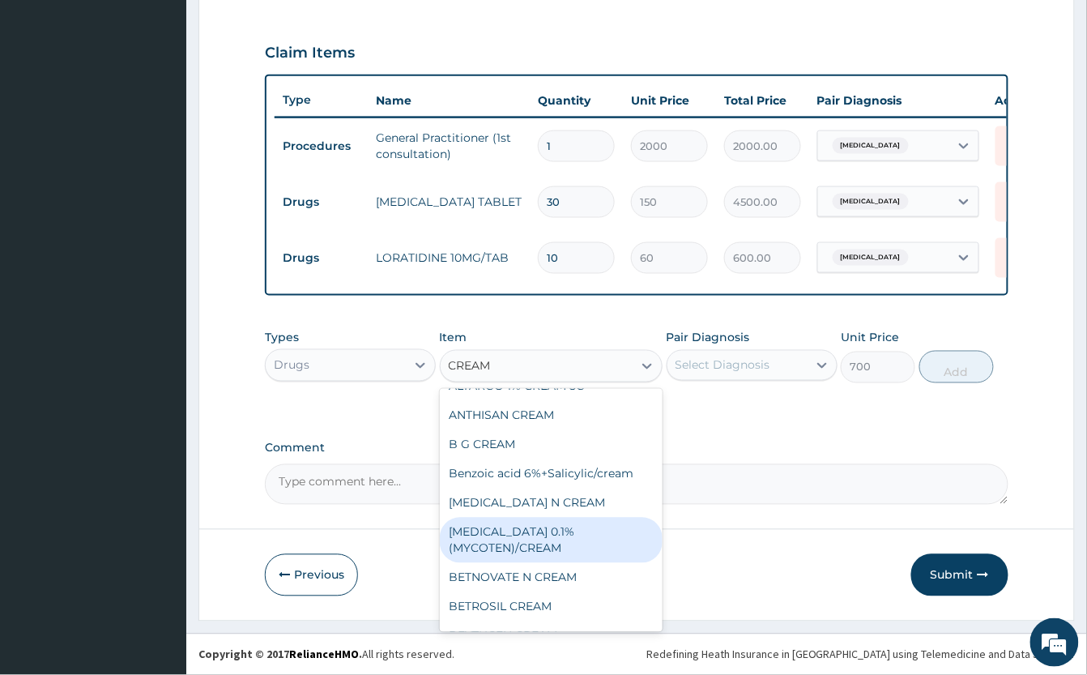
scroll to position [216, 0]
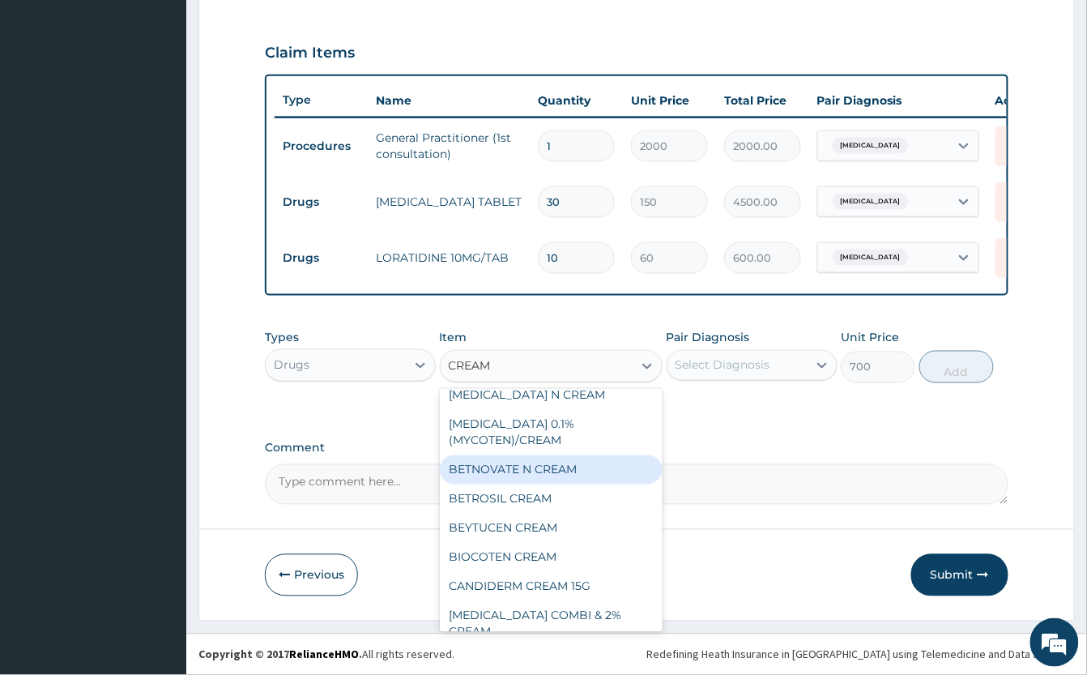
click at [564, 483] on div "BETNOVATE N CREAM" at bounding box center [551, 469] width 223 height 29
type input "1000"
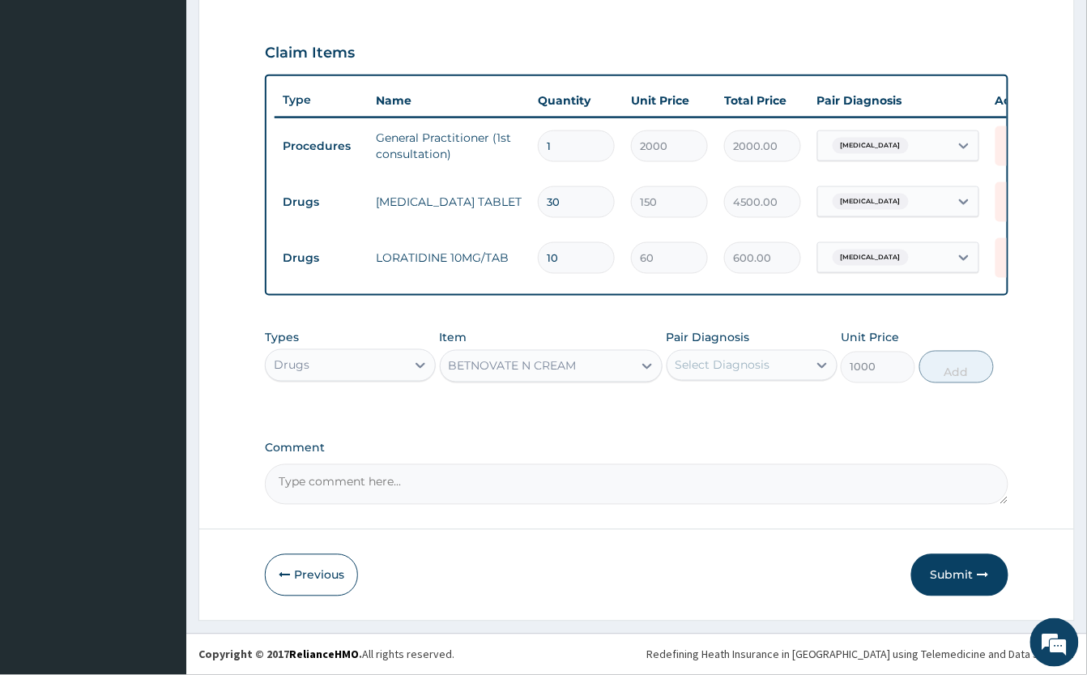
click at [719, 361] on div "Select Diagnosis" at bounding box center [723, 365] width 95 height 16
click at [776, 397] on label "[MEDICAL_DATA]" at bounding box center [743, 405] width 100 height 16
checkbox input "true"
click at [963, 367] on button "Add" at bounding box center [957, 367] width 75 height 32
type input "0"
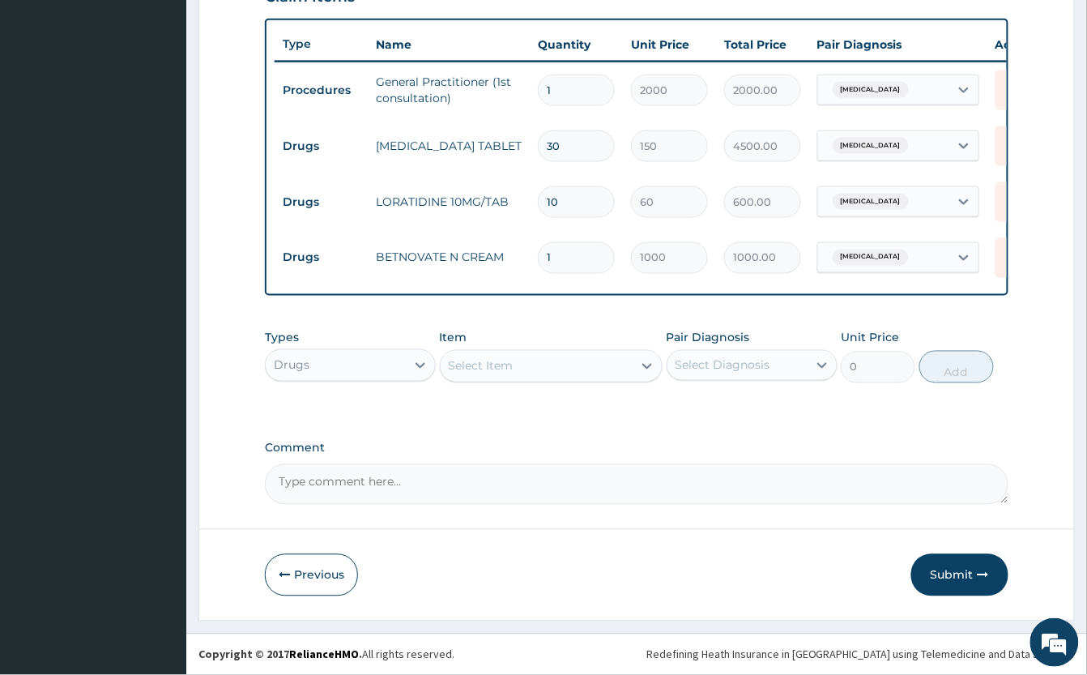
drag, startPoint x: 966, startPoint y: 568, endPoint x: 1003, endPoint y: 561, distance: 37.8
click at [963, 568] on button "Submit" at bounding box center [959, 575] width 97 height 42
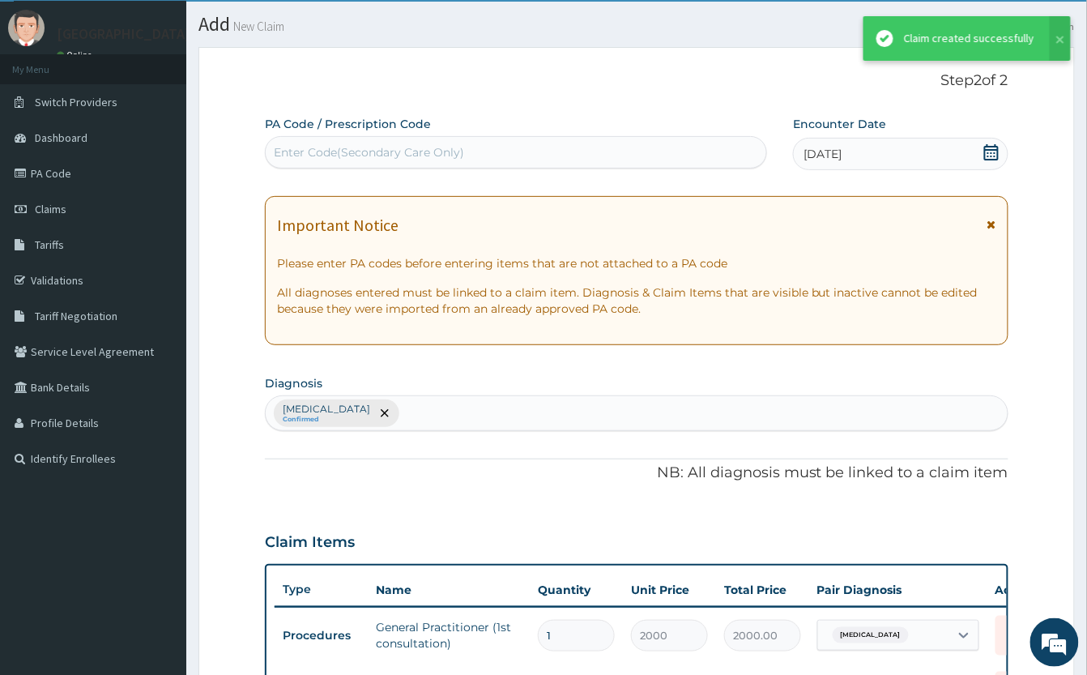
scroll to position [604, 0]
